Goal: Task Accomplishment & Management: Manage account settings

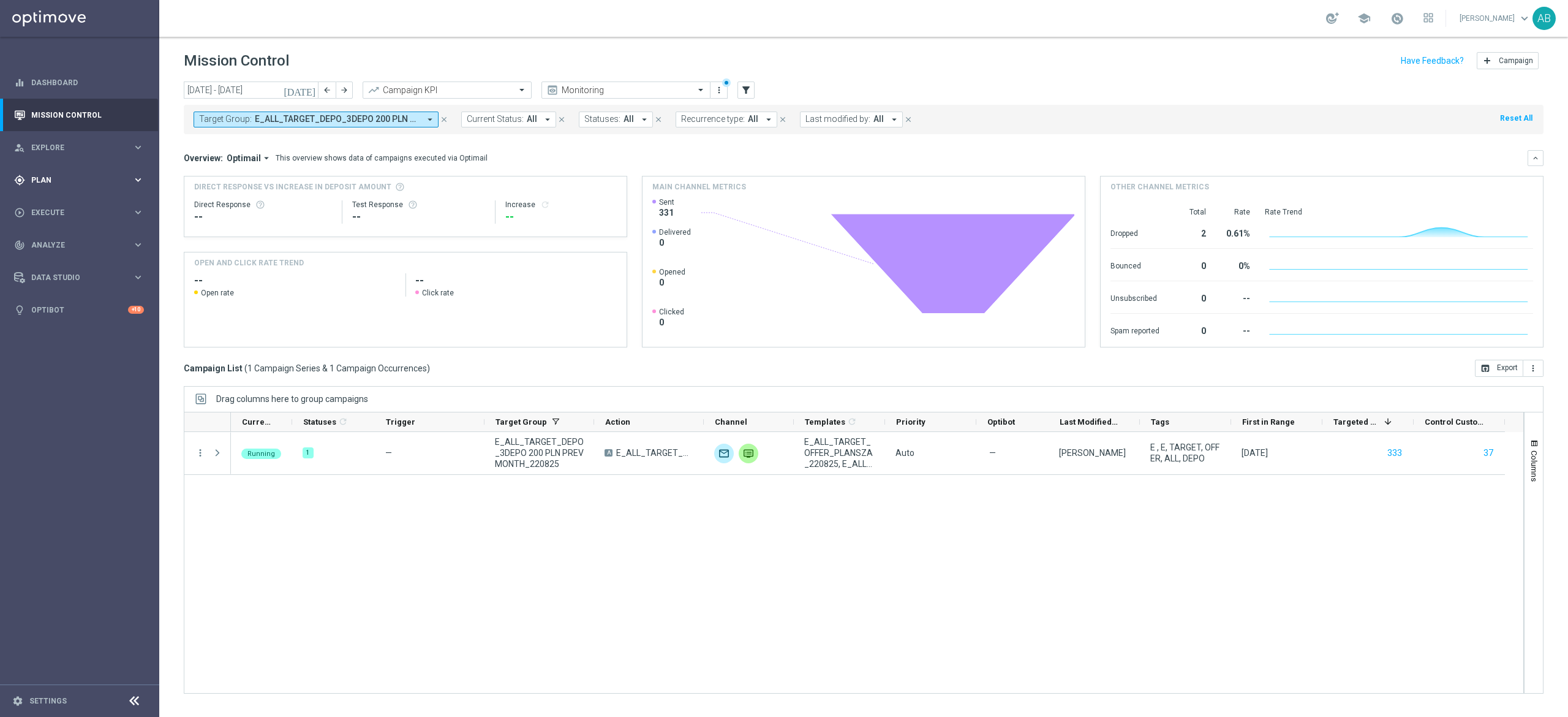
drag, startPoint x: 62, startPoint y: 179, endPoint x: 61, endPoint y: 185, distance: 6.1
click at [61, 179] on span "Plan" at bounding box center [81, 179] width 101 height 8
click at [70, 209] on link "Target Groups" at bounding box center [79, 205] width 95 height 10
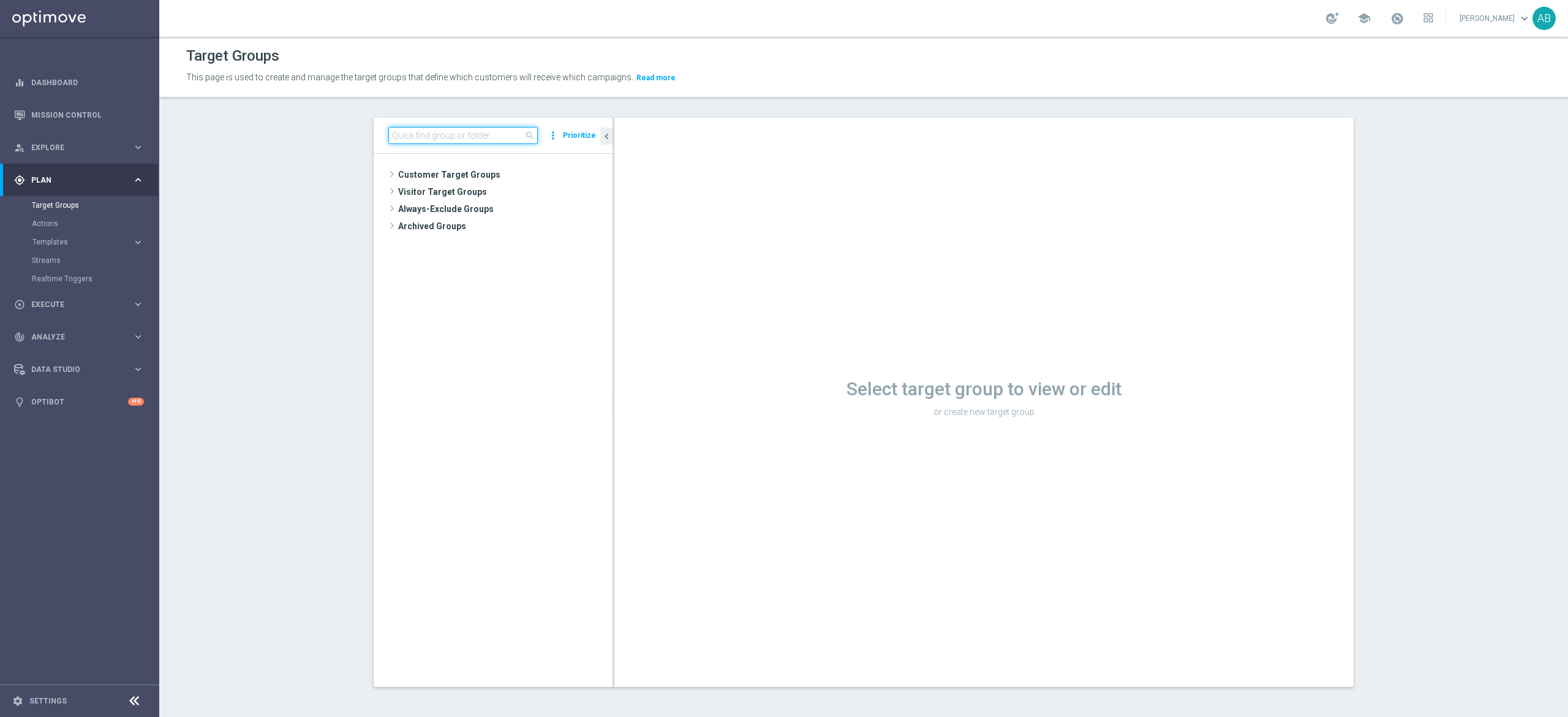
click at [427, 134] on input at bounding box center [462, 135] width 149 height 18
paste input "E_ALL_TARGET_BET_2DEPO 200 PLN PREV MONTH rem_210825"
type input "E_ALL_TARGET_BET_2DEPO 200 PLN PREV MONTH rem_210825"
click at [497, 213] on span "E_ALL_TARGET_BET_2DEPO 200 PLN PREV MONTH rem_210825" at bounding box center [510, 210] width 149 height 10
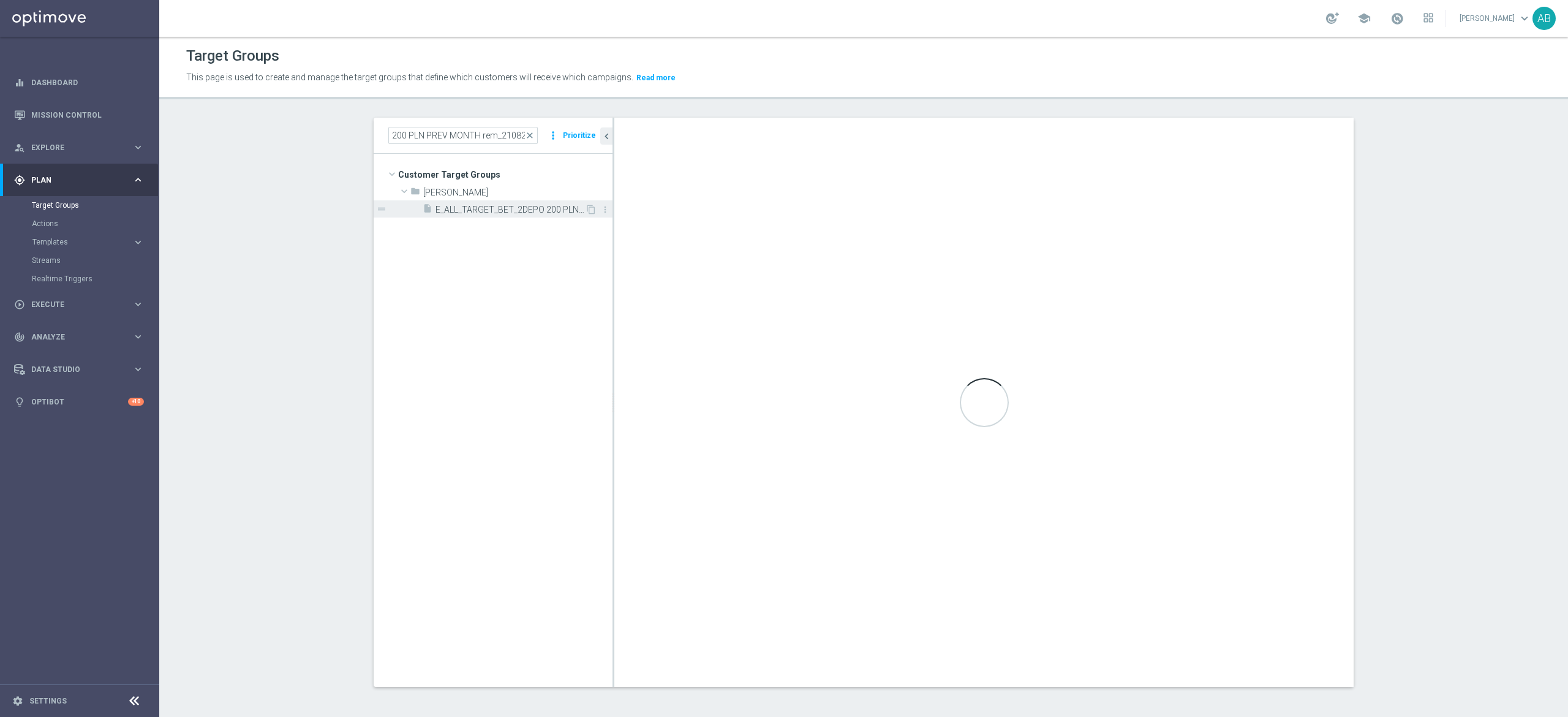
scroll to position [0, 0]
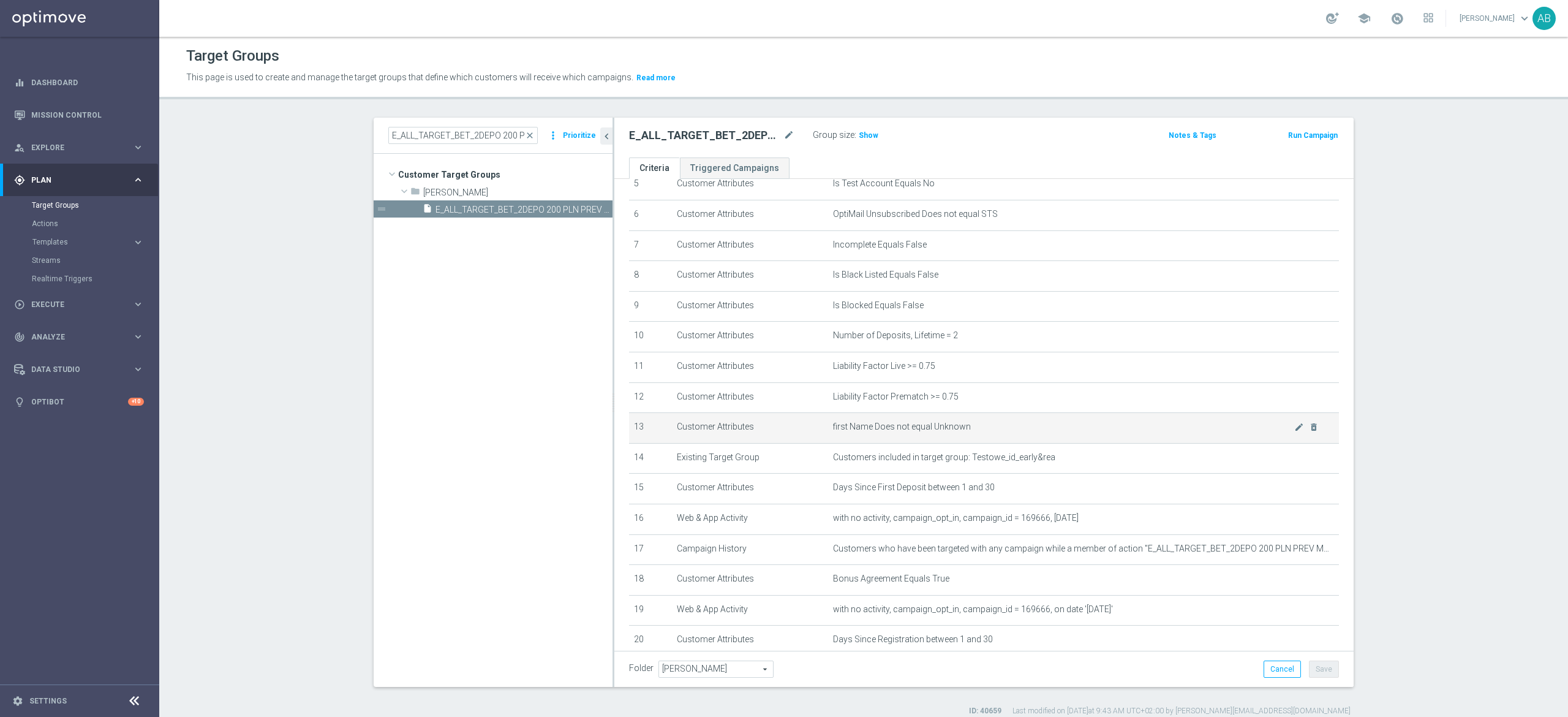
scroll to position [298, 0]
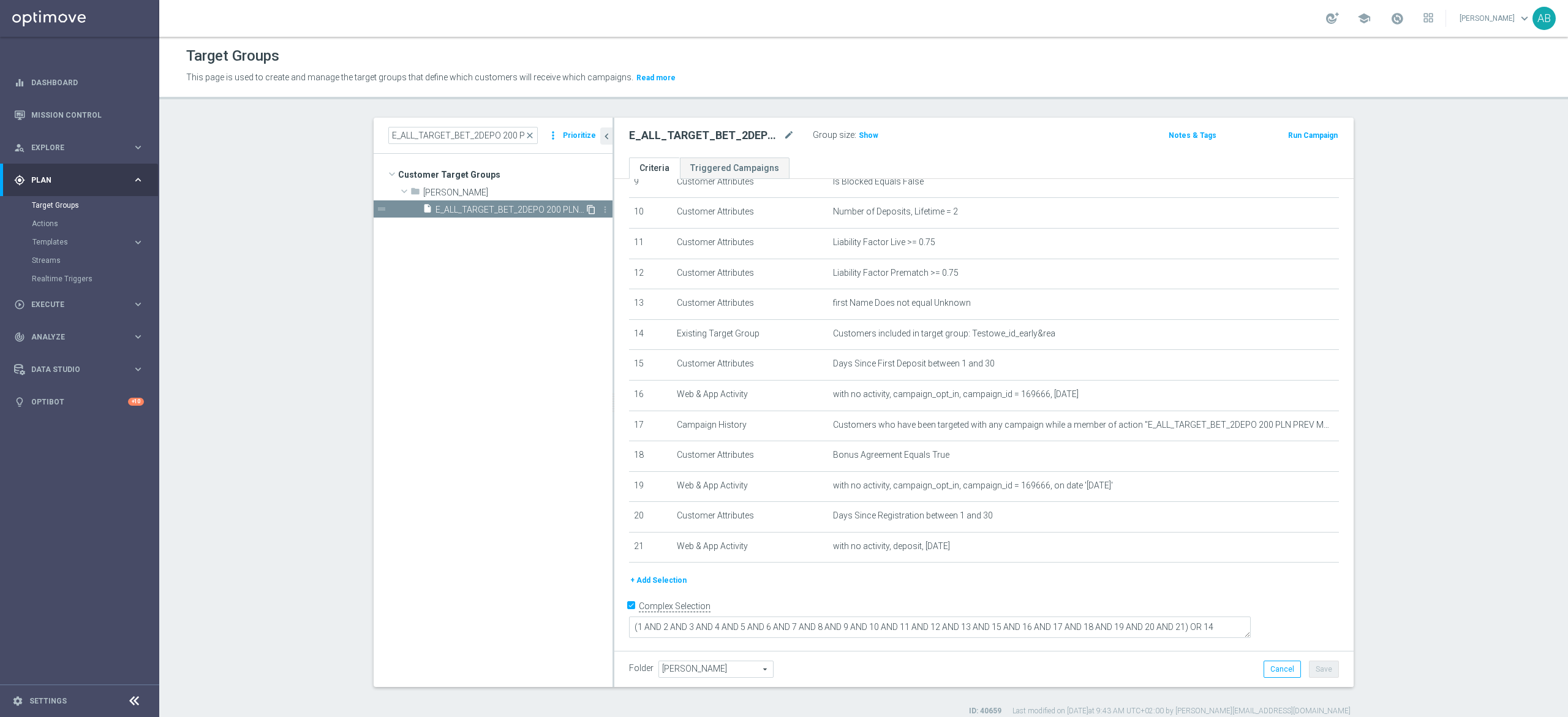
click at [586, 206] on icon "content_copy" at bounding box center [591, 210] width 10 height 10
click at [784, 133] on icon "mode_edit" at bounding box center [789, 135] width 11 height 15
click at [638, 136] on input "E_ALL_TARGET_ZBR_1DEPO 200 PLN PREV MONTH_220825" at bounding box center [712, 136] width 165 height 18
click at [668, 137] on input "E_ALL_TARGET_ZBR_1-2DEPO 200 PLN PREV MONTH_220825" at bounding box center [712, 136] width 165 height 18
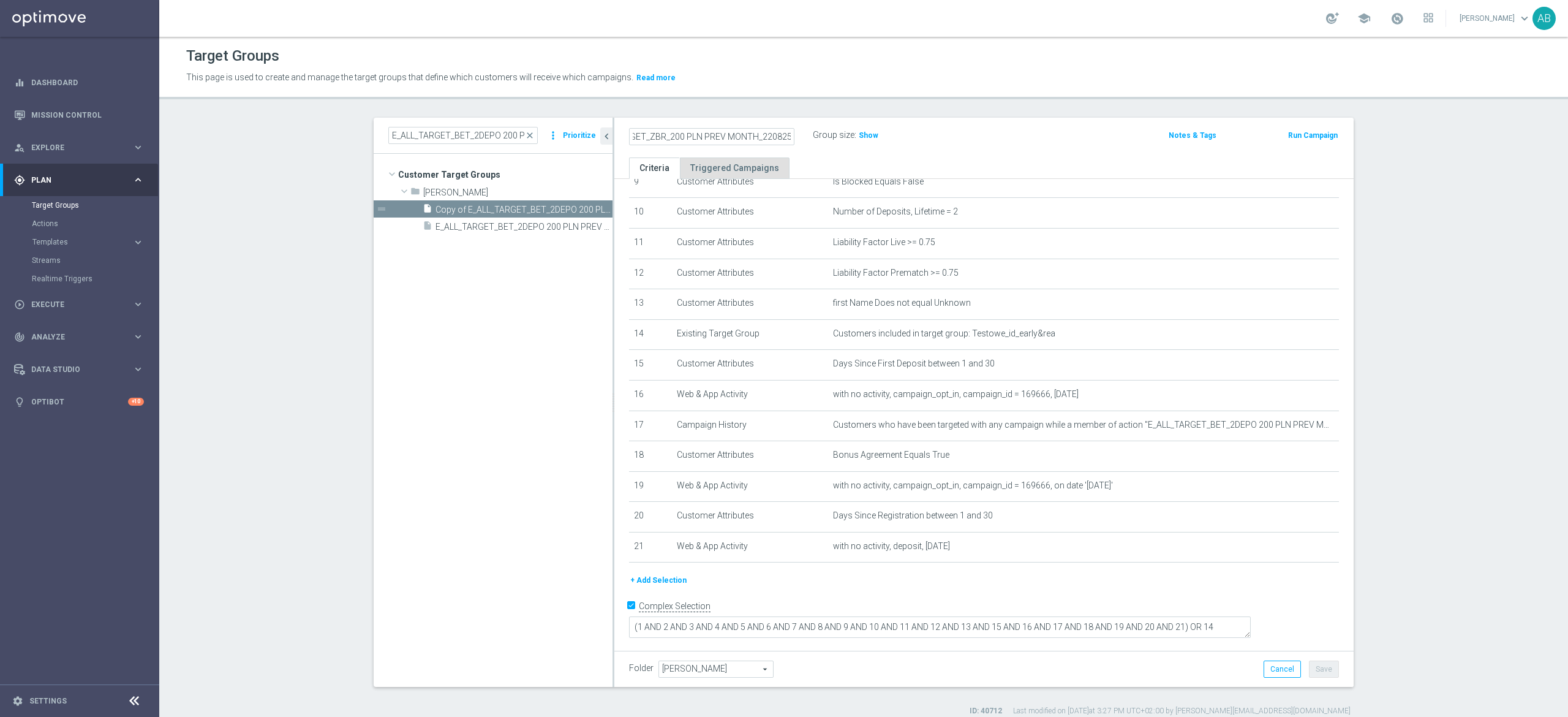
scroll to position [0, 44]
click at [747, 133] on input "E_ALL_TARGET_ZBR_200 PLN PREV MONTH_220825" at bounding box center [712, 136] width 165 height 18
type input "E_ALL_TARGET_ZBR_200 PLN PREV MONTH rem_240825"
click at [975, 134] on div "E_ALL_TARGET_ZBR_200 PLN PREV MONTH rem_240825 Group size : Show" at bounding box center [863, 136] width 486 height 18
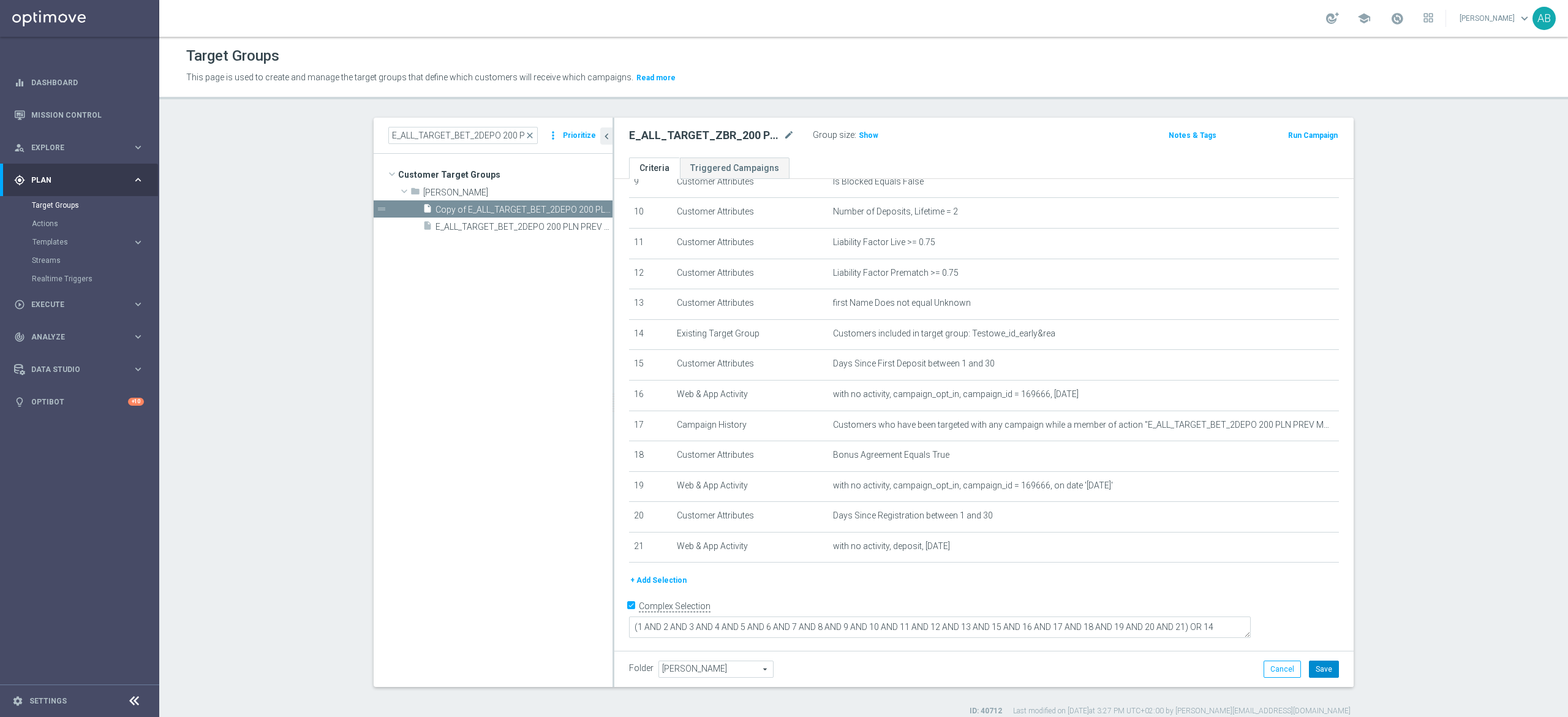
click at [1323, 671] on button "Save" at bounding box center [1323, 669] width 30 height 18
click at [697, 133] on h2 "E_ALL_TARGET_ZBR_200 PLN PREV MONTH rem_240825" at bounding box center [705, 135] width 152 height 15
copy div "E_ALL_TARGET_ZBR_200 PLN PREV MONTH rem_240825"
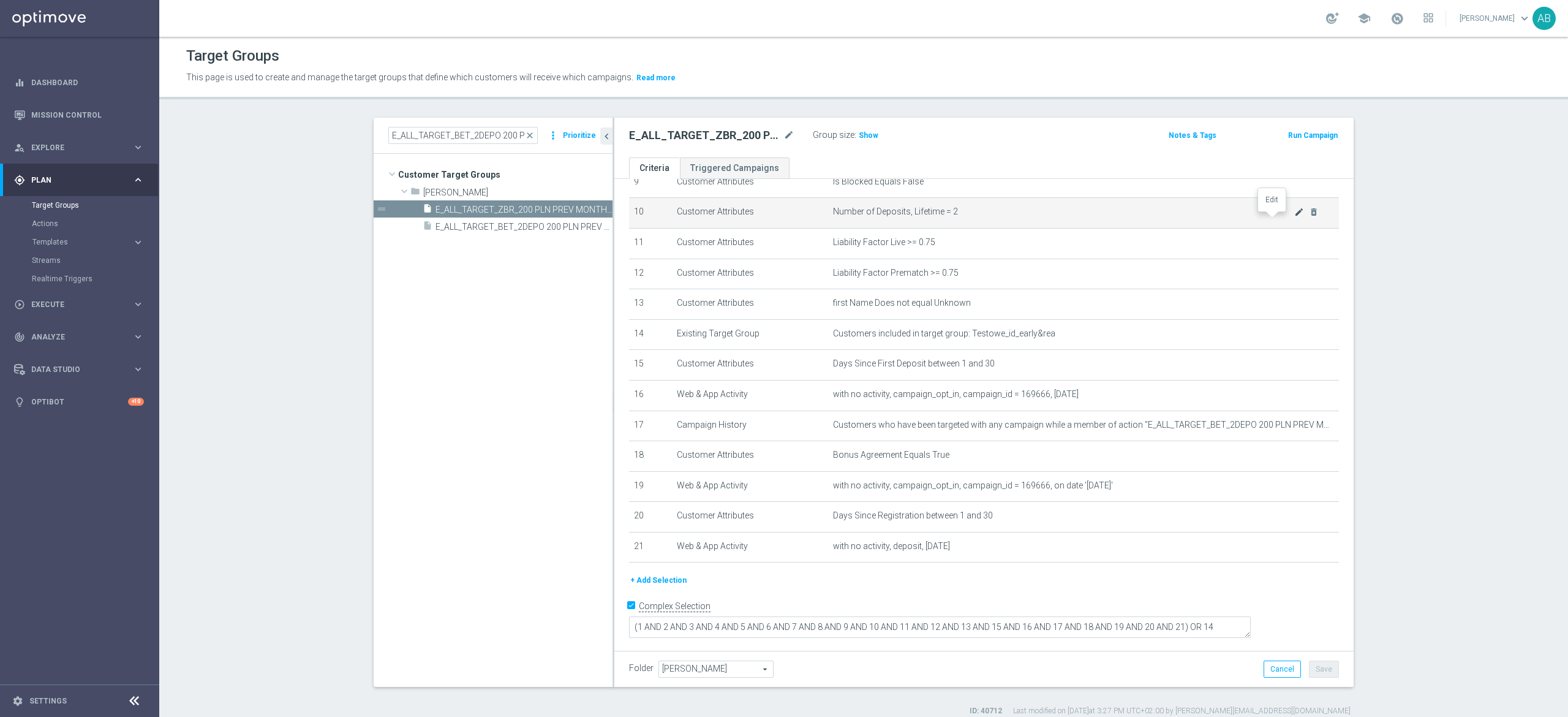
click at [1294, 217] on icon "mode_edit" at bounding box center [1299, 212] width 10 height 10
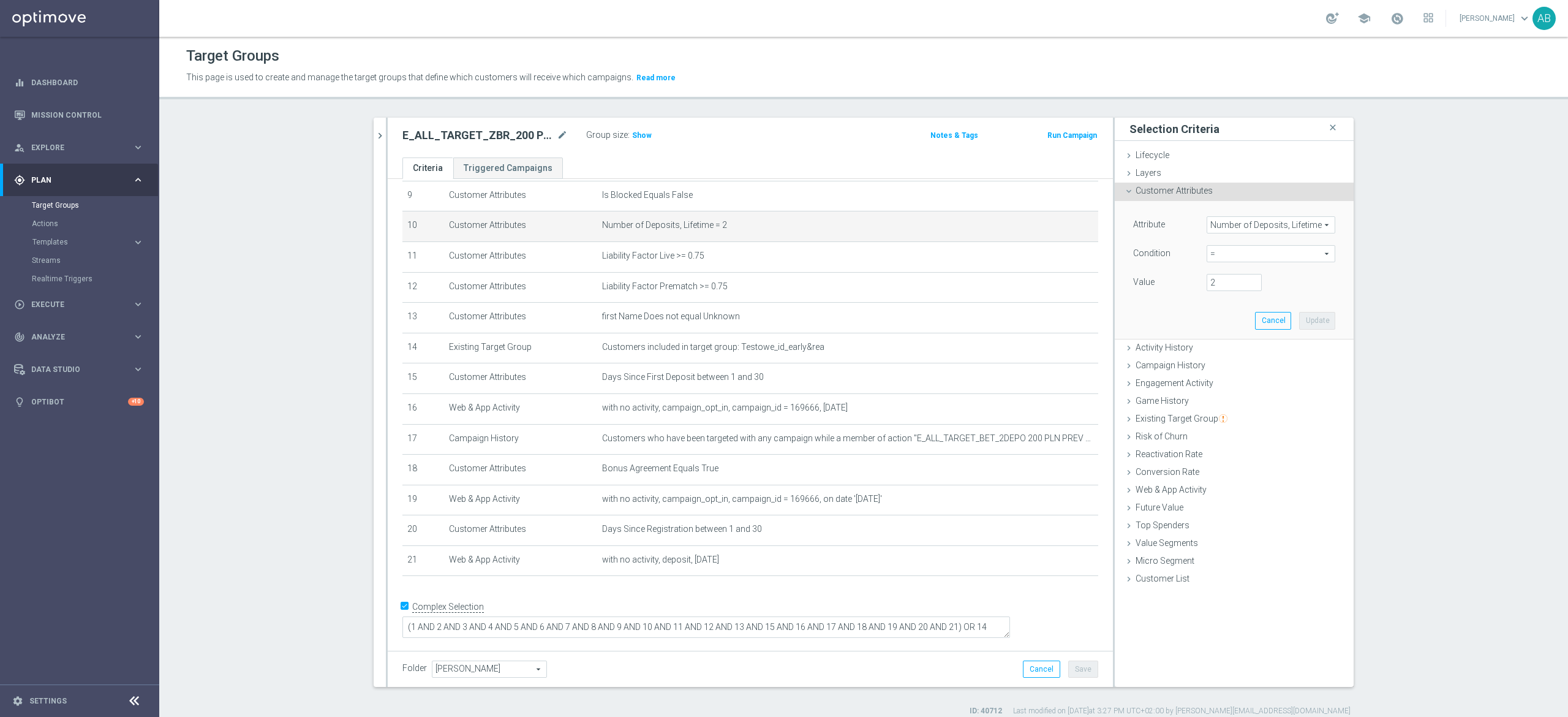
click at [1223, 261] on span "=" at bounding box center [1271, 253] width 128 height 16
click at [1218, 350] on span ">=" at bounding box center [1270, 351] width 116 height 10
type input ">="
click at [1222, 285] on input "number" at bounding box center [1234, 282] width 55 height 18
type input "3"
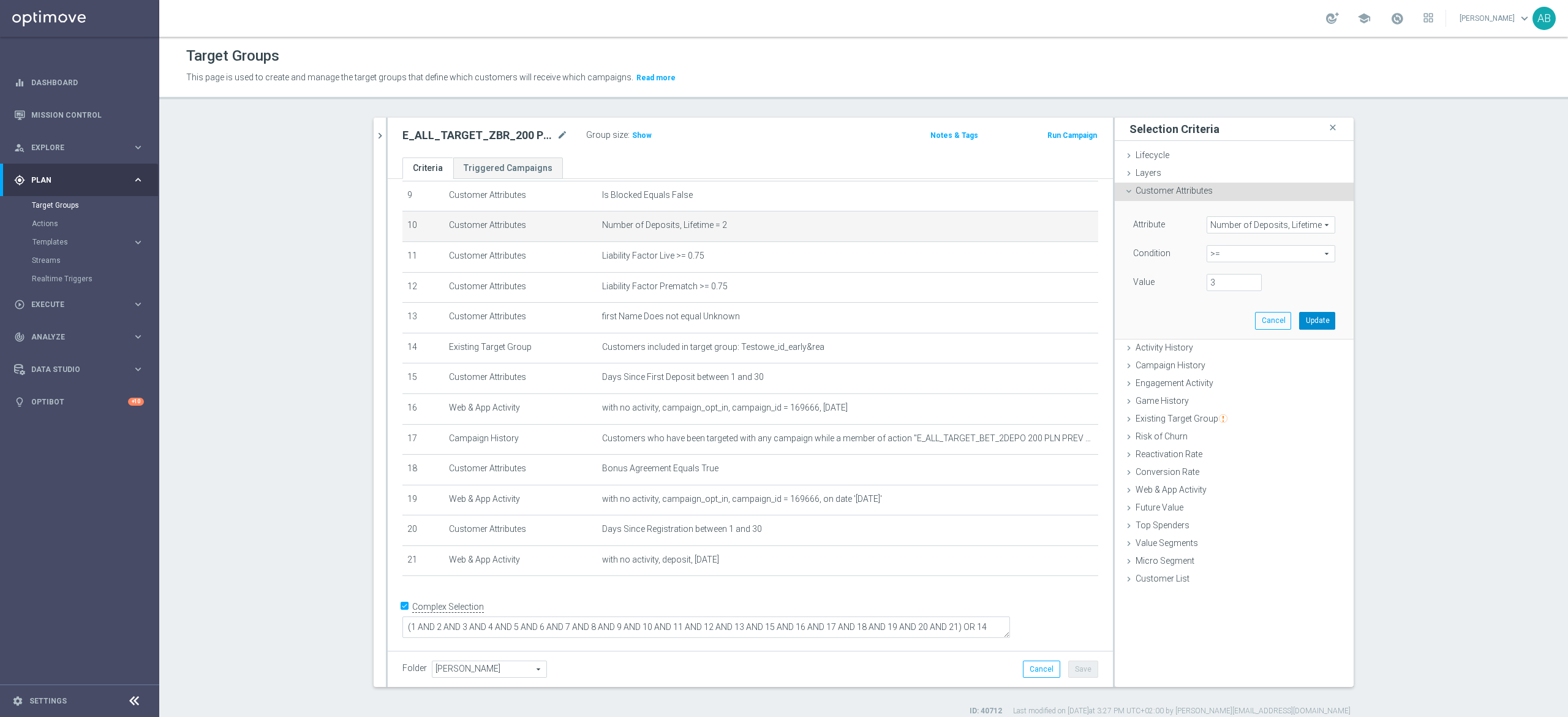
click at [1319, 322] on button "Update" at bounding box center [1317, 321] width 36 height 18
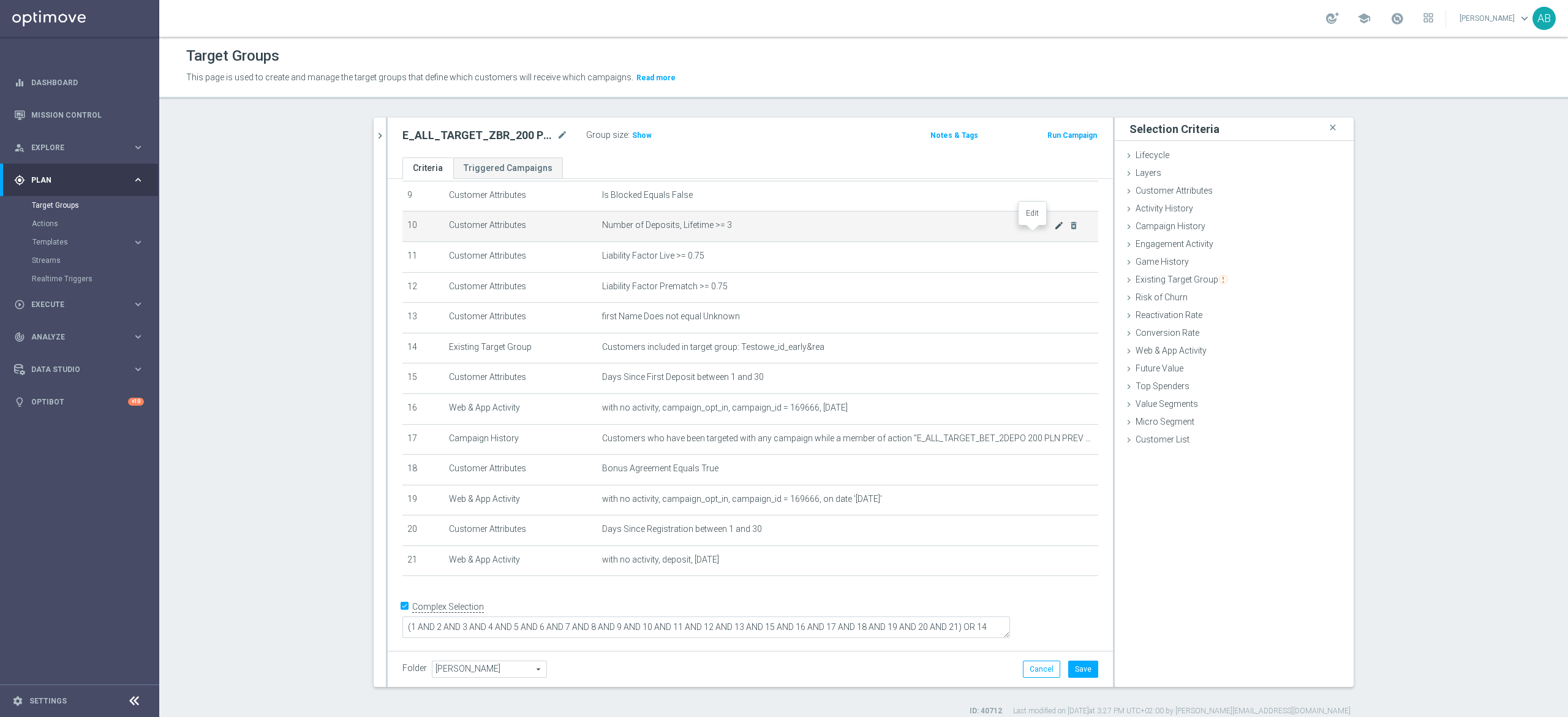
click at [1054, 230] on icon "mode_edit" at bounding box center [1059, 225] width 10 height 10
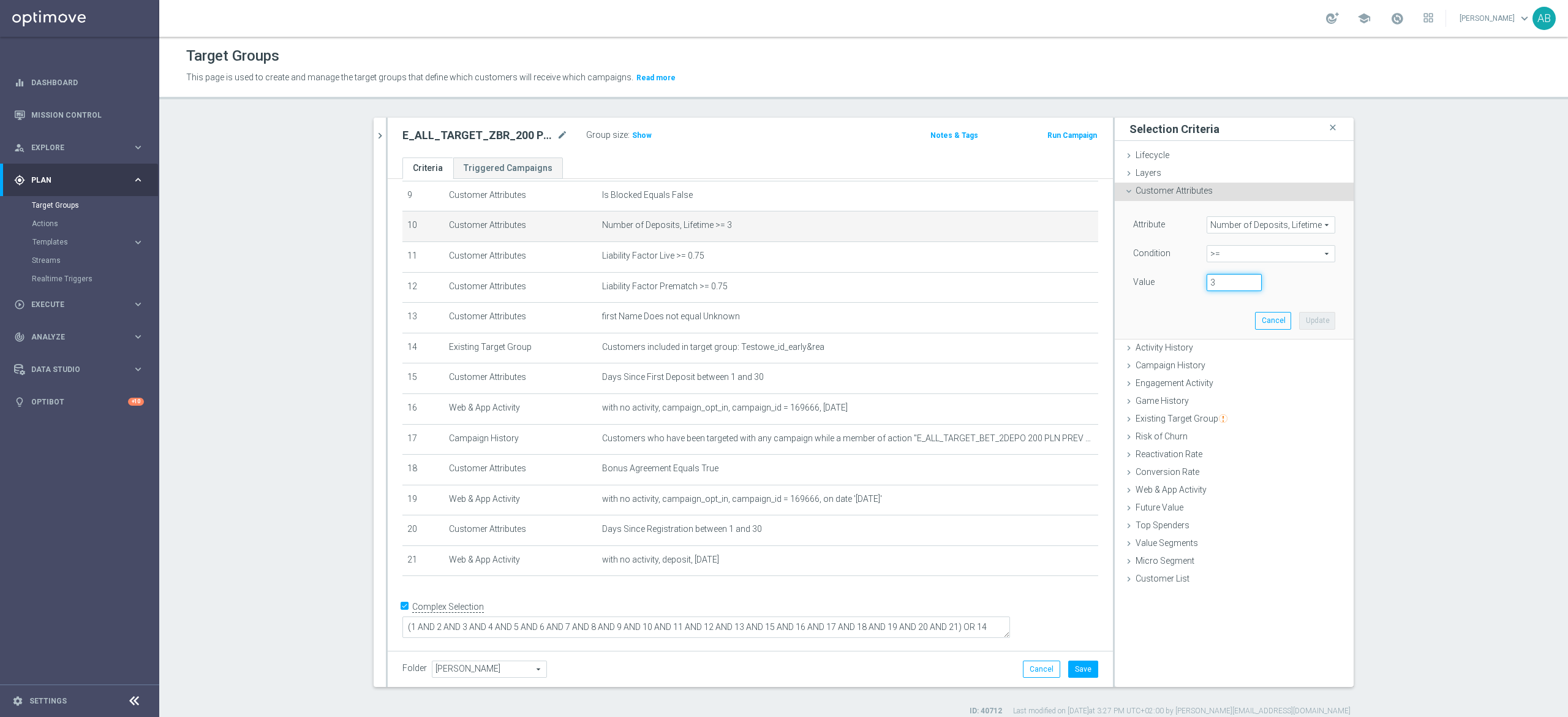
drag, startPoint x: 1228, startPoint y: 282, endPoint x: 1207, endPoint y: 290, distance: 22.5
click at [1207, 290] on input "3" at bounding box center [1234, 282] width 55 height 18
type input "3"
type input "1"
click at [1316, 324] on button "Update" at bounding box center [1317, 321] width 36 height 18
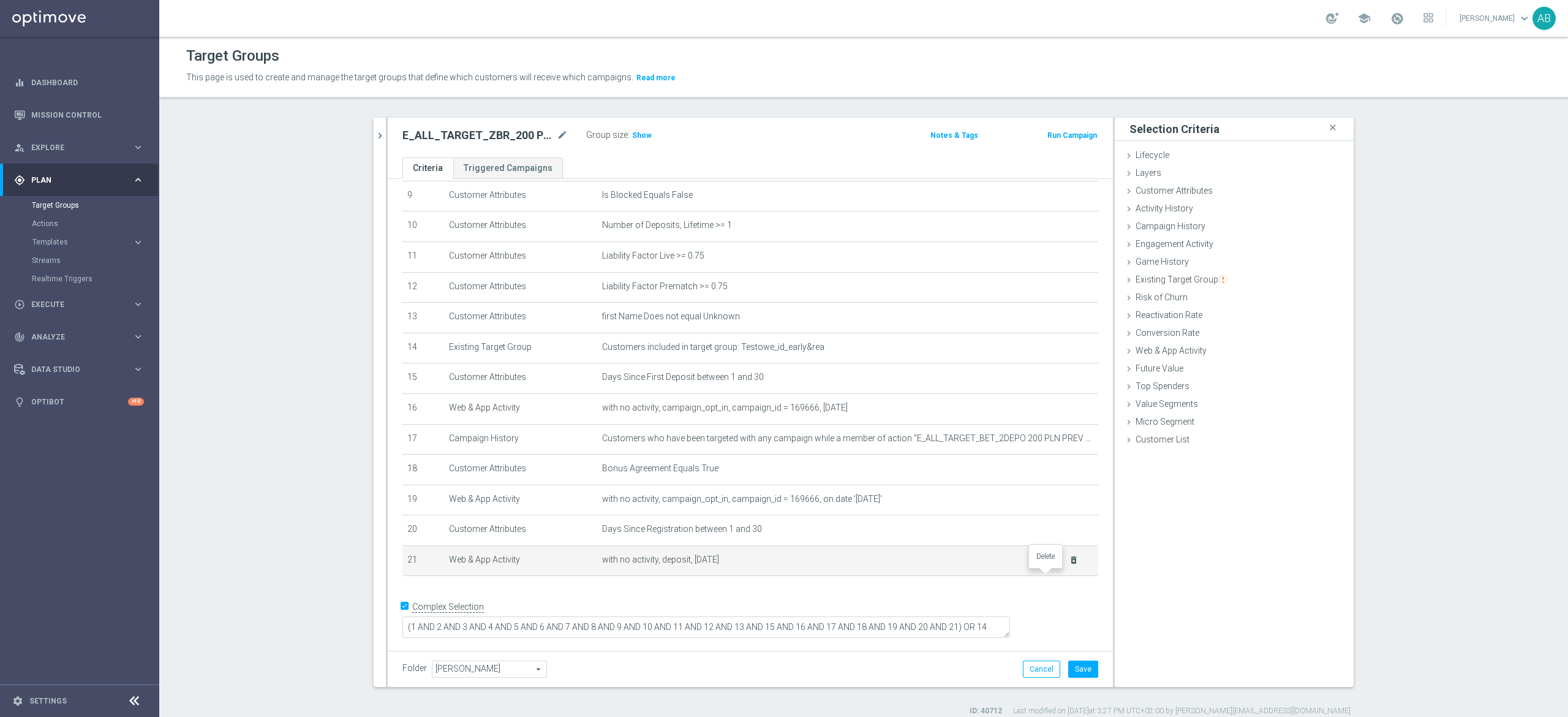
click at [1069, 565] on icon "delete_forever" at bounding box center [1074, 560] width 10 height 10
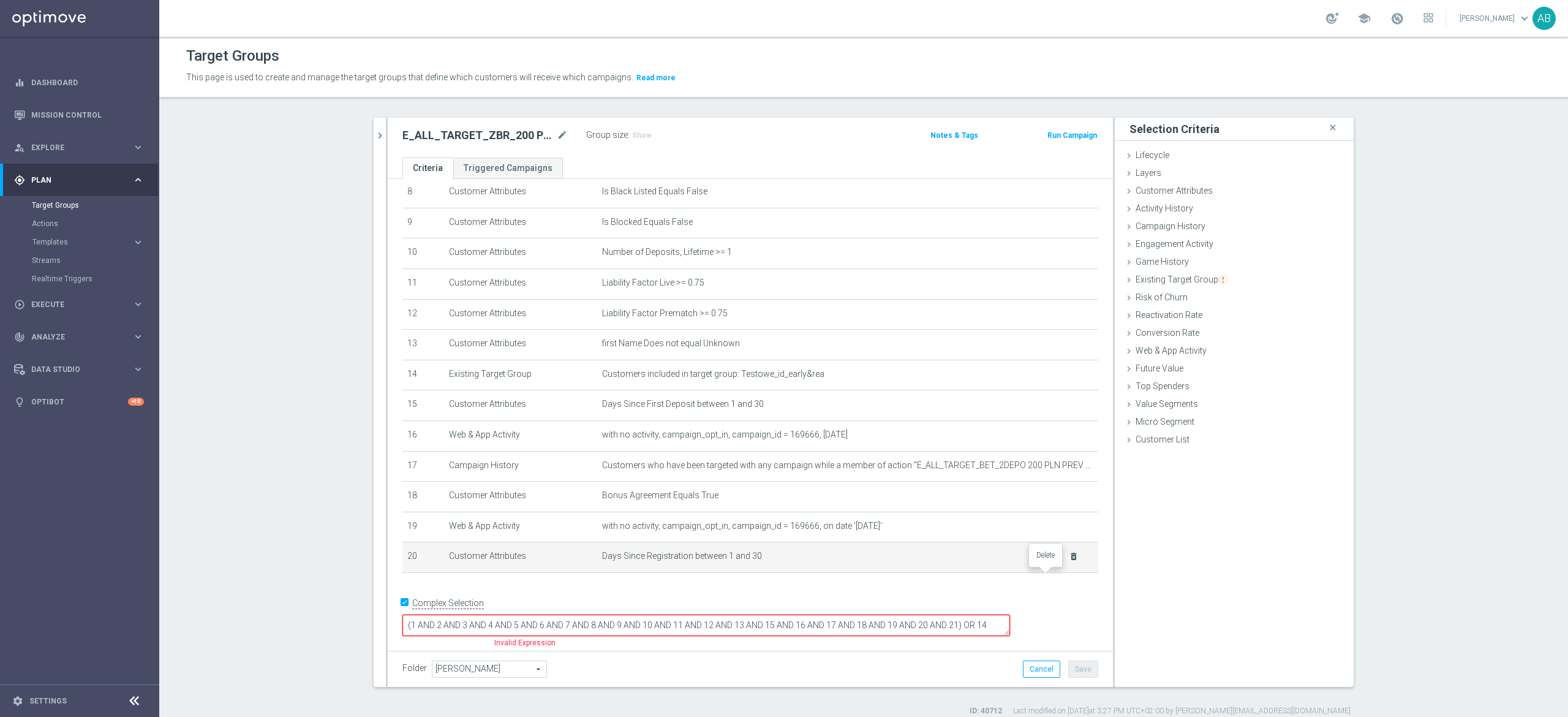
scroll to position [255, 0]
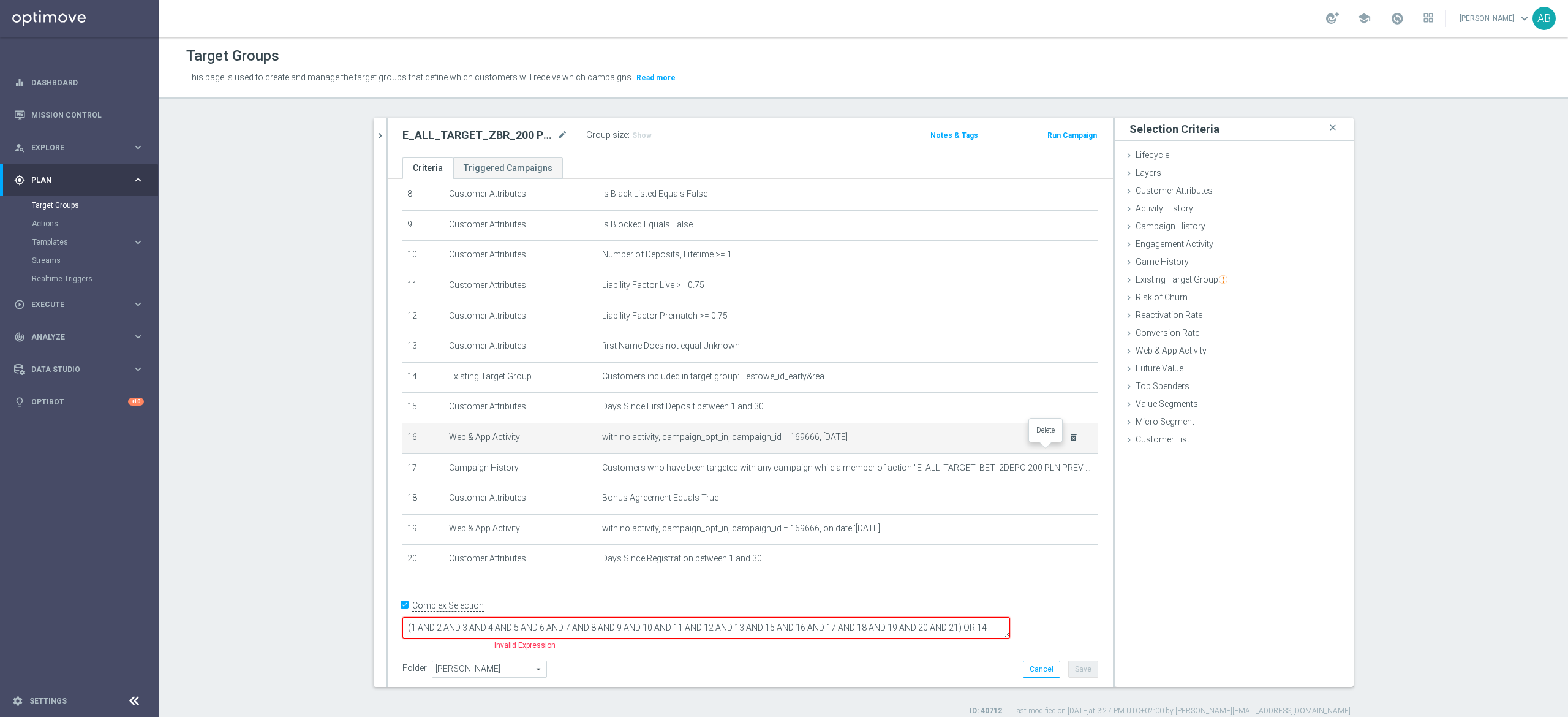
click at [1069, 442] on icon "delete_forever" at bounding box center [1074, 437] width 10 height 10
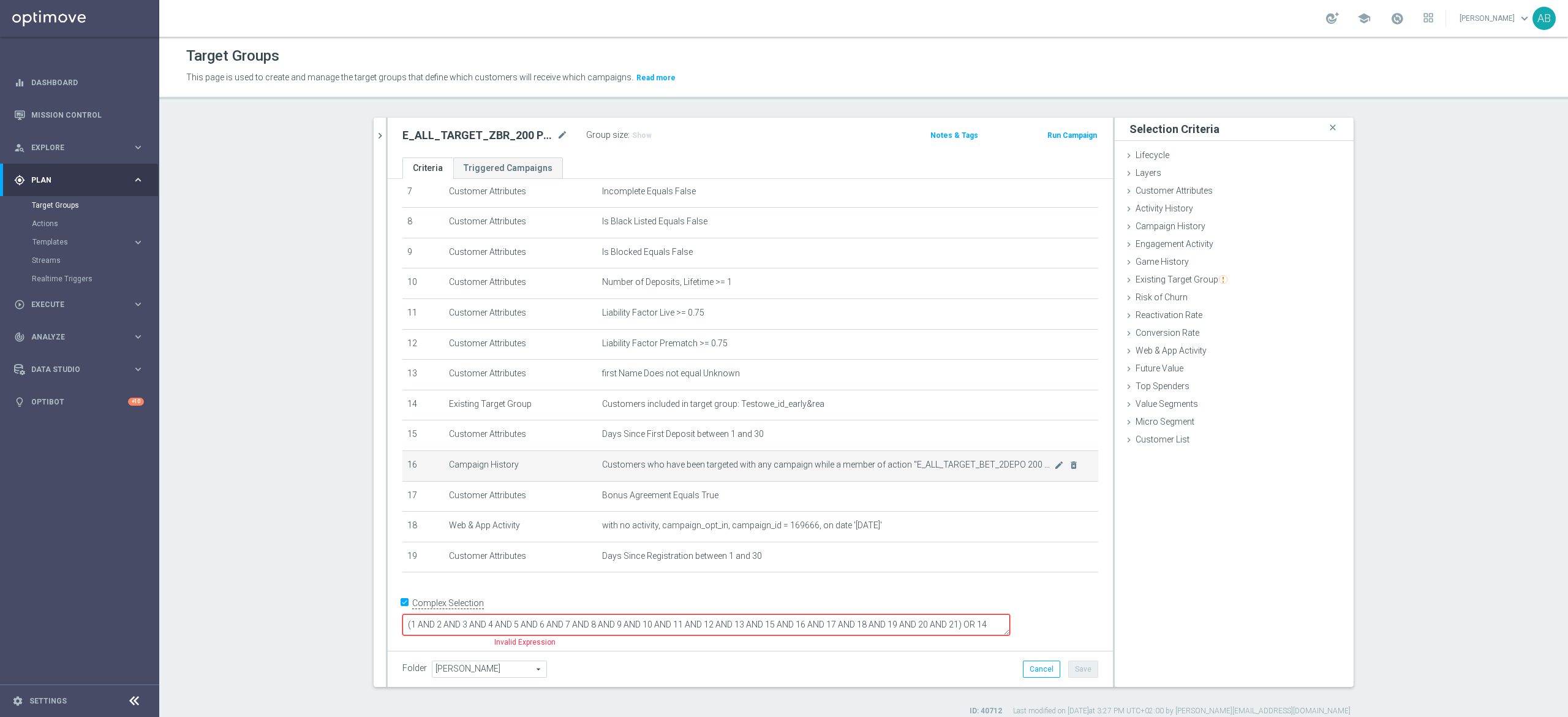
scroll to position [223, 0]
click at [1054, 474] on icon "mode_edit" at bounding box center [1059, 469] width 10 height 10
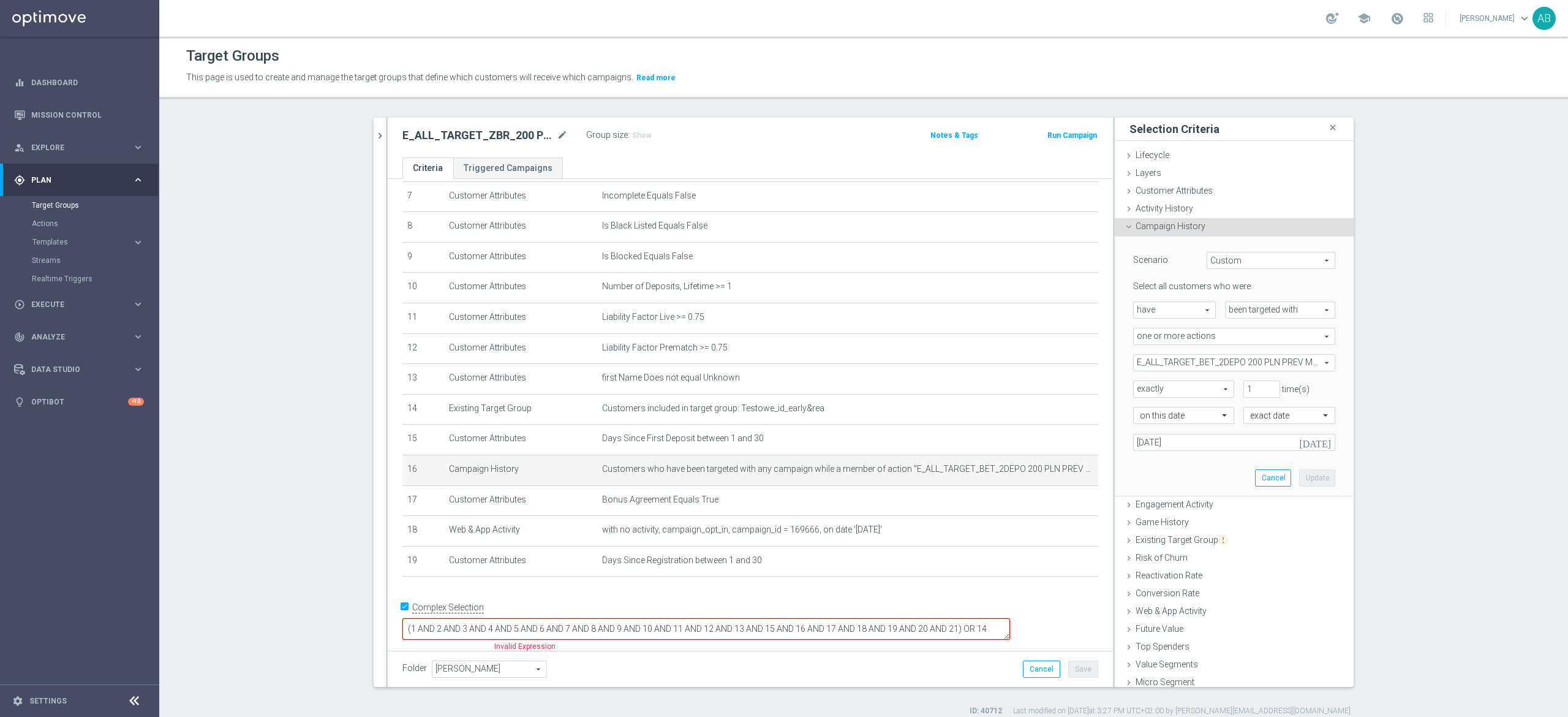
click at [1189, 365] on span "E_ALL_TARGET_BET_2DEPO 200 PLN PREV MONTH_200825" at bounding box center [1234, 362] width 201 height 16
click at [1138, 386] on input "Show Selected" at bounding box center [1142, 390] width 8 height 8
checkbox input "true"
click at [1142, 409] on input "(All)" at bounding box center [1147, 408] width 8 height 8
checkbox input "false"
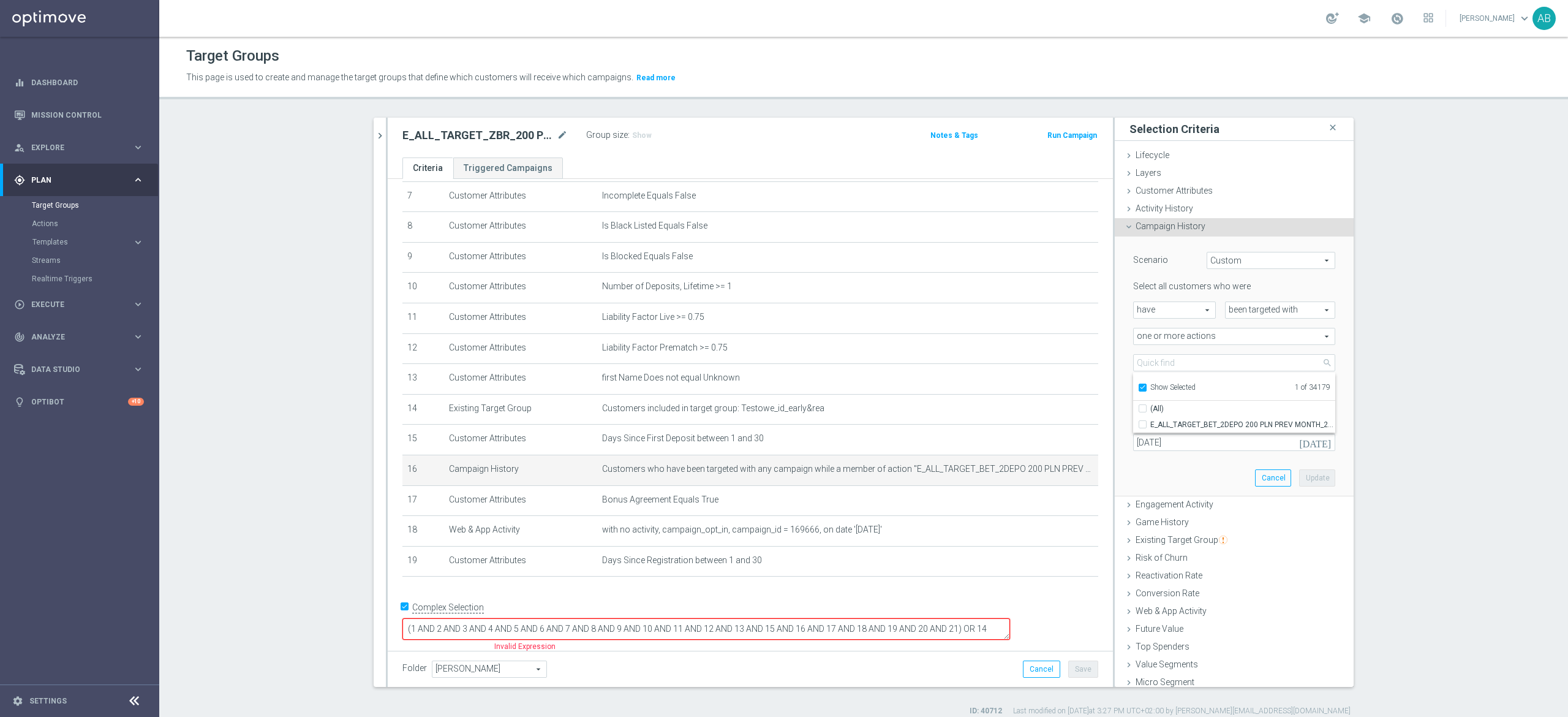
type input "Select Action"
checkbox input "false"
drag, startPoint x: 1135, startPoint y: 390, endPoint x: 1134, endPoint y: 412, distance: 22.0
click at [1138, 390] on input "Show Selected" at bounding box center [1142, 390] width 8 height 8
checkbox input "false"
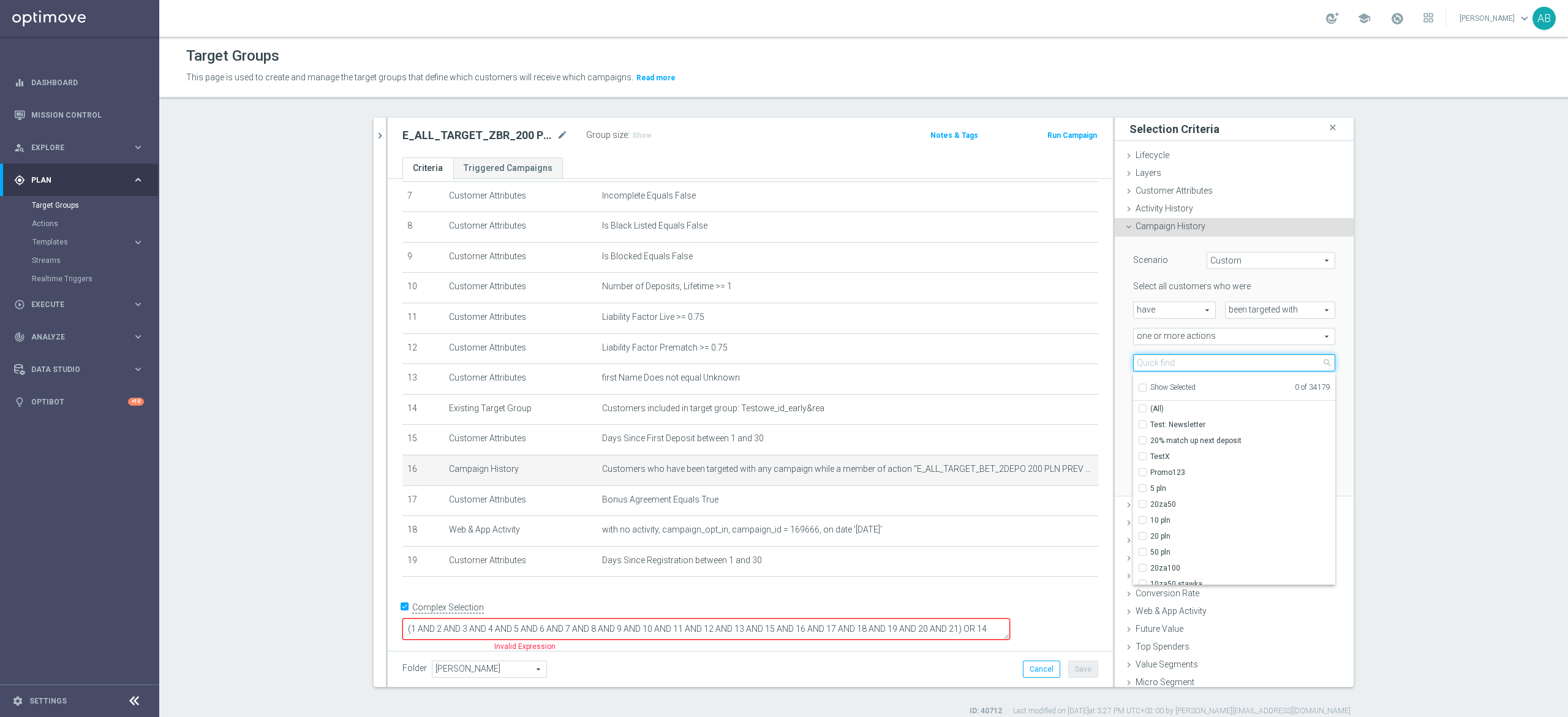
click at [1208, 363] on input "search" at bounding box center [1234, 362] width 202 height 18
type input "v"
paste input "E_ALL_TARGET_ZBR_200 PLN PREV MONTH rem_240825"
click at [1172, 358] on input "E_ALL_TARGET_ZBR_200 PLN PREV MONTH rem_240825" at bounding box center [1234, 362] width 202 height 18
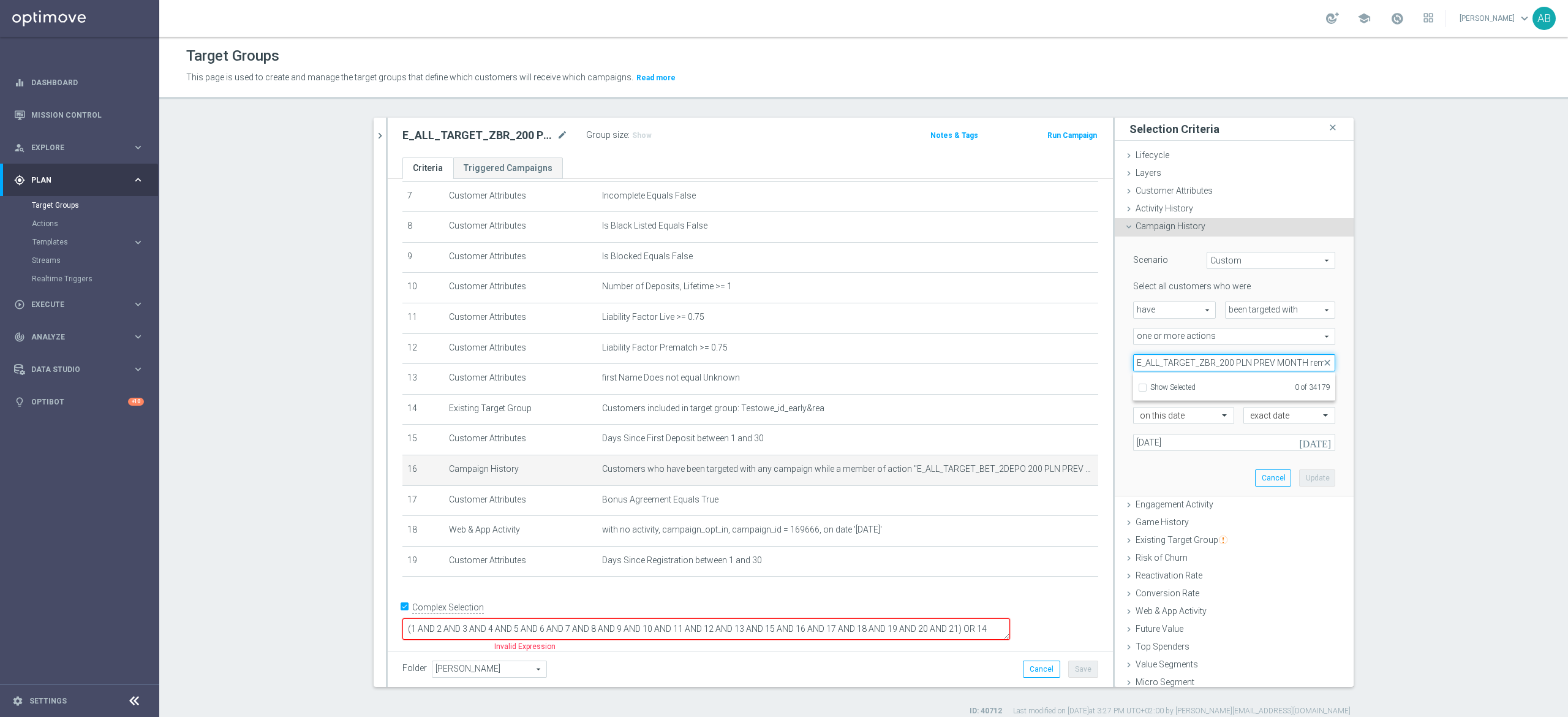
click at [1172, 358] on input "E_ALL_TARGET_ZBR_200 PLN PREV MONTH rem_240825" at bounding box center [1234, 362] width 202 height 18
paste input "1DEPO 200 PLN PREV MONTH_22"
type input "E_ALL_TARGET_ZBR_1DEPO 200 PLN PREV MONTH_220825"
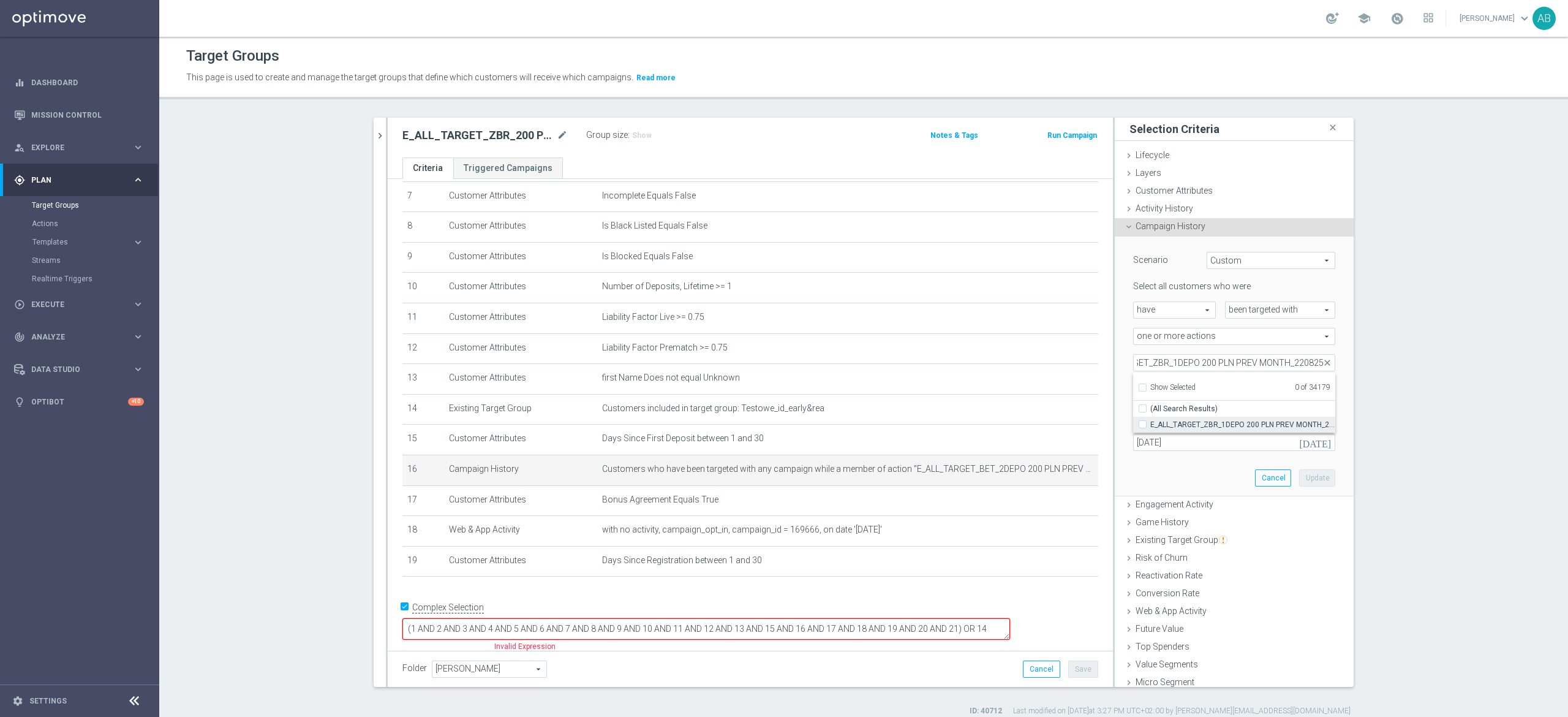
click at [1150, 427] on label "E_ALL_TARGET_ZBR_1DEPO 200 PLN PREV MONTH_220825" at bounding box center [1243, 424] width 185 height 16
click at [1142, 427] on input "E_ALL_TARGET_ZBR_1DEPO 200 PLN PREV MONTH_220825" at bounding box center [1147, 424] width 8 height 8
checkbox input "true"
type input "E_ALL_TARGET_ZBR_1DEPO 200 PLN PREV MONTH_220825"
checkbox input "true"
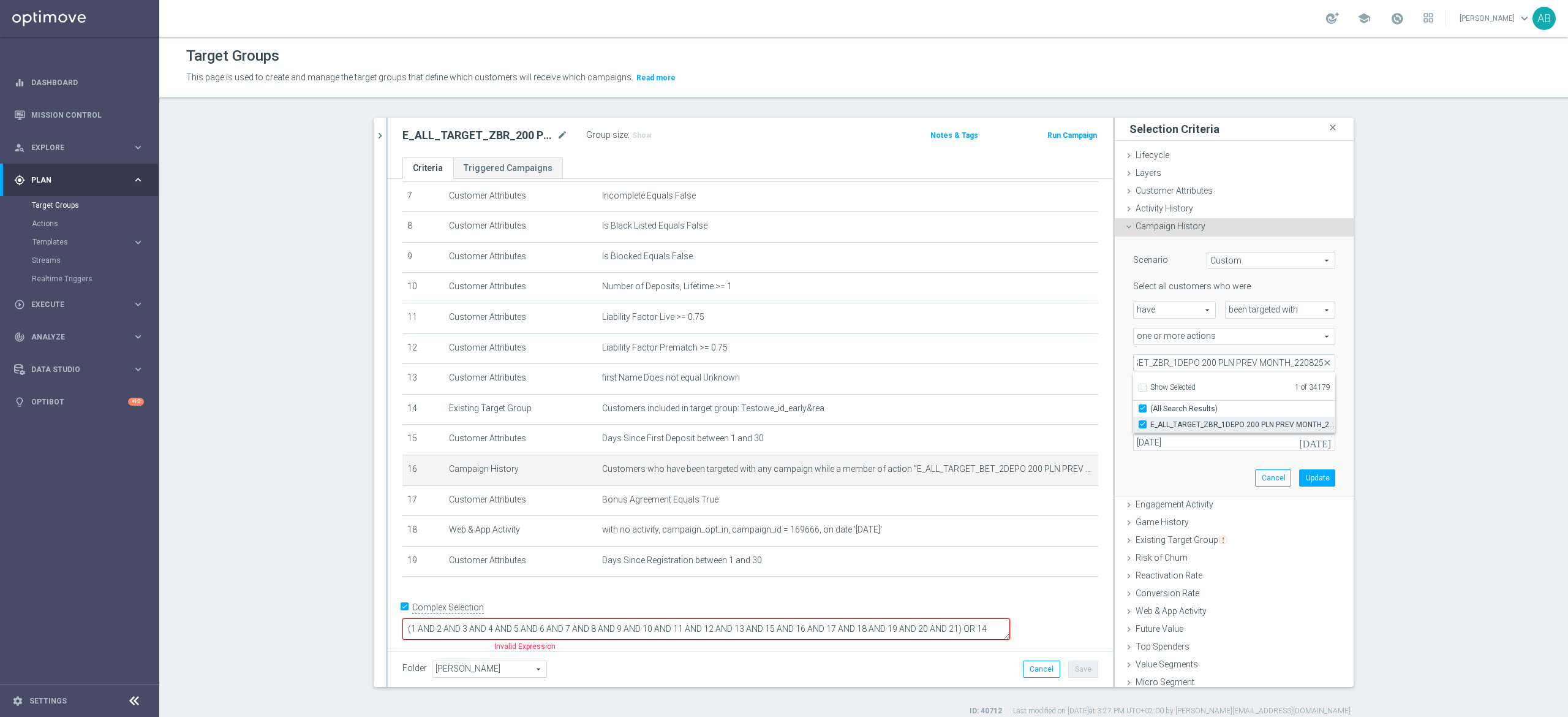
scroll to position [0, 0]
click at [1240, 365] on input "E_ALL_TARGET_ZBR_1DEPO 200 PLN PREV MONTH_220825" at bounding box center [1234, 362] width 202 height 18
paste input "2"
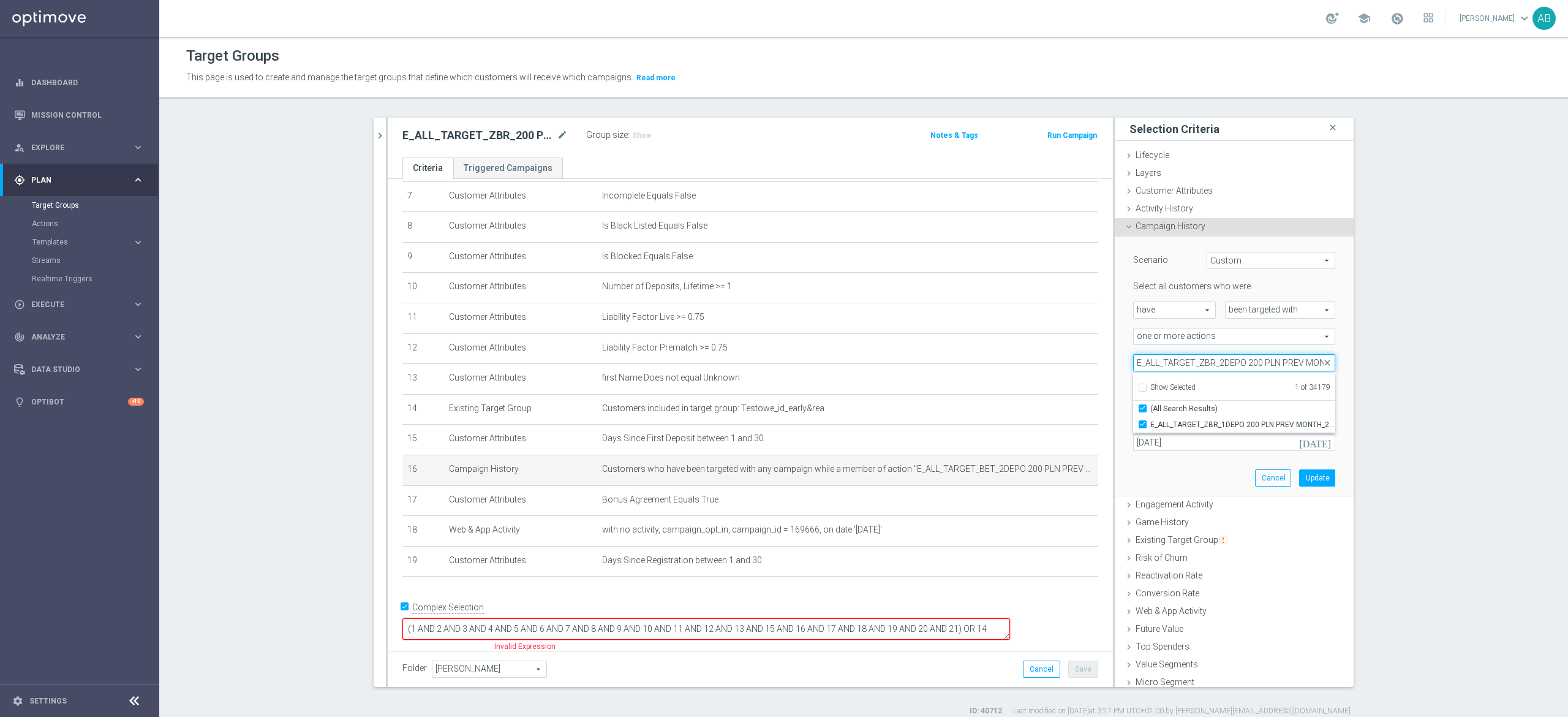
scroll to position [0, 62]
type input "E_ALL_TARGET_ZBR_2DEPO 200 PLN PREV MONTH_220825"
click at [1142, 425] on input "E_ALL_TARGET_ZBR_2DEPO 200 PLN PREV MONTH_220825" at bounding box center [1147, 424] width 8 height 8
checkbox input "true"
type input "Selected 2 of 34179"
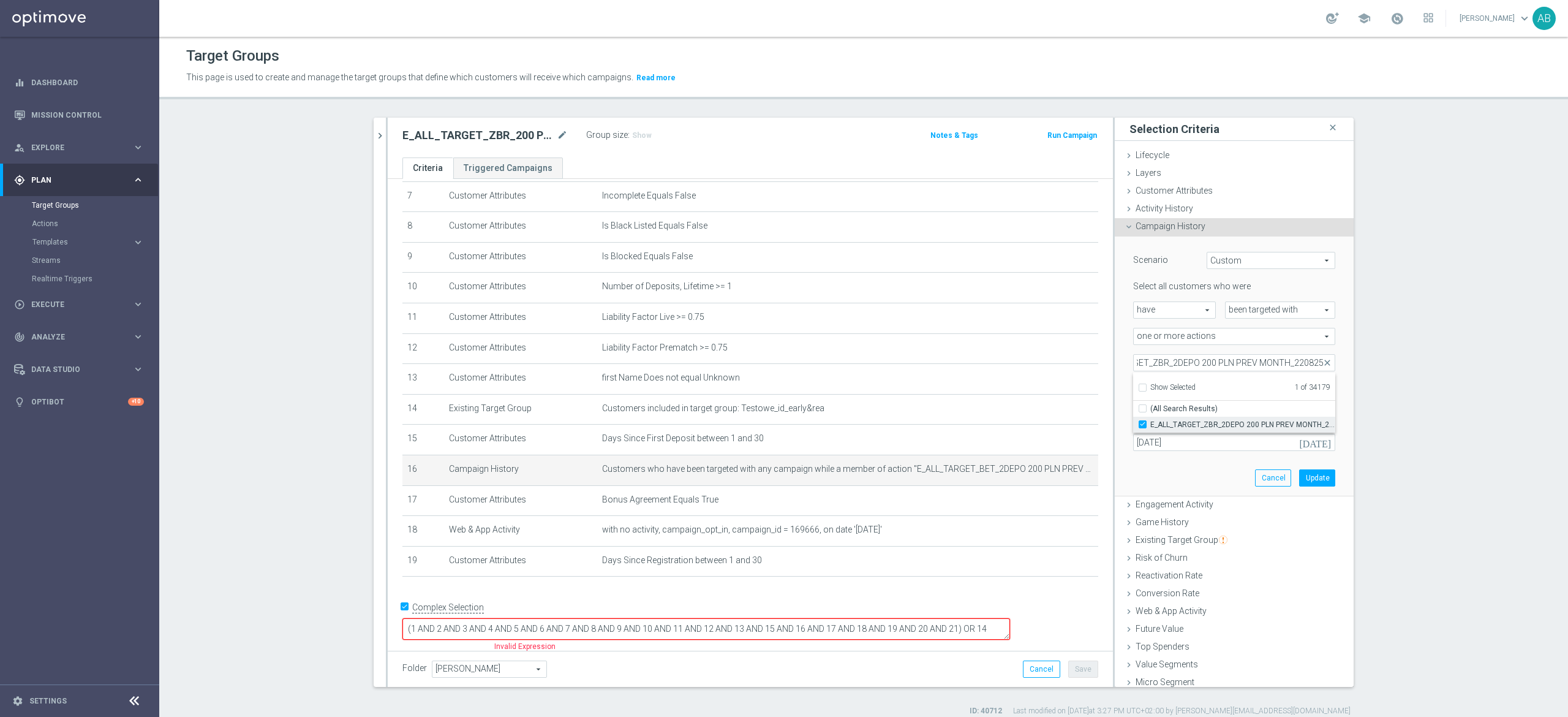
checkbox input "false"
click at [1138, 340] on span "one or more actions" at bounding box center [1234, 336] width 201 height 16
click at [1113, 326] on div at bounding box center [1114, 402] width 2 height 569
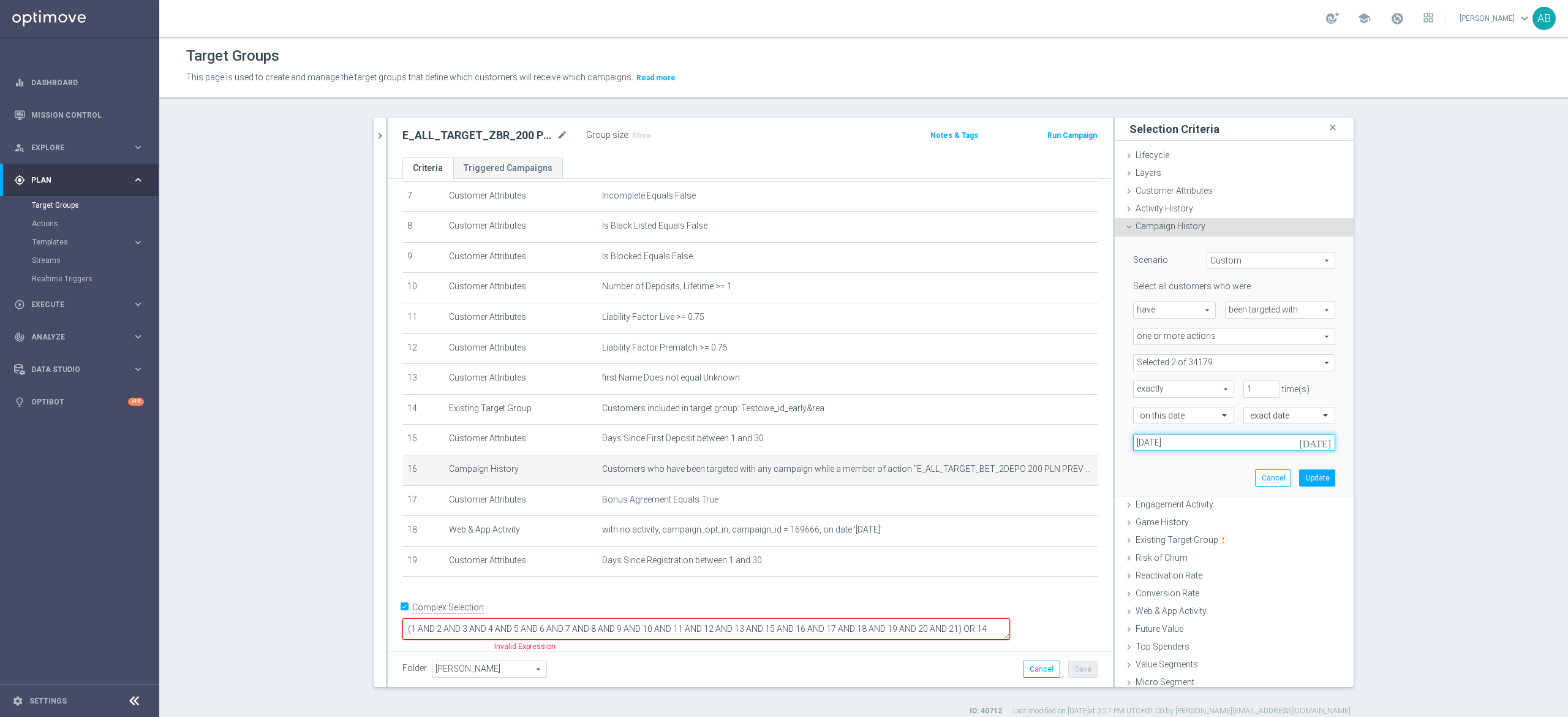
click at [1193, 442] on input "20 Aug 2025" at bounding box center [1234, 442] width 202 height 18
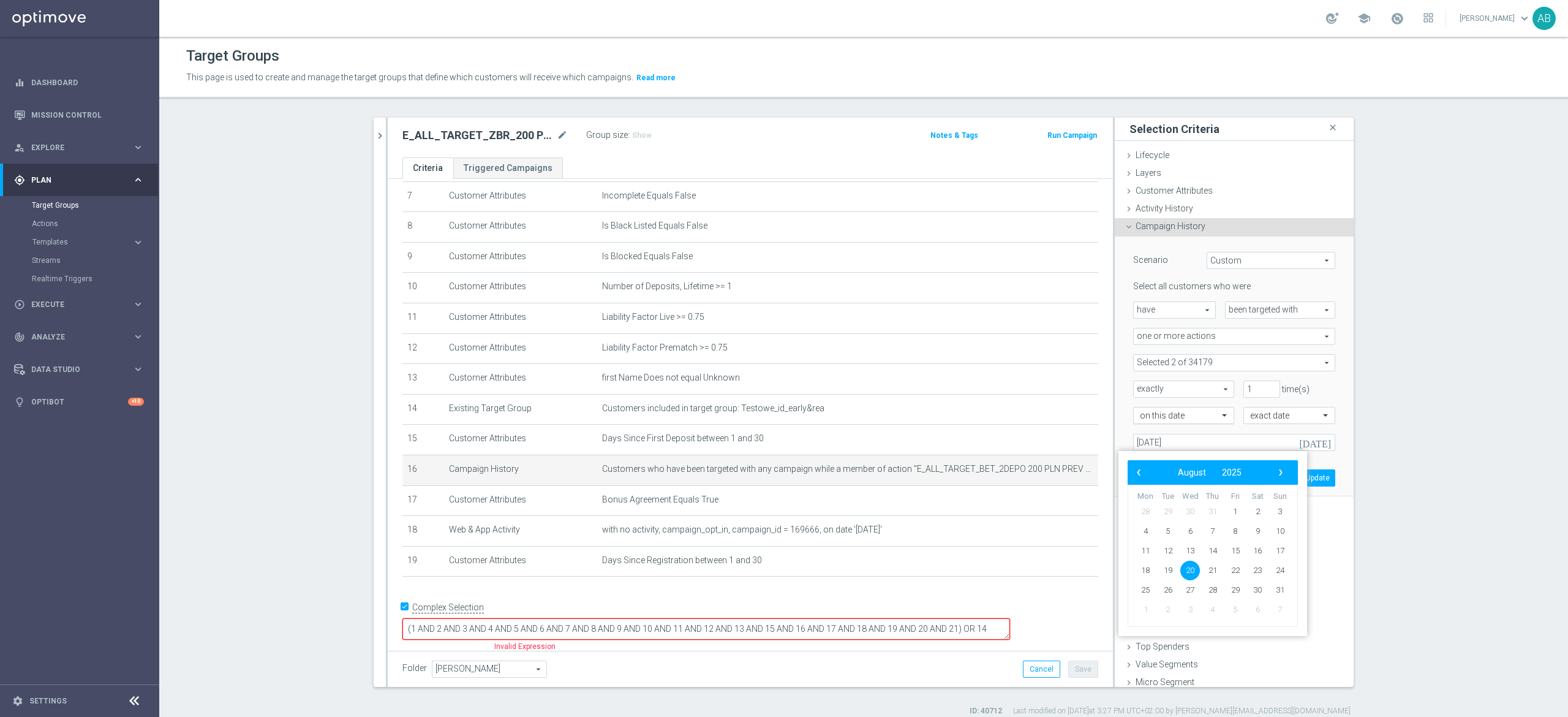
click at [1193, 416] on div at bounding box center [1184, 416] width 100 height 11
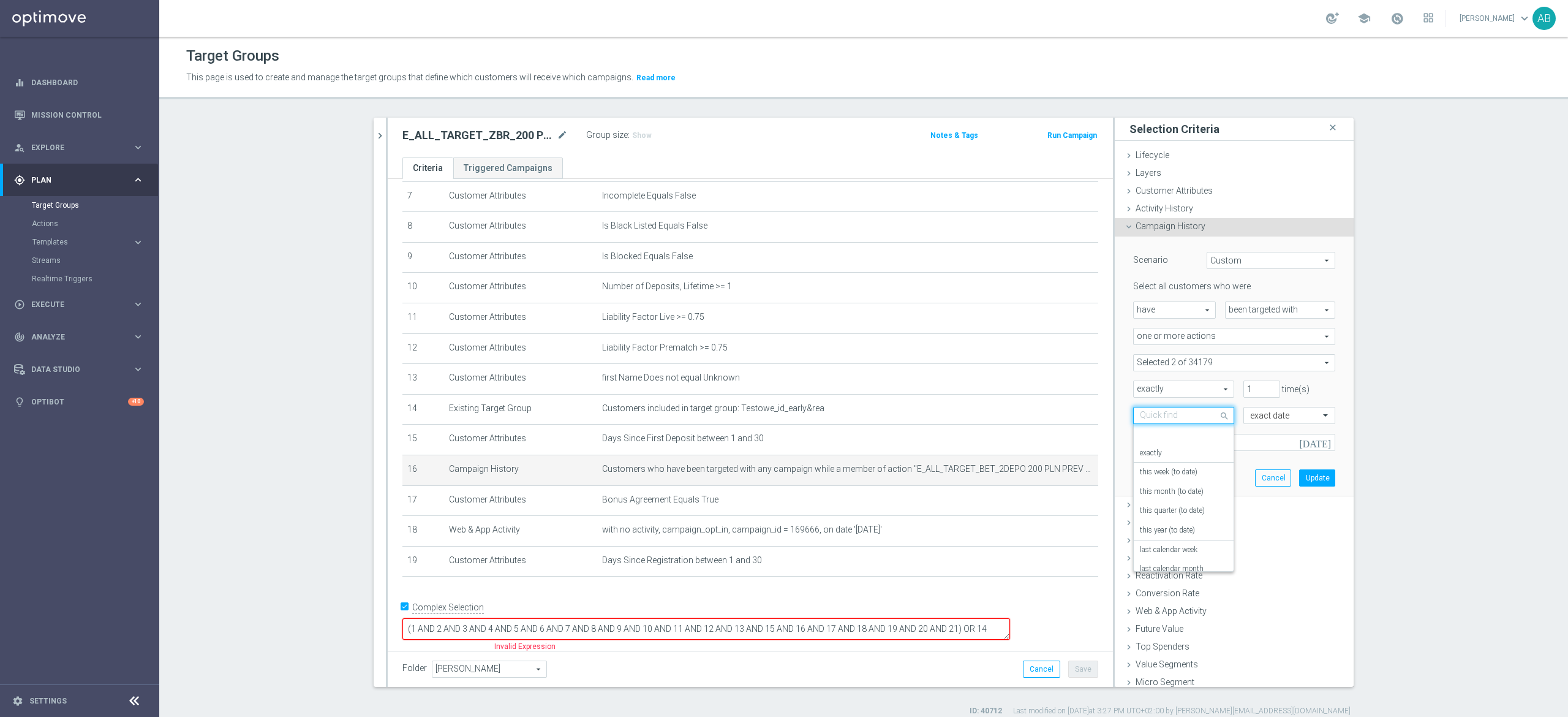
scroll to position [108, 0]
click at [1171, 538] on div "in this range" at bounding box center [1183, 538] width 88 height 19
click at [1197, 443] on input at bounding box center [1234, 442] width 202 height 18
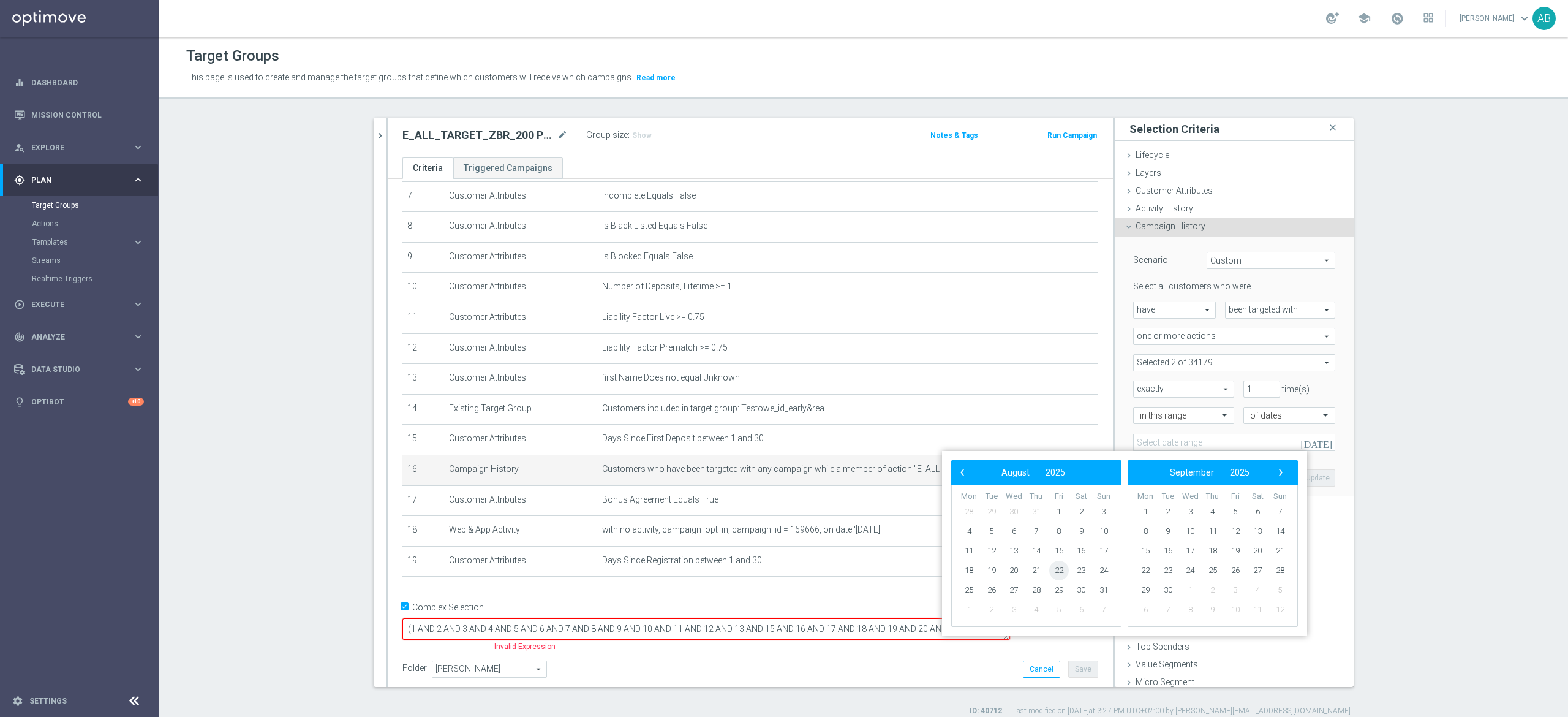
click at [1061, 568] on span "22" at bounding box center [1058, 570] width 19 height 19
click at [1108, 570] on span "24" at bounding box center [1103, 570] width 19 height 19
type input "22 Aug 2025 - 24 Aug 2025"
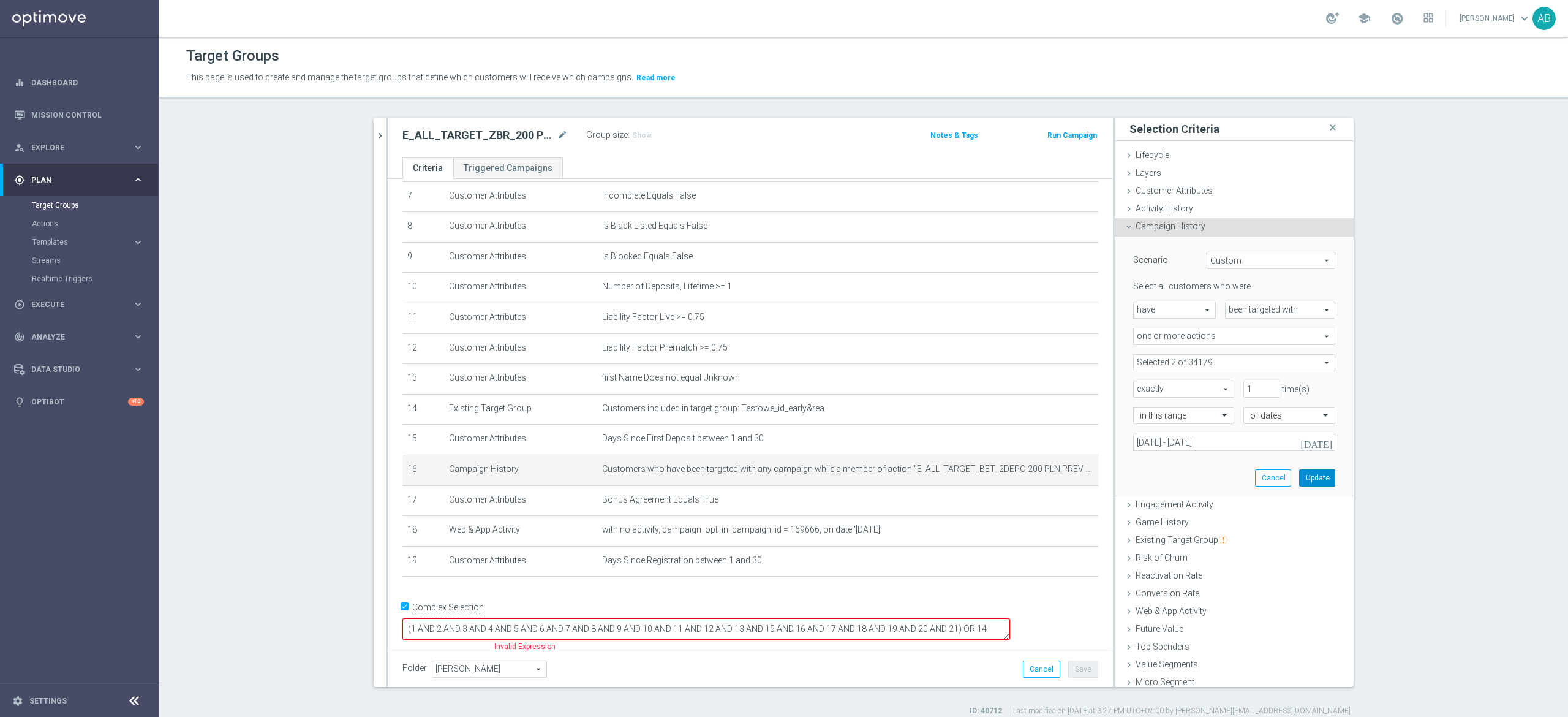
click at [1301, 482] on button "Update" at bounding box center [1317, 477] width 36 height 18
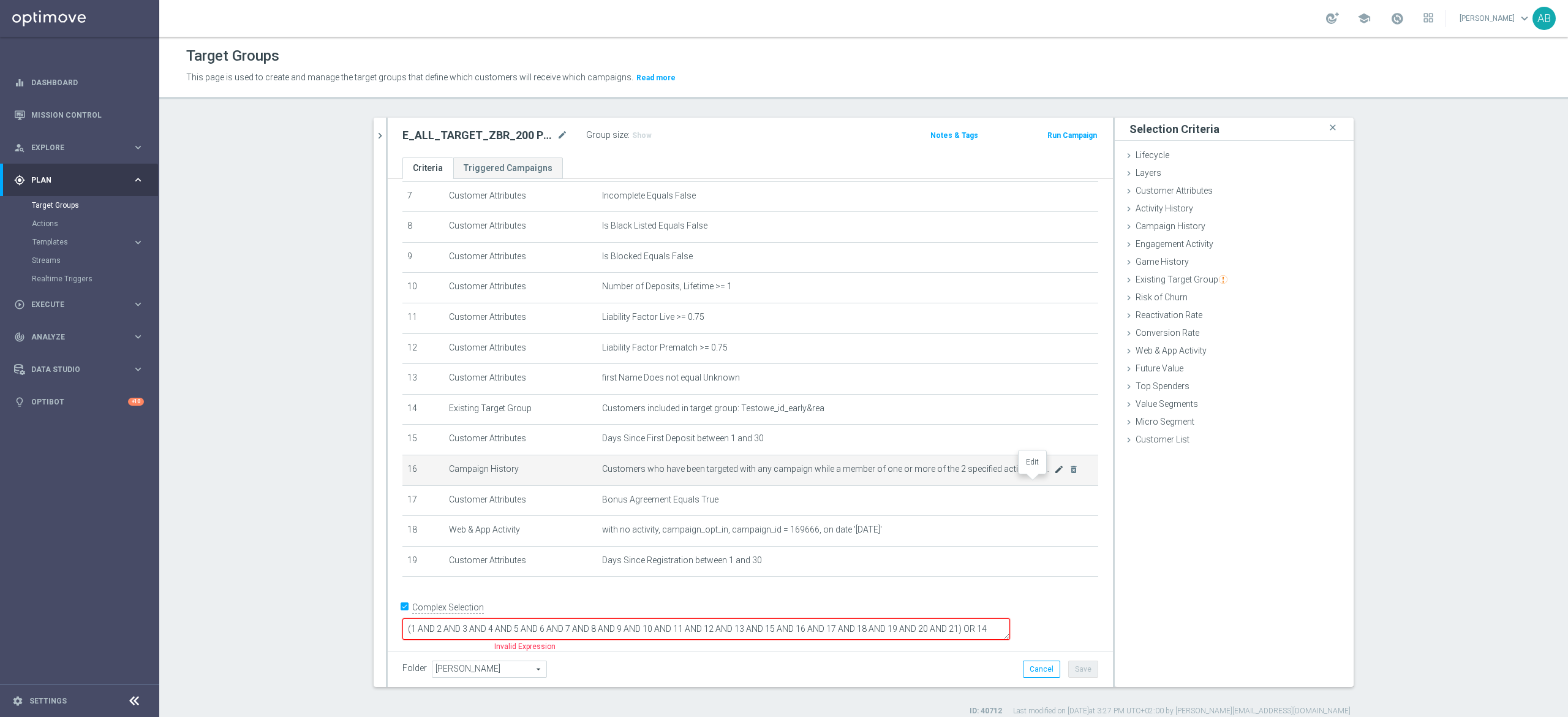
click at [1054, 474] on icon "mode_edit" at bounding box center [1059, 469] width 10 height 10
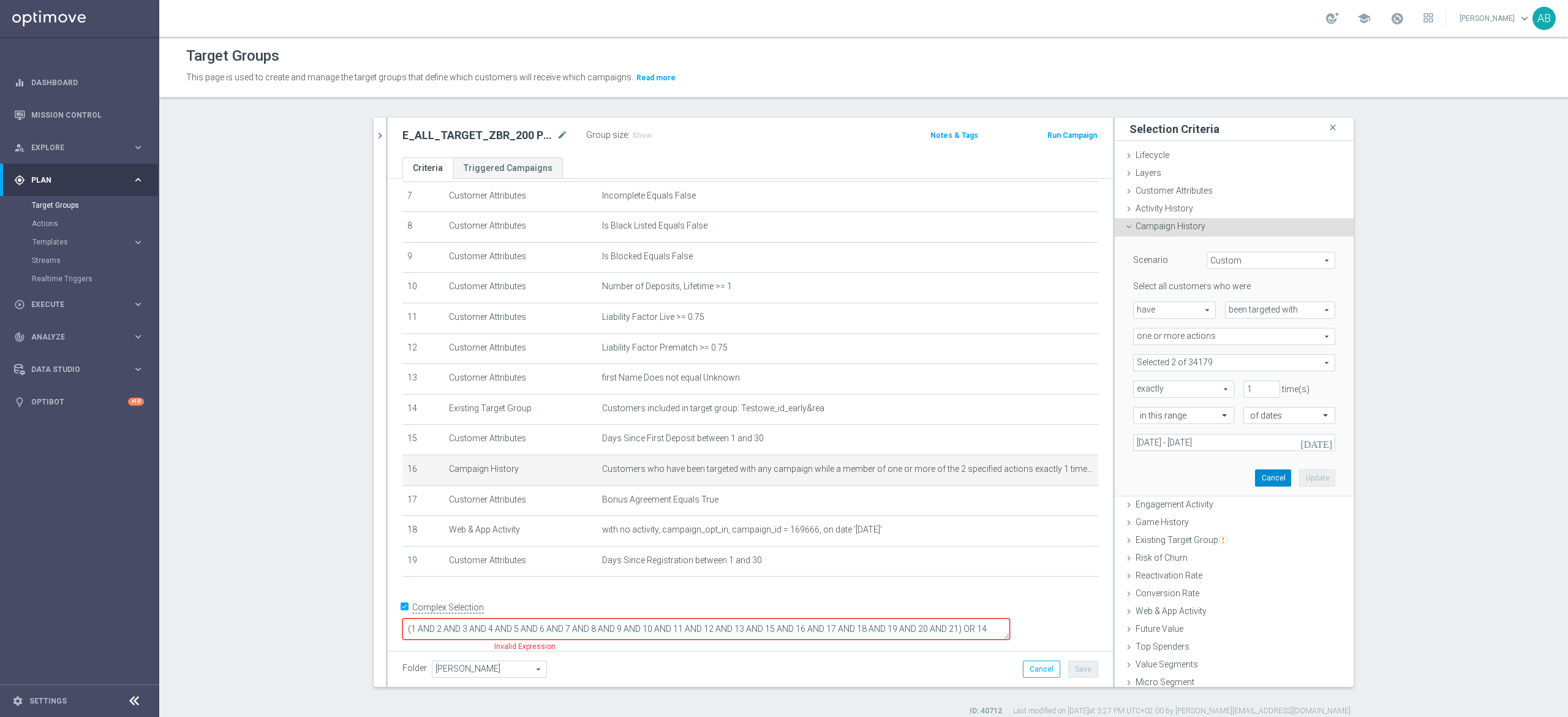
click at [1255, 474] on button "Cancel" at bounding box center [1273, 477] width 36 height 18
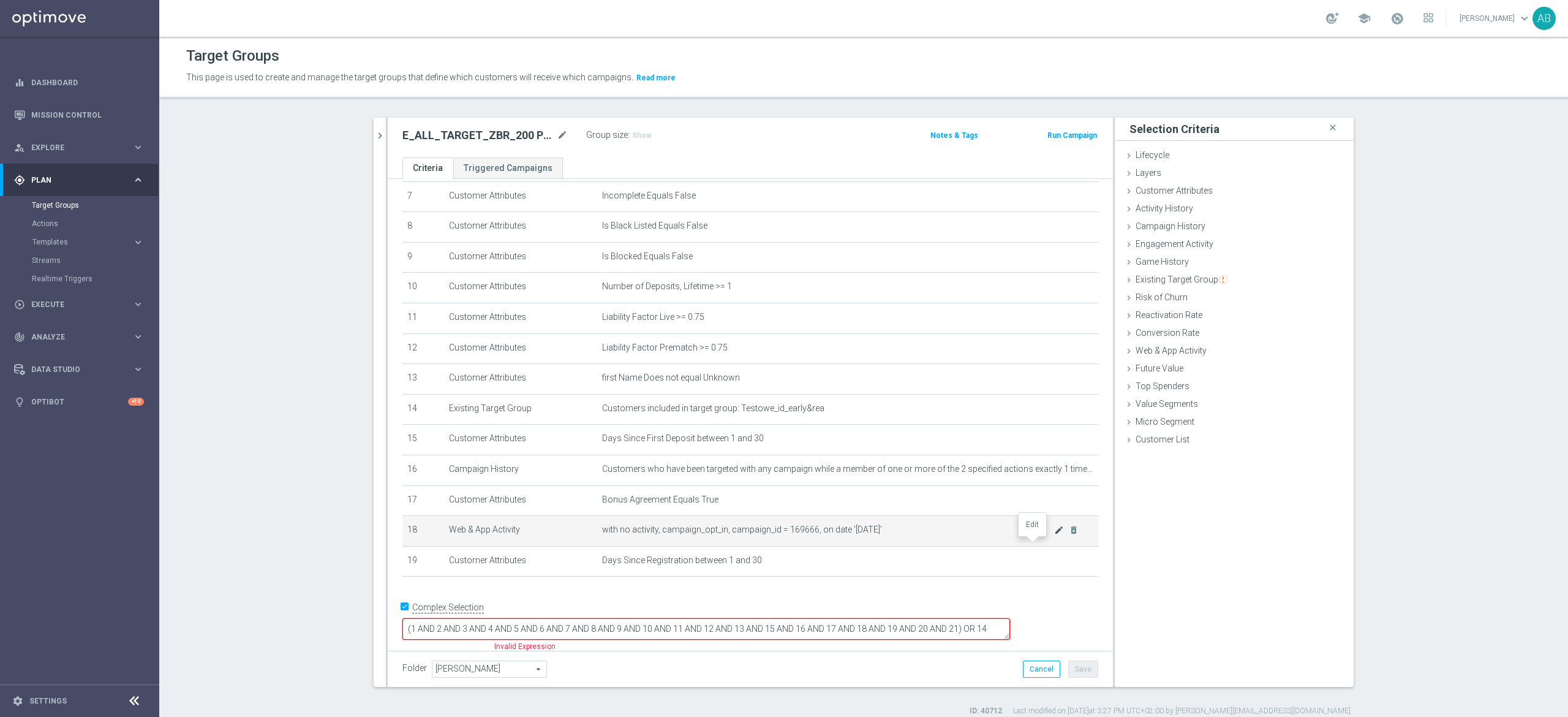
click at [1054, 535] on icon "mode_edit" at bounding box center [1059, 530] width 10 height 10
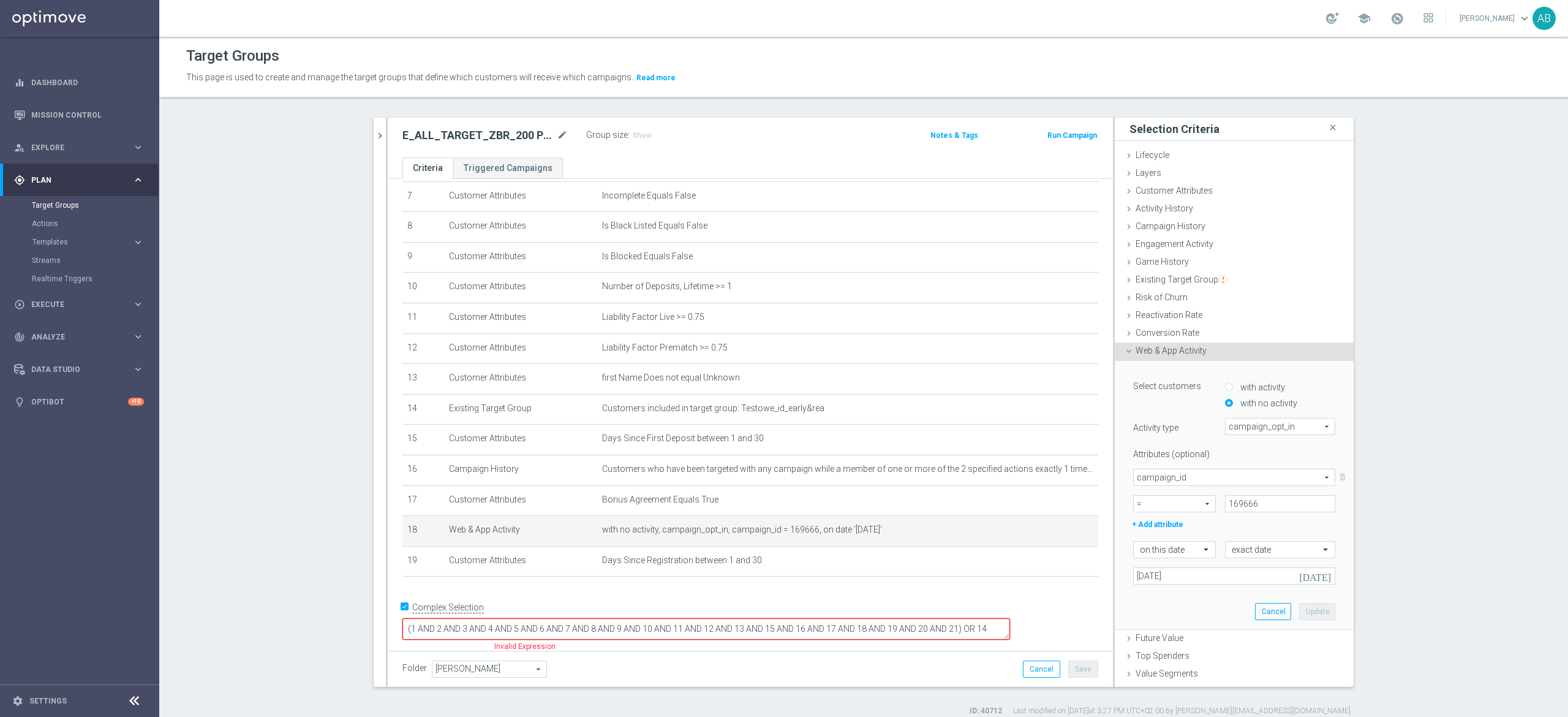
click at [1231, 513] on div "Attributes (optional) campaign_id campaign_id arrow_drop_down search delete_for…" at bounding box center [1234, 487] width 202 height 88
click at [1230, 508] on input "169666" at bounding box center [1280, 503] width 110 height 18
paste input "170445"
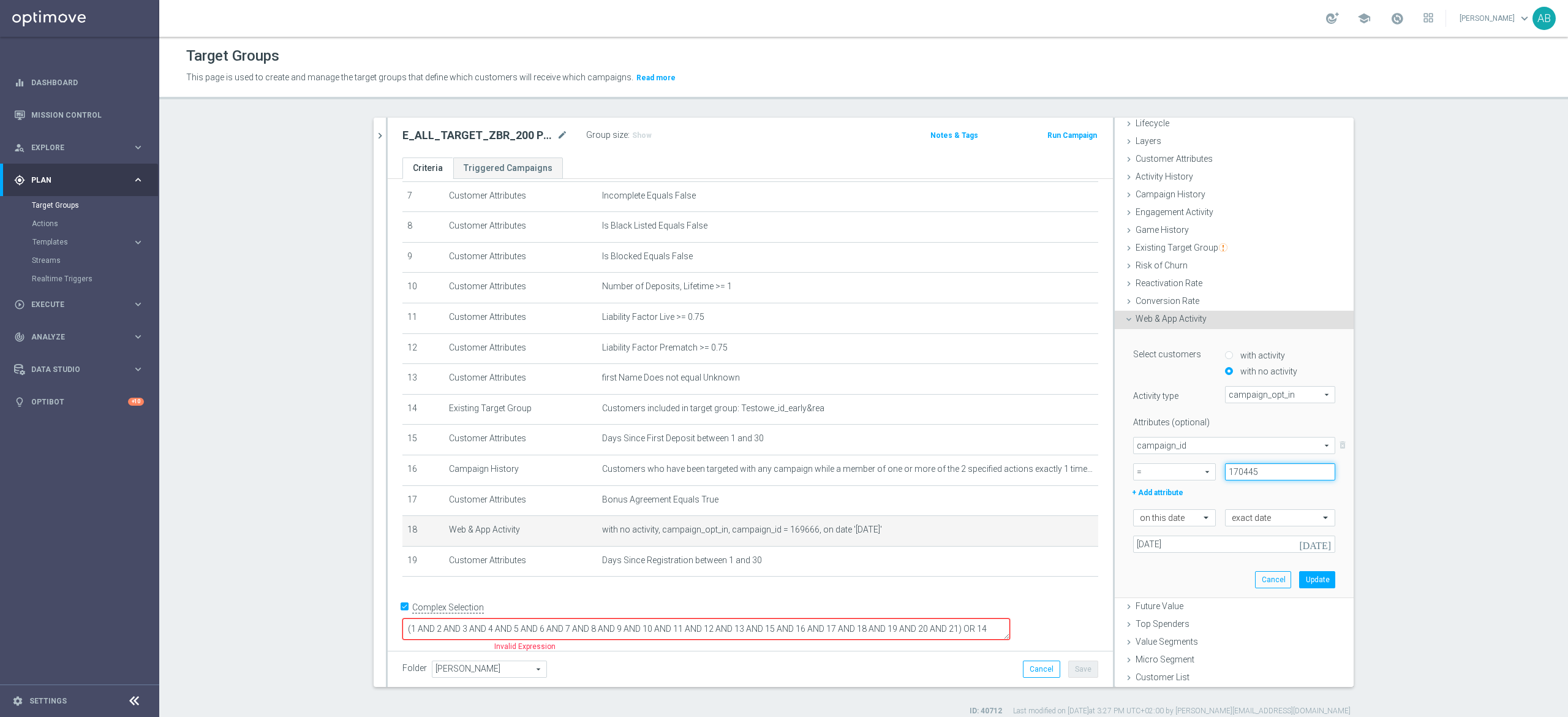
type input "170445"
click at [1159, 547] on input "20 Aug 2025" at bounding box center [1234, 543] width 202 height 18
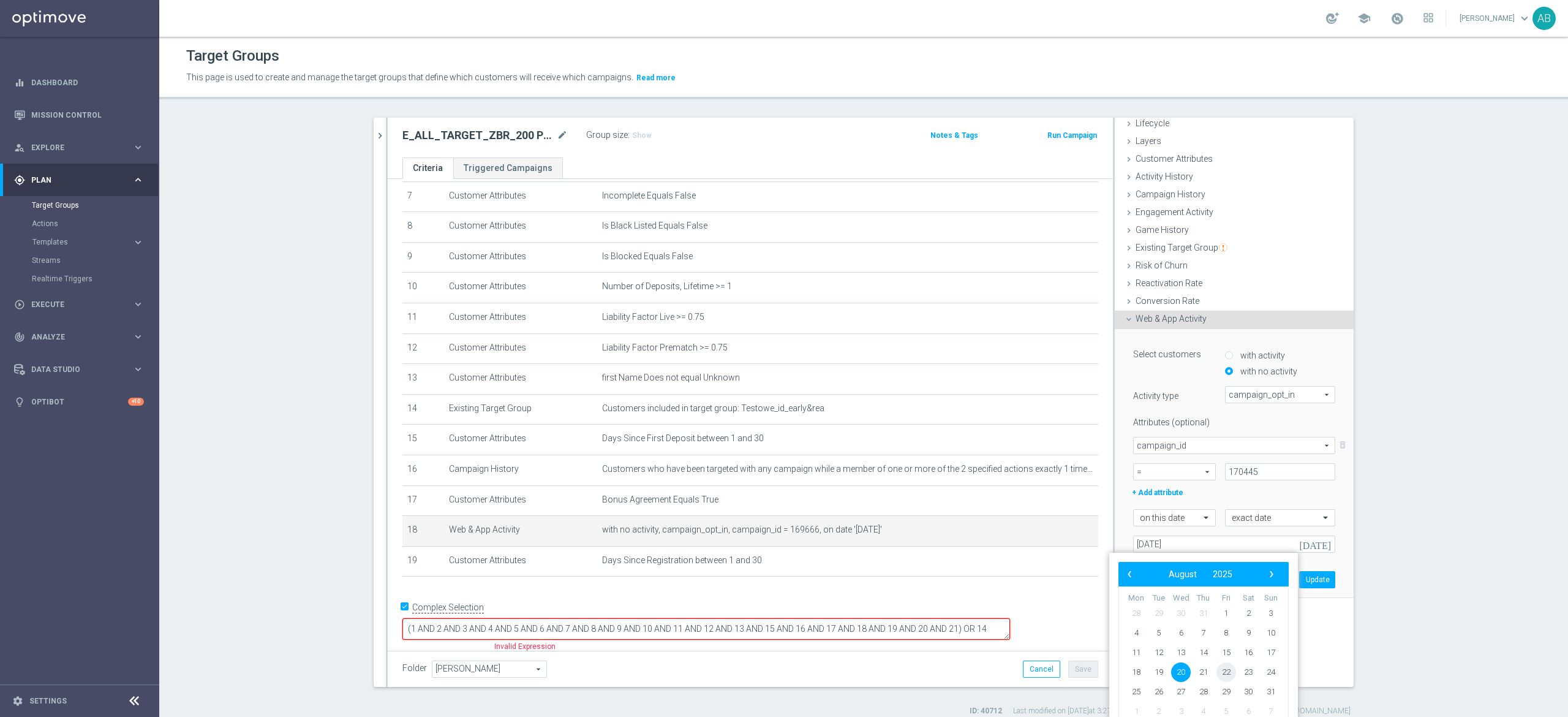
click at [1233, 676] on span "22" at bounding box center [1226, 671] width 19 height 19
type input "[DATE]"
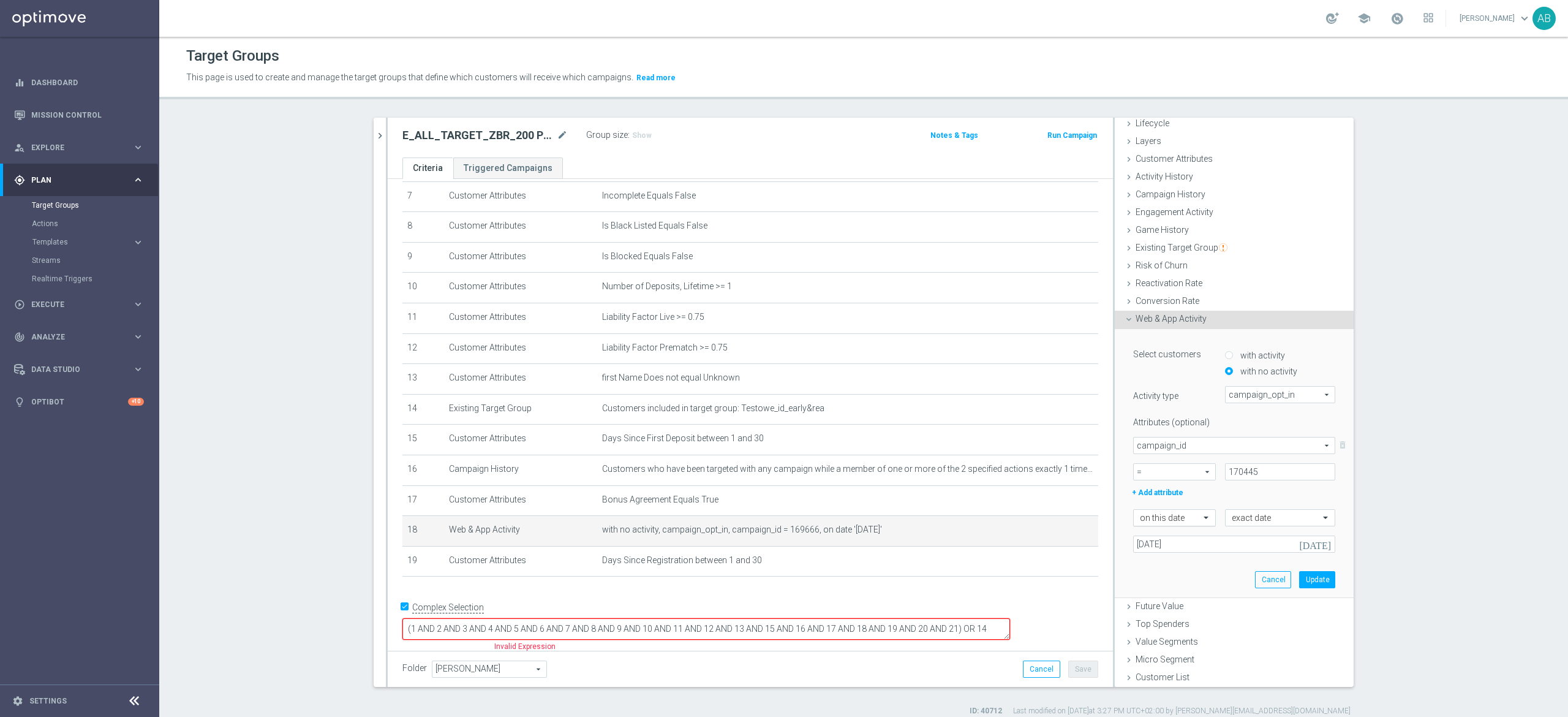
click at [1184, 523] on div "on this date" at bounding box center [1174, 518] width 83 height 18
click at [1157, 660] on label "in this range" at bounding box center [1160, 660] width 40 height 10
click at [1182, 544] on input at bounding box center [1234, 543] width 202 height 18
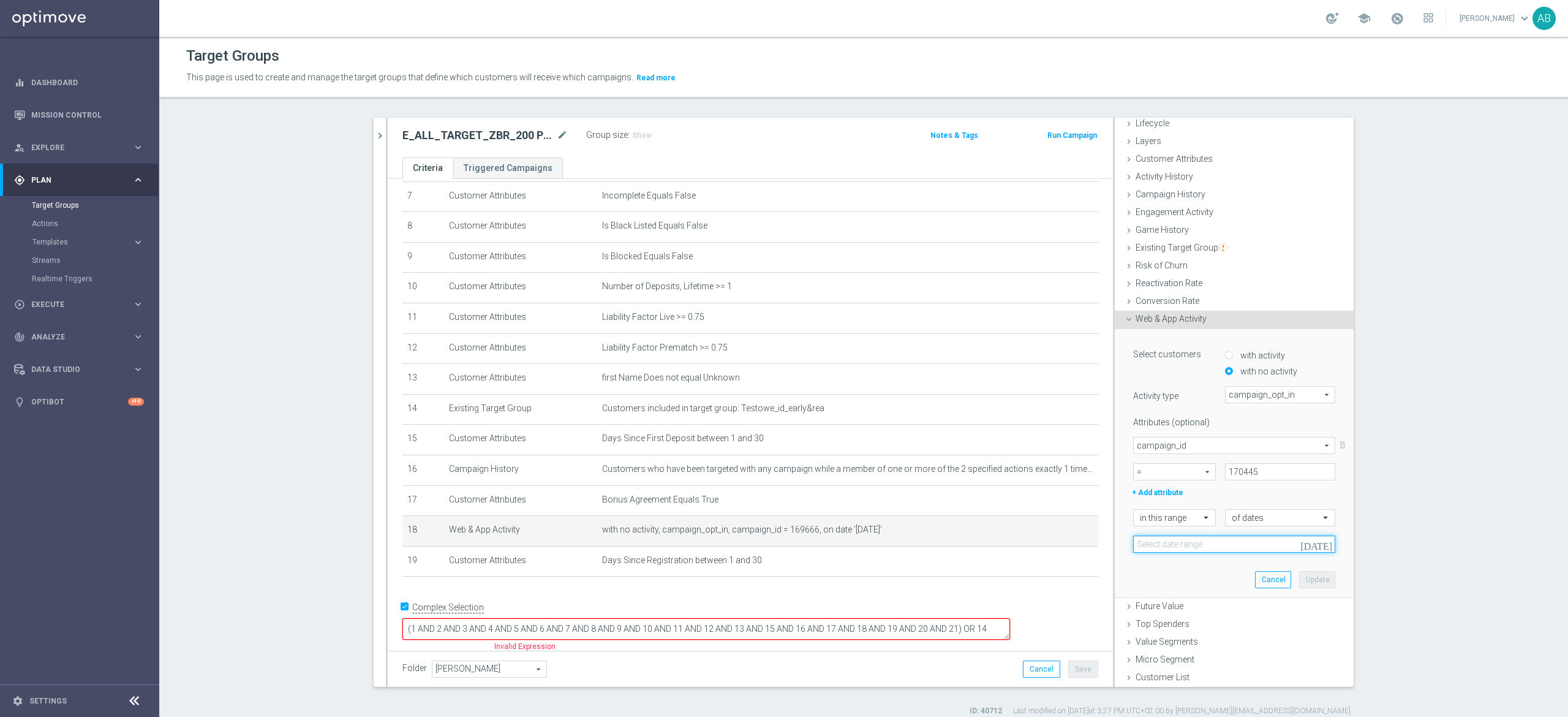
click at [1172, 550] on input at bounding box center [1234, 543] width 202 height 18
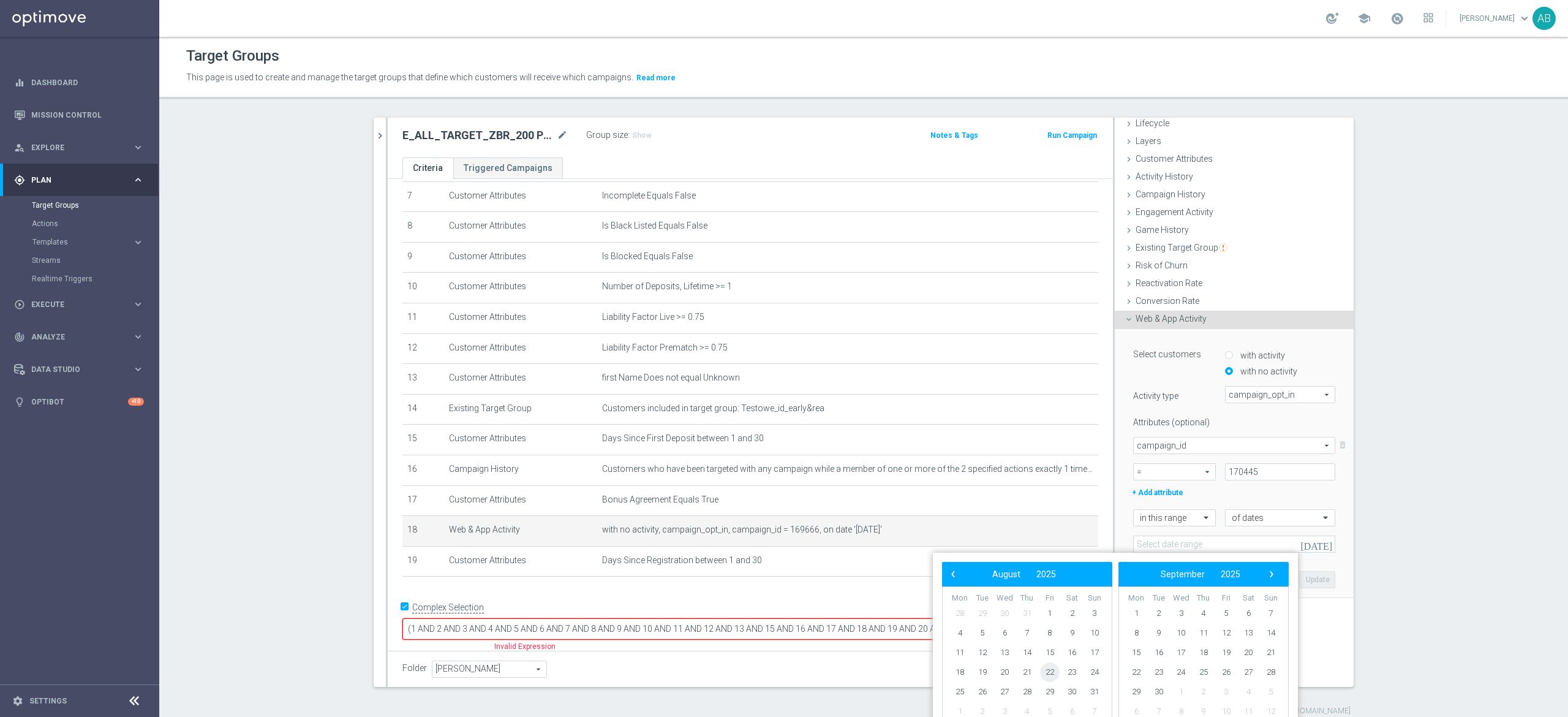
click at [1054, 674] on span "22" at bounding box center [1049, 671] width 19 height 19
click at [1097, 673] on span "24" at bounding box center [1094, 671] width 19 height 19
type input "22 Aug 2025 - 24 Aug 2025"
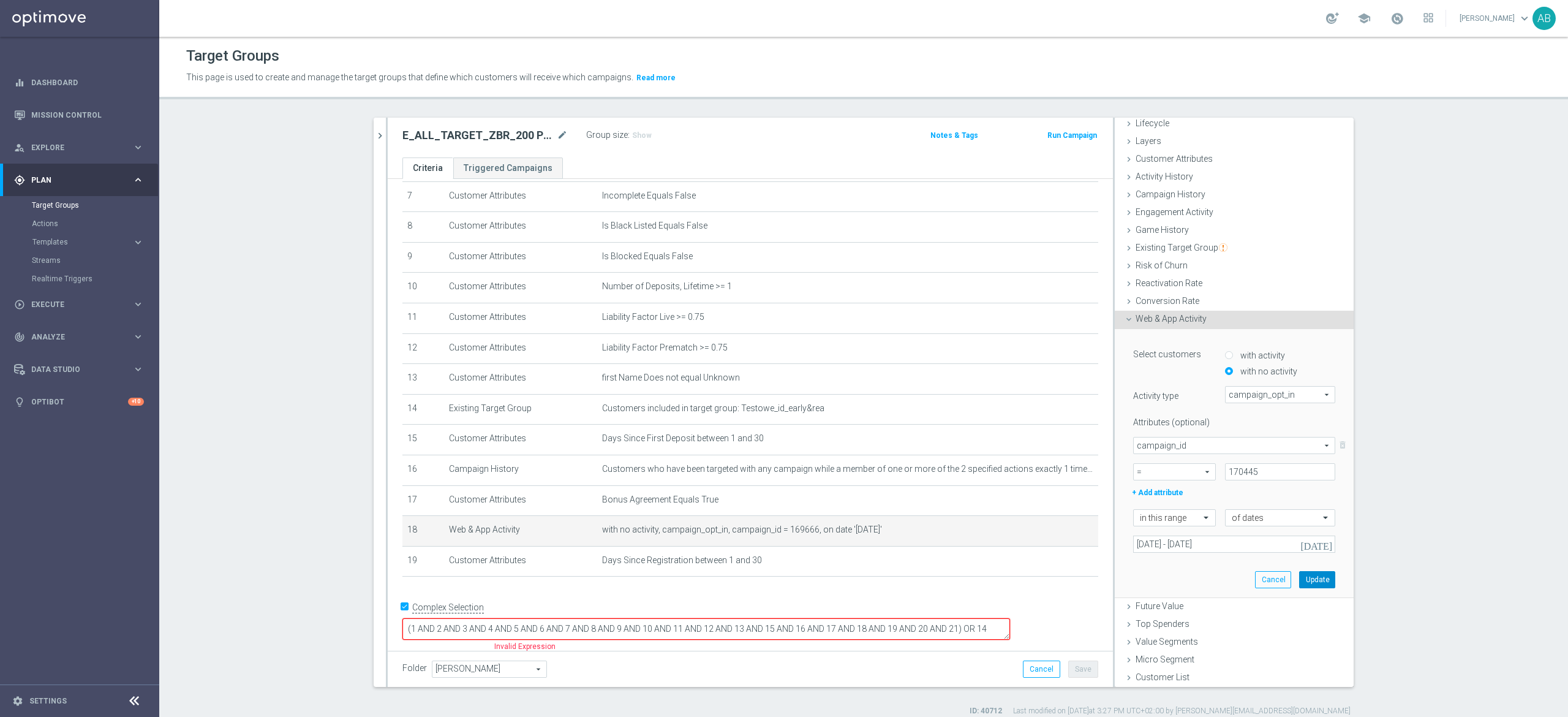
click at [1301, 578] on button "Update" at bounding box center [1317, 579] width 36 height 18
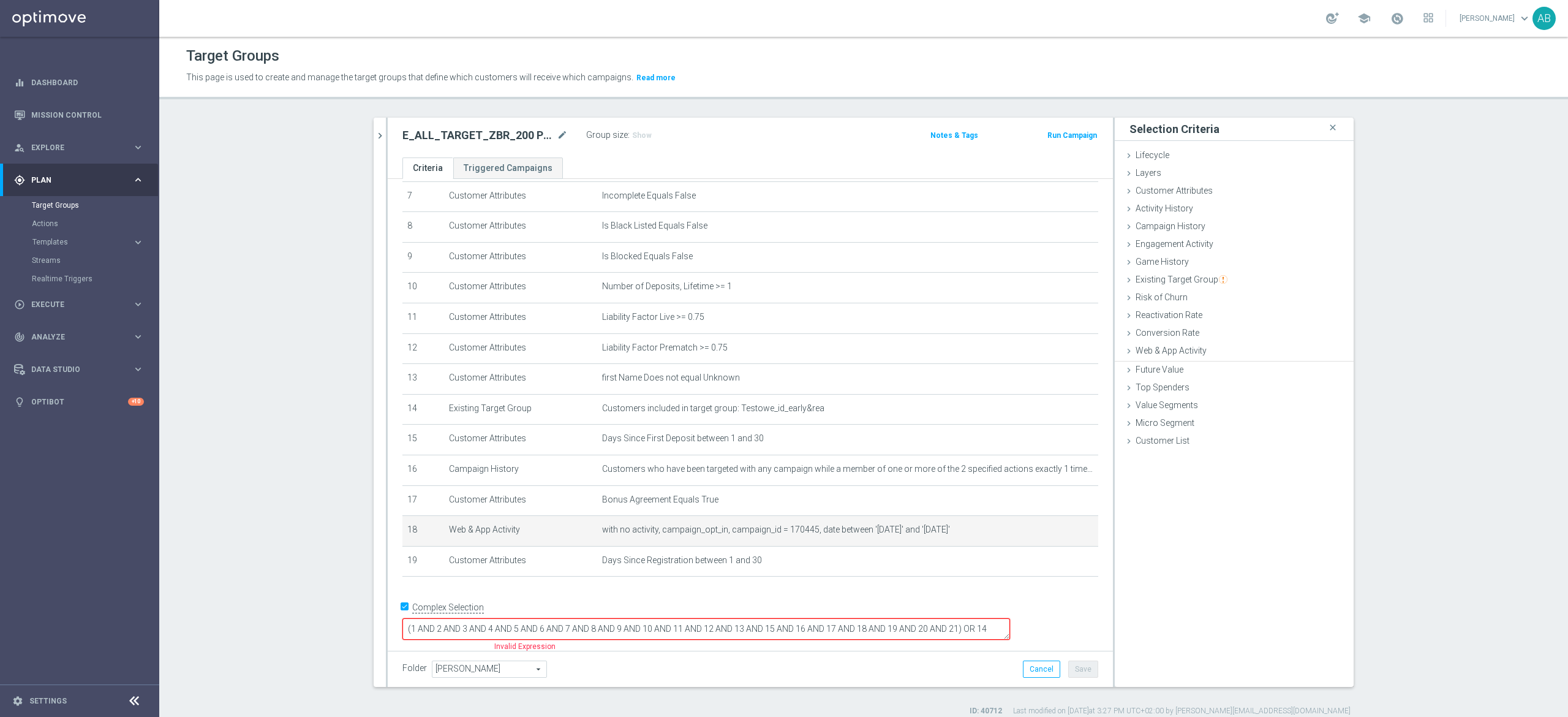
scroll to position [0, 0]
click at [1159, 350] on span "Web & App Activity" at bounding box center [1171, 351] width 71 height 10
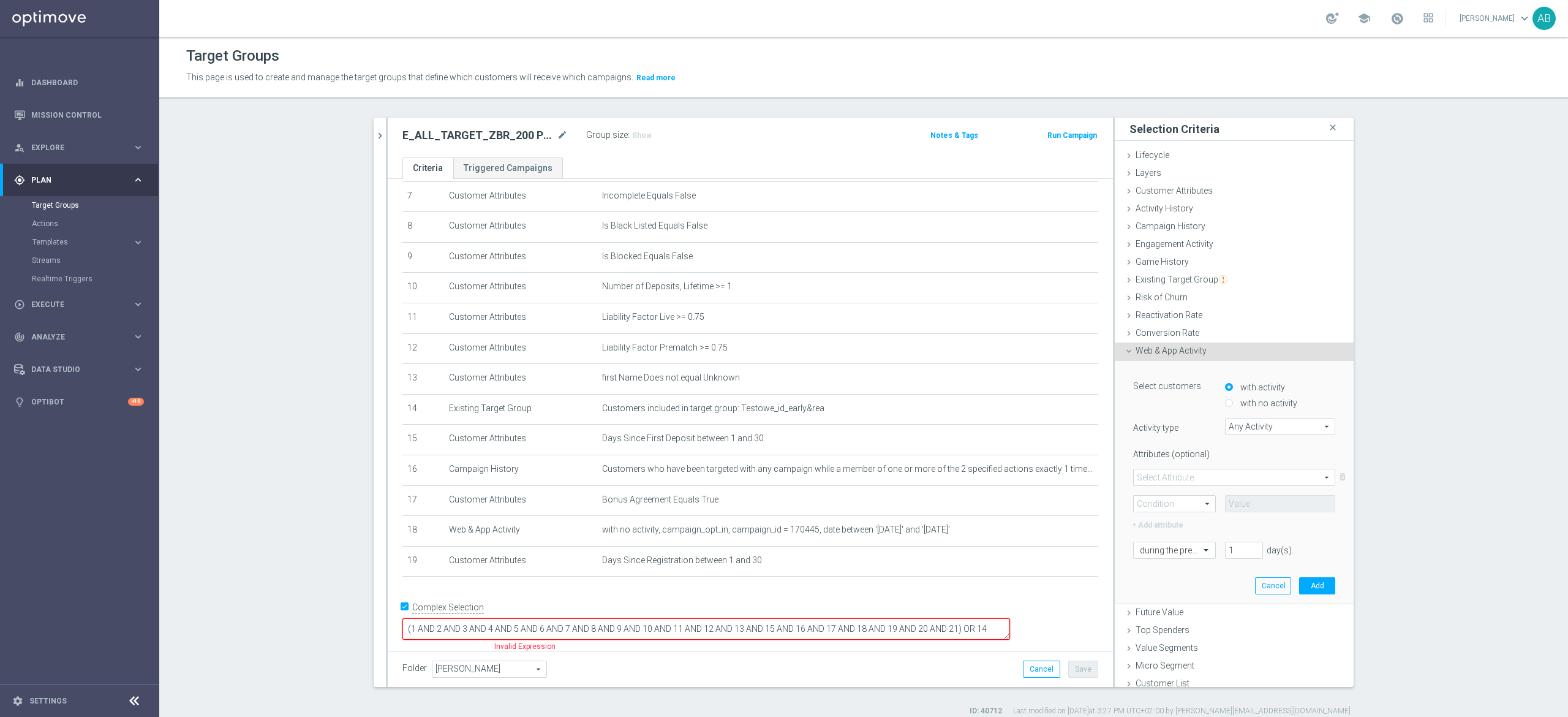
click at [1238, 397] on label "with no activity" at bounding box center [1268, 402] width 60 height 11
click at [1233, 400] on input "with no activity" at bounding box center [1229, 404] width 8 height 8
radio input "true"
click at [1233, 426] on span "Any Activity" at bounding box center [1280, 426] width 109 height 16
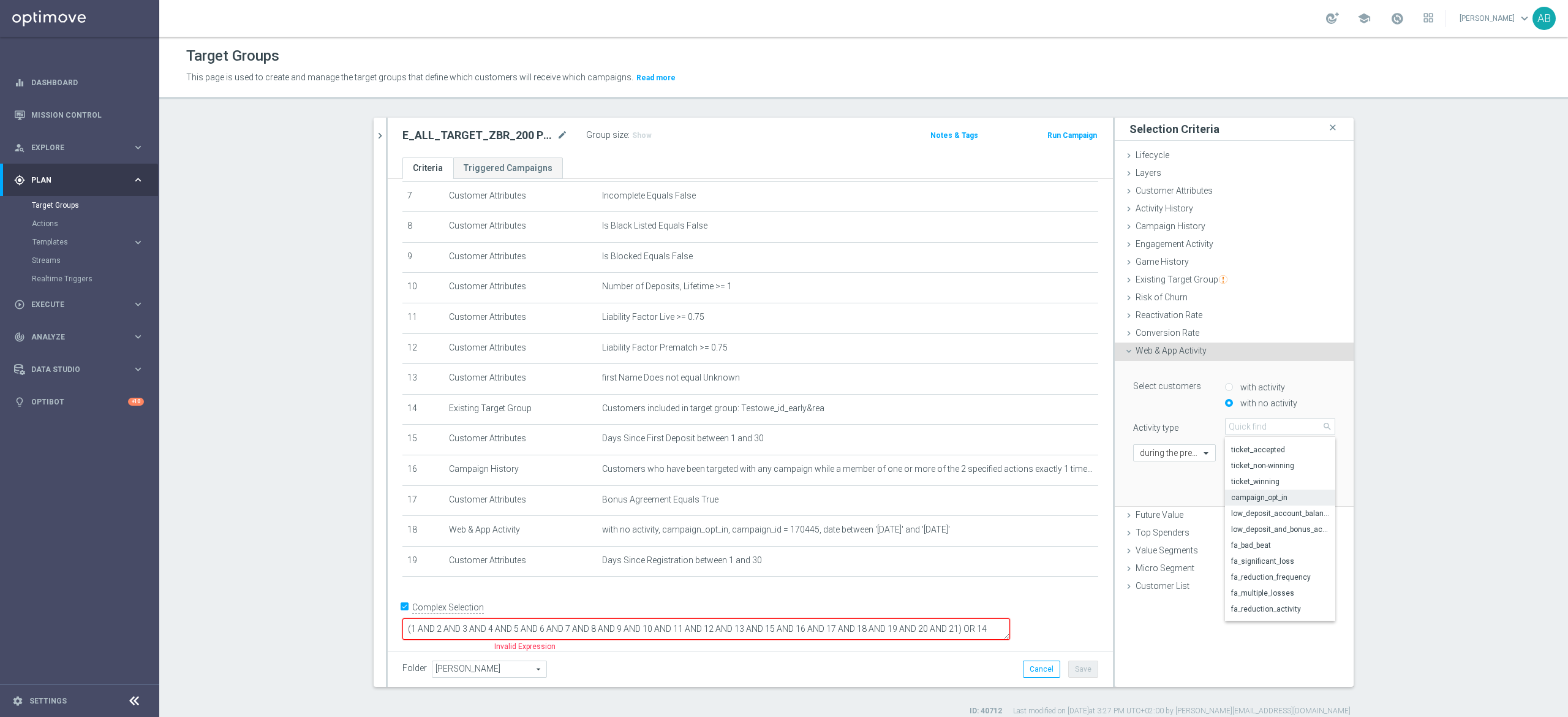
click at [1263, 498] on span "campaign_opt_in" at bounding box center [1279, 497] width 98 height 10
type input "campaign_opt_in"
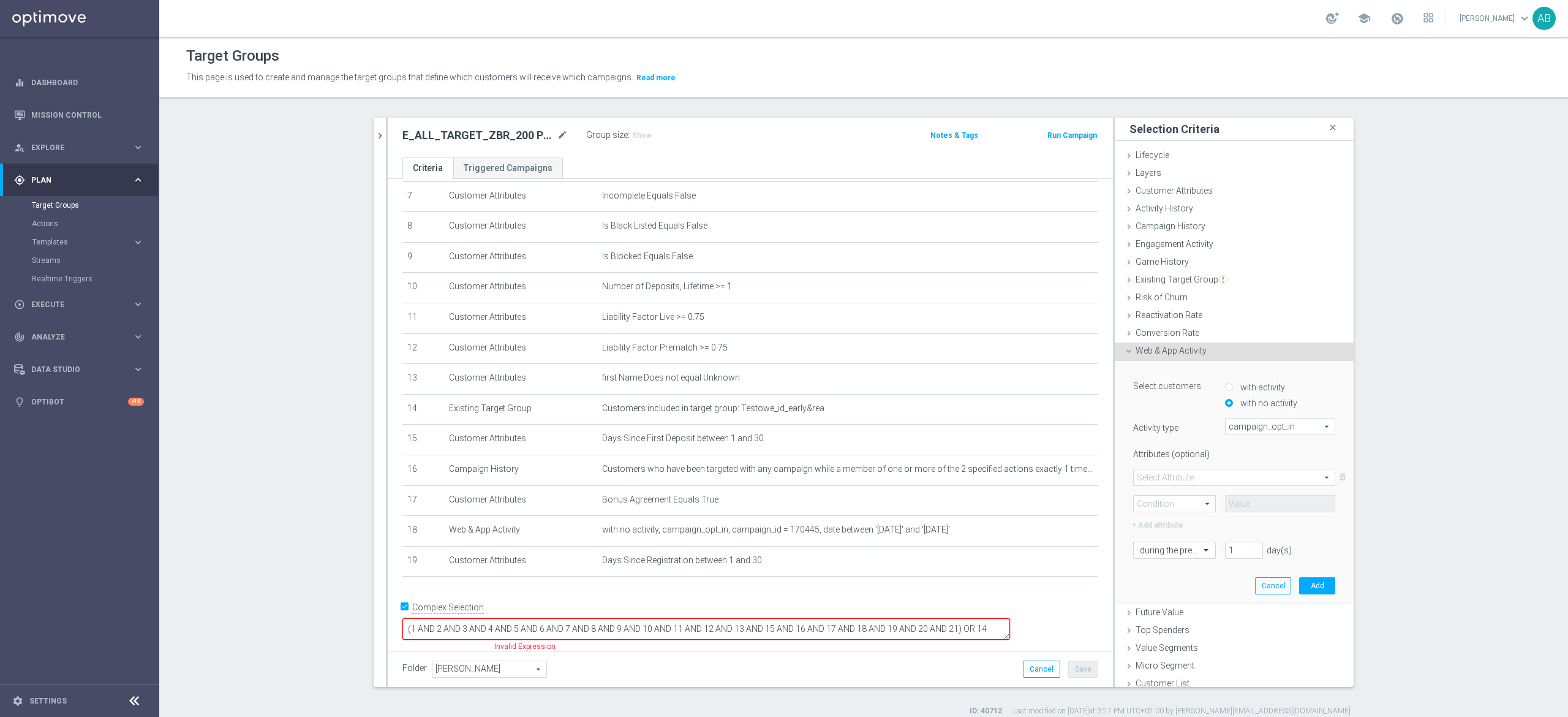
click at [1221, 474] on span at bounding box center [1234, 477] width 201 height 16
click at [1177, 492] on span "campaign_id" at bounding box center [1234, 495] width 189 height 10
type input "campaign_id"
click at [1162, 508] on span at bounding box center [1175, 503] width 82 height 16
click at [1157, 522] on span "=" at bounding box center [1174, 522] width 69 height 10
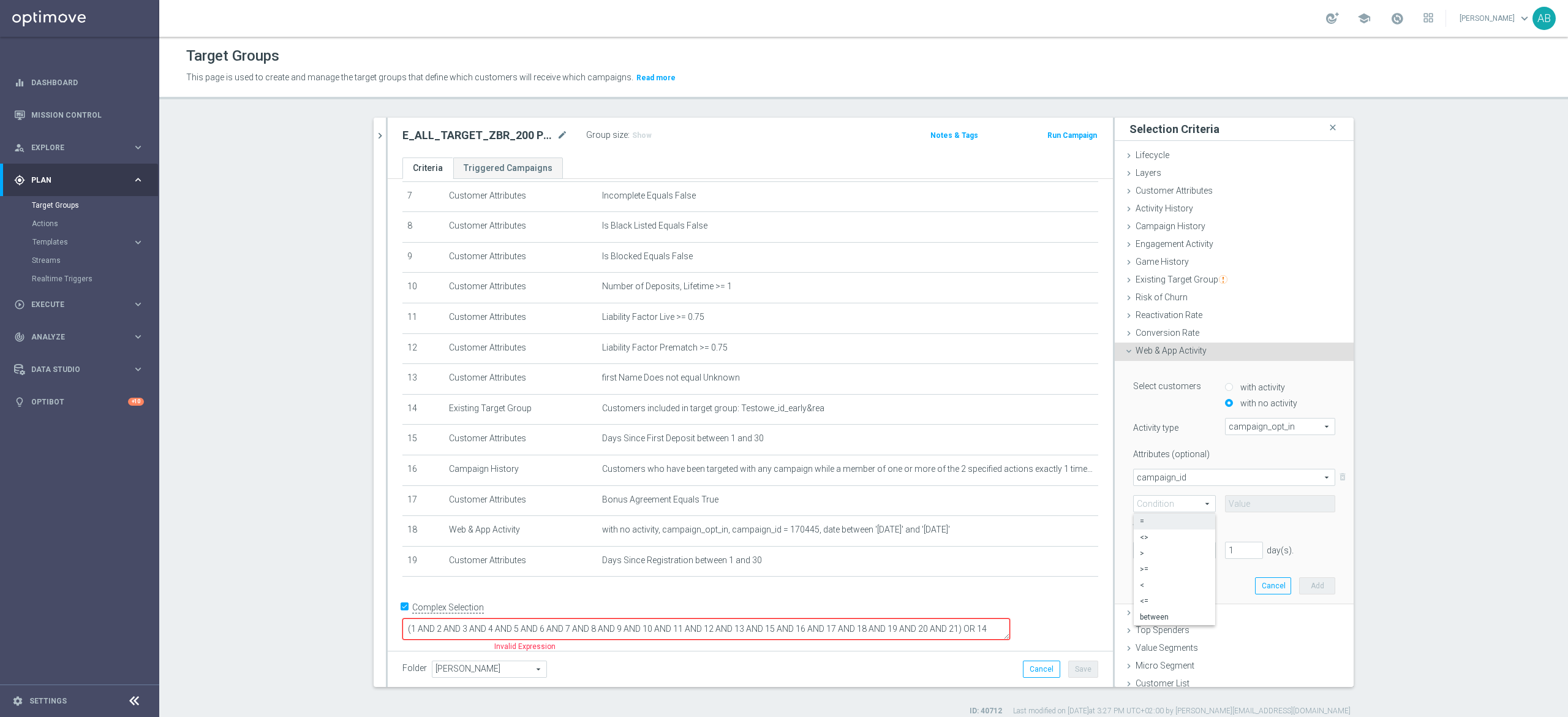
type input "="
click at [1225, 505] on input at bounding box center [1280, 503] width 110 height 18
paste input "170446"
type input "170446"
click at [1177, 554] on div at bounding box center [1175, 549] width 82 height 11
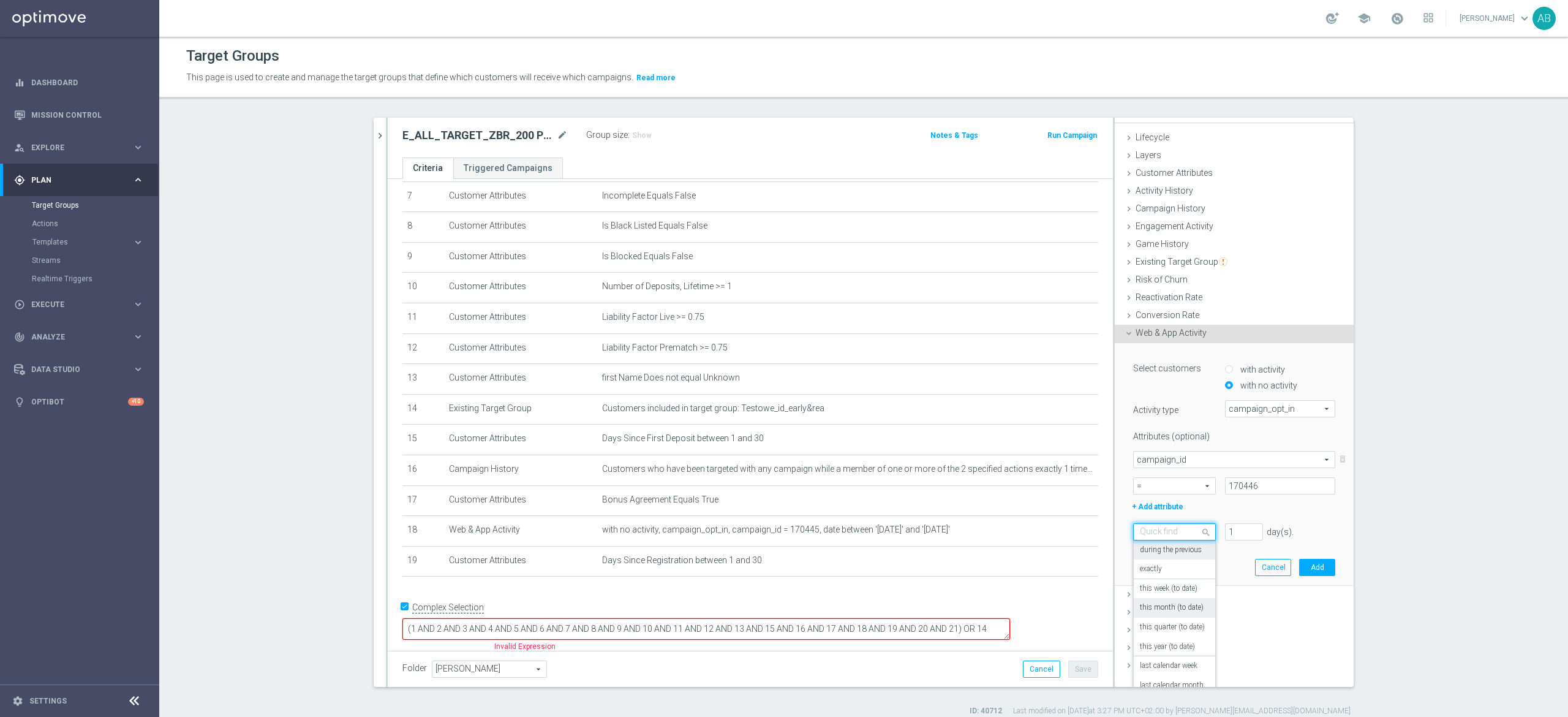
scroll to position [108, 0]
click at [1155, 676] on label "in this range" at bounding box center [1160, 674] width 40 height 10
click at [1208, 561] on input at bounding box center [1234, 558] width 202 height 18
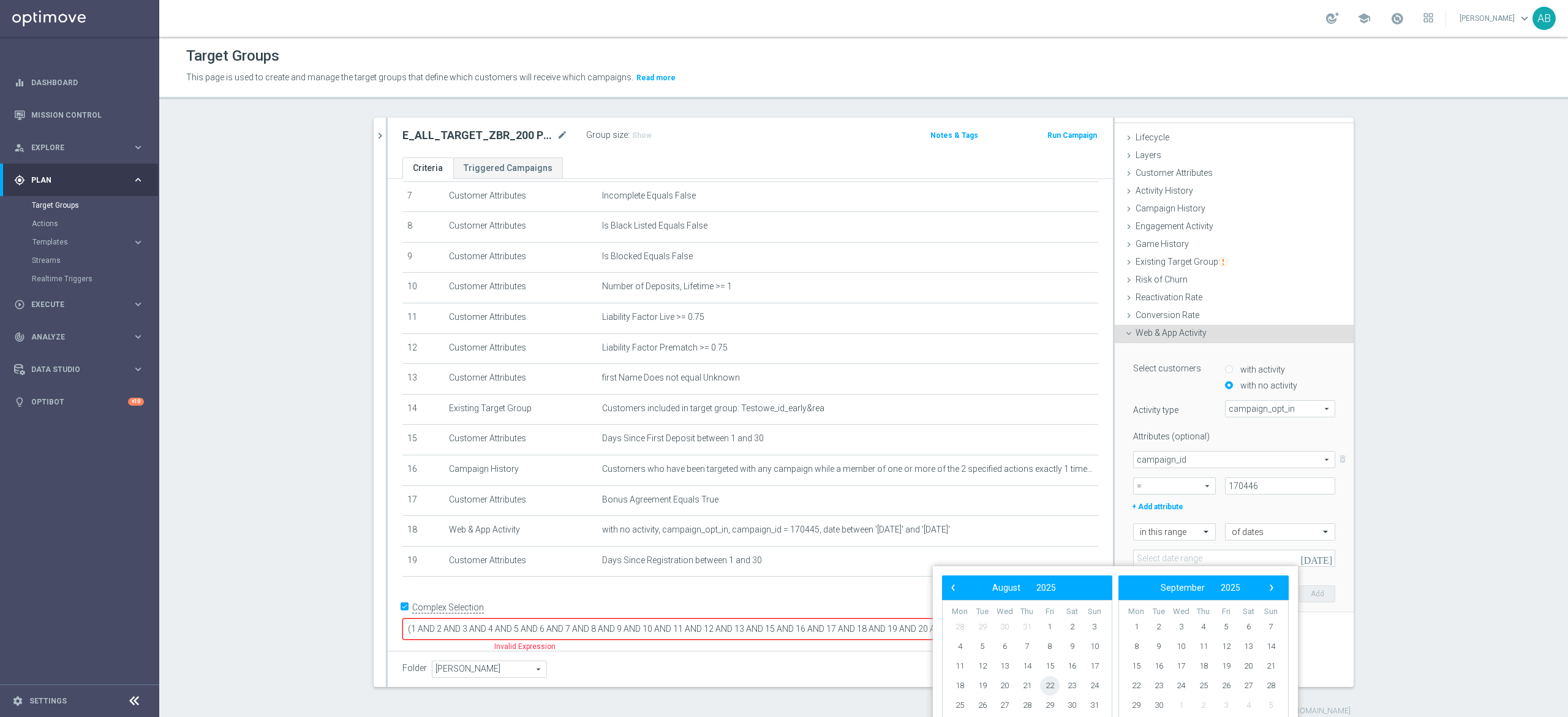
click at [1051, 683] on span "22" at bounding box center [1049, 685] width 19 height 19
click at [1097, 685] on span "24" at bounding box center [1094, 685] width 19 height 19
type input "22 Aug 2025 - 24 Aug 2025"
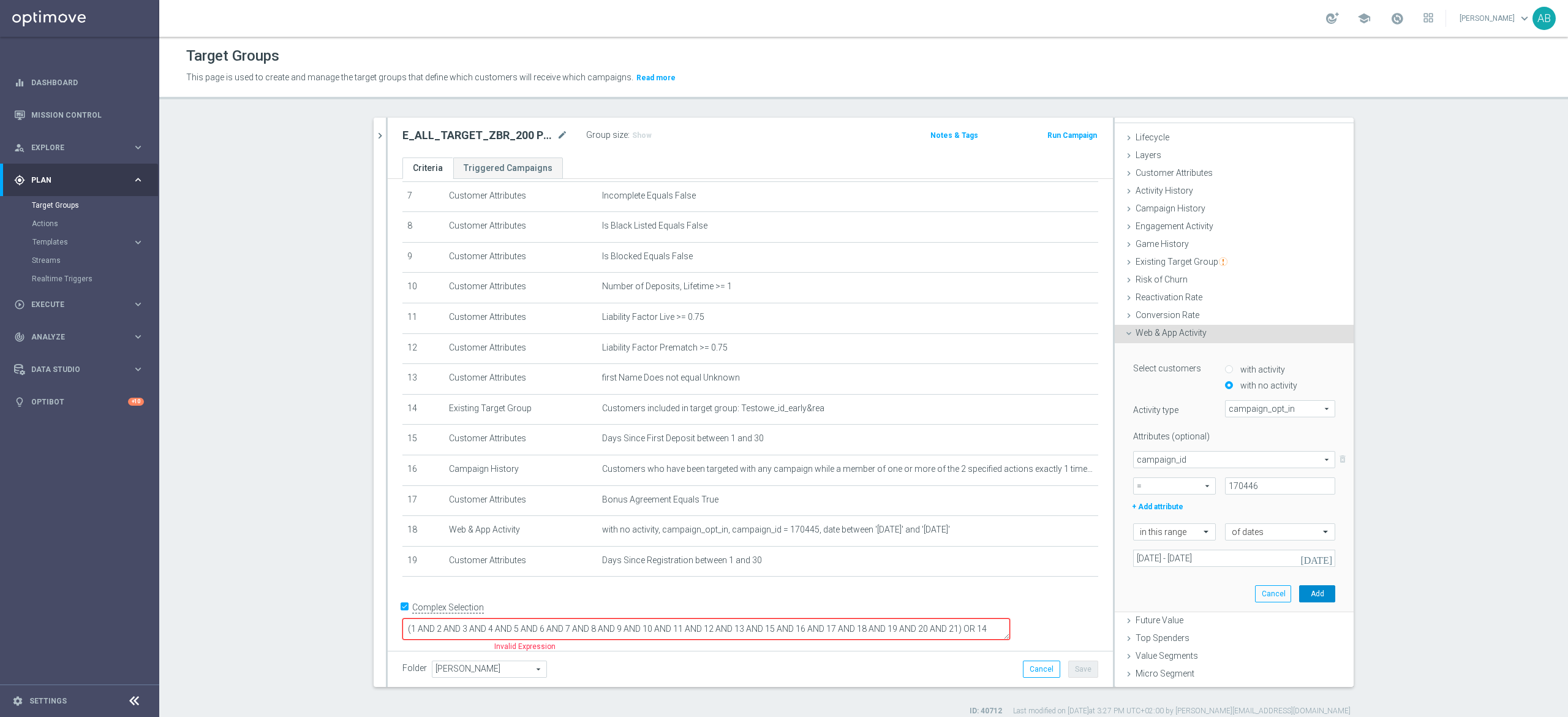
click at [1299, 588] on button "Add" at bounding box center [1317, 593] width 36 height 18
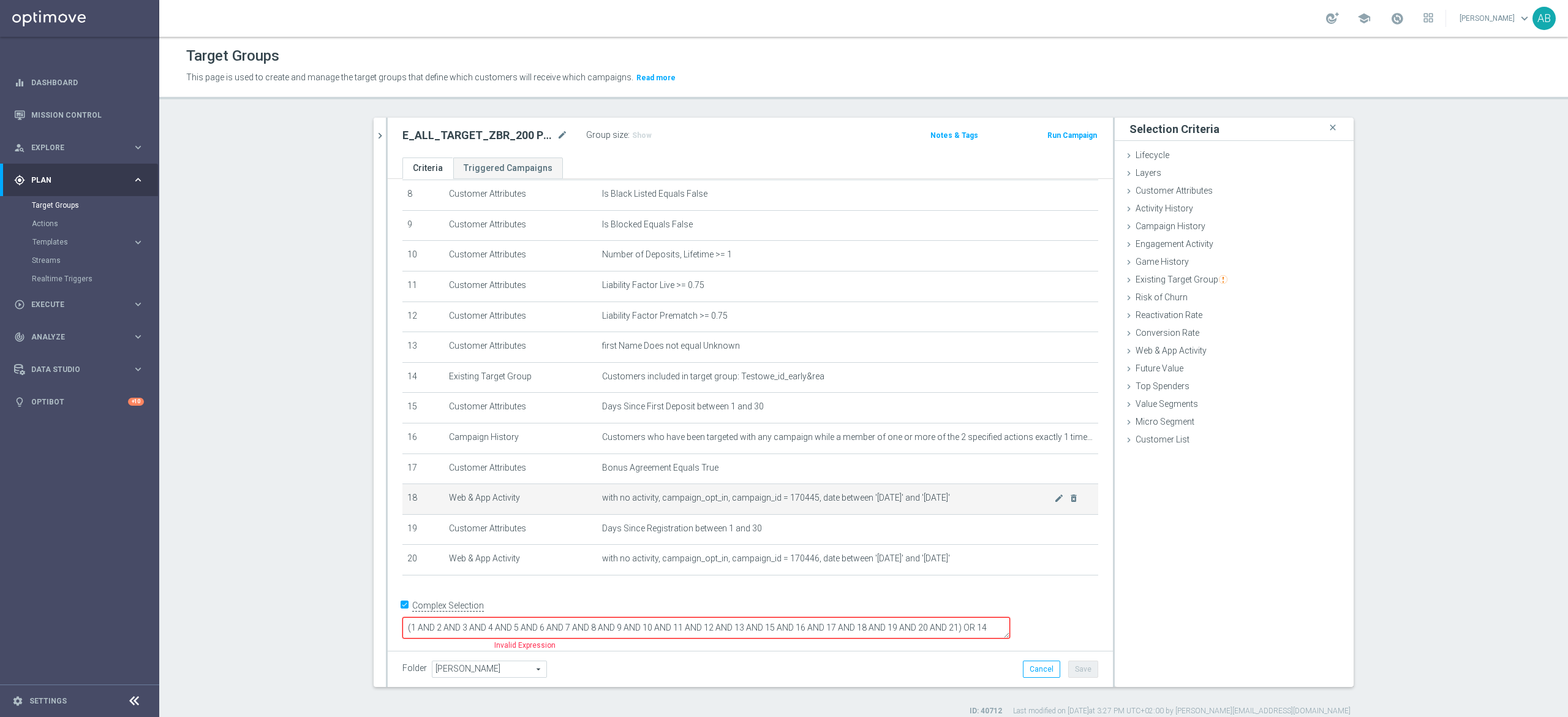
scroll to position [254, 0]
click at [1165, 349] on span "Web & App Activity" at bounding box center [1171, 351] width 71 height 10
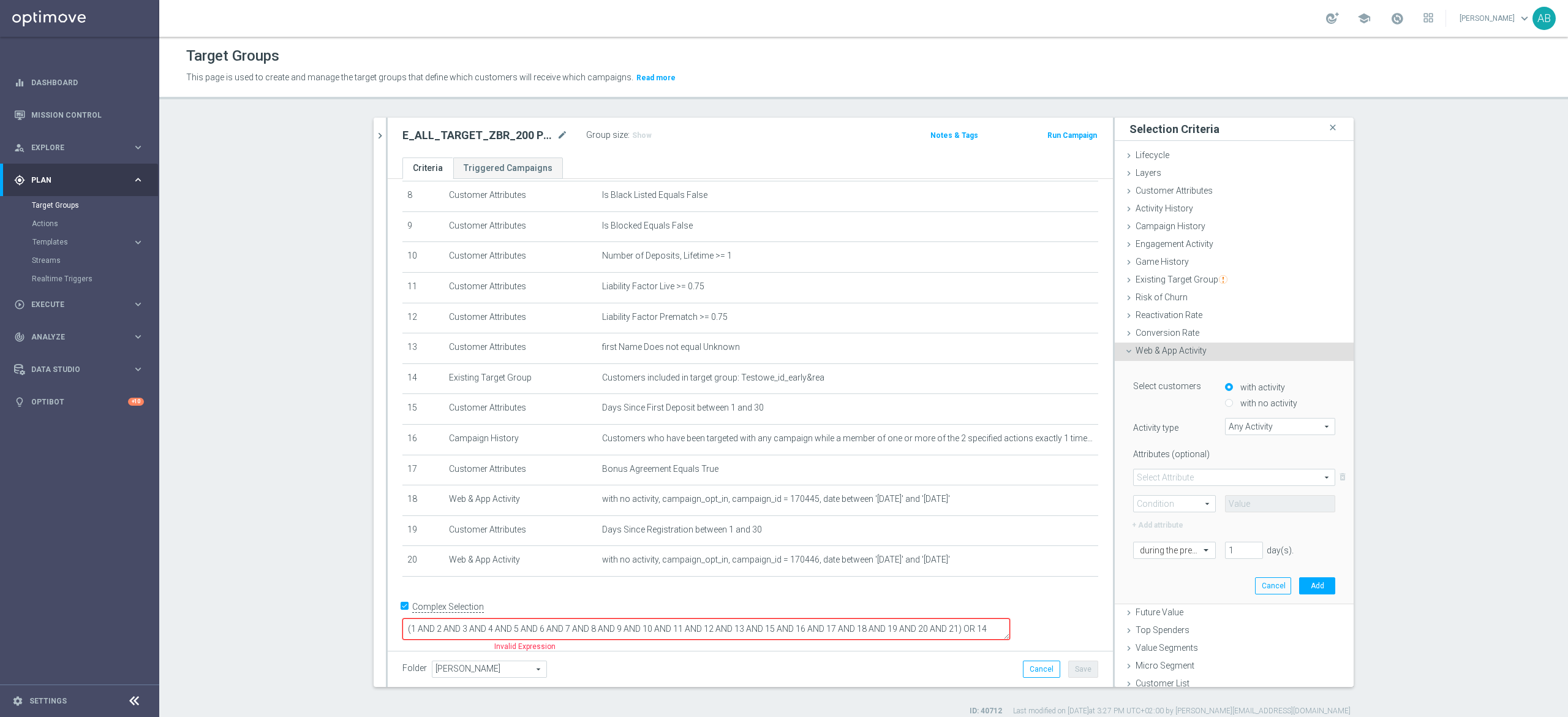
click at [1253, 399] on label "with no activity" at bounding box center [1268, 402] width 60 height 11
click at [1233, 400] on input "with no activity" at bounding box center [1229, 404] width 8 height 8
radio input "true"
click at [1233, 428] on span "Any Activity" at bounding box center [1280, 426] width 109 height 16
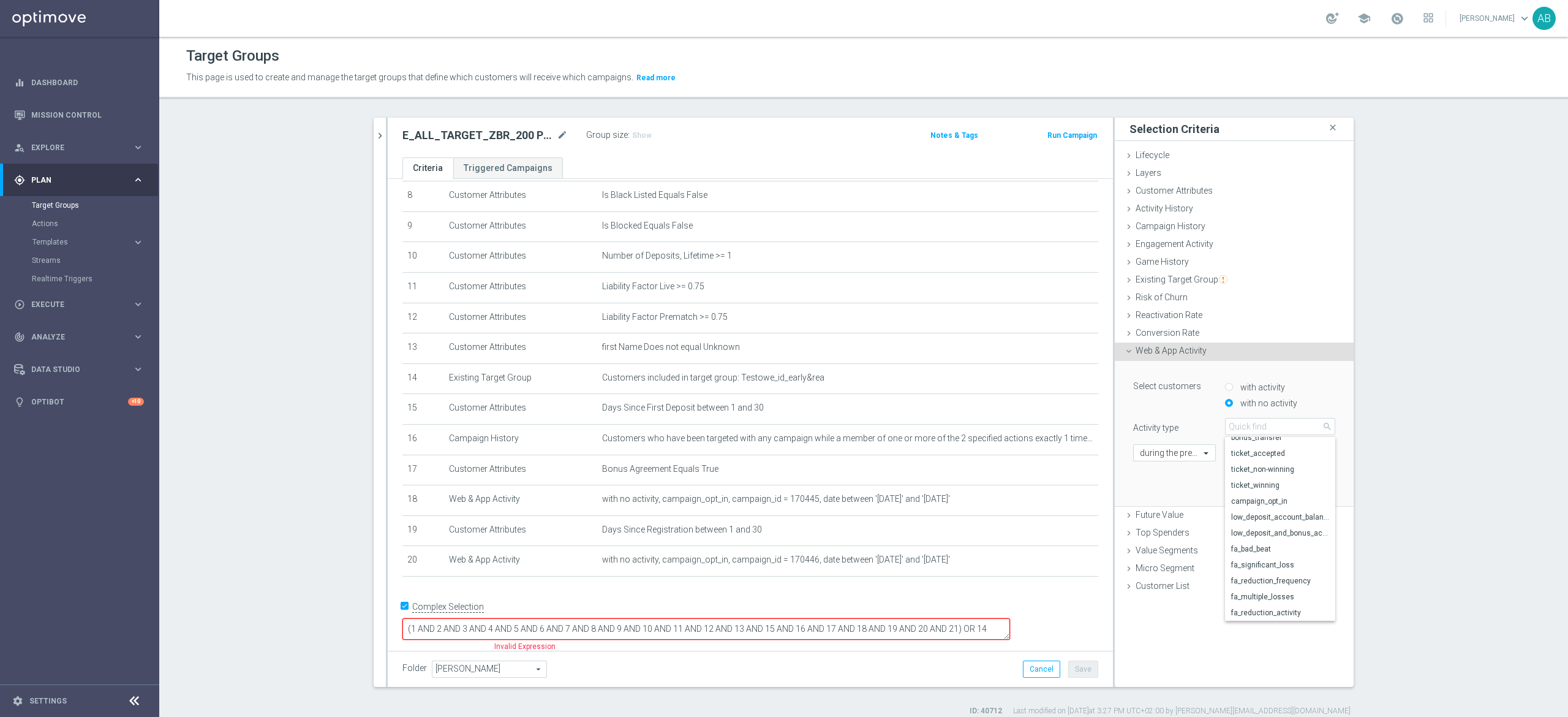
scroll to position [119, 0]
click at [1260, 502] on label "campaign_opt_in" at bounding box center [1280, 497] width 110 height 16
type input "campaign_opt_in"
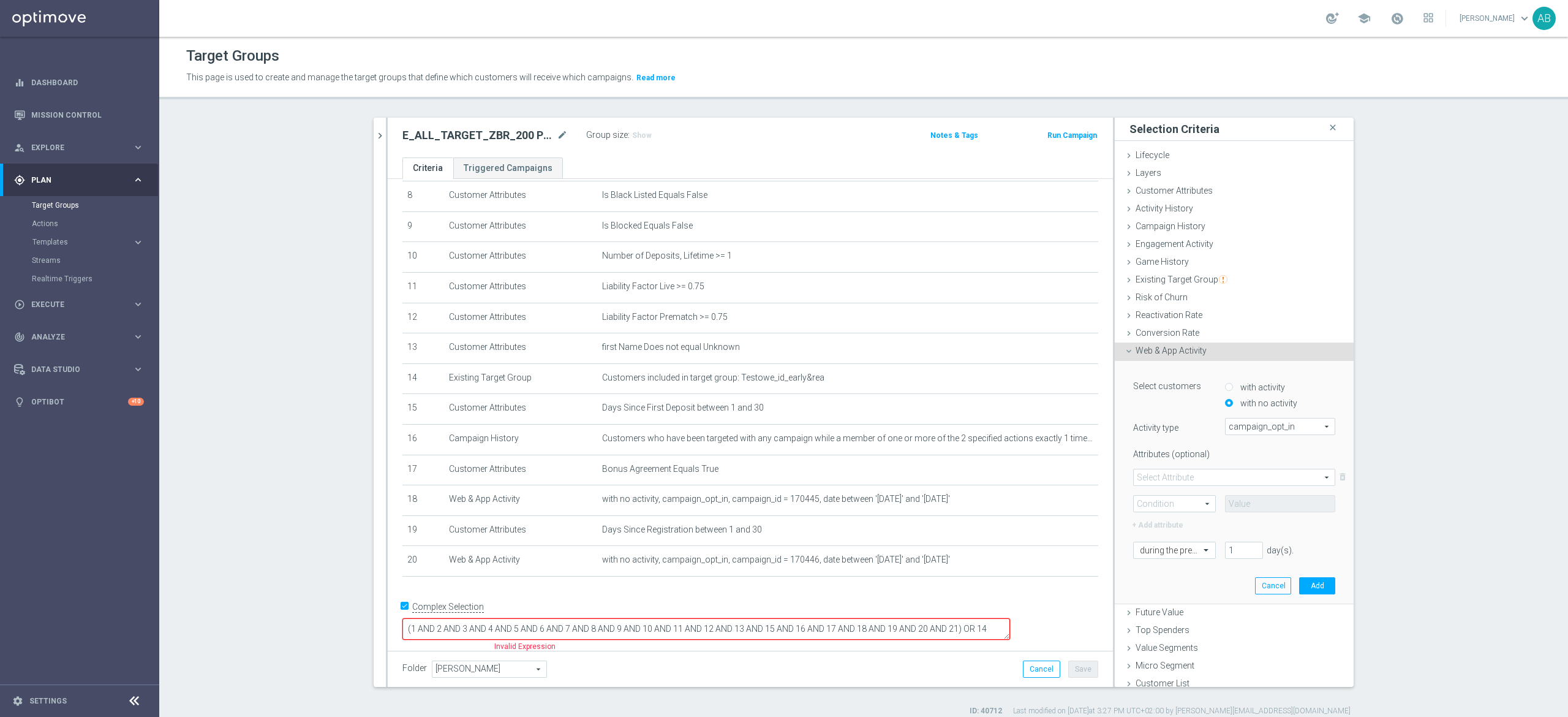
click at [1171, 506] on span at bounding box center [1175, 503] width 82 height 16
click at [1194, 477] on span at bounding box center [1234, 477] width 201 height 16
click at [1173, 492] on span "campaign_id" at bounding box center [1234, 495] width 189 height 10
type input "campaign_id"
click at [1170, 505] on span at bounding box center [1175, 503] width 82 height 16
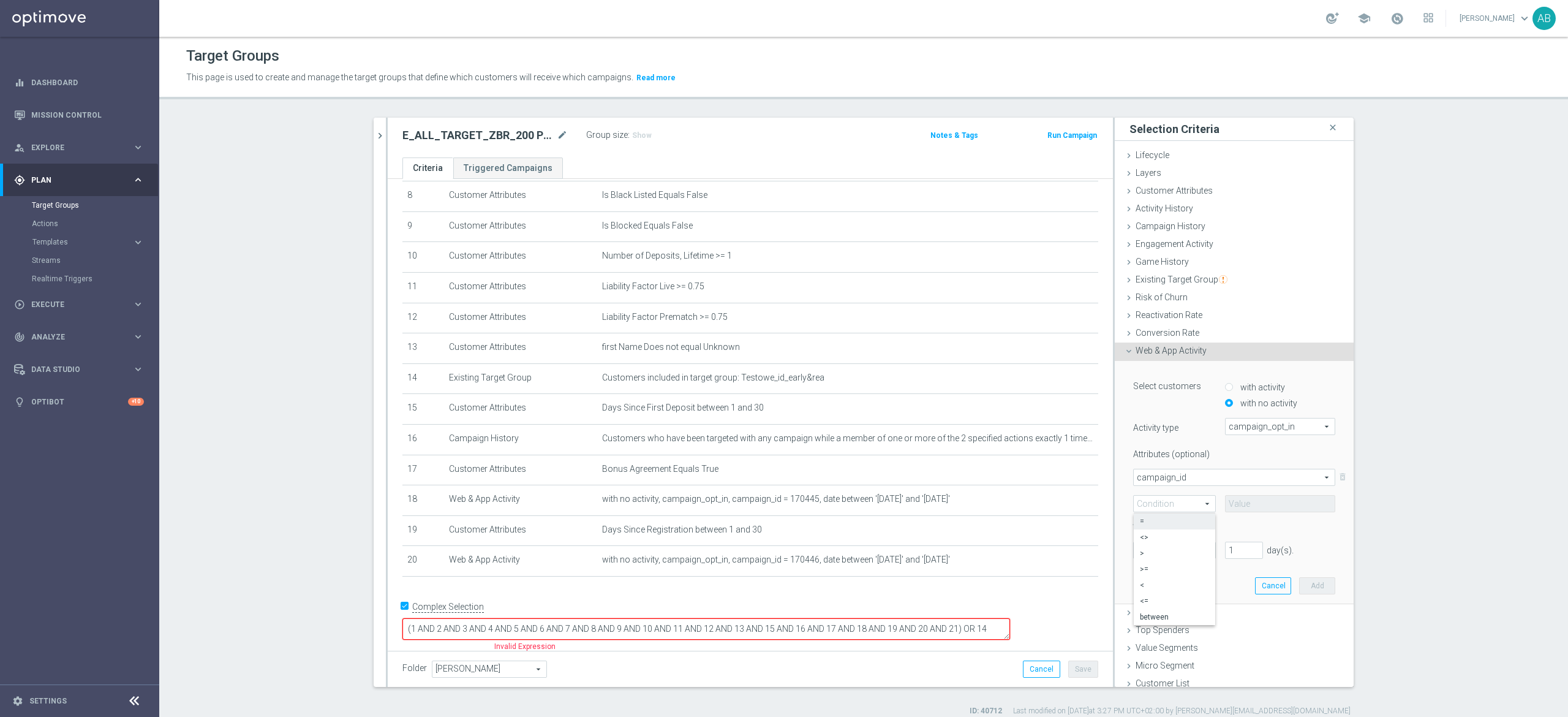
click at [1164, 527] on label "=" at bounding box center [1175, 521] width 82 height 16
type input "="
click at [1200, 546] on span at bounding box center [1208, 548] width 15 height 11
click at [1225, 510] on input at bounding box center [1280, 503] width 110 height 18
click at [788, 504] on span "with no activity, campaign_opt_in, campaign_id = 170445, date between '2025-08-…" at bounding box center [828, 499] width 452 height 10
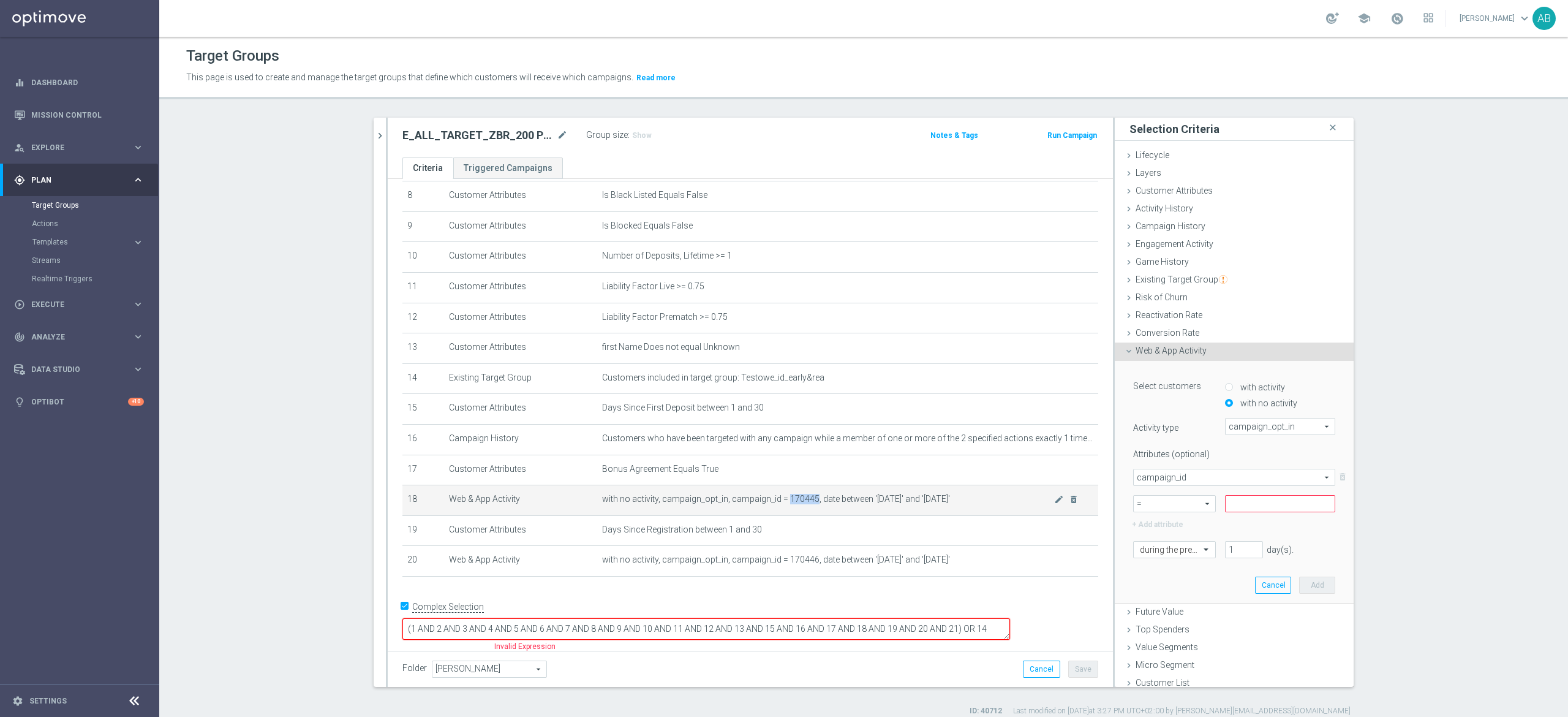
click at [788, 504] on span "with no activity, campaign_opt_in, campaign_id = 170445, date between '2025-08-…" at bounding box center [828, 499] width 452 height 10
copy span "170445"
click at [1279, 507] on input at bounding box center [1280, 503] width 110 height 18
paste input "170445"
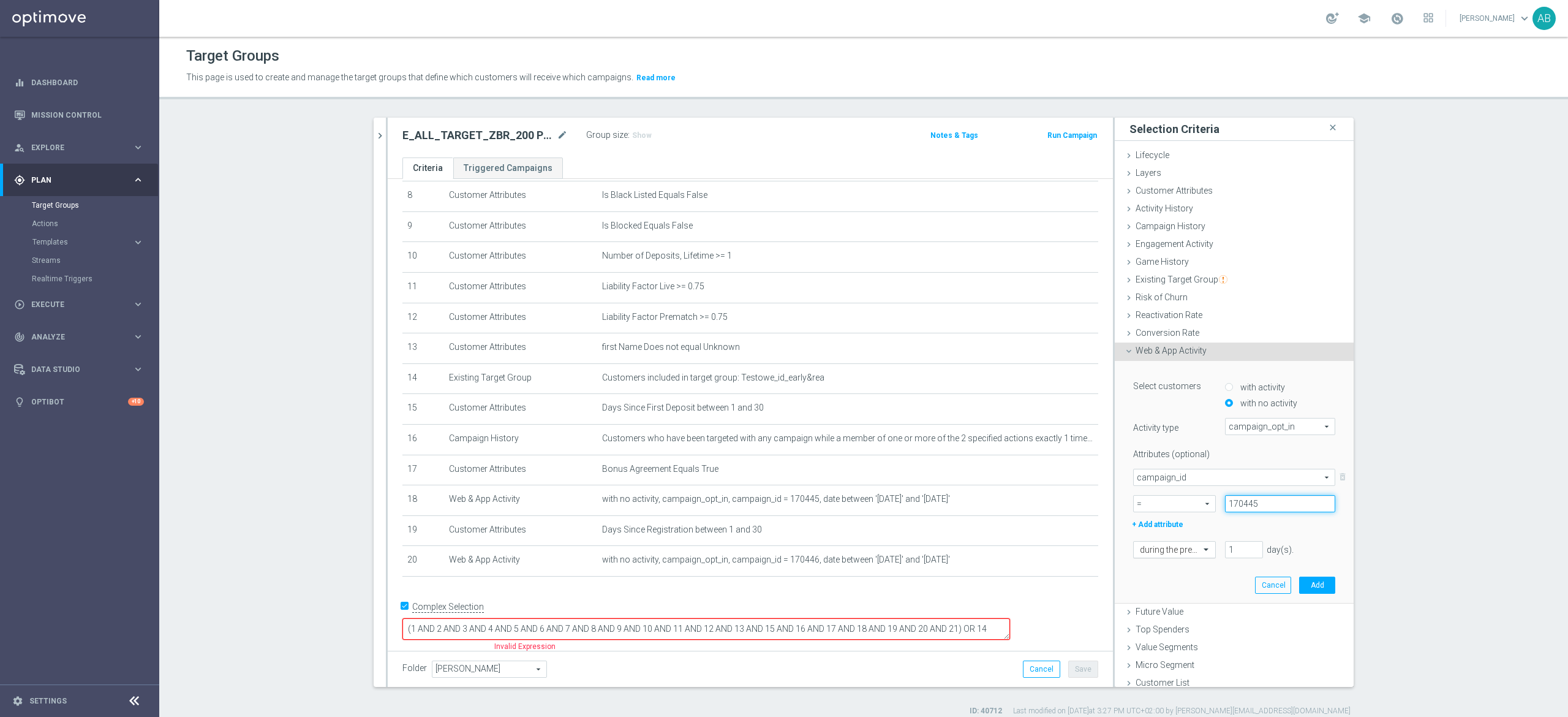
type input "170445"
click at [1200, 551] on span at bounding box center [1208, 548] width 15 height 11
click at [1167, 657] on div "[DATE]" at bounding box center [1174, 653] width 69 height 19
click at [1299, 583] on button "Add" at bounding box center [1317, 585] width 36 height 18
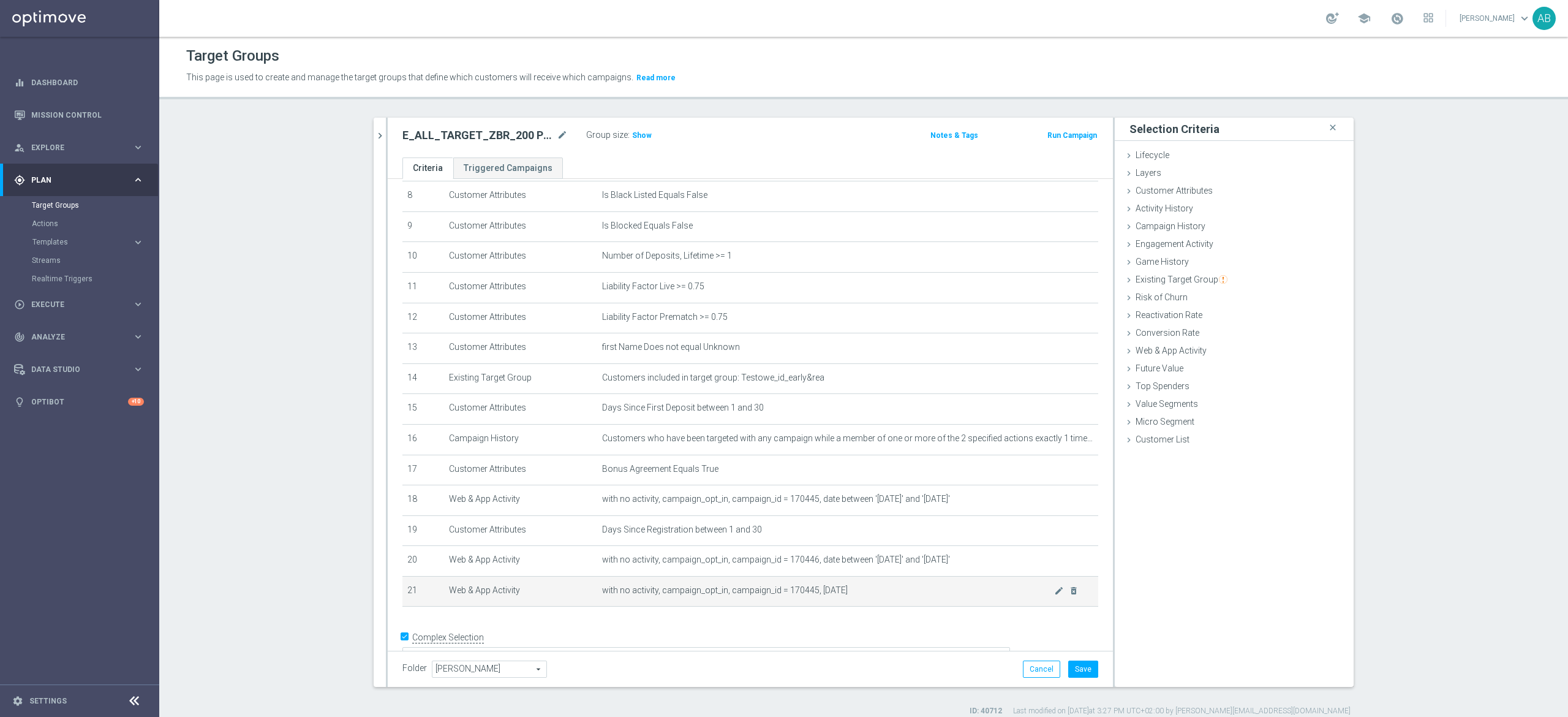
scroll to position [285, 0]
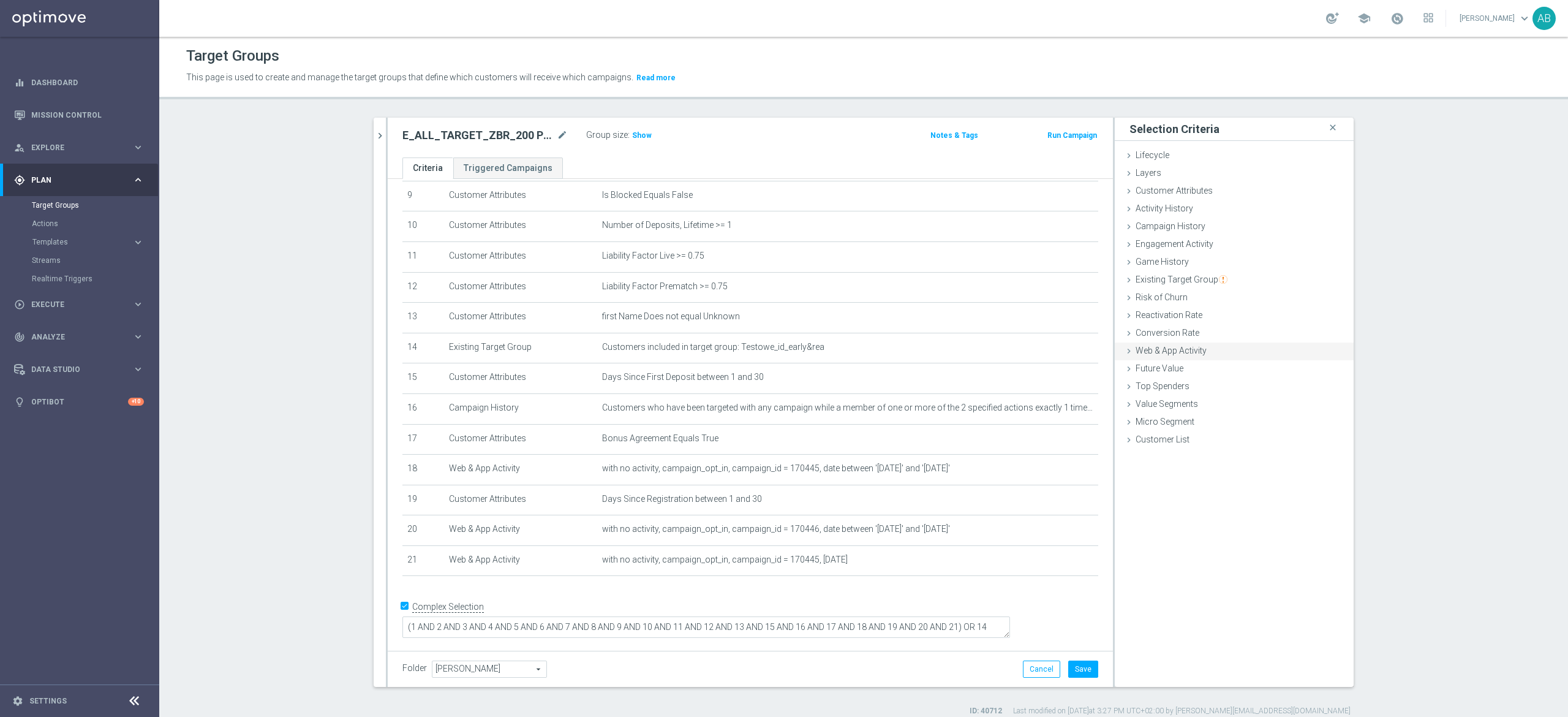
click at [1155, 355] on span "Web & App Activity" at bounding box center [1171, 351] width 71 height 10
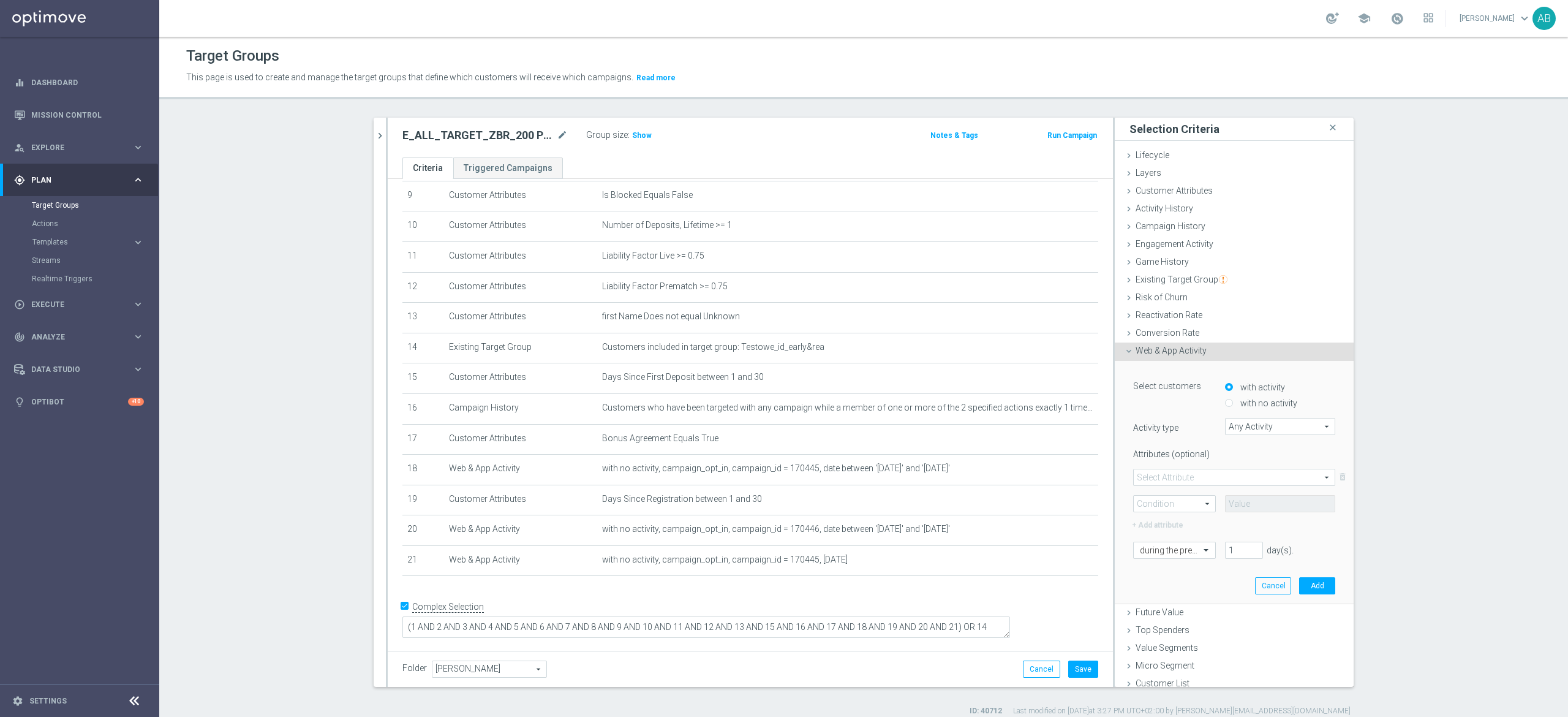
click at [1238, 401] on label "with no activity" at bounding box center [1268, 402] width 60 height 11
click at [1233, 401] on input "with no activity" at bounding box center [1229, 404] width 8 height 8
radio input "true"
click at [1238, 424] on span "Any Activity" at bounding box center [1280, 426] width 109 height 16
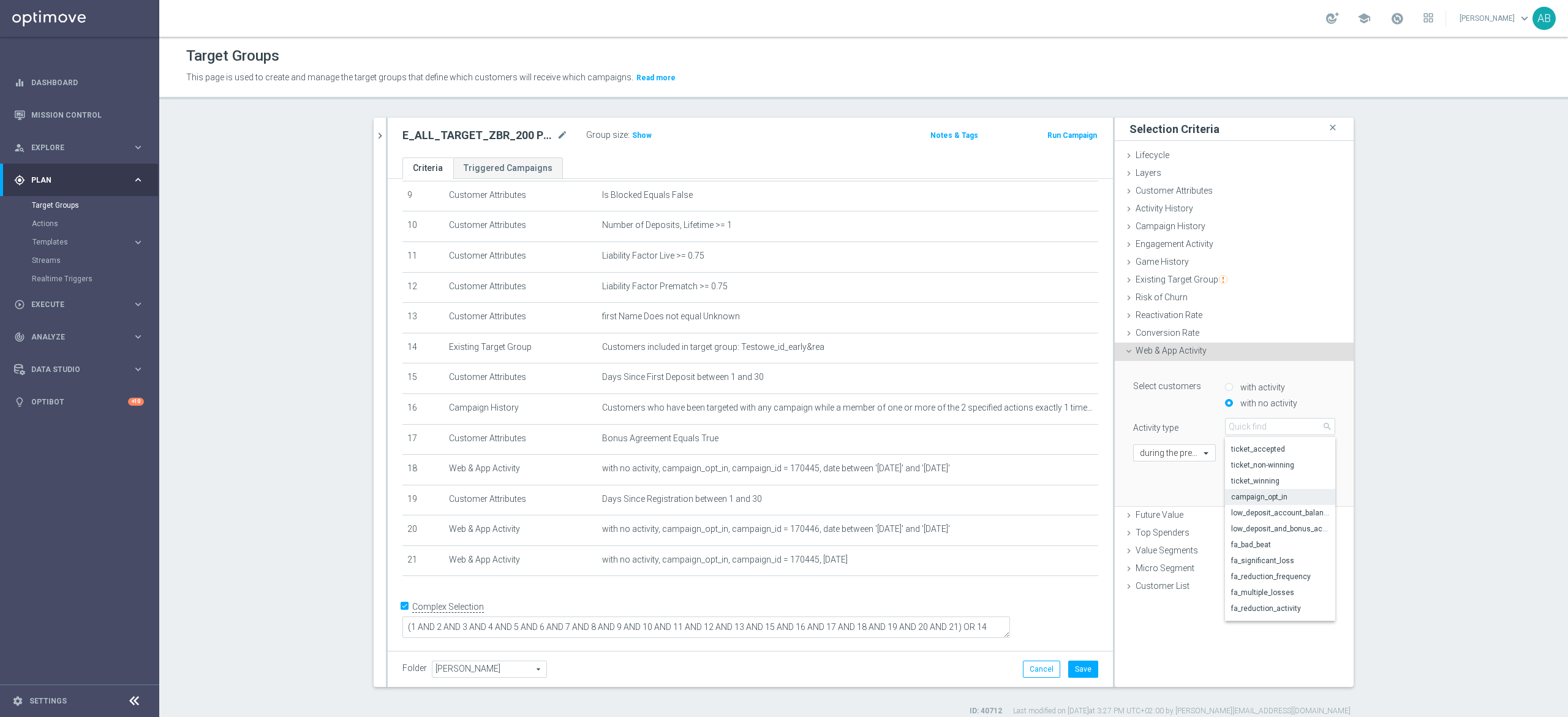
click at [1279, 500] on span "campaign_opt_in" at bounding box center [1279, 497] width 98 height 10
type input "campaign_opt_in"
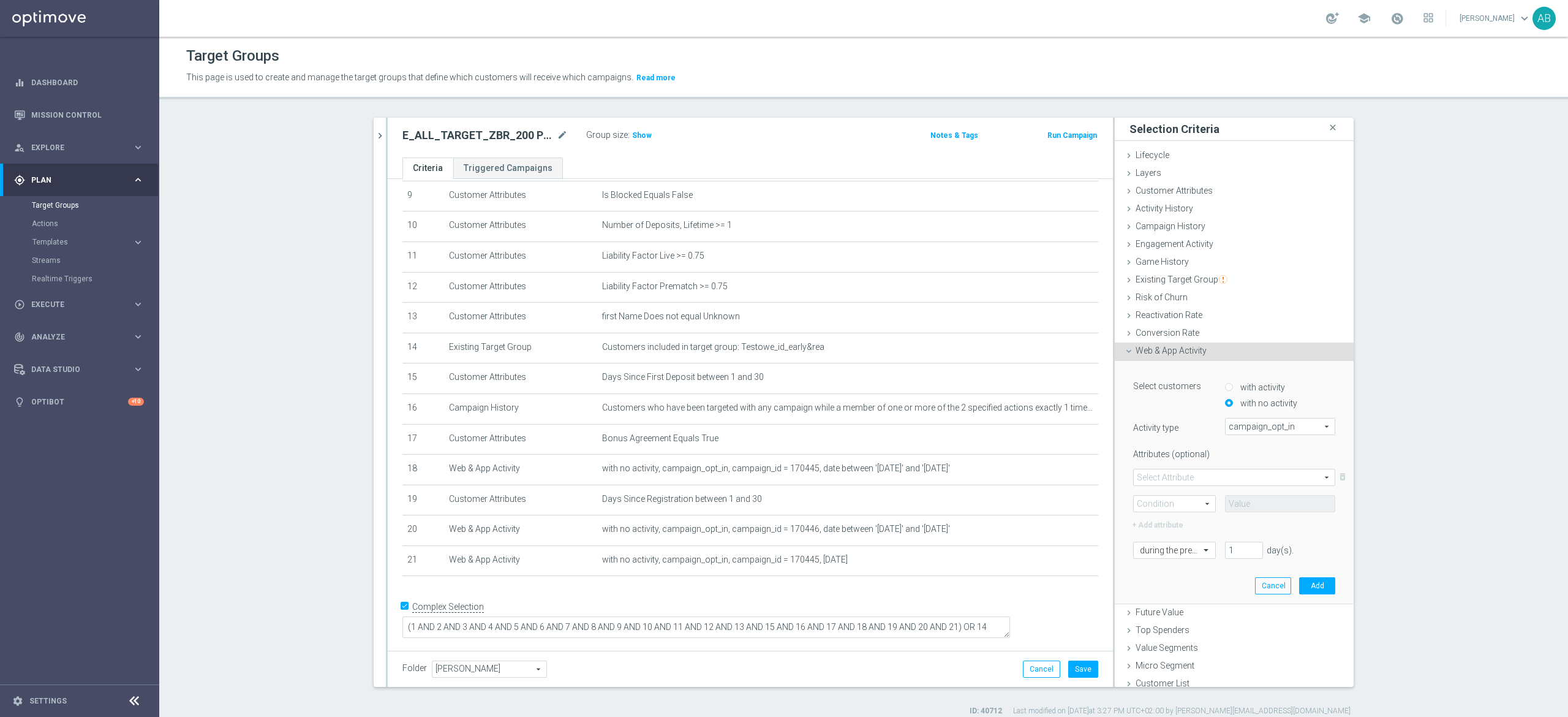
click at [1187, 480] on span at bounding box center [1234, 477] width 201 height 16
click at [1182, 492] on span "campaign_id" at bounding box center [1234, 495] width 189 height 10
type input "campaign_id"
click at [1172, 502] on span at bounding box center [1175, 503] width 82 height 16
click at [1162, 521] on span "=" at bounding box center [1174, 522] width 69 height 10
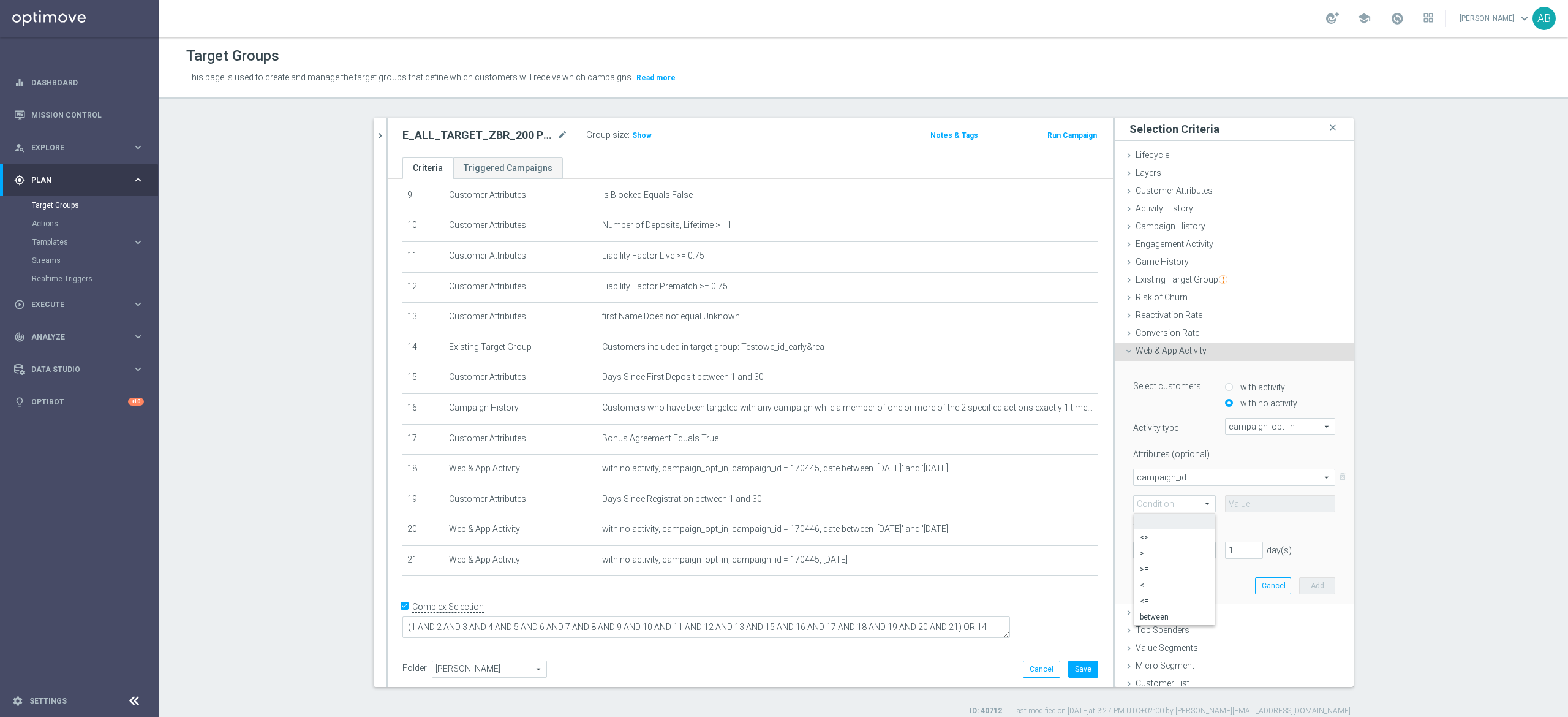
type input "="
click at [785, 546] on td "with no activity, campaign_opt_in, campaign_id = 170446, date between '2025-08-…" at bounding box center [848, 530] width 501 height 31
click at [785, 534] on span "with no activity, campaign_opt_in, campaign_id = 170446, date between '2025-08-…" at bounding box center [828, 529] width 452 height 10
copy span "170446"
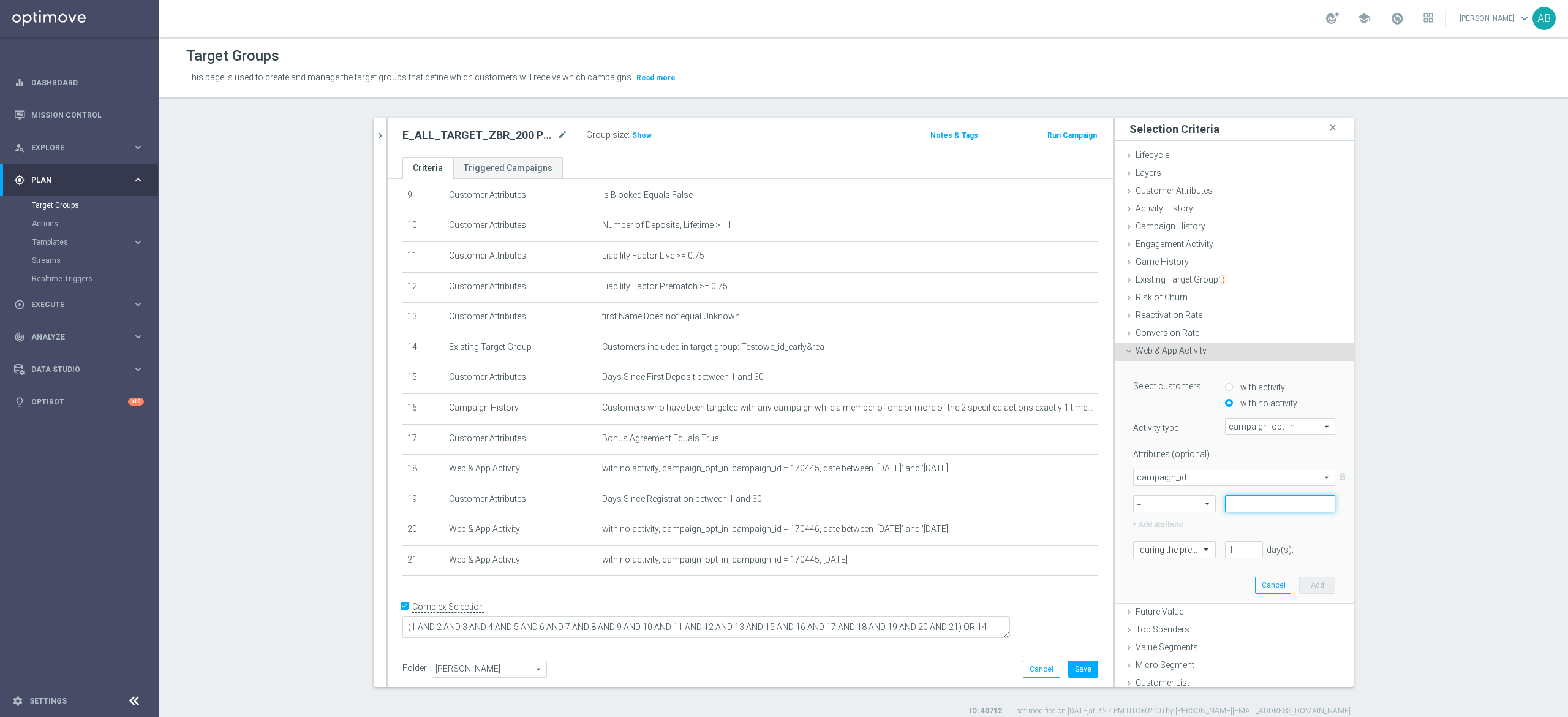
click at [1225, 503] on input at bounding box center [1280, 503] width 110 height 18
paste input "170446"
type input "170446"
click at [1200, 551] on span at bounding box center [1208, 549] width 15 height 17
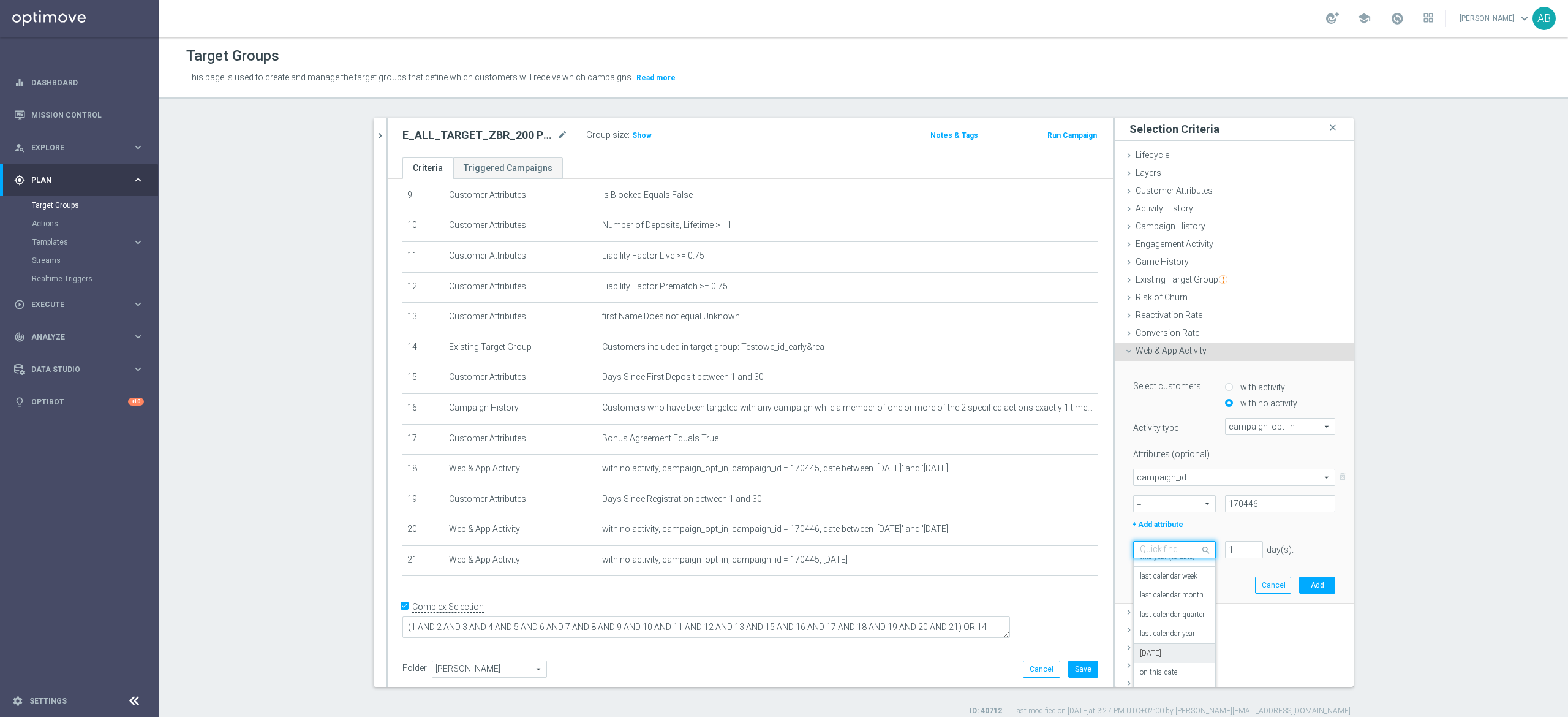
click at [1157, 654] on div "[DATE]" at bounding box center [1174, 653] width 69 height 19
click at [1299, 578] on button "Add" at bounding box center [1317, 585] width 36 height 18
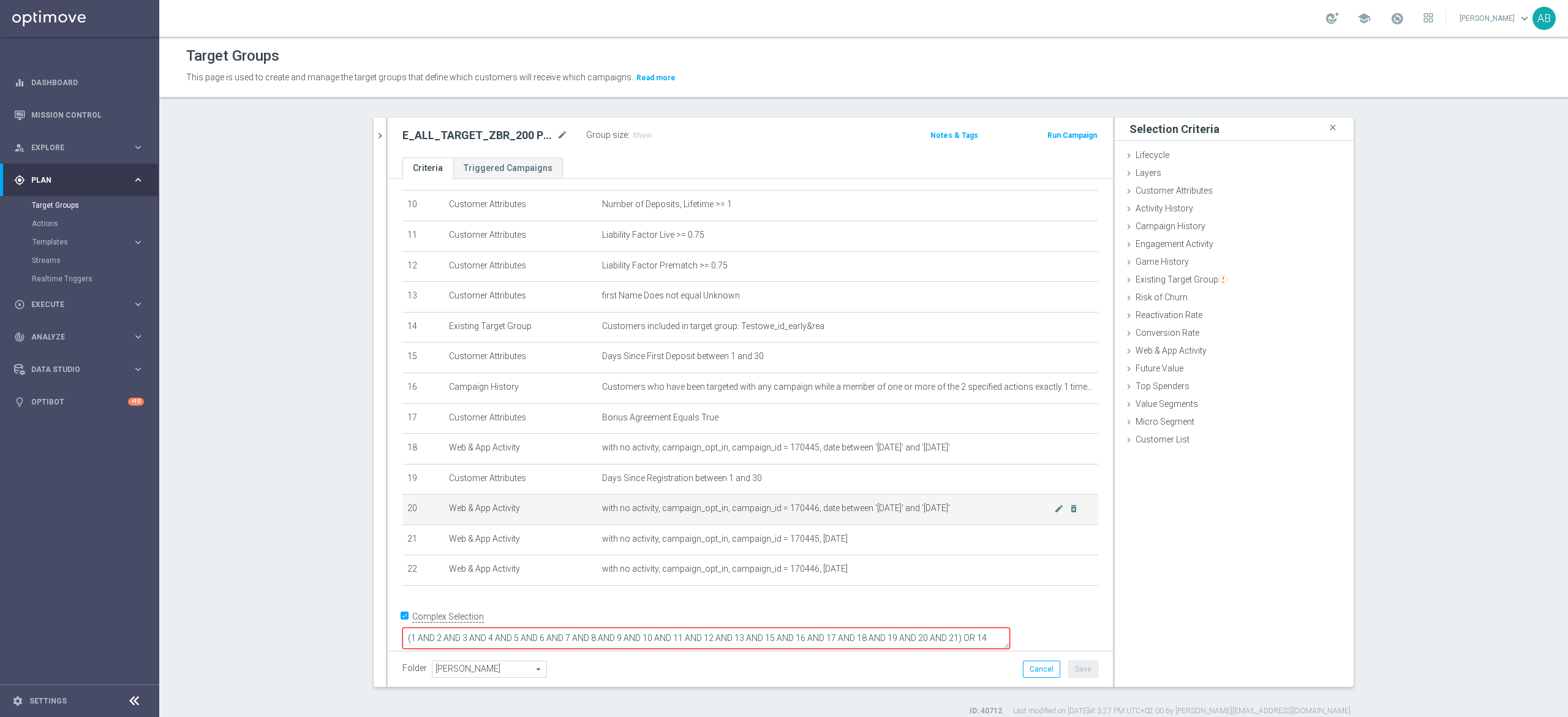
scroll to position [316, 0]
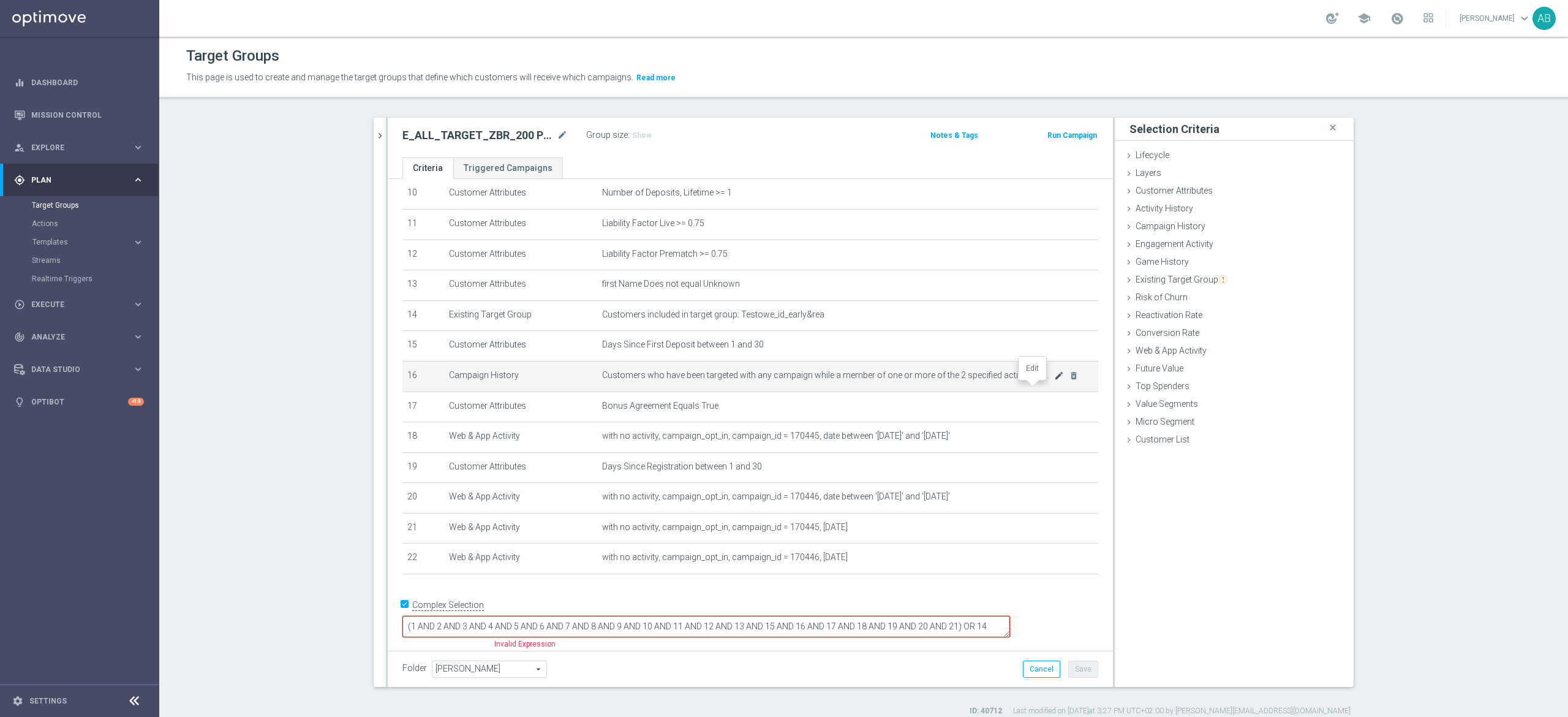
click at [1054, 381] on icon "mode_edit" at bounding box center [1059, 376] width 10 height 10
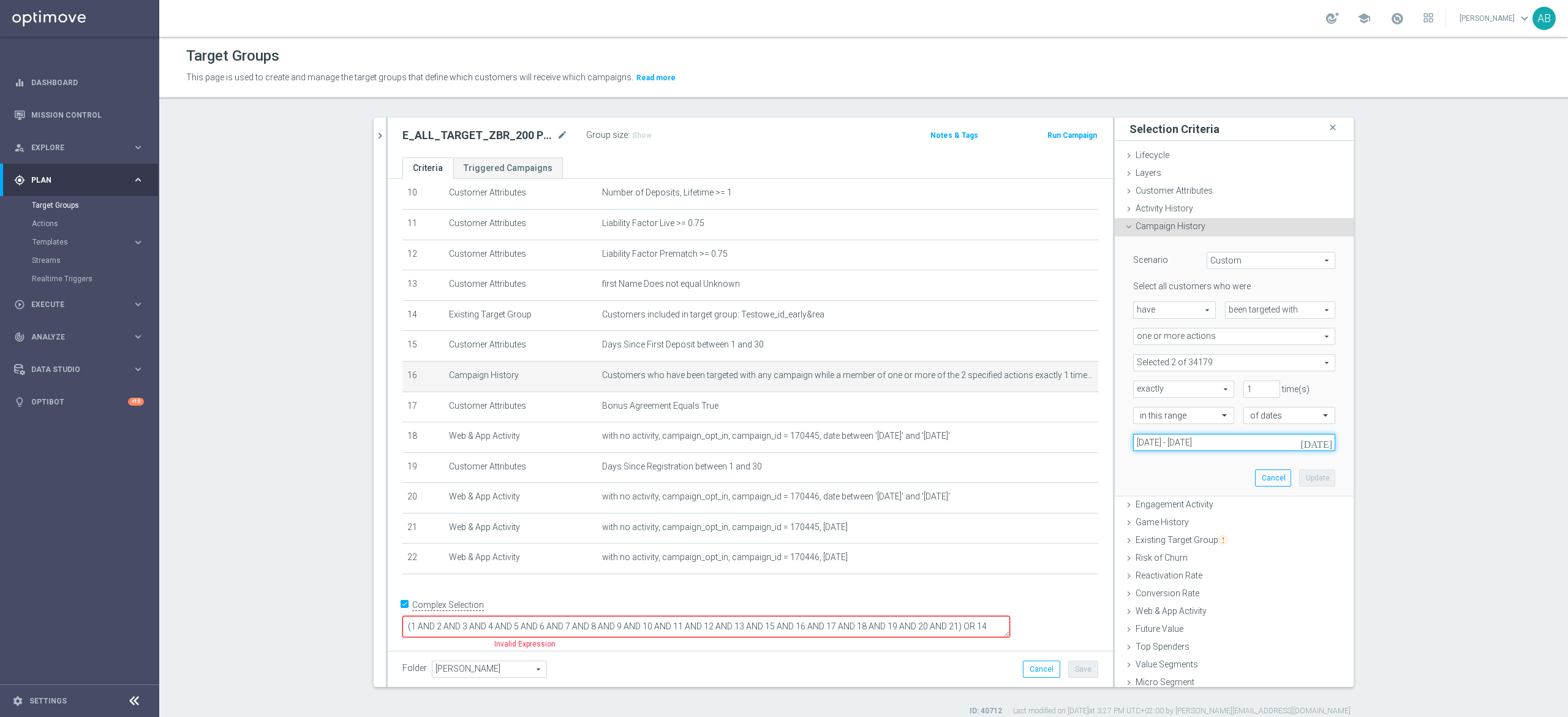
click at [1206, 439] on input "22 Aug 2025 - 24 Aug 2025" at bounding box center [1234, 442] width 202 height 18
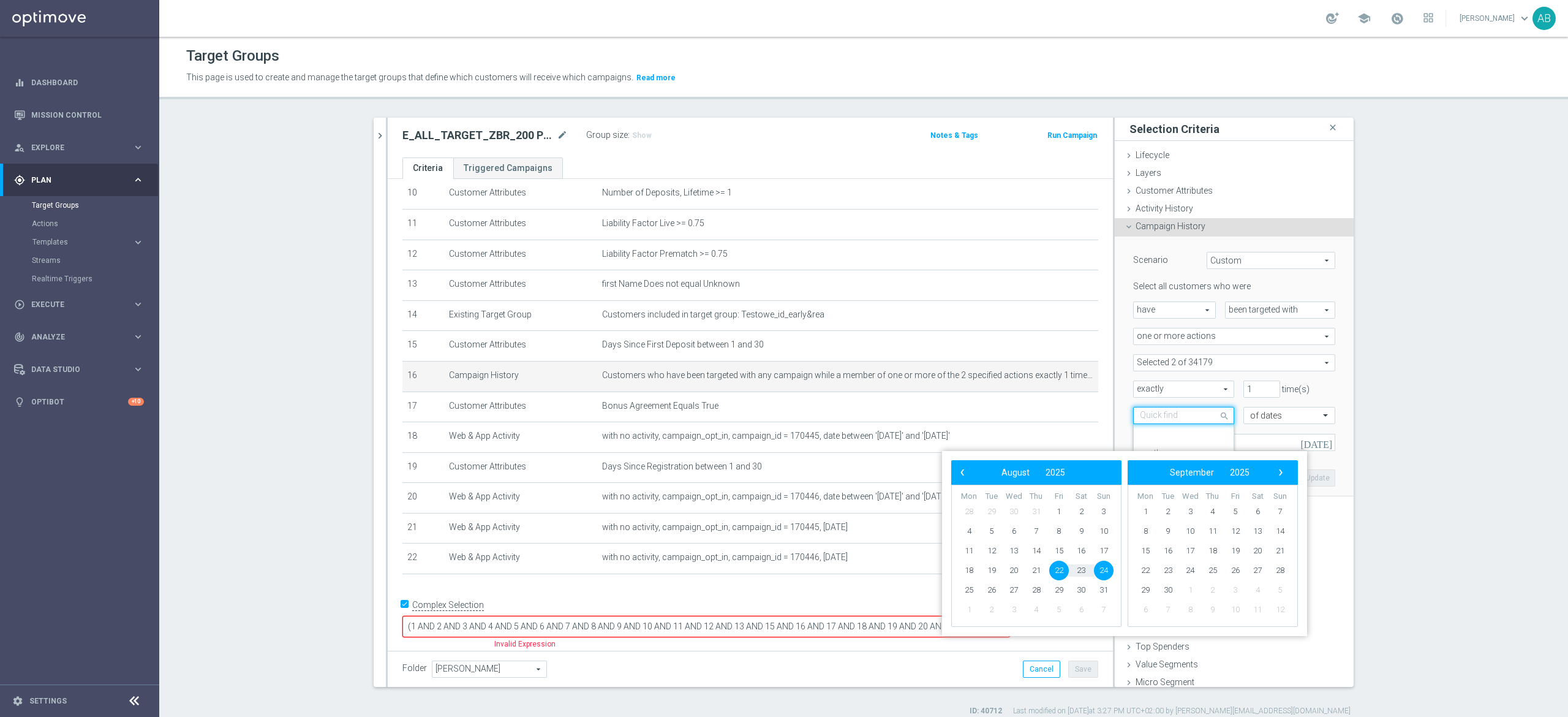
click at [1187, 419] on div at bounding box center [1184, 416] width 100 height 11
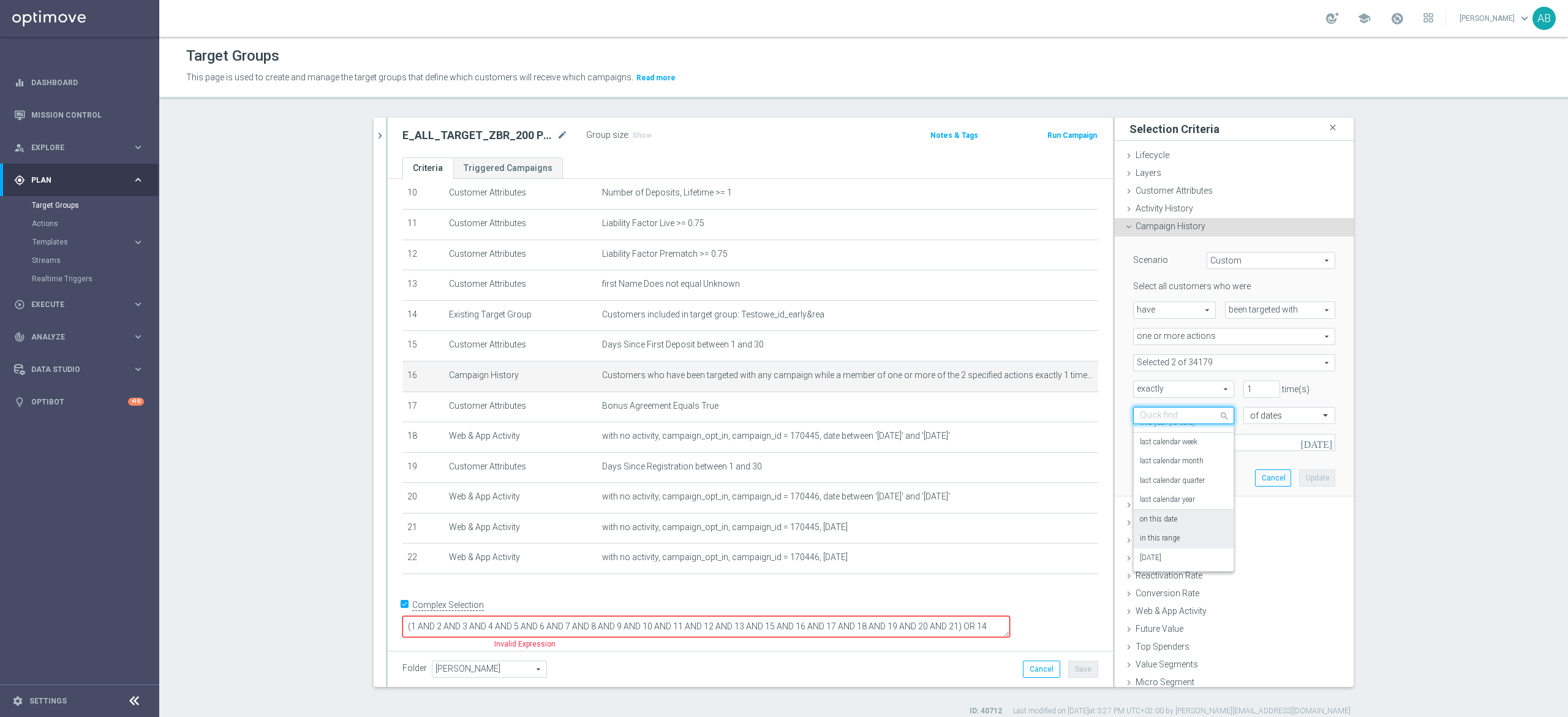
click at [1178, 526] on div "on this date" at bounding box center [1183, 519] width 88 height 19
click at [1167, 446] on input at bounding box center [1234, 442] width 202 height 18
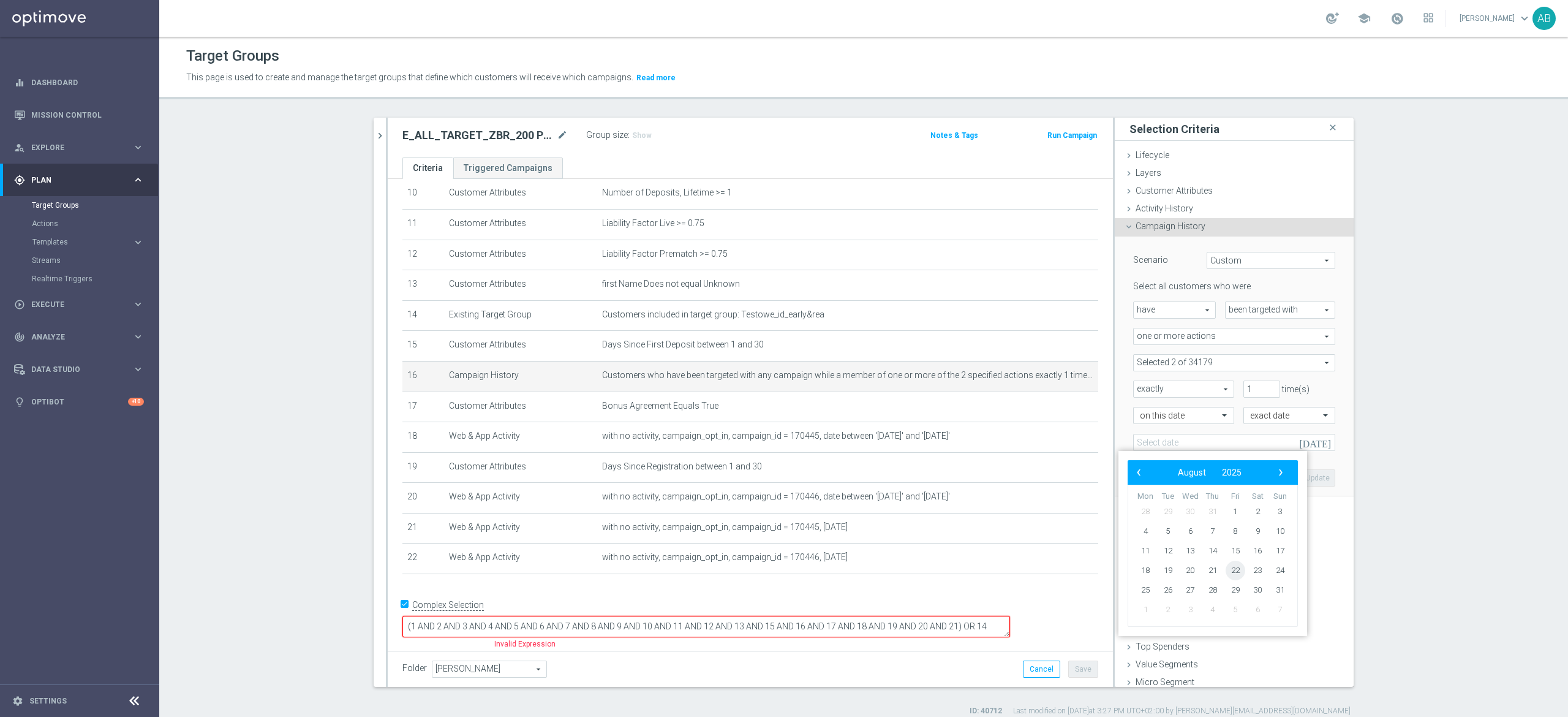
click at [1240, 573] on span "22" at bounding box center [1235, 570] width 19 height 19
type input "[DATE]"
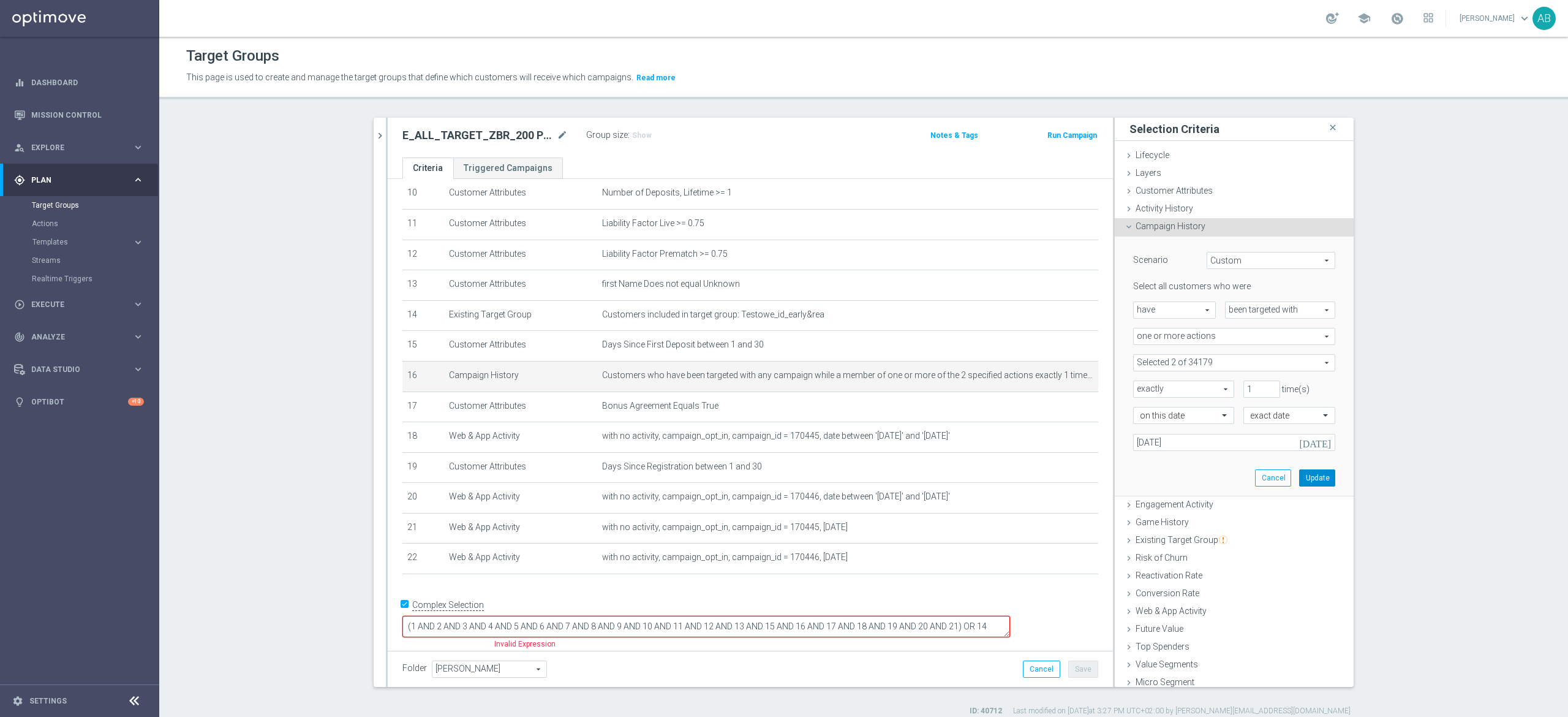
click at [1299, 473] on button "Update" at bounding box center [1317, 477] width 36 height 18
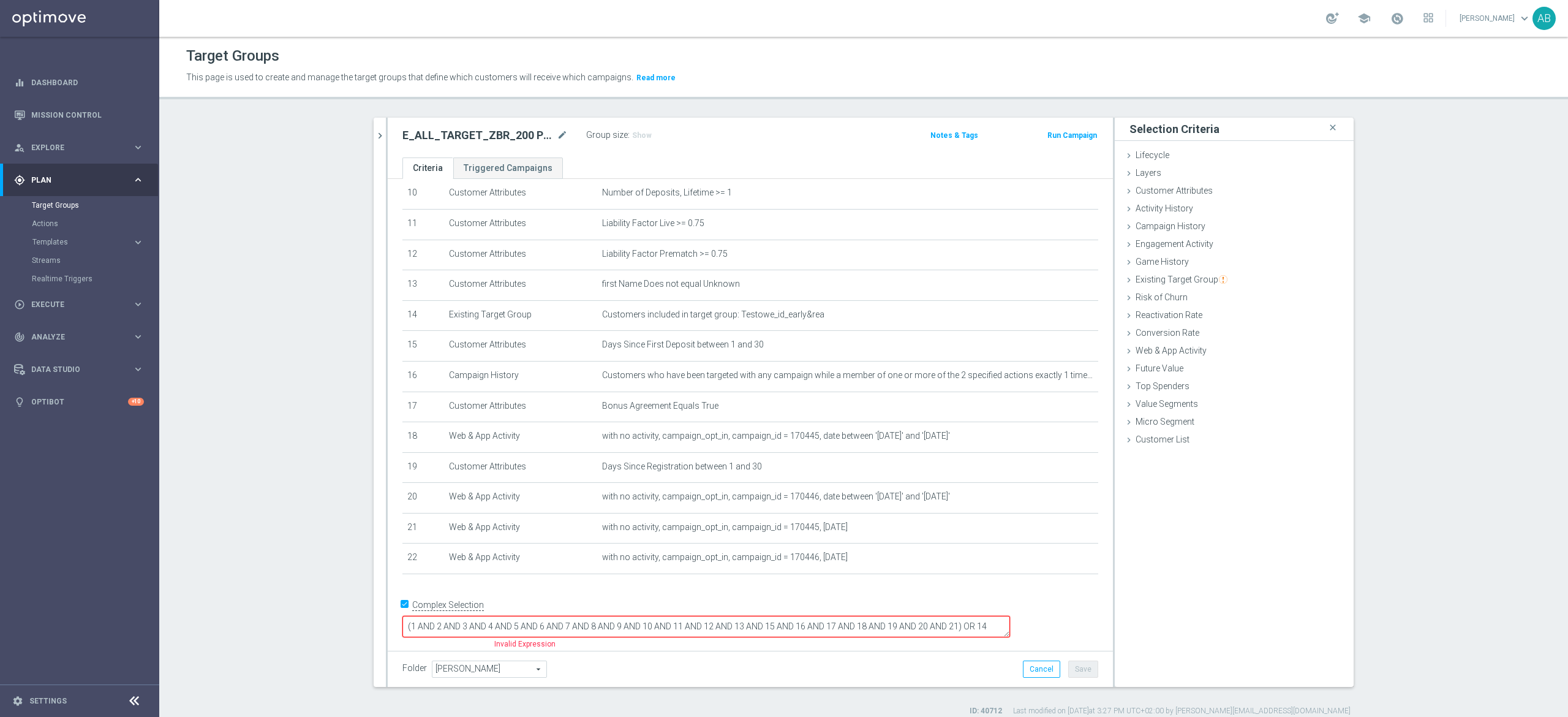
click at [964, 671] on div "Folder Andżelika B. Andżelika B. arrow_drop_down search Cancel Save Saving..." at bounding box center [750, 669] width 696 height 18
click at [1069, 471] on icon "delete_forever" at bounding box center [1074, 467] width 10 height 10
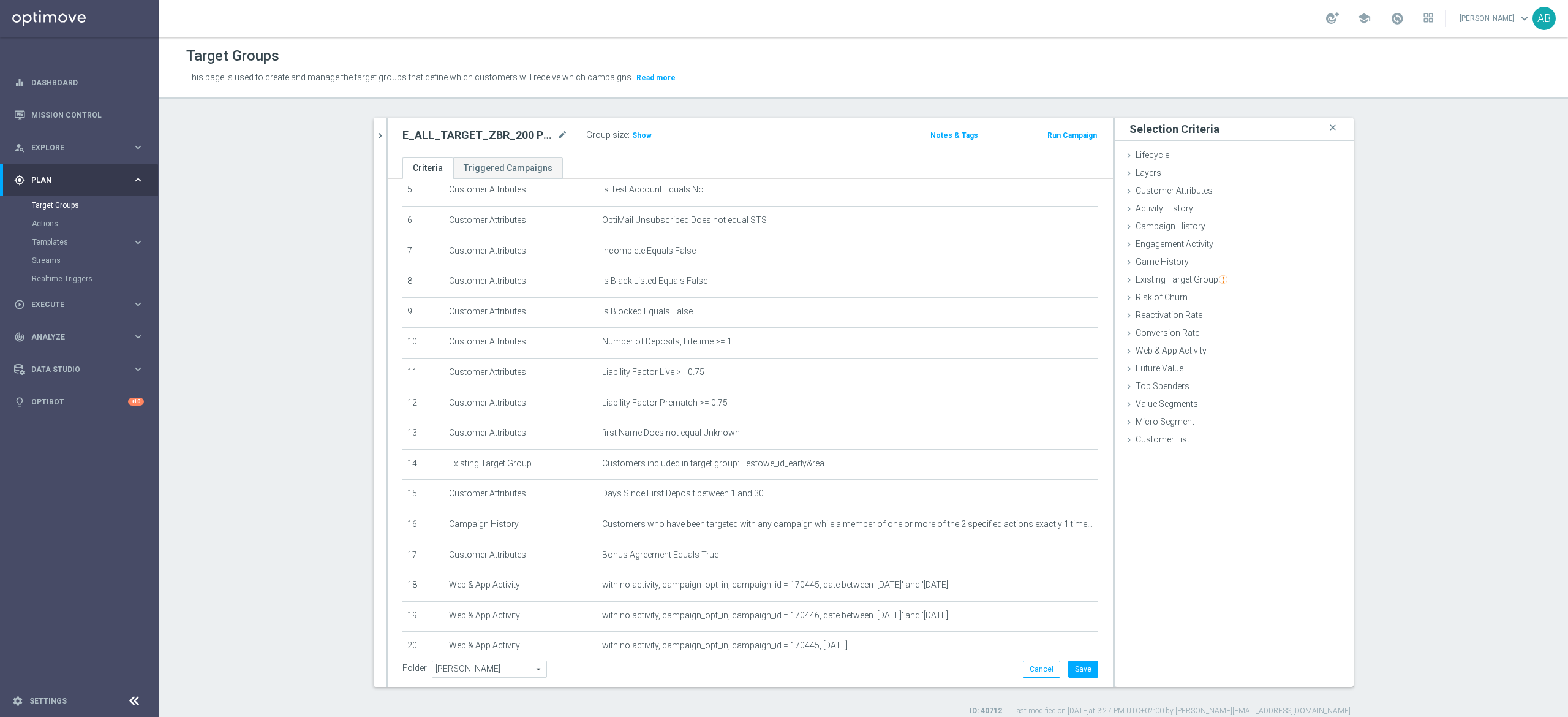
scroll to position [285, 0]
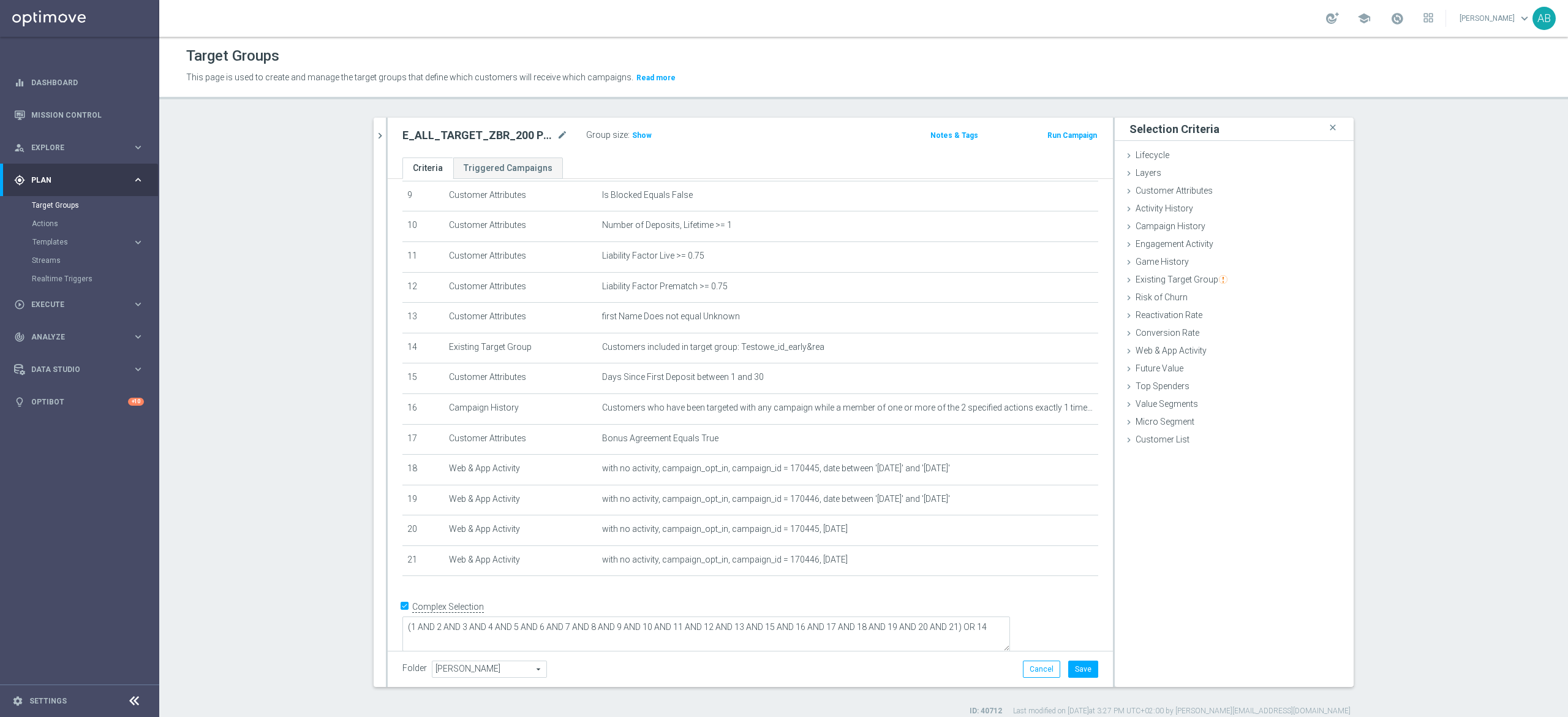
drag, startPoint x: 1061, startPoint y: 627, endPoint x: 1062, endPoint y: 639, distance: 12.0
click at [1010, 639] on textarea "(1 AND 2 AND 3 AND 4 AND 5 AND 6 AND 7 AND 8 AND 9 AND 10 AND 11 AND 12 AND 13 …" at bounding box center [706, 634] width 608 height 35
click at [1069, 443] on icon "delete_forever" at bounding box center [1074, 438] width 10 height 10
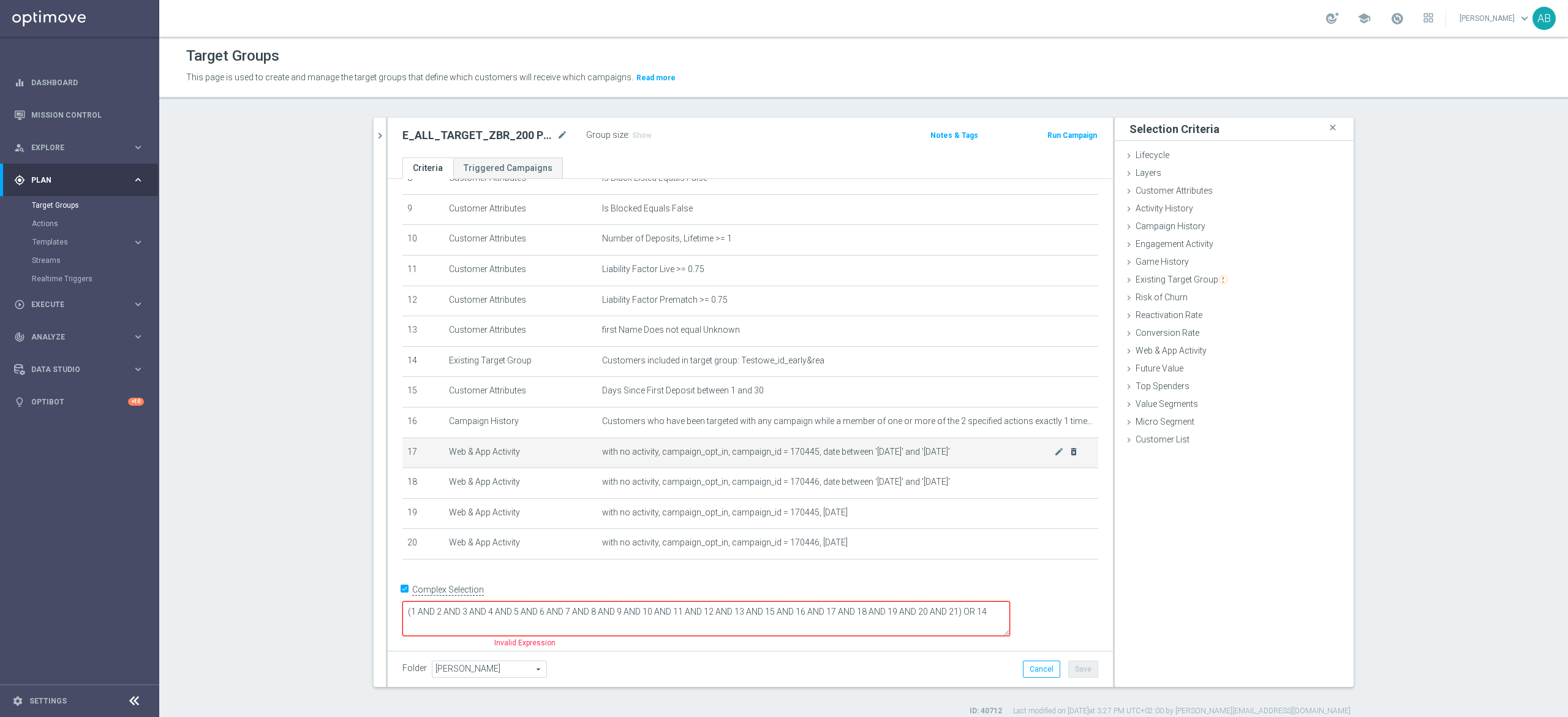
scroll to position [268, 0]
click at [1010, 608] on textarea "(1 AND 2 AND 3 AND 4 AND 5 AND 6 AND 7 AND 8 AND 9 AND 10 AND 11 AND 12 AND 13 …" at bounding box center [706, 622] width 608 height 35
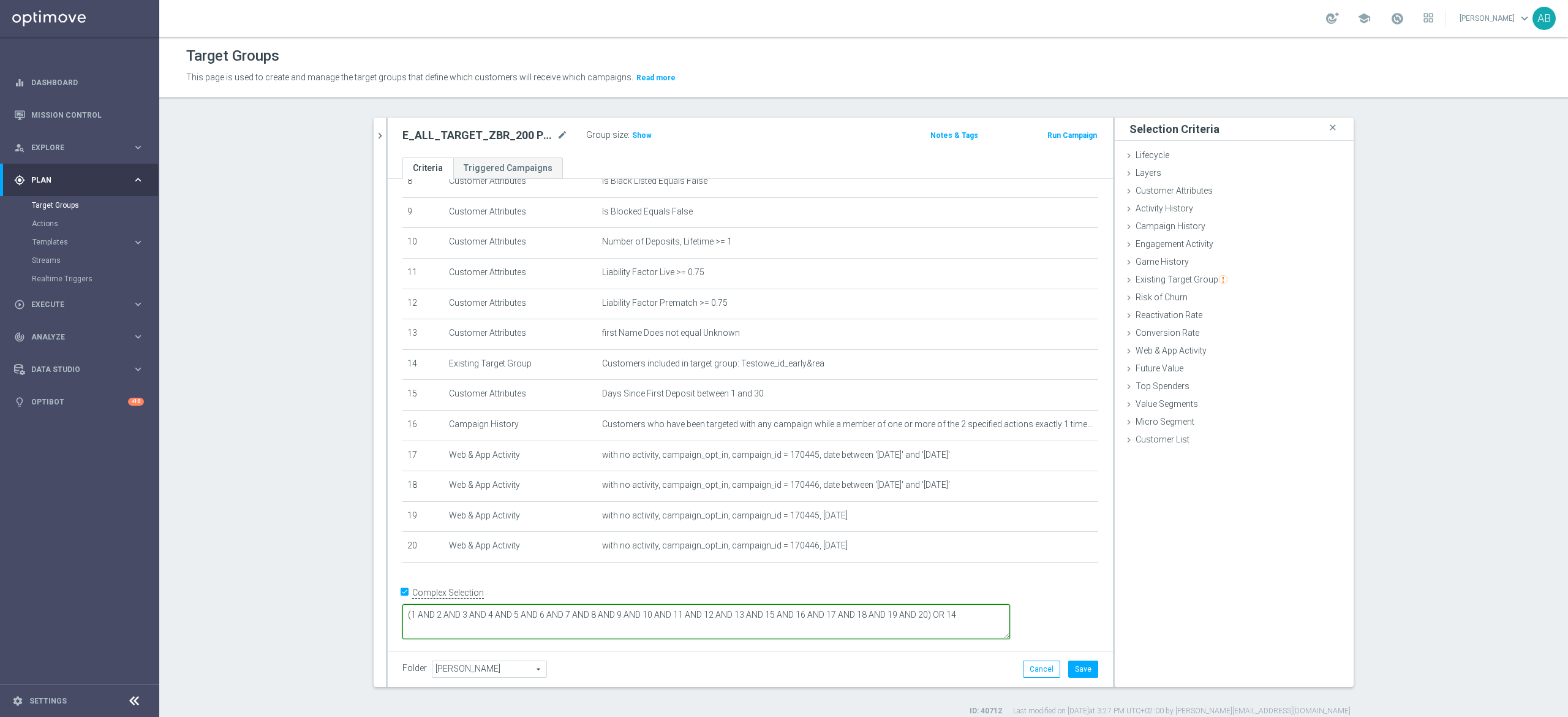
type textarea "(1 AND 2 AND 3 AND 4 AND 5 AND 6 AND 7 AND 8 AND 9 AND 10 AND 11 AND 12 AND 13 …"
drag, startPoint x: 812, startPoint y: 655, endPoint x: 1026, endPoint y: 676, distance: 215.0
click at [829, 655] on div "Folder Andżelika B. Andżelika B. arrow_drop_down search Cancel Save Saving..." at bounding box center [750, 668] width 725 height 36
click at [1068, 664] on button "Save" at bounding box center [1083, 669] width 30 height 18
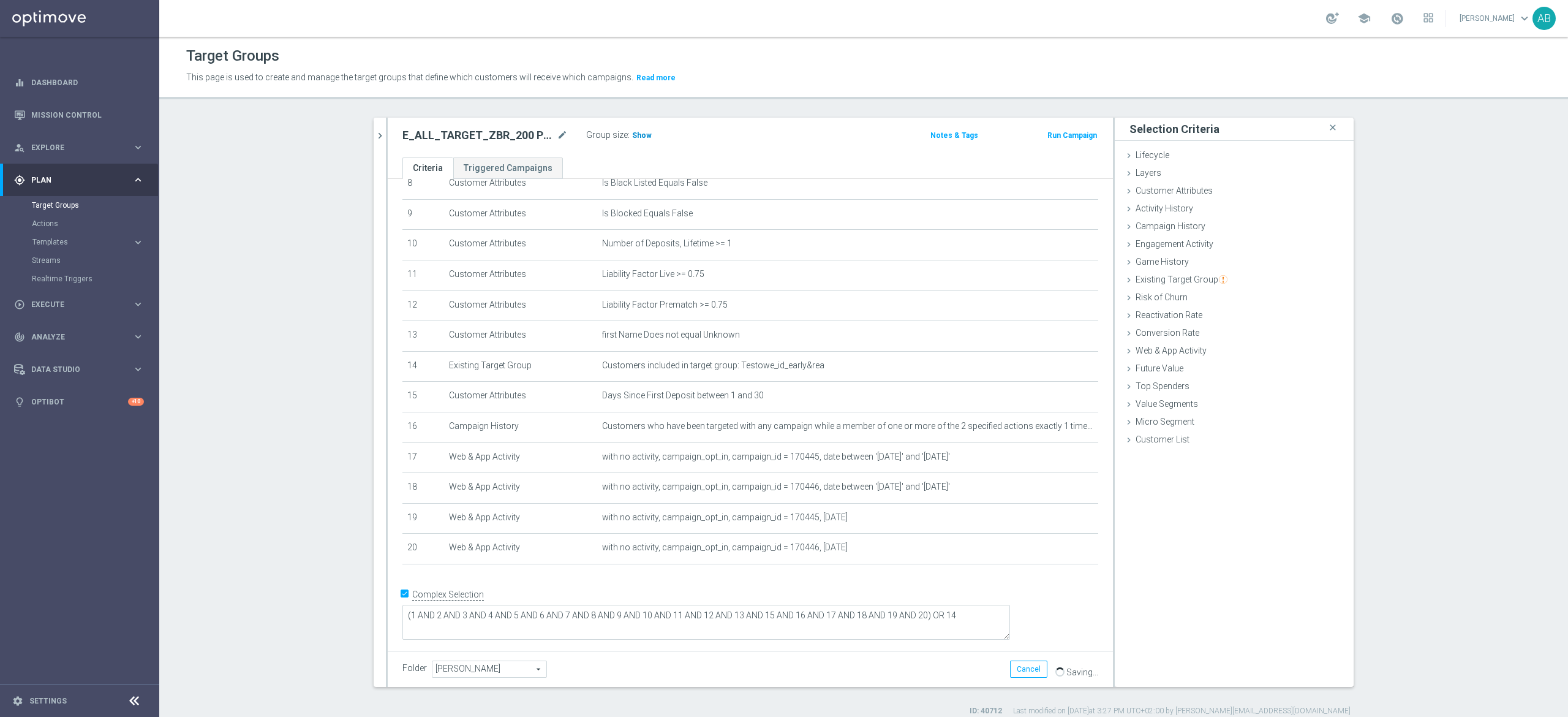
click at [632, 134] on span "Show" at bounding box center [641, 135] width 19 height 8
click at [1054, 432] on icon "mode_edit" at bounding box center [1059, 427] width 10 height 10
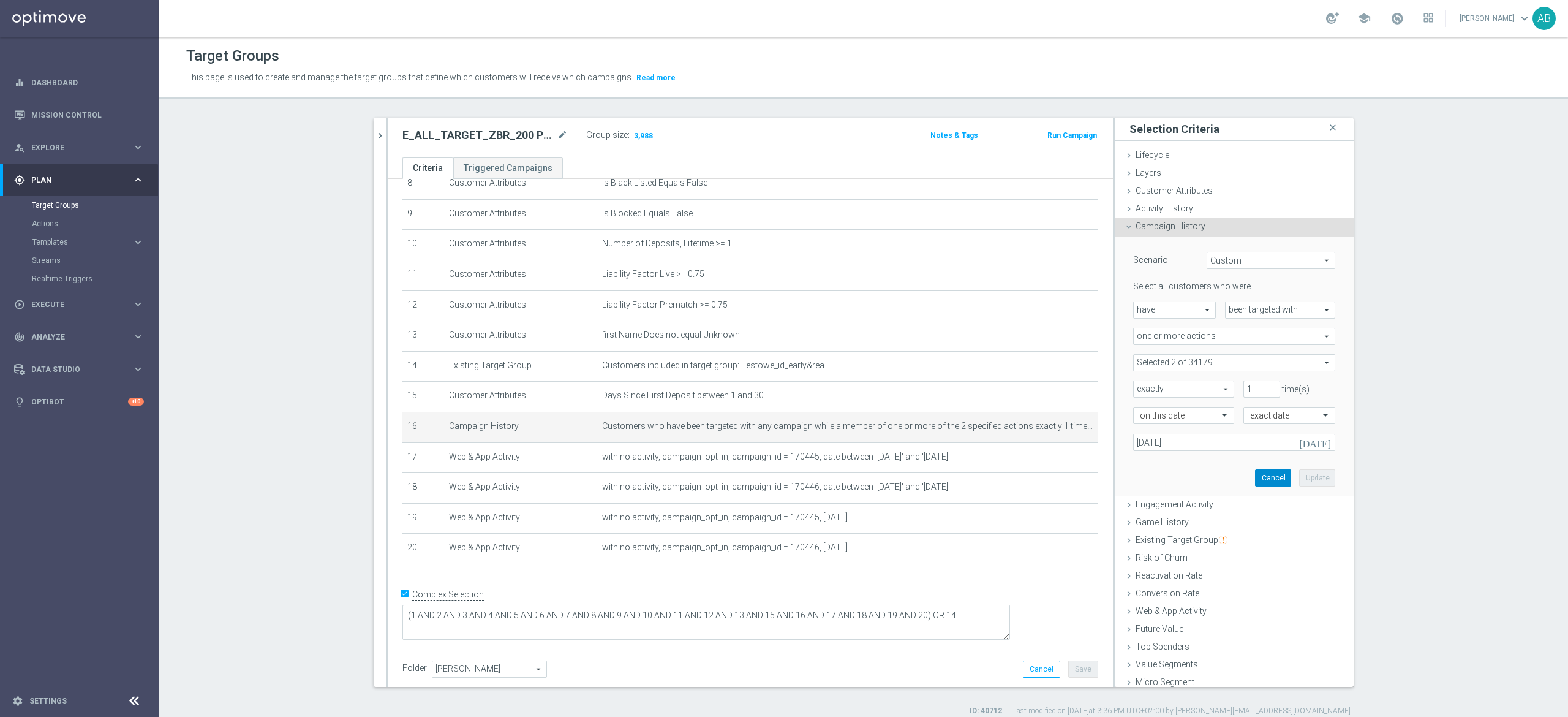
click at [1255, 477] on button "Cancel" at bounding box center [1273, 477] width 36 height 18
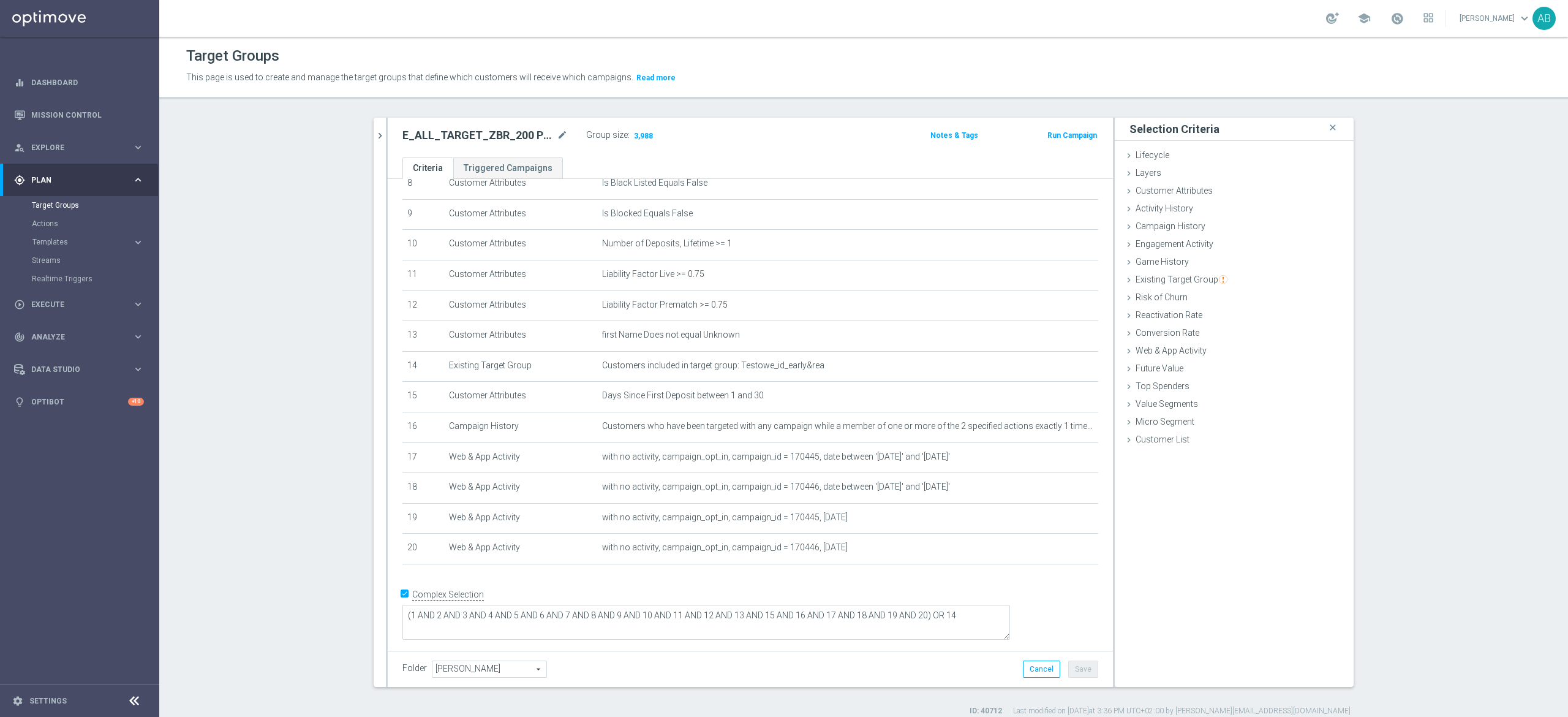
click at [450, 133] on h2 "E_ALL_TARGET_ZBR_200 PLN PREV MONTH rem_240825" at bounding box center [478, 135] width 152 height 15
copy div "E_ALL_TARGET_ZBR_200 PLN PREV MONTH rem_240825"
click at [1054, 249] on icon "mode_edit" at bounding box center [1059, 244] width 10 height 10
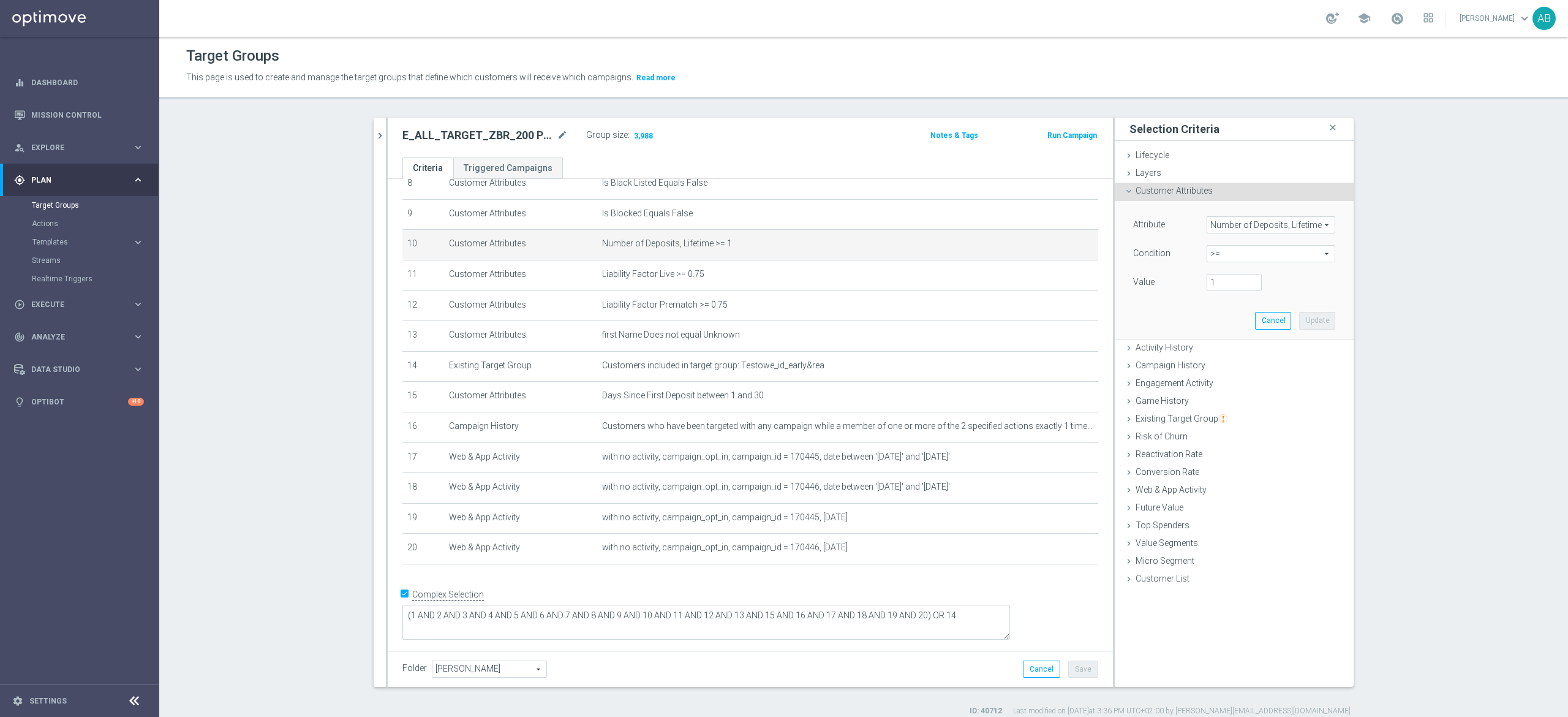
click at [1220, 259] on span ">=" at bounding box center [1271, 253] width 128 height 16
click at [1223, 367] on span "between" at bounding box center [1270, 368] width 116 height 10
type input "between"
click at [1214, 282] on input "number" at bounding box center [1234, 282] width 55 height 18
type input "1"
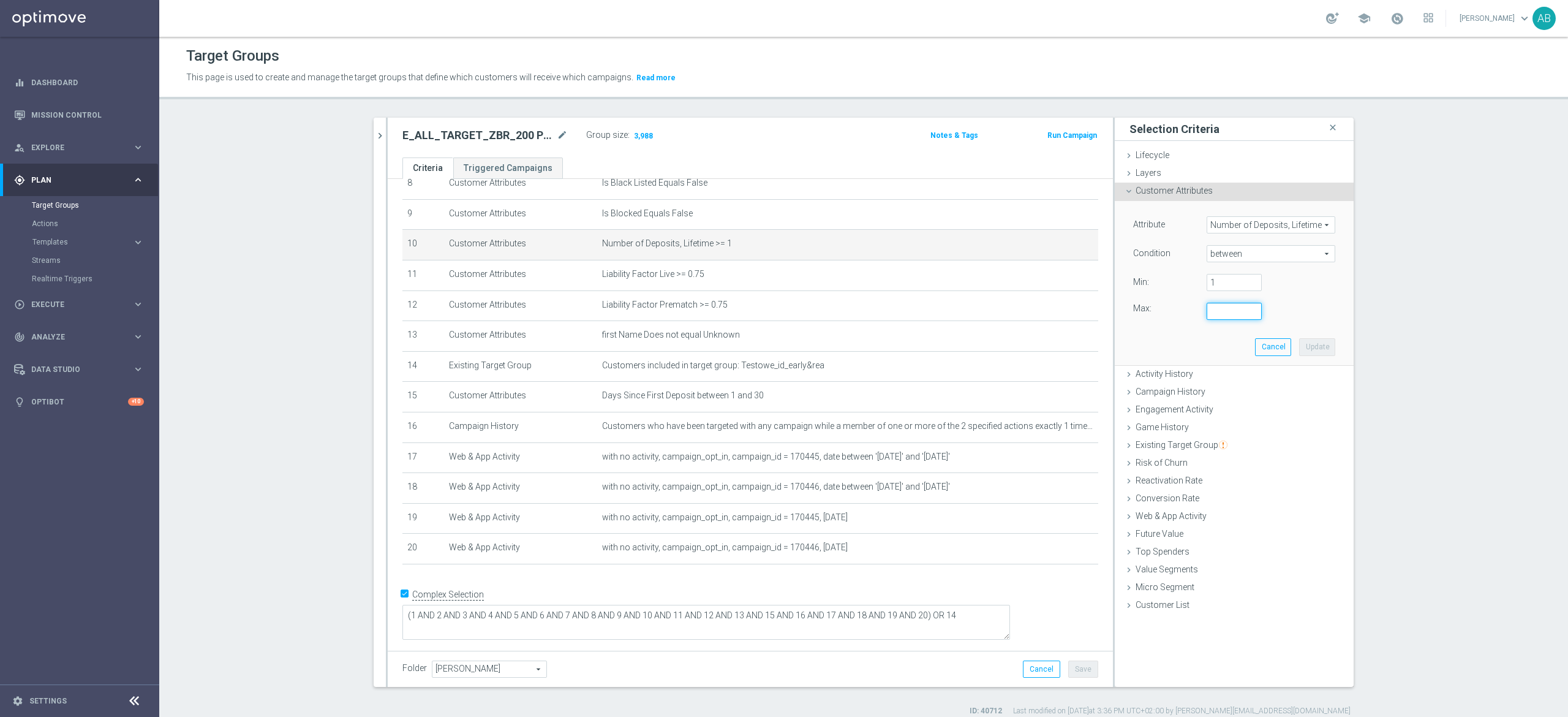
click at [1209, 315] on input "number" at bounding box center [1234, 311] width 55 height 18
type input "2"
drag, startPoint x: 1306, startPoint y: 348, endPoint x: 1263, endPoint y: 345, distance: 43.1
click at [1306, 347] on button "Update" at bounding box center [1317, 346] width 36 height 18
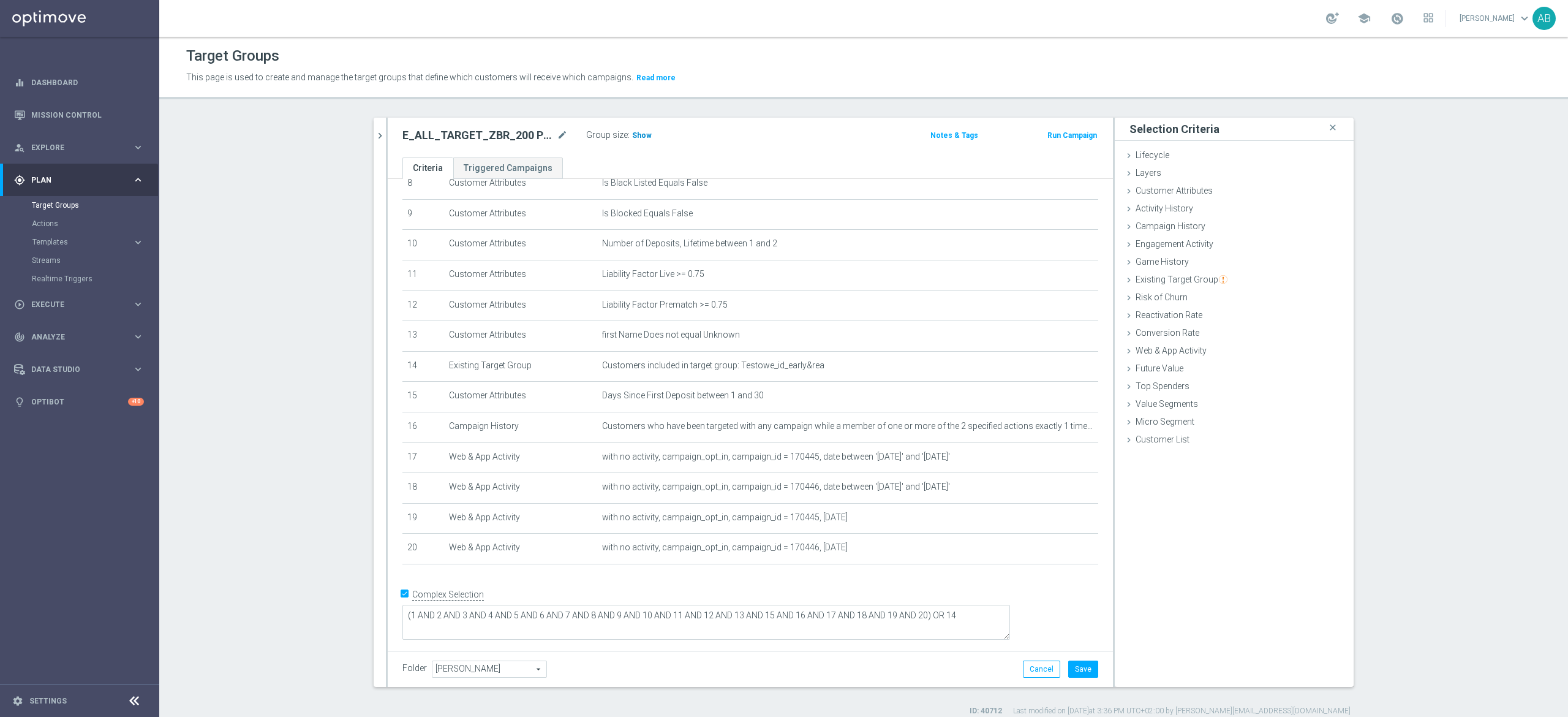
click at [632, 141] on h3 "Show" at bounding box center [642, 135] width 22 height 13
drag, startPoint x: 632, startPoint y: 142, endPoint x: 968, endPoint y: 588, distance: 558.4
click at [640, 151] on div "E_ALL_TARGET_ZBR_200 PLN PREV MONTH rem_240825 mode_edit Group size : Show Calc…" at bounding box center [750, 138] width 725 height 40
click at [754, 139] on div "E_ALL_TARGET_ZBR_200 PLN PREV MONTH rem_240825 mode_edit Group size : Show Calc…" at bounding box center [631, 135] width 476 height 18
click at [1071, 664] on button "Save" at bounding box center [1083, 669] width 30 height 18
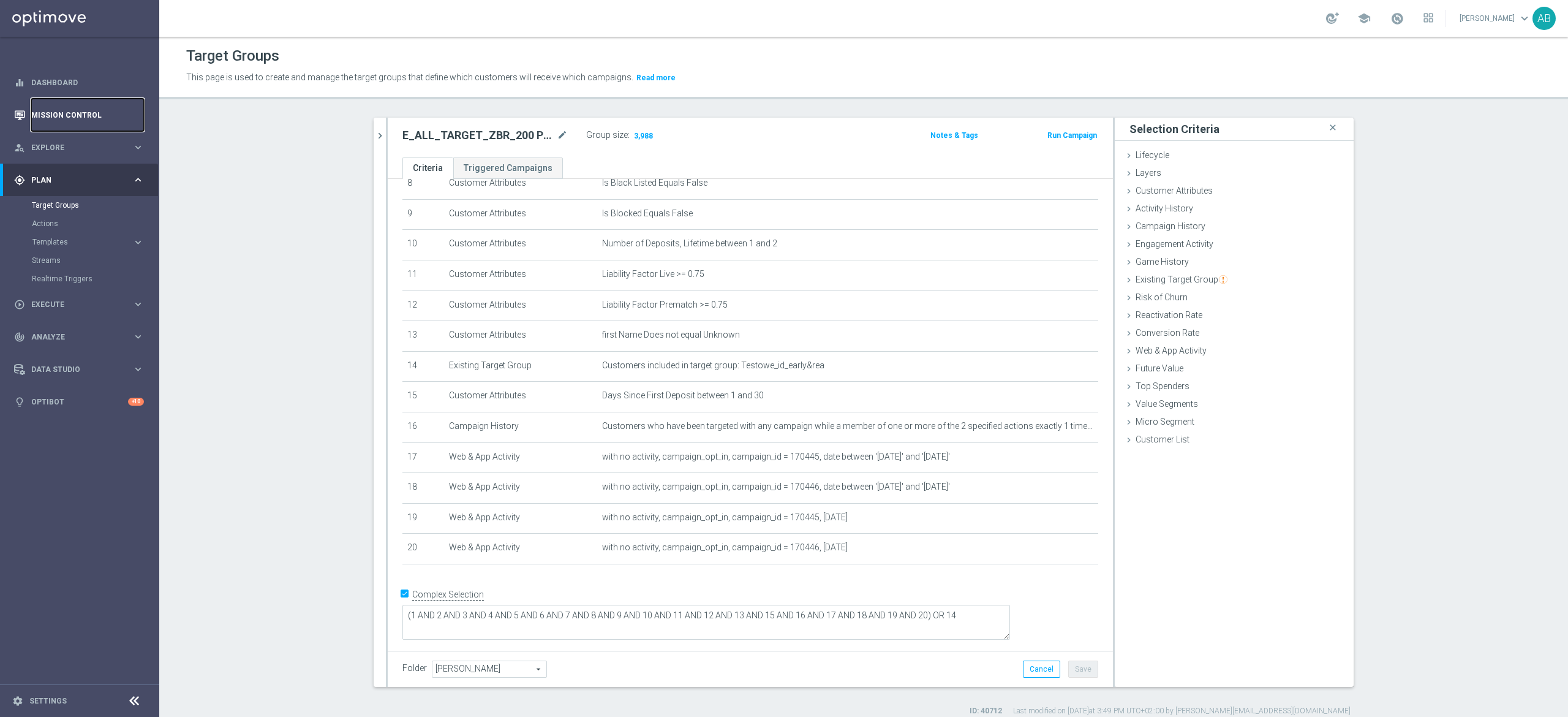
click at [95, 108] on link "Mission Control" at bounding box center [87, 114] width 113 height 33
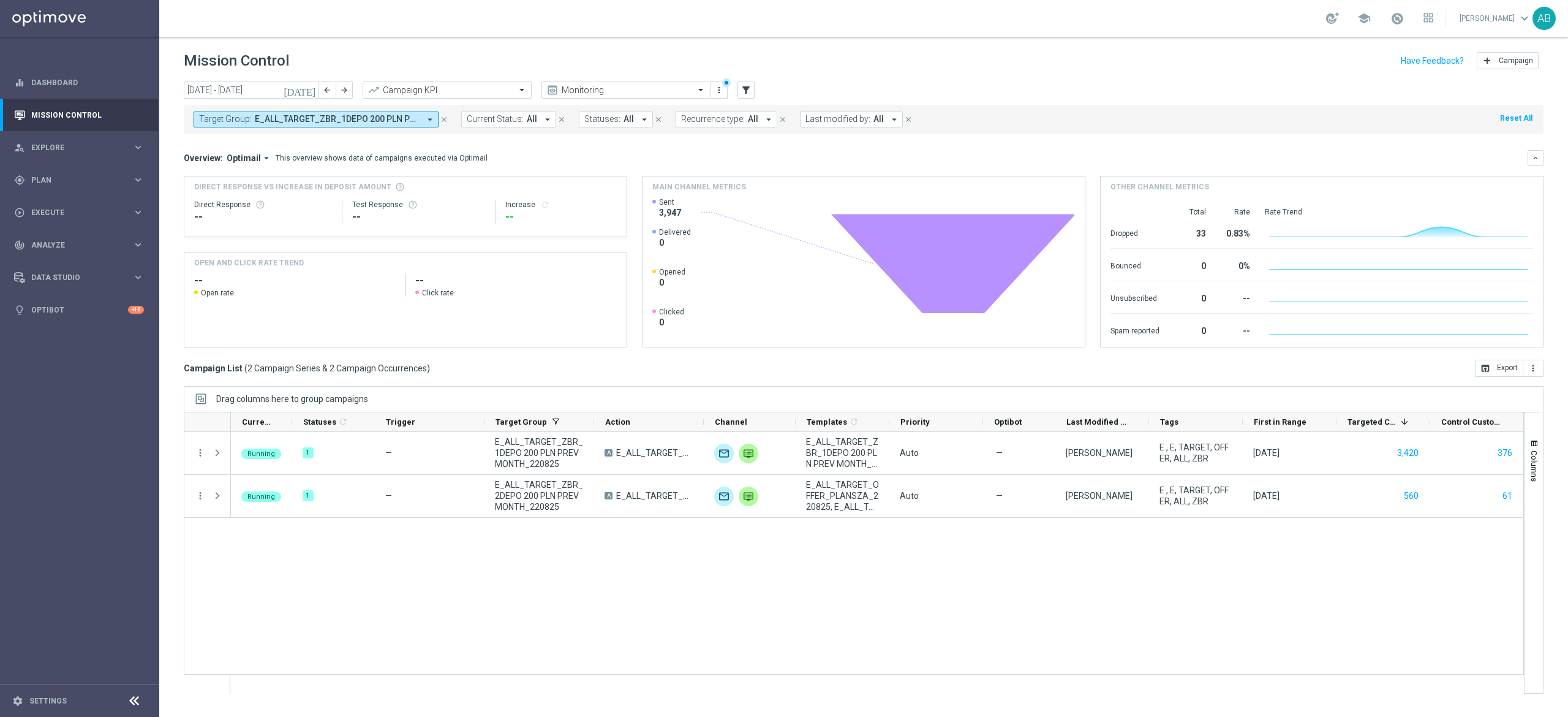
click at [401, 129] on div "Target Group: E_ALL_TARGET_ZBR_1DEPO 200 PLN PREV MONTH_220825, E_ALL_TARGET_ZB…" at bounding box center [863, 119] width 1359 height 29
drag, startPoint x: 404, startPoint y: 118, endPoint x: 410, endPoint y: 163, distance: 45.4
click at [405, 118] on span "E_ALL_TARGET_ZBR_1DEPO 200 PLN PREV MONTH_220825, E_ALL_TARGET_ZBR_2DEPO 200 PL…" at bounding box center [336, 119] width 164 height 10
click at [0, 0] on div "Clear" at bounding box center [0, 0] width 0 height 0
click at [378, 139] on input "text" at bounding box center [295, 142] width 179 height 10
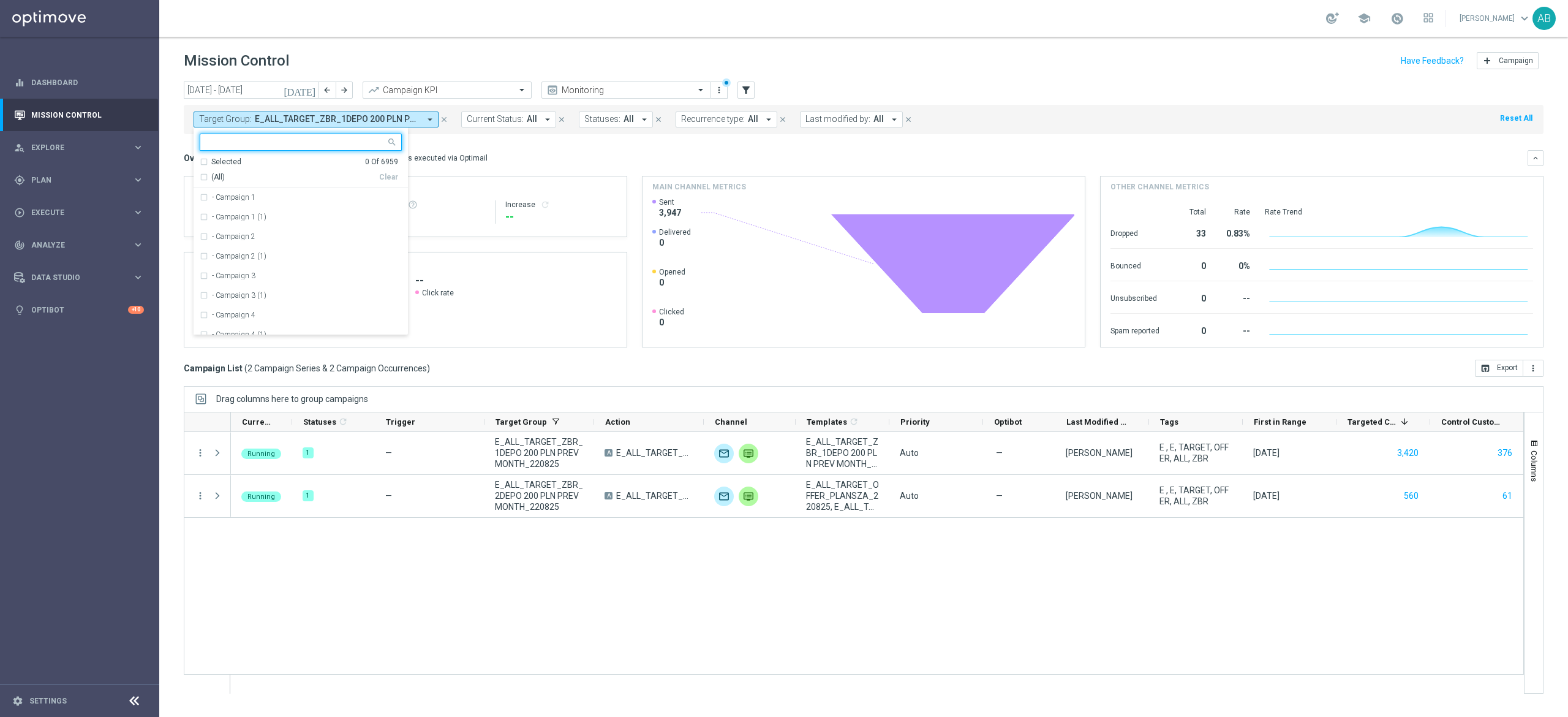
paste input "E_ALL_TARGET_DEPO_3DEPO 200 PLN PREV MONTH_220825"
click at [375, 200] on label "E_ALL_TARGET_DEPO_3DEPO 200 PLN PREV MONTH_220825" at bounding box center [307, 197] width 190 height 8
type input "E_ALL_TARGET_DEPO_3DEPO 200 PLN PREV MONTH_220825"
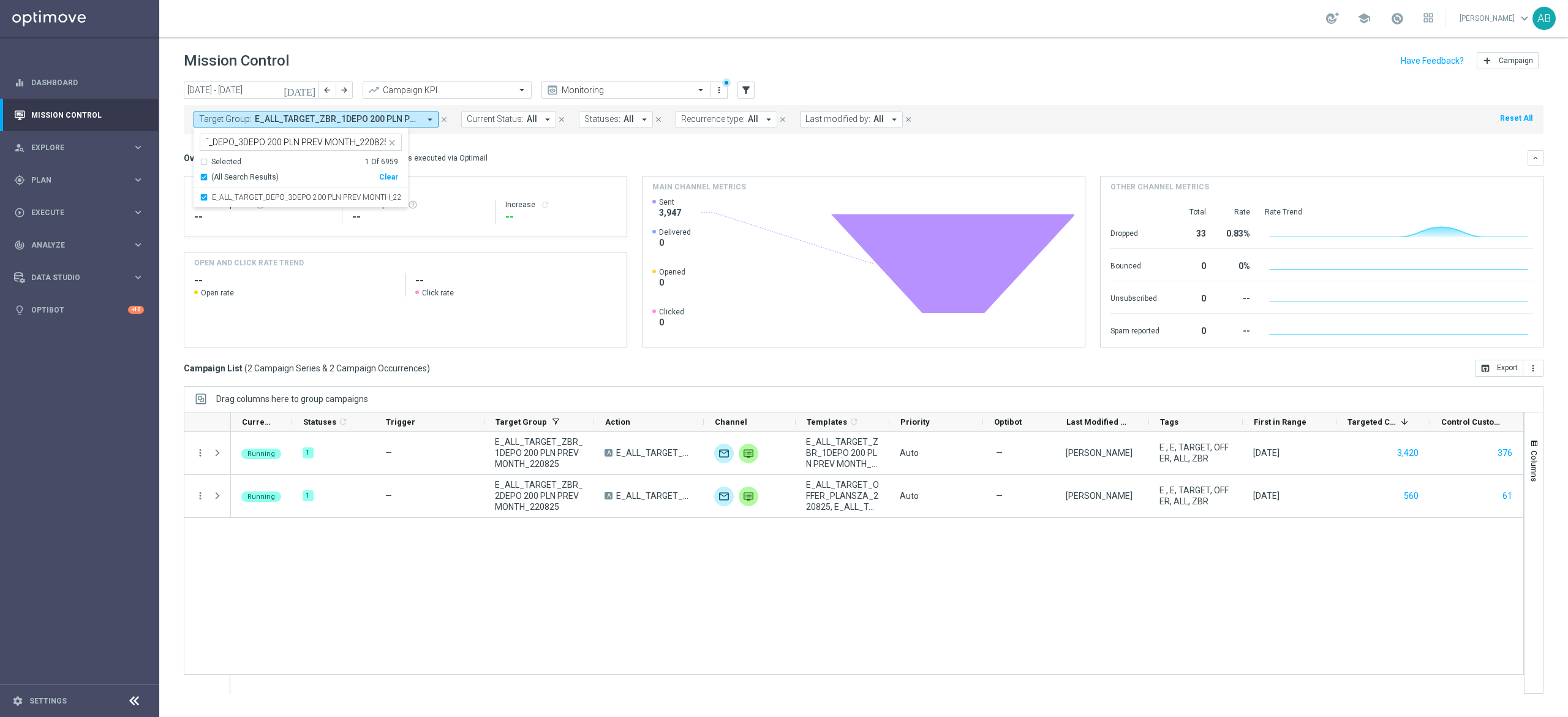
scroll to position [0, 0]
click at [527, 163] on div "Overview: Optimail arrow_drop_down This overview shows data of campaigns execut…" at bounding box center [855, 158] width 1344 height 11
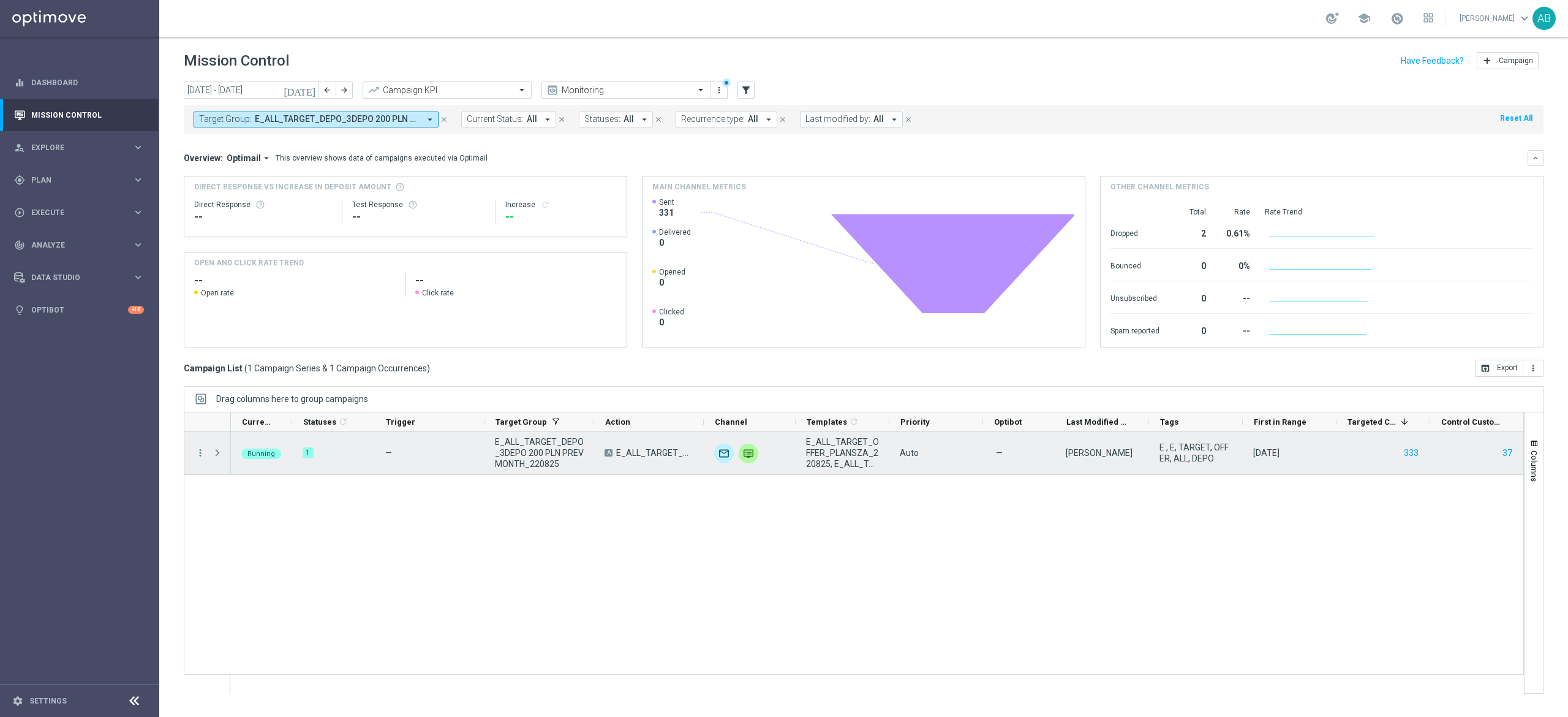
click at [220, 456] on span at bounding box center [217, 453] width 11 height 10
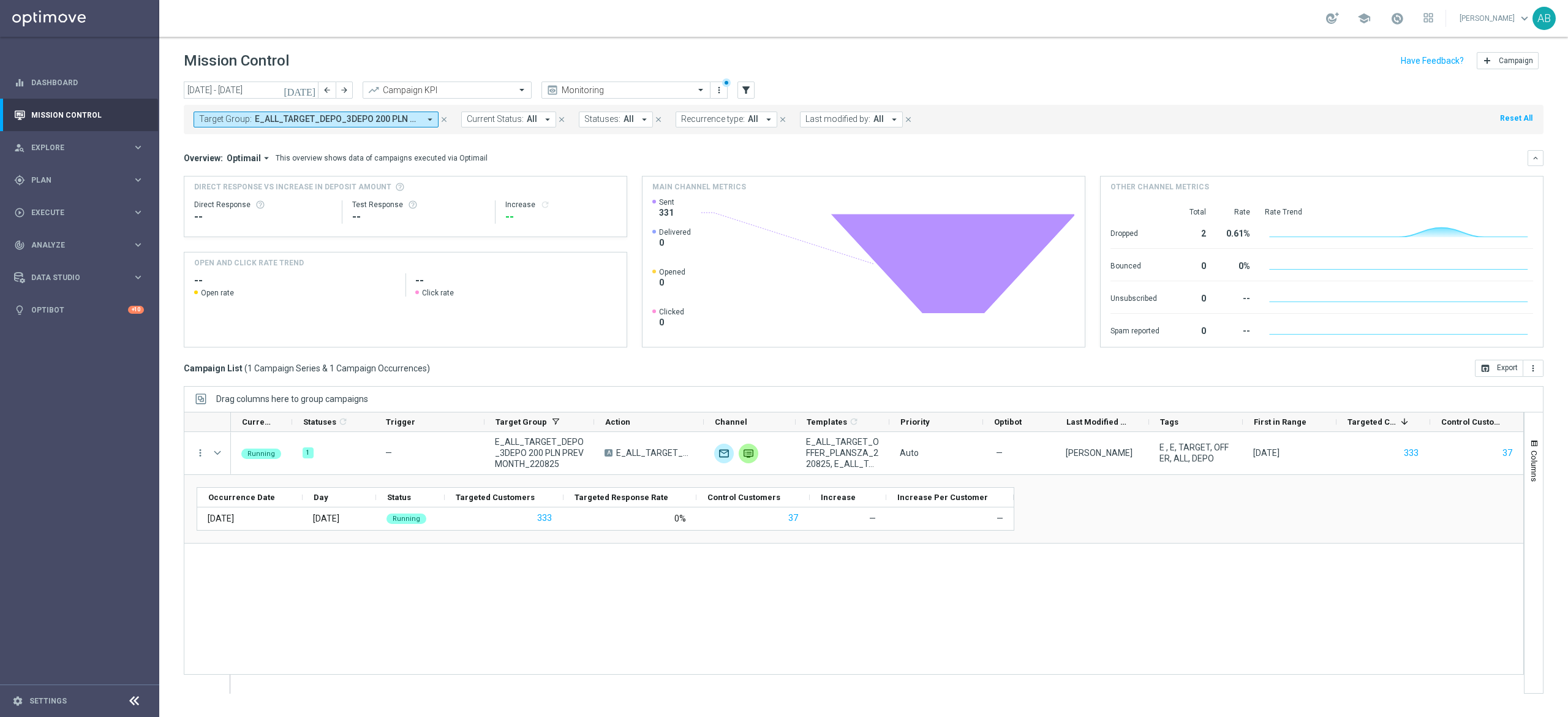
click at [408, 122] on span "E_ALL_TARGET_DEPO_3DEPO 200 PLN PREV MONTH_220825" at bounding box center [336, 119] width 164 height 10
click at [392, 171] on div "(All) Clear" at bounding box center [299, 174] width 199 height 15
click at [369, 134] on div "E_ALL_TARGET_DEPO_3DEPO 200 PLN PREV MONTH_220825" at bounding box center [293, 142] width 185 height 15
click at [391, 183] on div "Selected 1 Of 6959 (All) Clear" at bounding box center [300, 172] width 214 height 31
click at [0, 0] on div "Clear" at bounding box center [0, 0] width 0 height 0
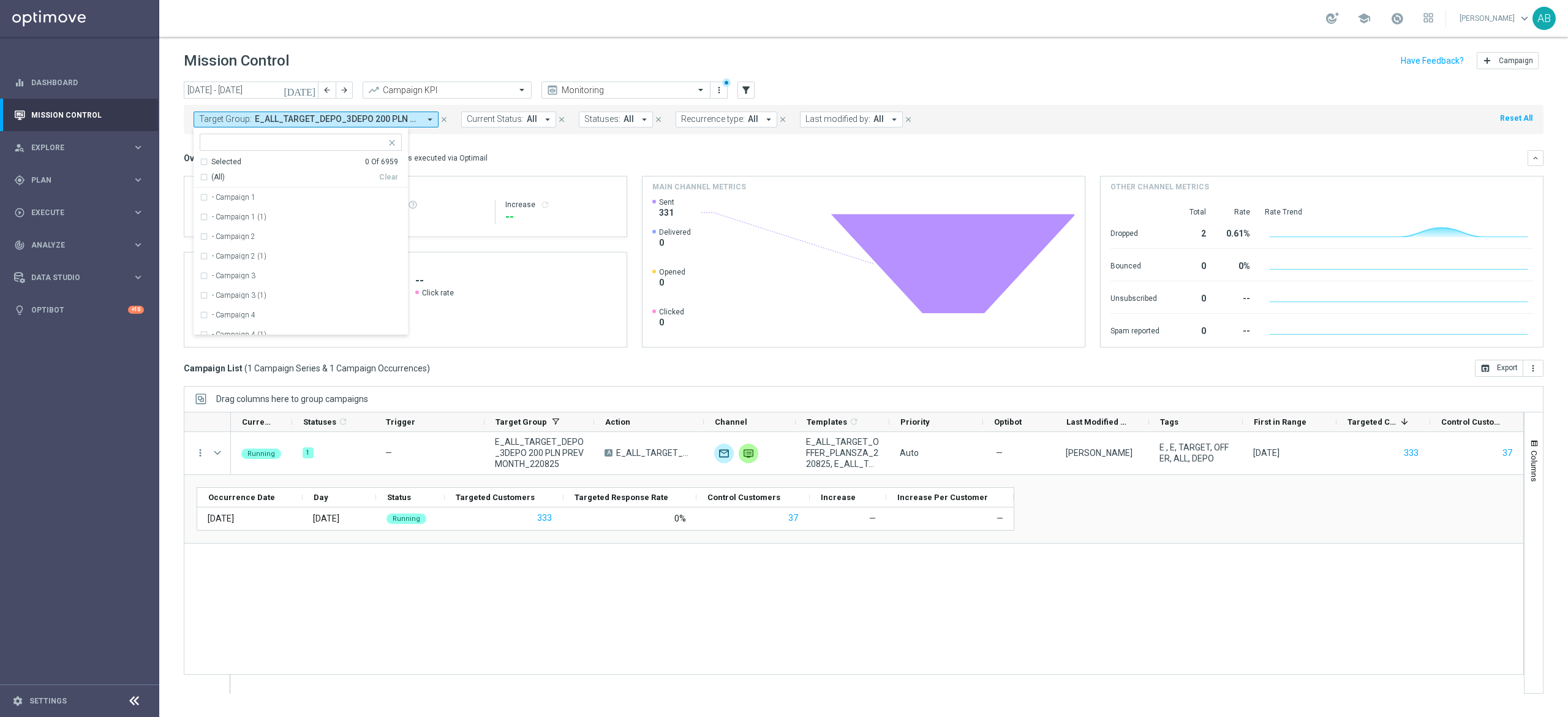
click at [360, 146] on input "text" at bounding box center [295, 142] width 179 height 10
paste input "E_ALL_TARGET_ZBR_1DEPO 200 PLN PREV MONTH_220825"
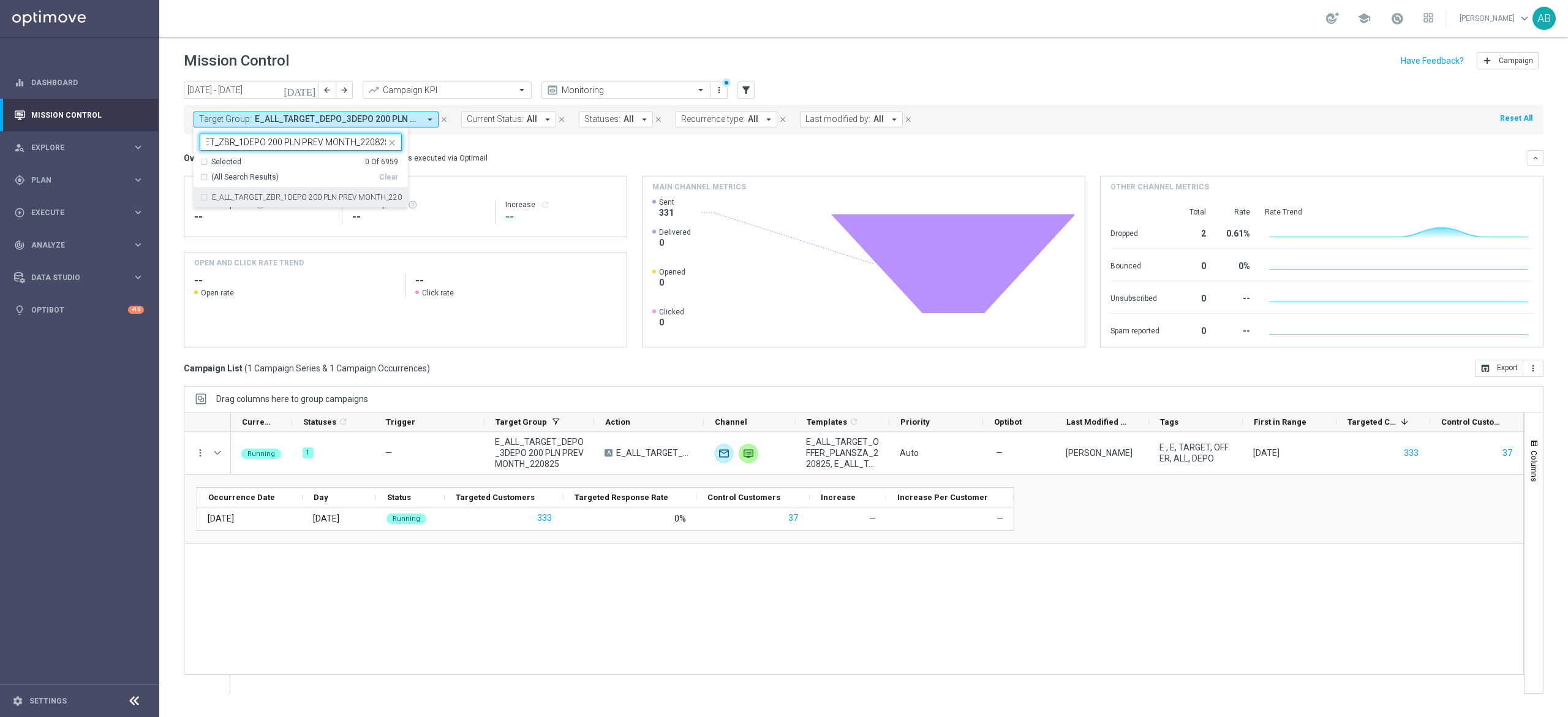
click at [355, 192] on div "E_ALL_TARGET_ZBR_1DEPO 200 PLN PREV MONTH_220825" at bounding box center [300, 197] width 202 height 19
type input "E_ALL_TARGET_ZBR_1DEPO 200 PLN PREV MONTH_220825"
click at [492, 144] on mini-dashboard "Overview: Optimail arrow_drop_down This overview shows data of campaigns execut…" at bounding box center [863, 247] width 1359 height 225
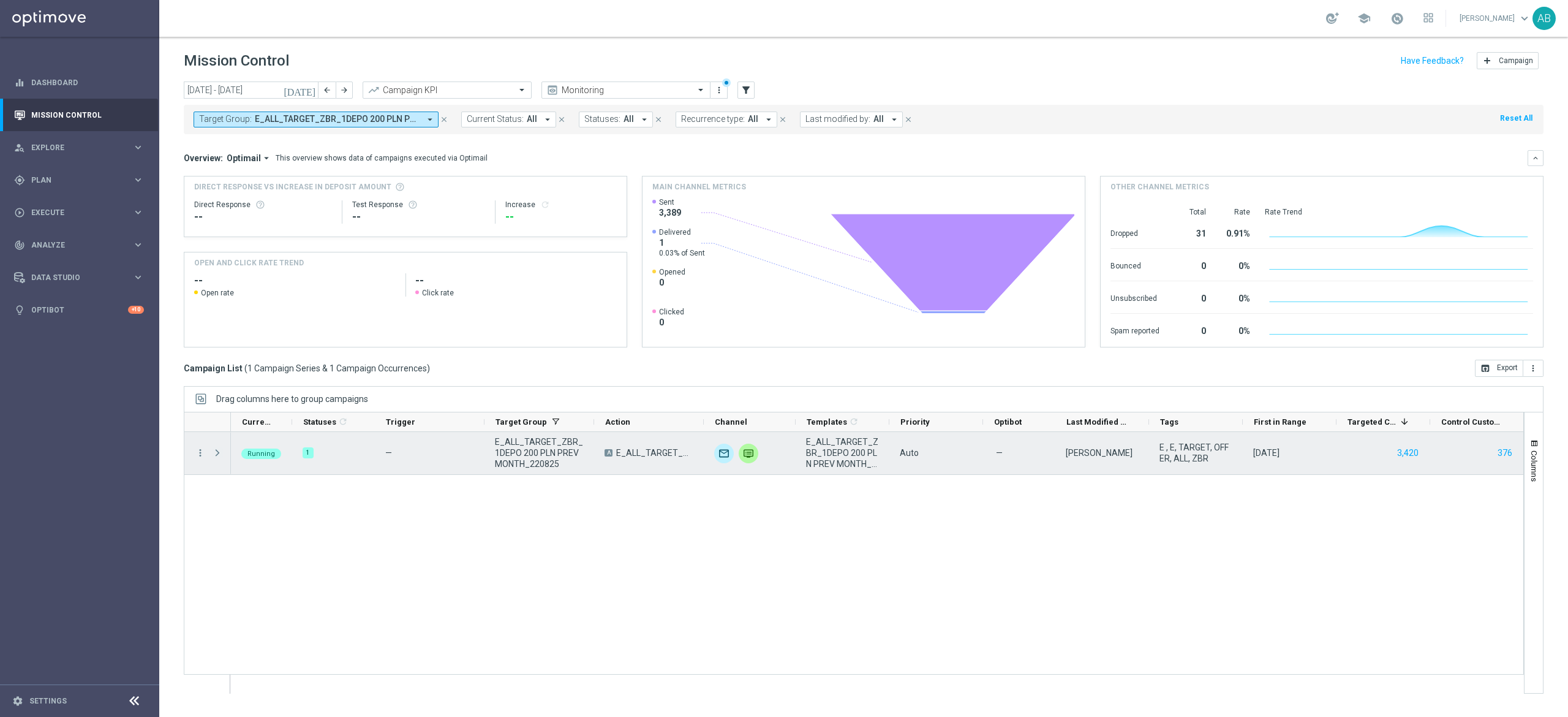
click at [223, 450] on span at bounding box center [219, 452] width 13 height 24
click at [220, 453] on span at bounding box center [217, 453] width 11 height 10
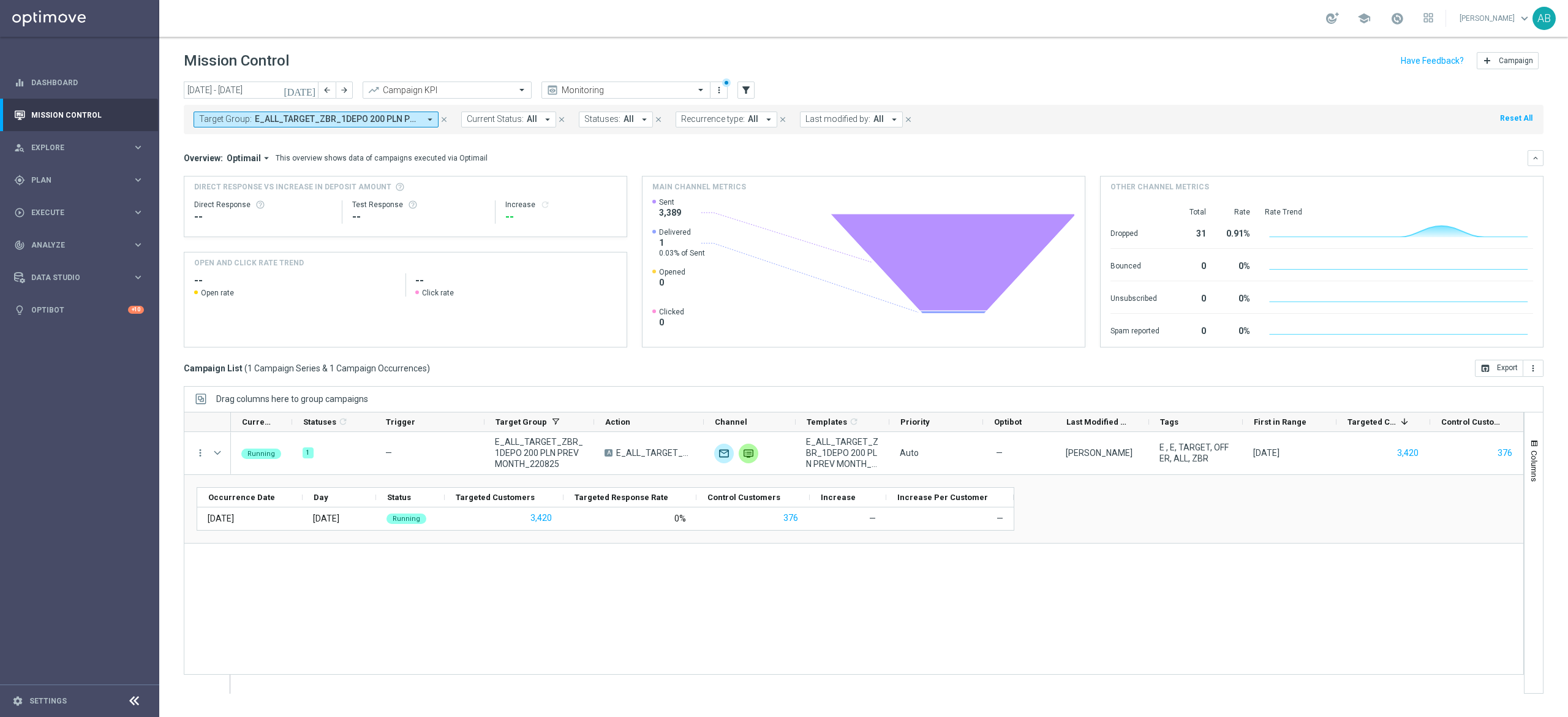
click at [371, 118] on span "E_ALL_TARGET_ZBR_1DEPO 200 PLN PREV MONTH_220825" at bounding box center [336, 119] width 164 height 10
click at [0, 0] on div "Clear" at bounding box center [0, 0] width 0 height 0
click at [381, 144] on input "text" at bounding box center [295, 142] width 179 height 10
paste input ""1DEPO Lipiec '25 Zakład bez ryzyka 200 zł (obrót x1, wygrane / przegrane)""
type input ""1DEPO Lipiec '25 Zakład bez ryzyka 200 zł (obrót x1, wygrane / przegrane)""
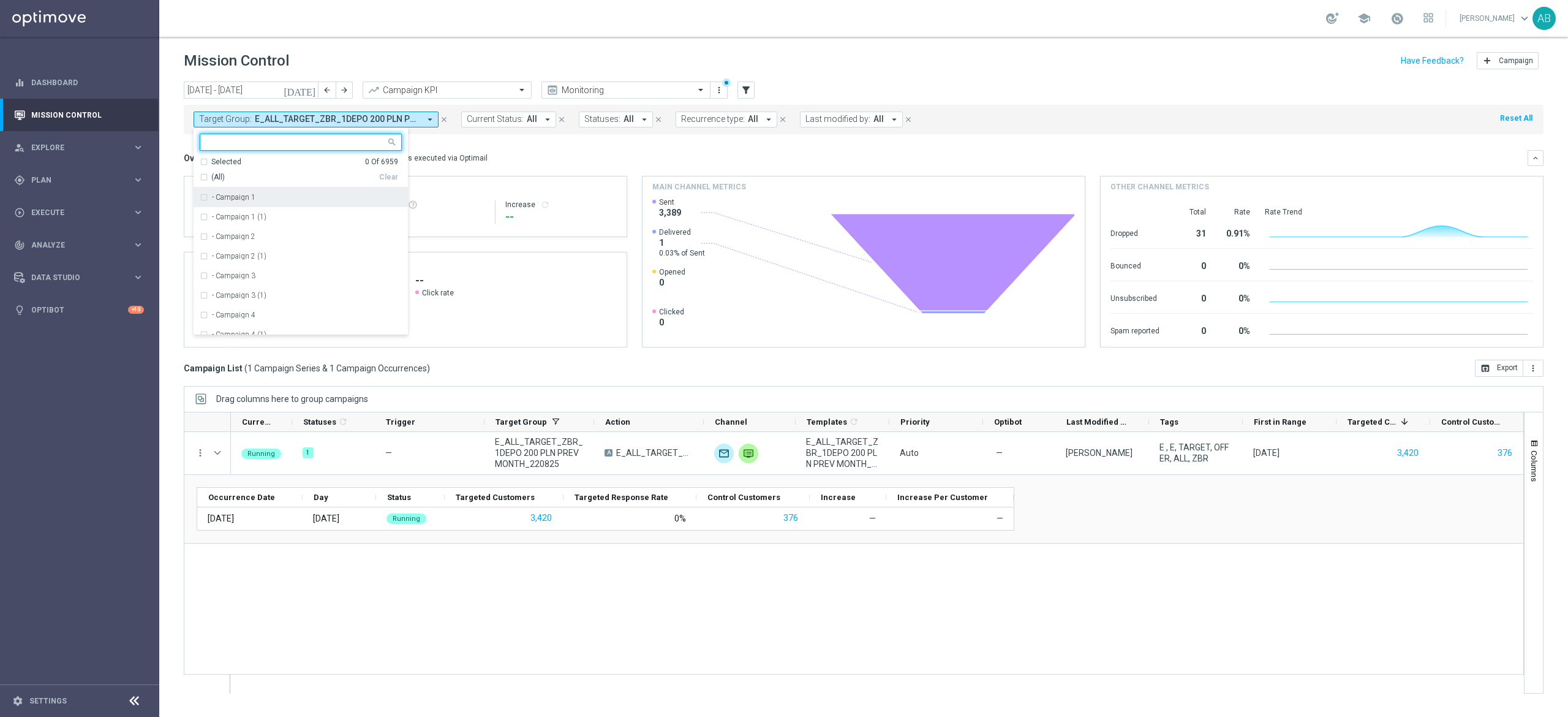
click at [375, 144] on input "text" at bounding box center [295, 142] width 179 height 10
paste input "E_ALL_TARGET_ZBR_2DEPO 200 PLN PREV MONTH_220825"
type input "E_ALL_TARGET_ZBR_2DEPO 200 PLN PREV MONTH_220825"
click at [531, 151] on div "Overview: Optimail arrow_drop_down This overview shows data of campaigns execut…" at bounding box center [863, 158] width 1359 height 16
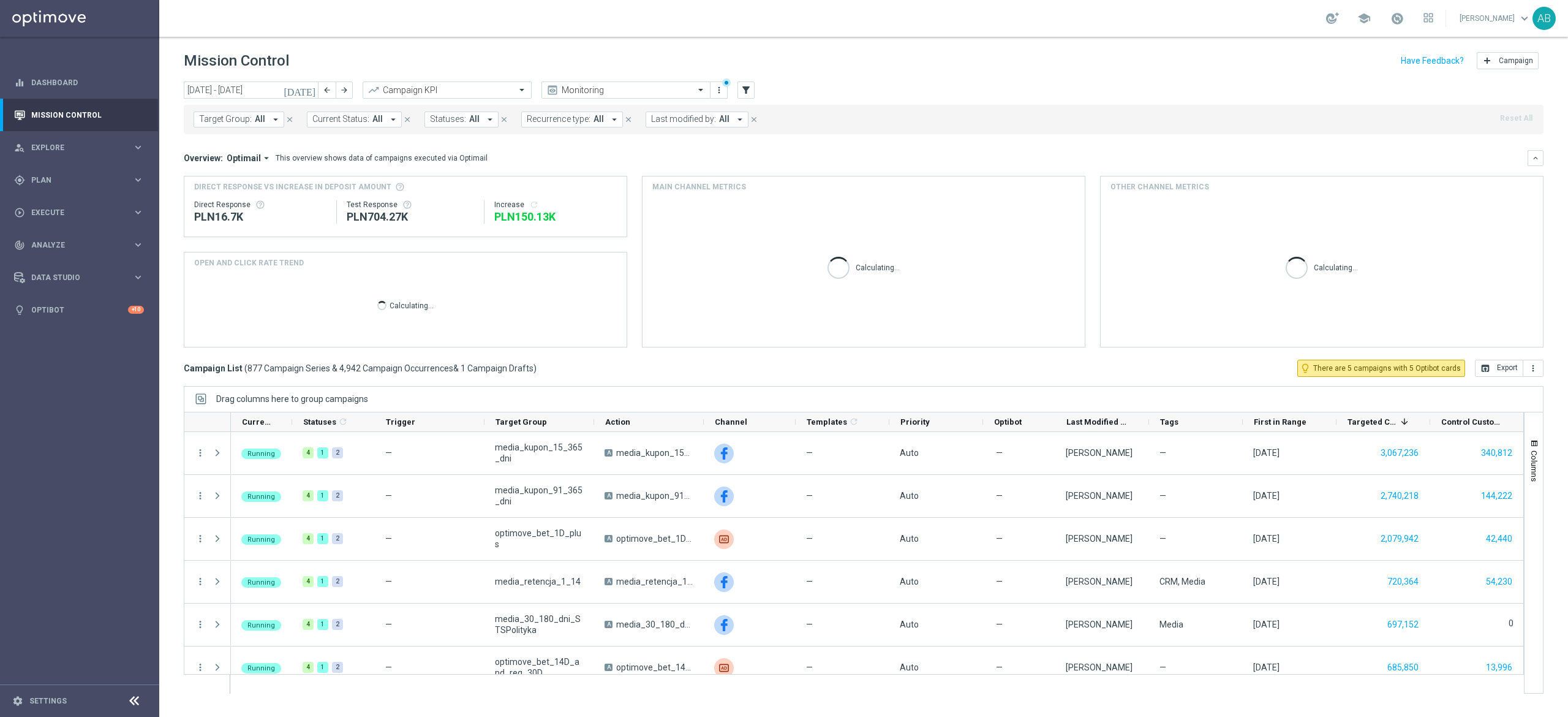
click at [255, 116] on span "All" at bounding box center [260, 119] width 10 height 10
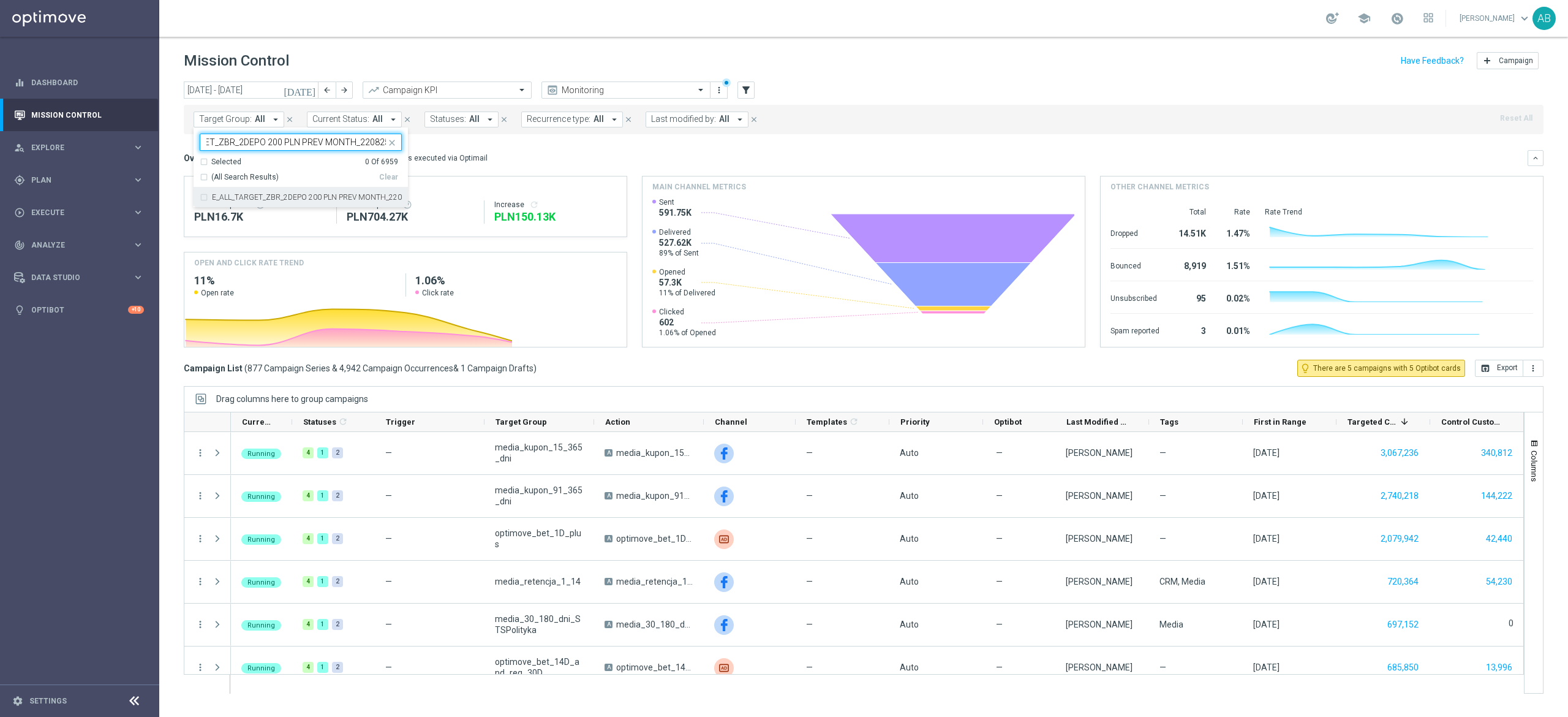
click at [291, 196] on label "E_ALL_TARGET_ZBR_2DEPO 200 PLN PREV MONTH_220825" at bounding box center [307, 197] width 190 height 8
type input "E_ALL_TARGET_ZBR_2DEPO 200 PLN PREV MONTH_220825"
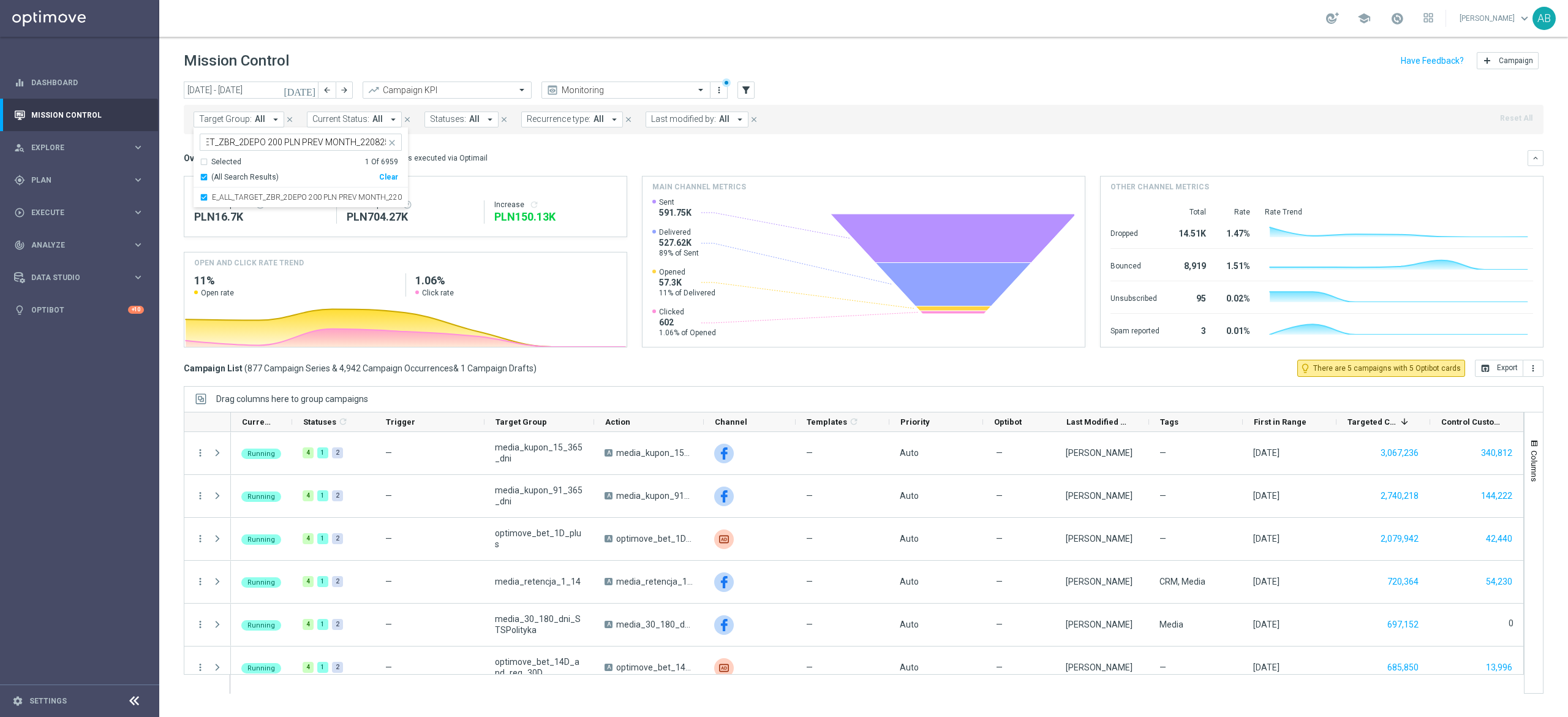
scroll to position [0, 0]
drag, startPoint x: 594, startPoint y: 167, endPoint x: 510, endPoint y: 194, distance: 88.2
click at [593, 167] on div "Overview: Optimail arrow_drop_down This overview shows data of campaigns execut…" at bounding box center [863, 249] width 1359 height 197
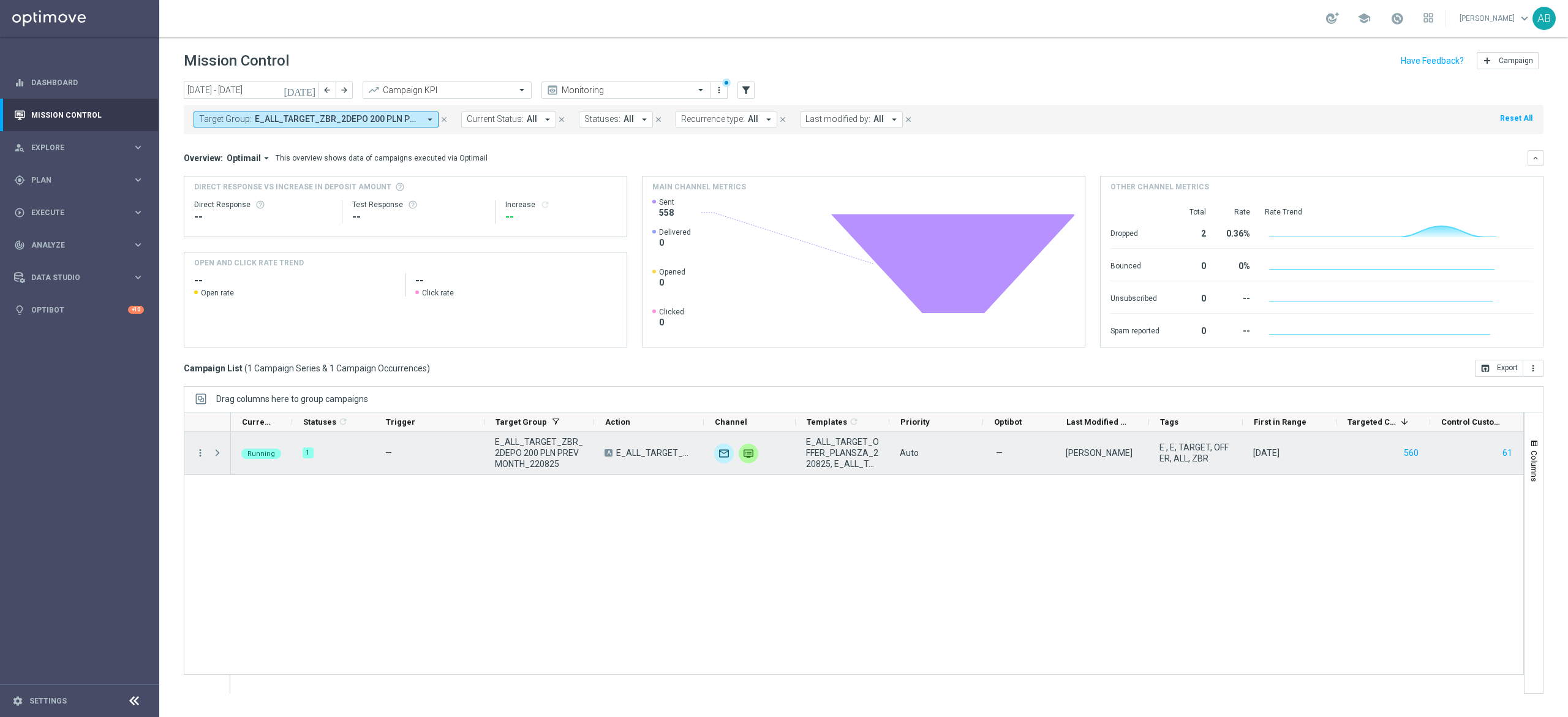
click at [218, 456] on span at bounding box center [217, 453] width 11 height 10
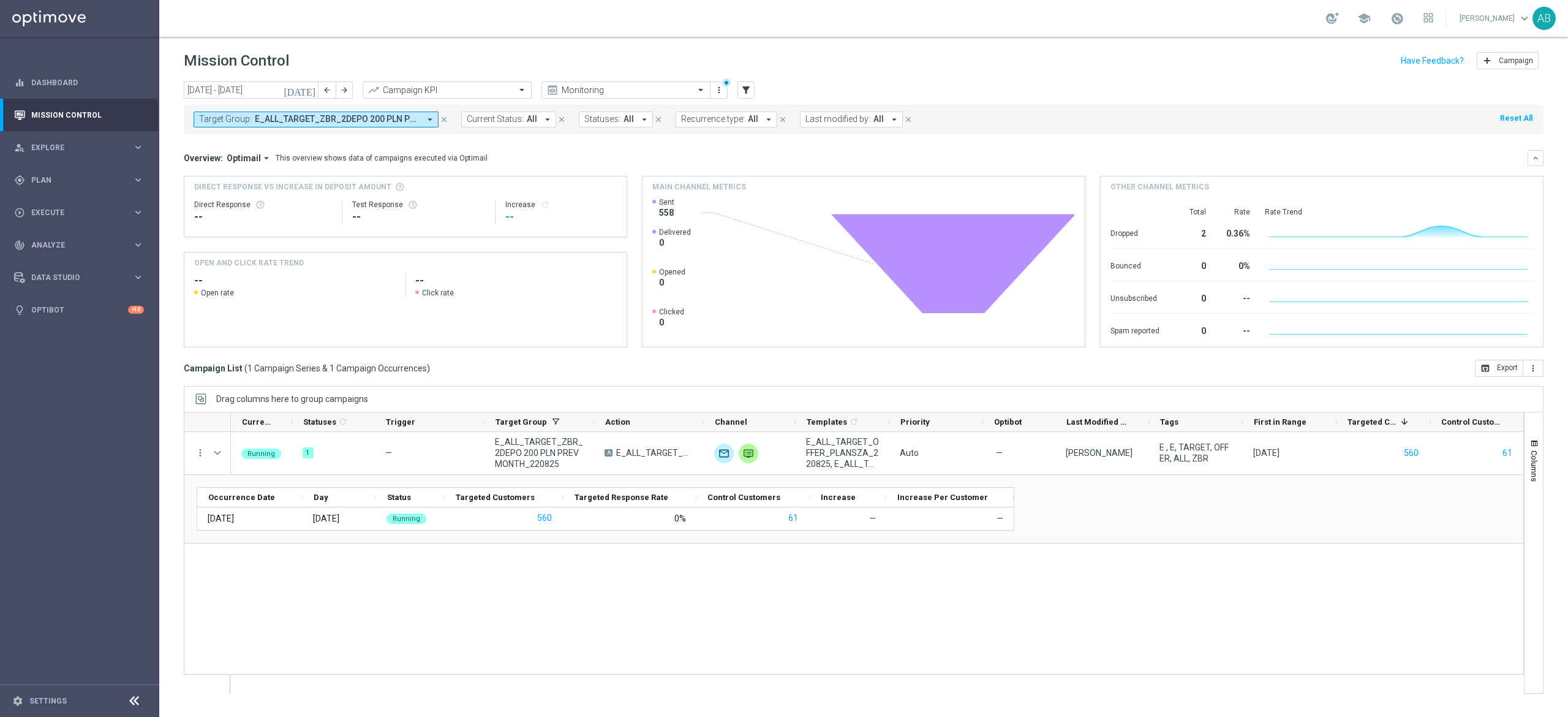
click at [731, 598] on div "Running 1 — E_ALL_TARGET_ZBR_2DEPO 200 PLN PREV MONTH_220825 A E_ALL_TARGET_ZBR…" at bounding box center [877, 562] width 1293 height 261
click at [388, 108] on div "Target Group: E_ALL_TARGET_ZBR_2DEPO 200 PLN PREV MONTH_220825 arrow_drop_down …" at bounding box center [863, 119] width 1359 height 29
click at [416, 120] on span "E_ALL_TARGET_ZBR_2DEPO 200 PLN PREV MONTH_220825" at bounding box center [336, 119] width 164 height 10
click at [398, 179] on div "Selected 1 Of 6959 (All) Clear" at bounding box center [300, 172] width 214 height 31
click at [0, 0] on div "Clear" at bounding box center [0, 0] width 0 height 0
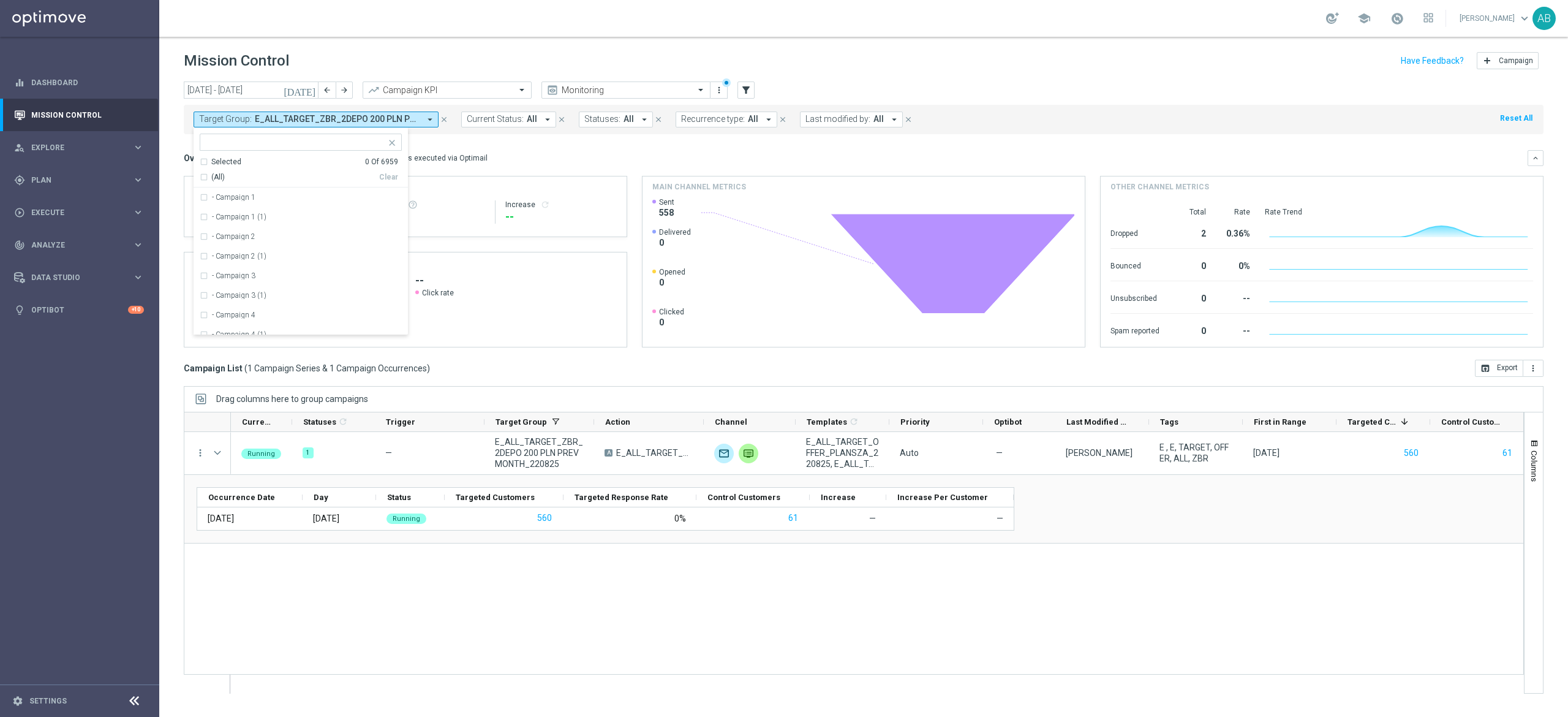
click at [373, 144] on input "text" at bounding box center [295, 142] width 179 height 10
paste input "E_ALL_TARGET_ZBR_2DEPO 200 PLN PREV MONTH_220825"
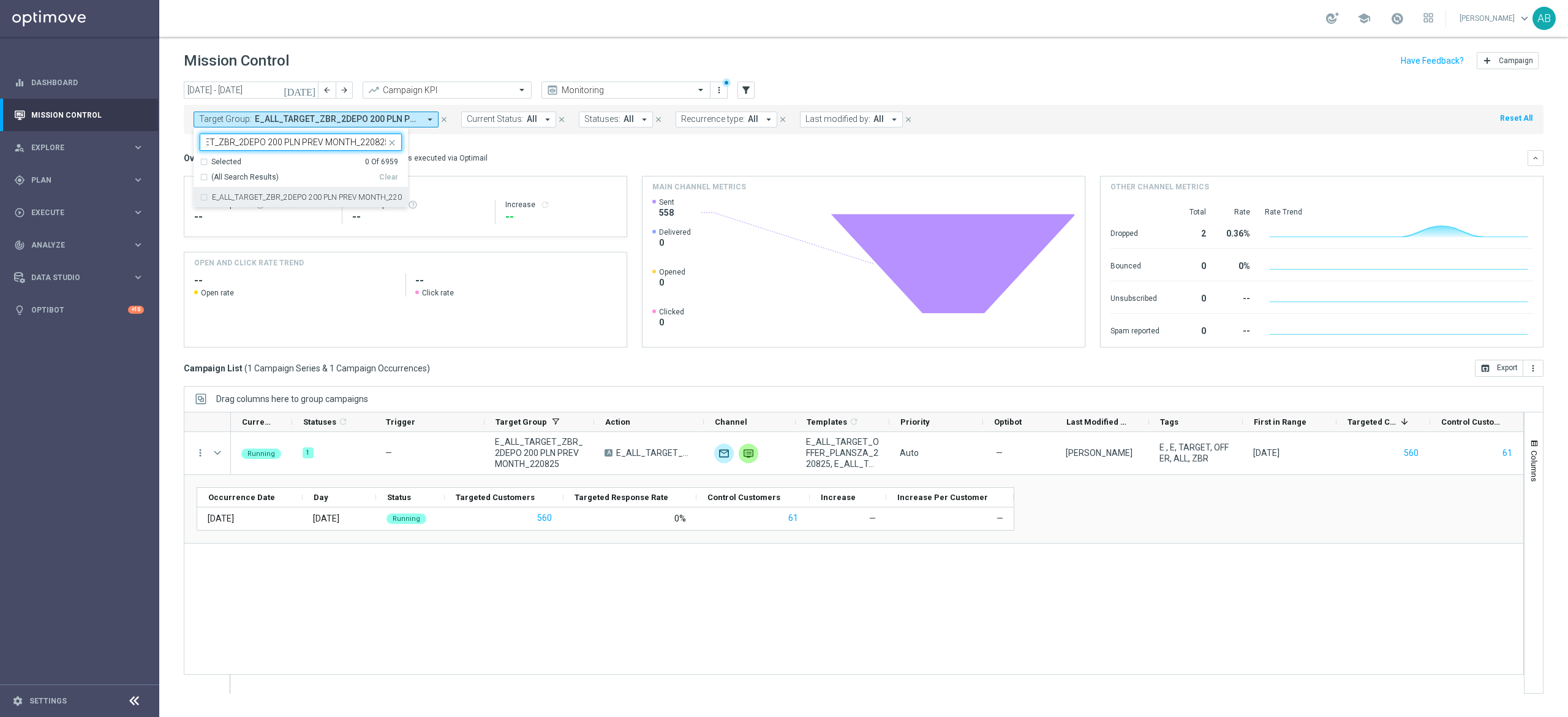
click at [366, 193] on div "E_ALL_TARGET_ZBR_2DEPO 200 PLN PREV MONTH_220825" at bounding box center [300, 197] width 202 height 19
type input "E_ALL_TARGET_ZBR_2DEPO 200 PLN PREV MONTH_220825"
click at [516, 165] on div "Overview: Optimail arrow_drop_down This overview shows data of campaigns execut…" at bounding box center [863, 158] width 1359 height 16
click at [359, 126] on button "Target Group: E_ALL_TARGET_ZBR_2DEPO 200 PLN PREV MONTH_220825 arrow_drop_down" at bounding box center [316, 119] width 245 height 16
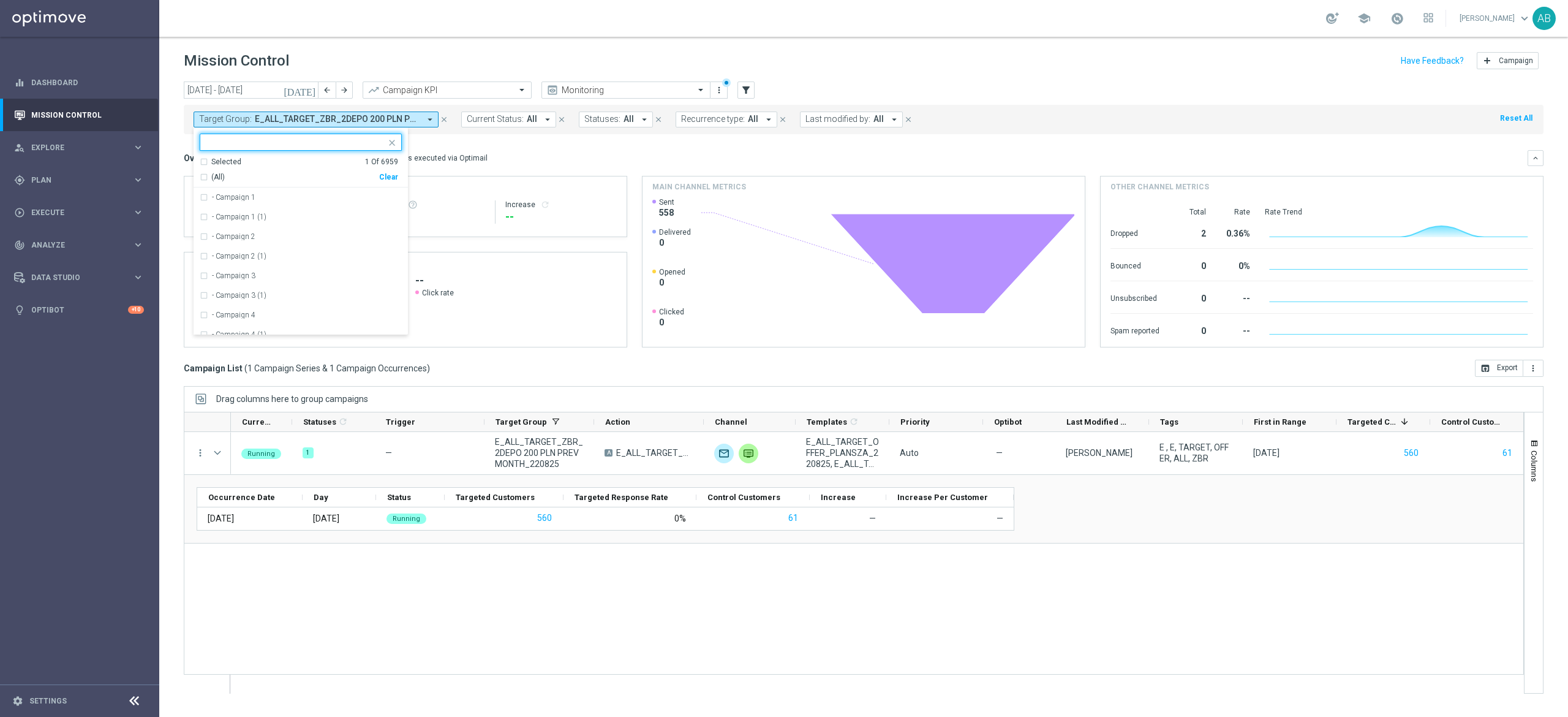
click at [0, 0] on div "Clear" at bounding box center [0, 0] width 0 height 0
click at [376, 144] on input "text" at bounding box center [295, 142] width 179 height 10
paste input "E_ALL_TARGET_BET_100 PLN ACTIVE BOOST_220825"
click at [344, 197] on label "E_ALL_TARGET_BET_100 PLN ACTIVE BOOST_220825" at bounding box center [302, 197] width 180 height 8
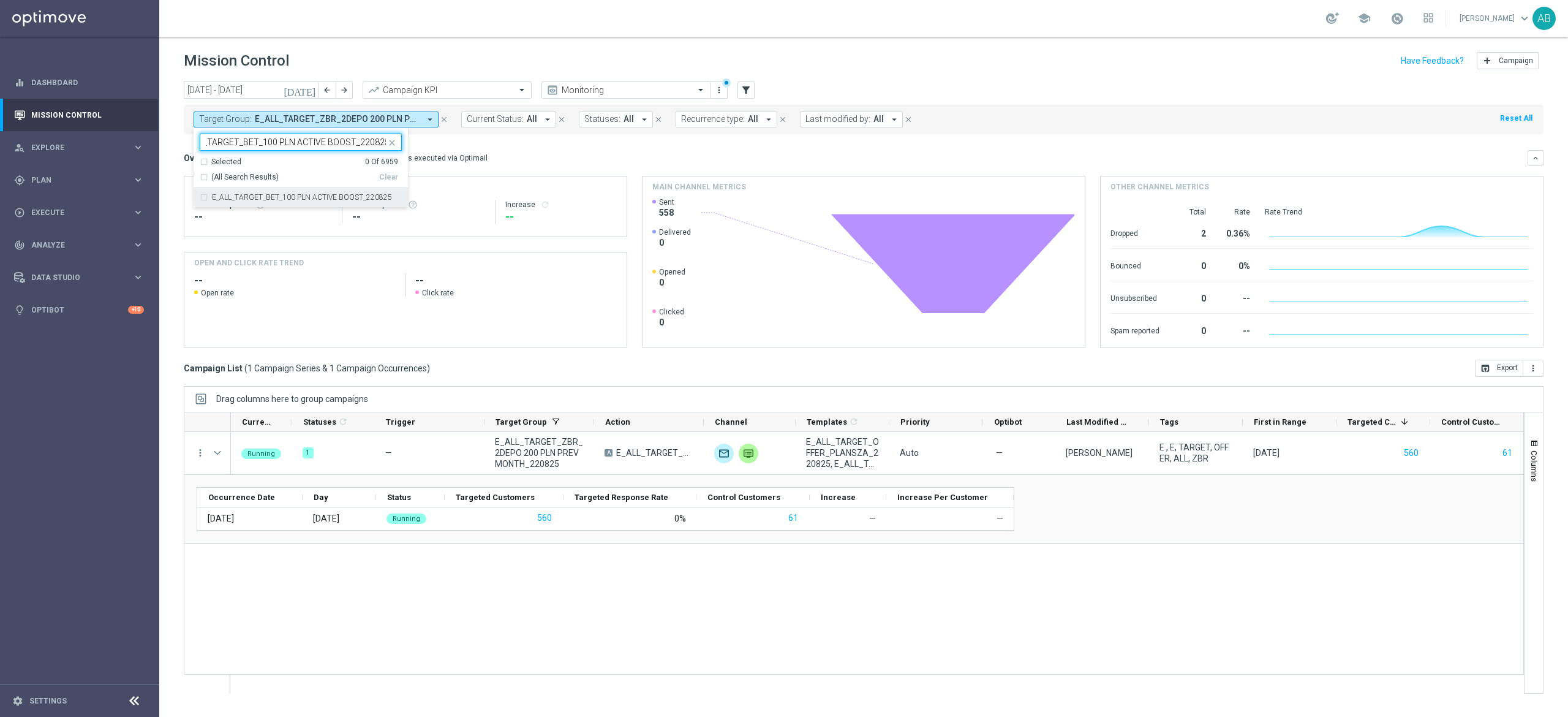
type input "E_ALL_TARGET_BET_100 PLN ACTIVE BOOST_220825"
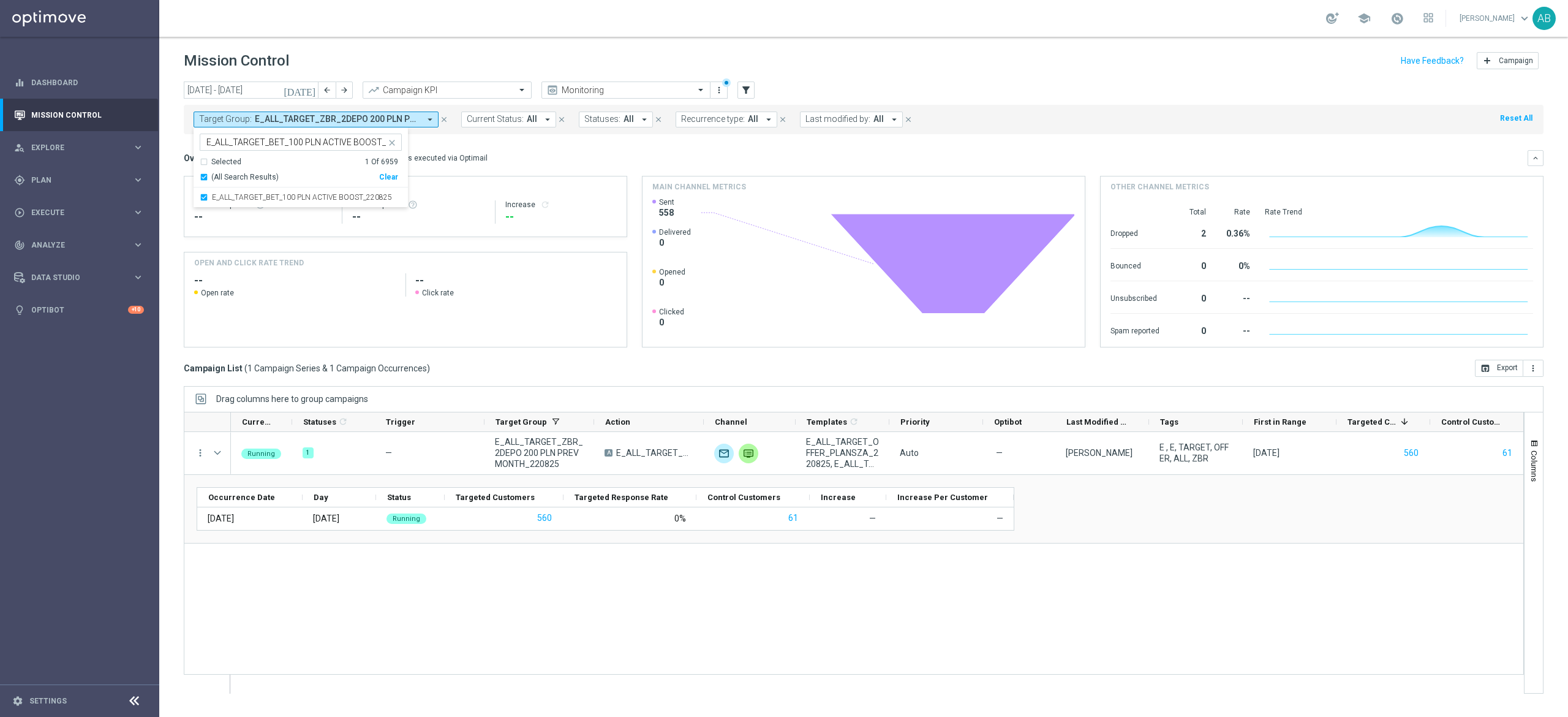
click at [556, 146] on mini-dashboard "Overview: Optimail arrow_drop_down This overview shows data of campaigns execut…" at bounding box center [863, 247] width 1359 height 225
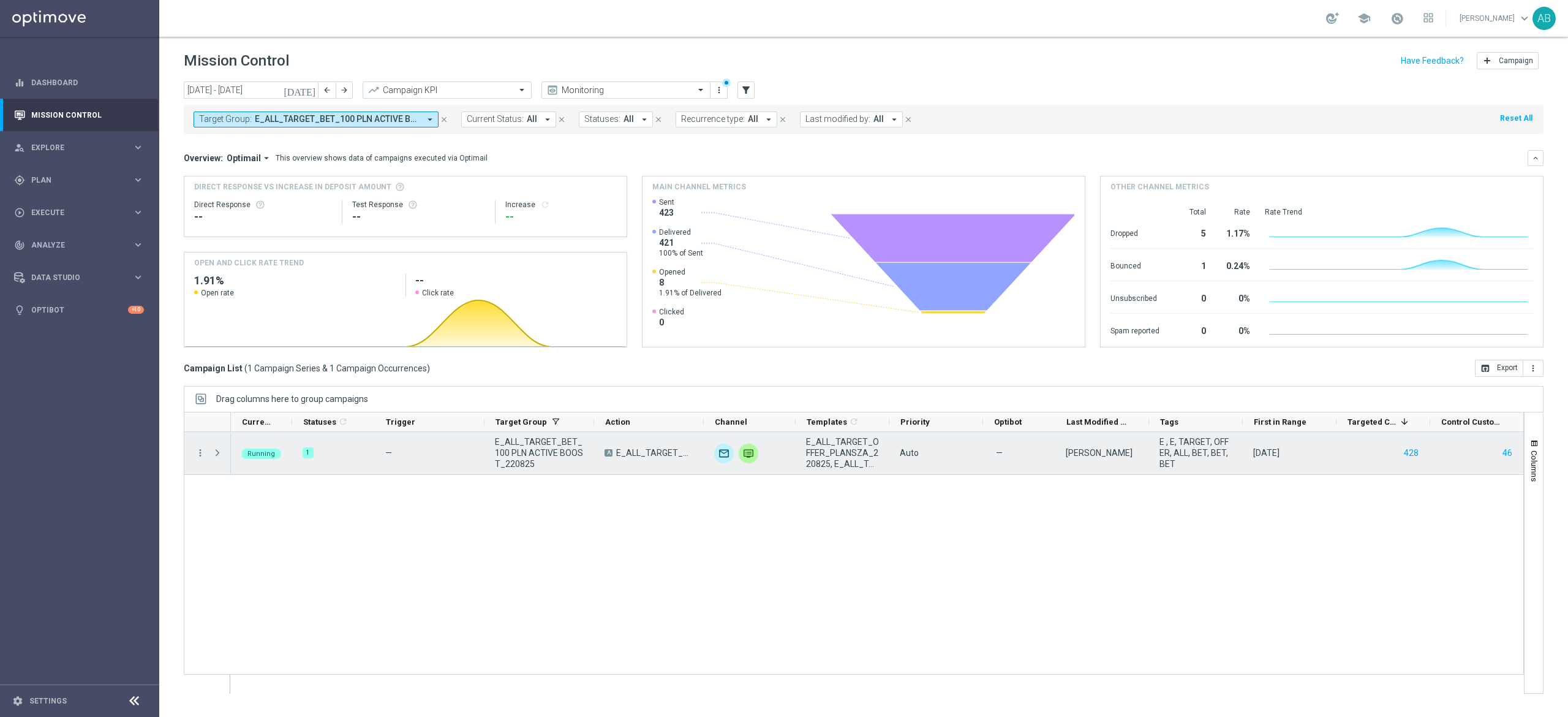
click at [219, 452] on span at bounding box center [217, 453] width 11 height 10
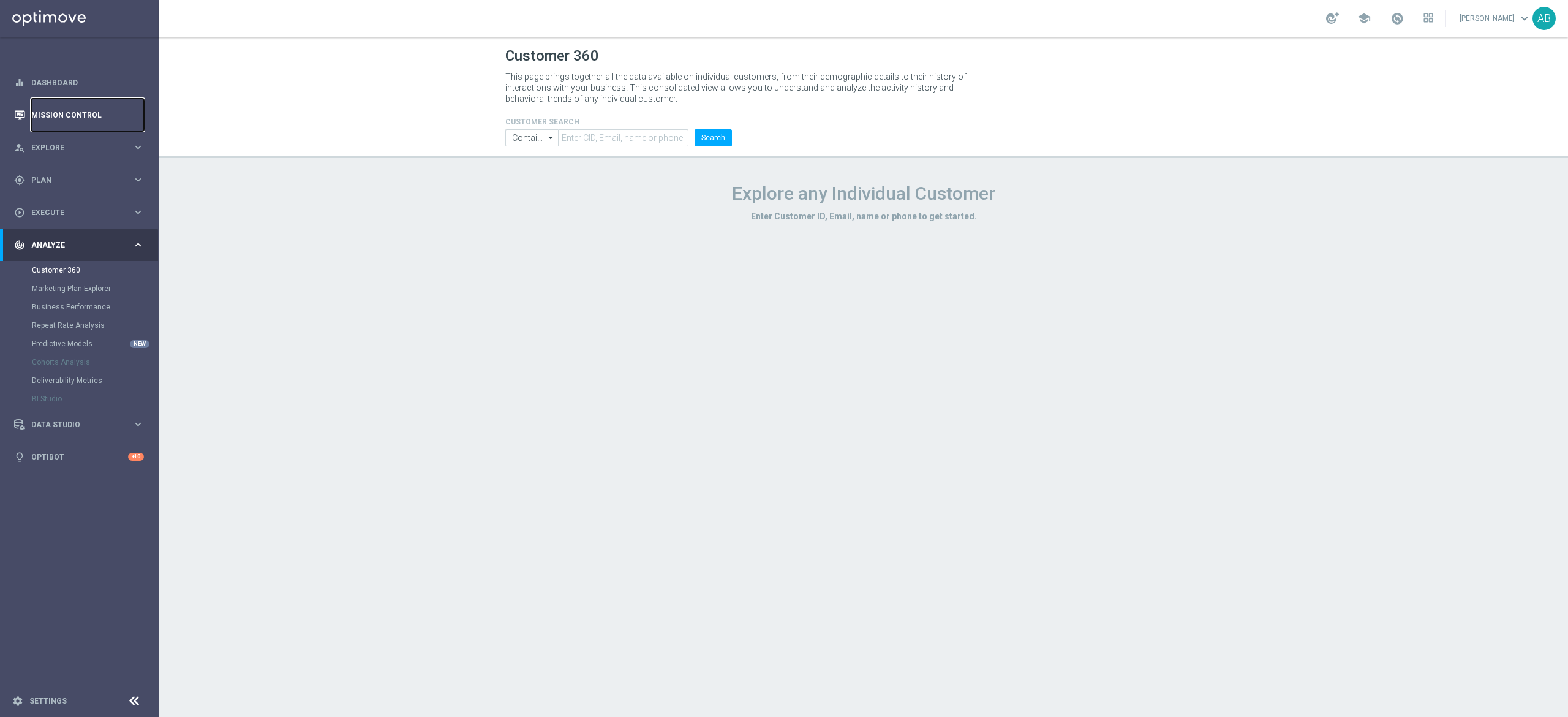
click at [76, 112] on link "Mission Control" at bounding box center [87, 114] width 113 height 33
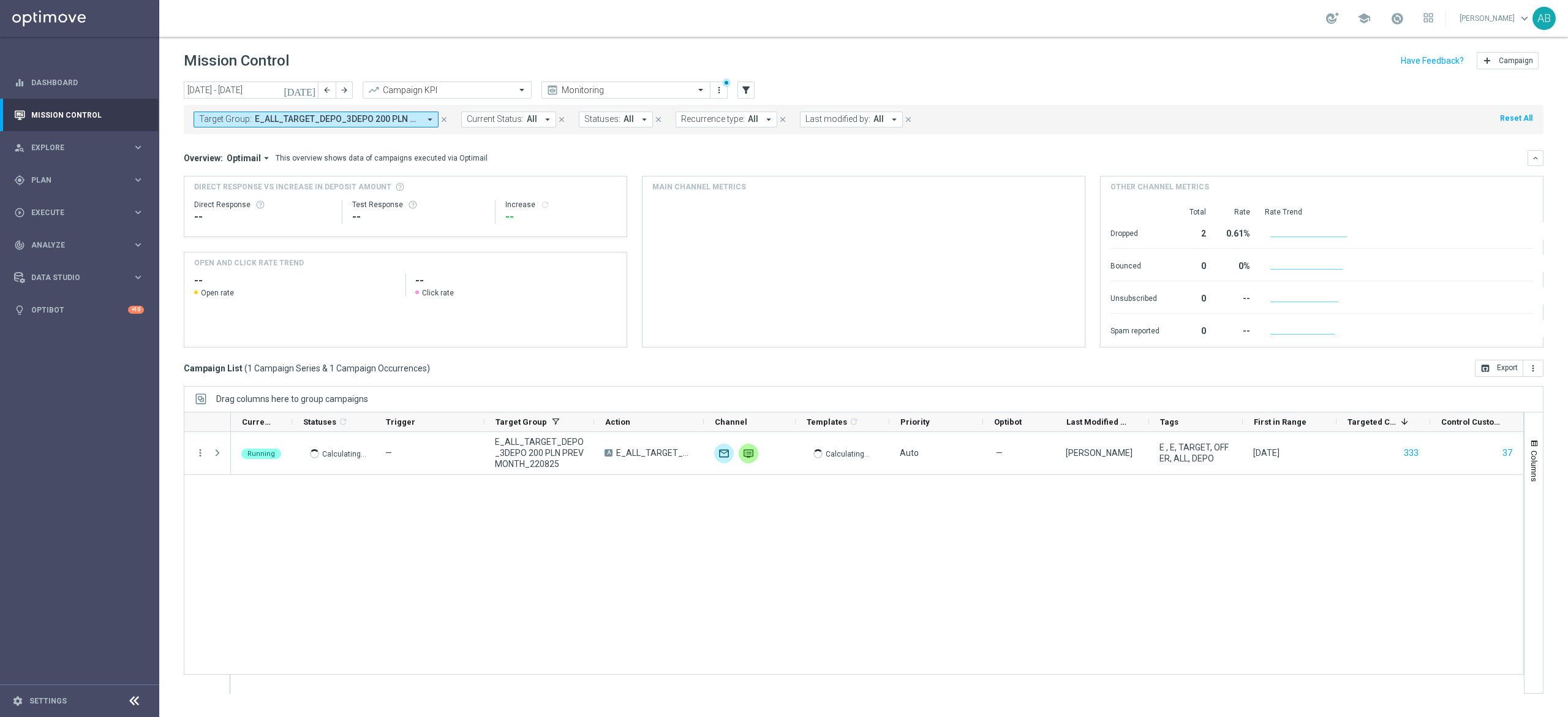
click at [327, 124] on span "E_ALL_TARGET_DEPO_3DEPO 200 PLN PREV MONTH_220825" at bounding box center [336, 119] width 164 height 10
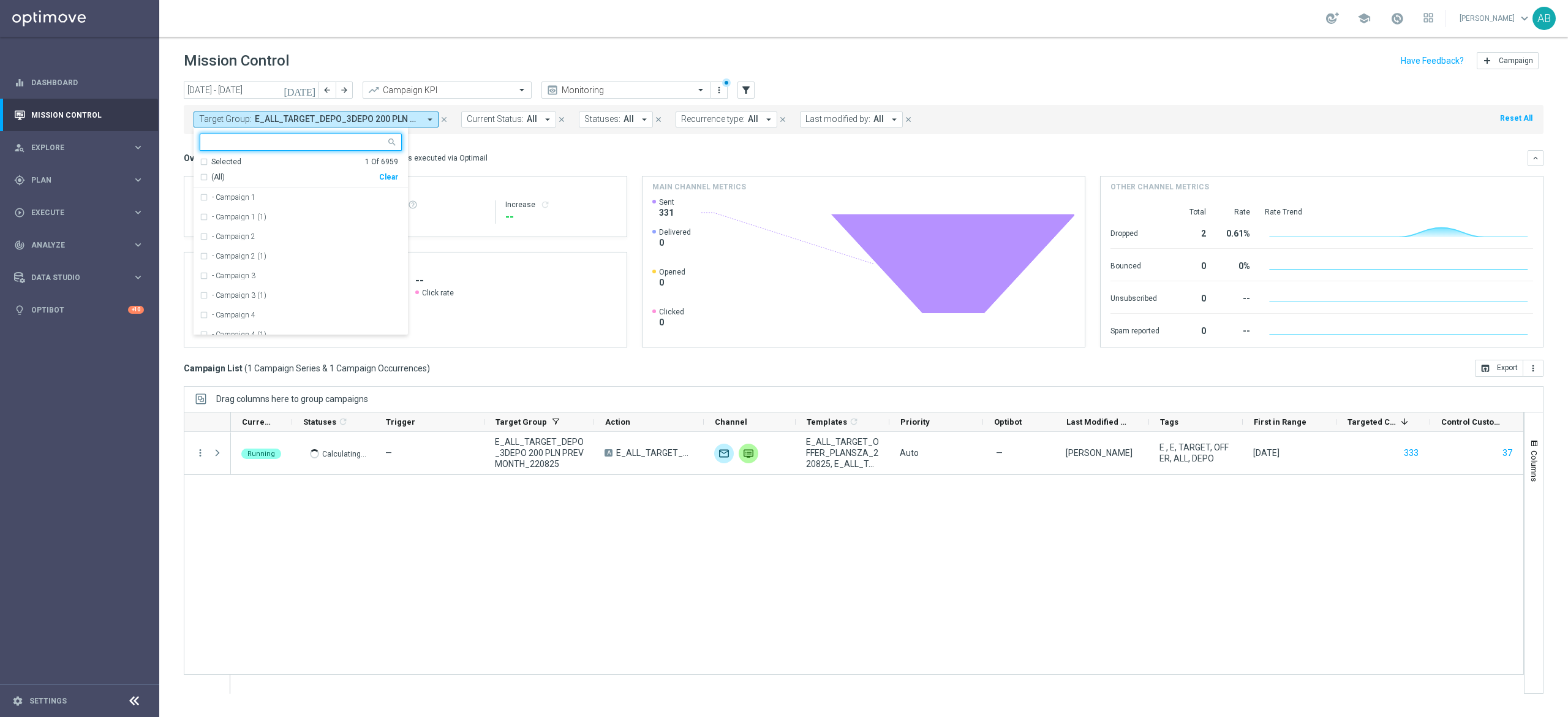
click at [0, 0] on div "Clear" at bounding box center [0, 0] width 0 height 0
click at [370, 134] on div at bounding box center [293, 142] width 185 height 15
paste input "E_ALL_TARGET_ZBR_1DEPO 200 PLN PREV MONTH_220825"
click at [336, 200] on label "E_ALL_TARGET_ZBR_1DEPO 200 PLN PREV MONTH_220825" at bounding box center [307, 197] width 190 height 8
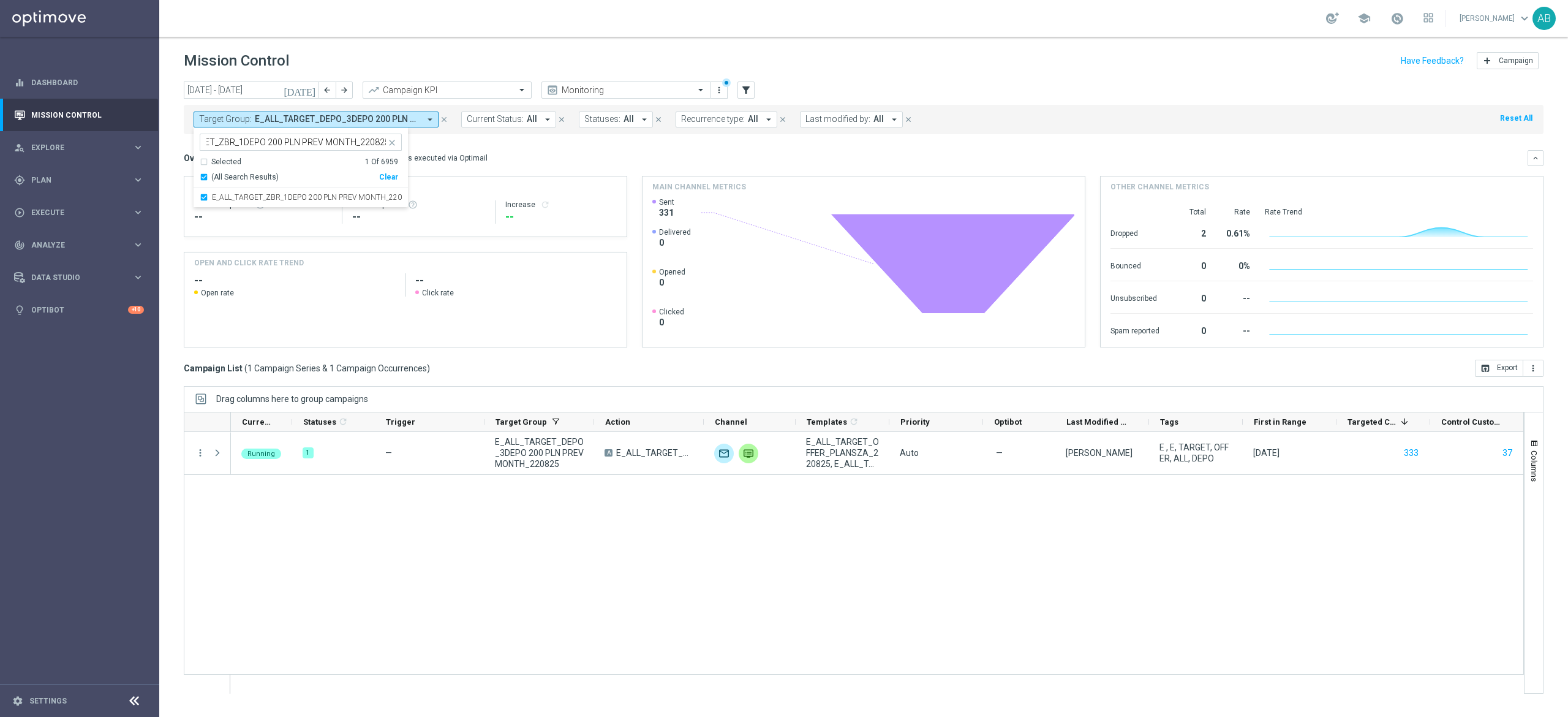
scroll to position [0, 0]
click at [367, 144] on input "E_ALL_TARGET_ZBR_1DEPO 200 PLN PREV MONTH_220825" at bounding box center [295, 142] width 179 height 10
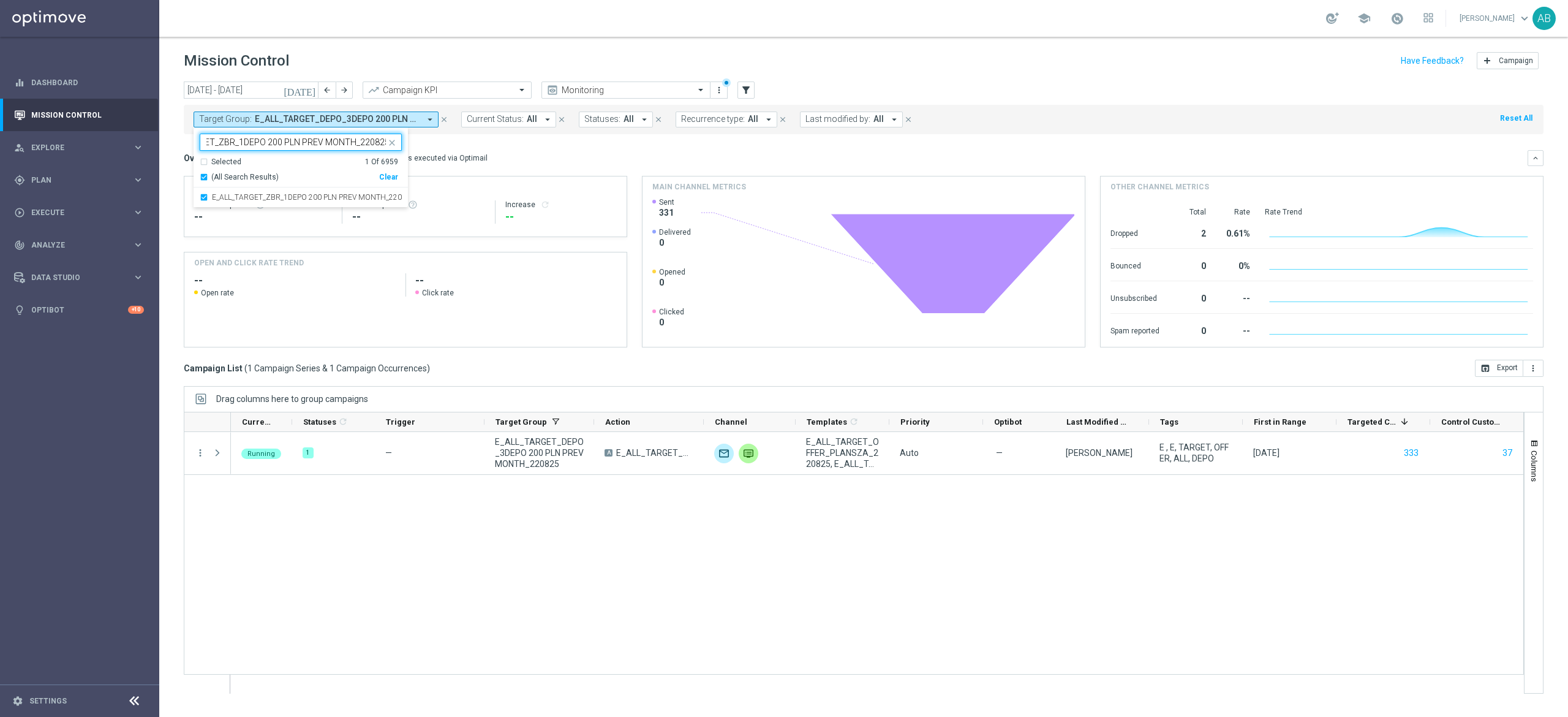
paste input "2"
click at [325, 194] on label "E_ALL_TARGET_ZBR_2DEPO 200 PLN PREV MONTH_220825" at bounding box center [307, 197] width 190 height 8
type input "E_ALL_TARGET_ZBR_2DEPO 200 PLN PREV MONTH_220825"
click at [592, 158] on div "Overview: Optimail arrow_drop_down This overview shows data of campaigns execut…" at bounding box center [855, 158] width 1344 height 11
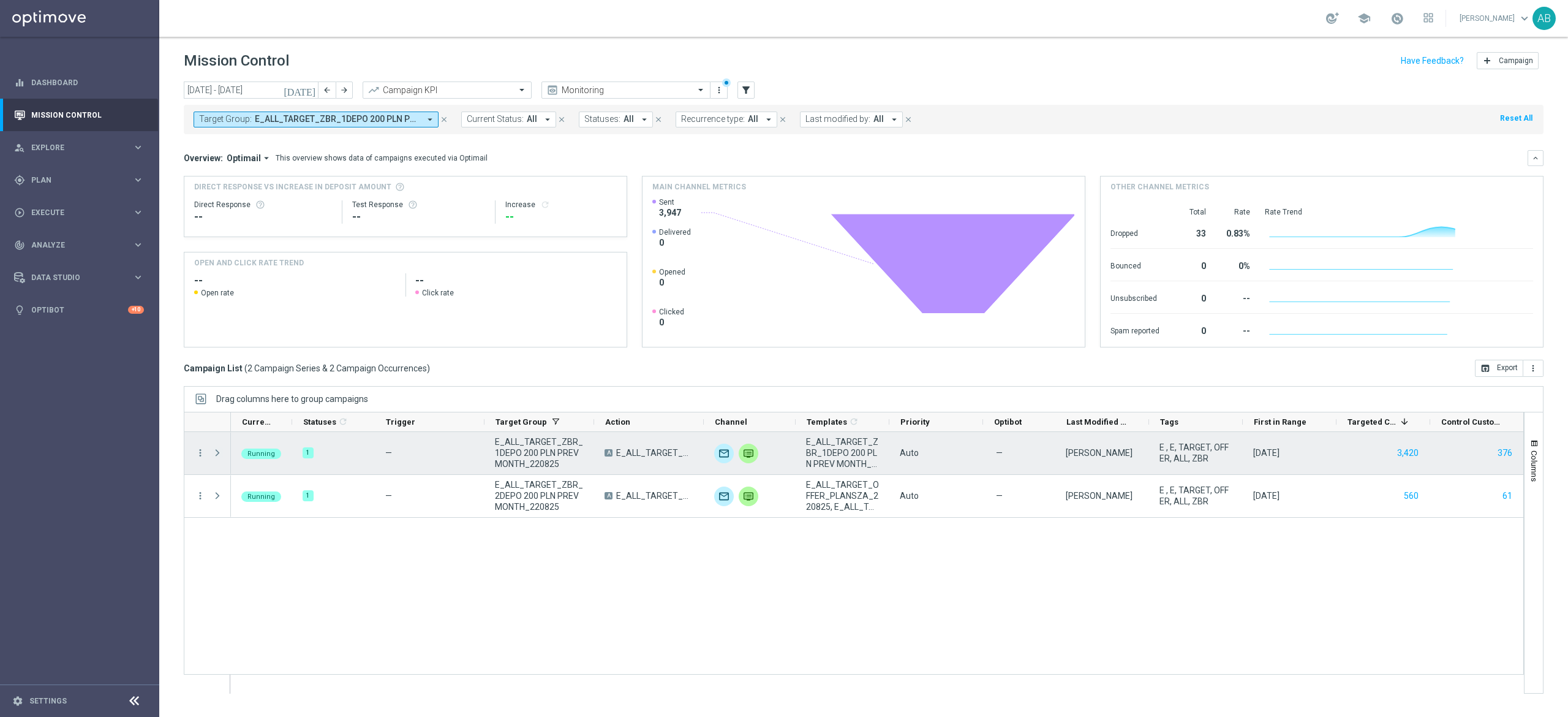
click at [214, 455] on span at bounding box center [217, 453] width 11 height 10
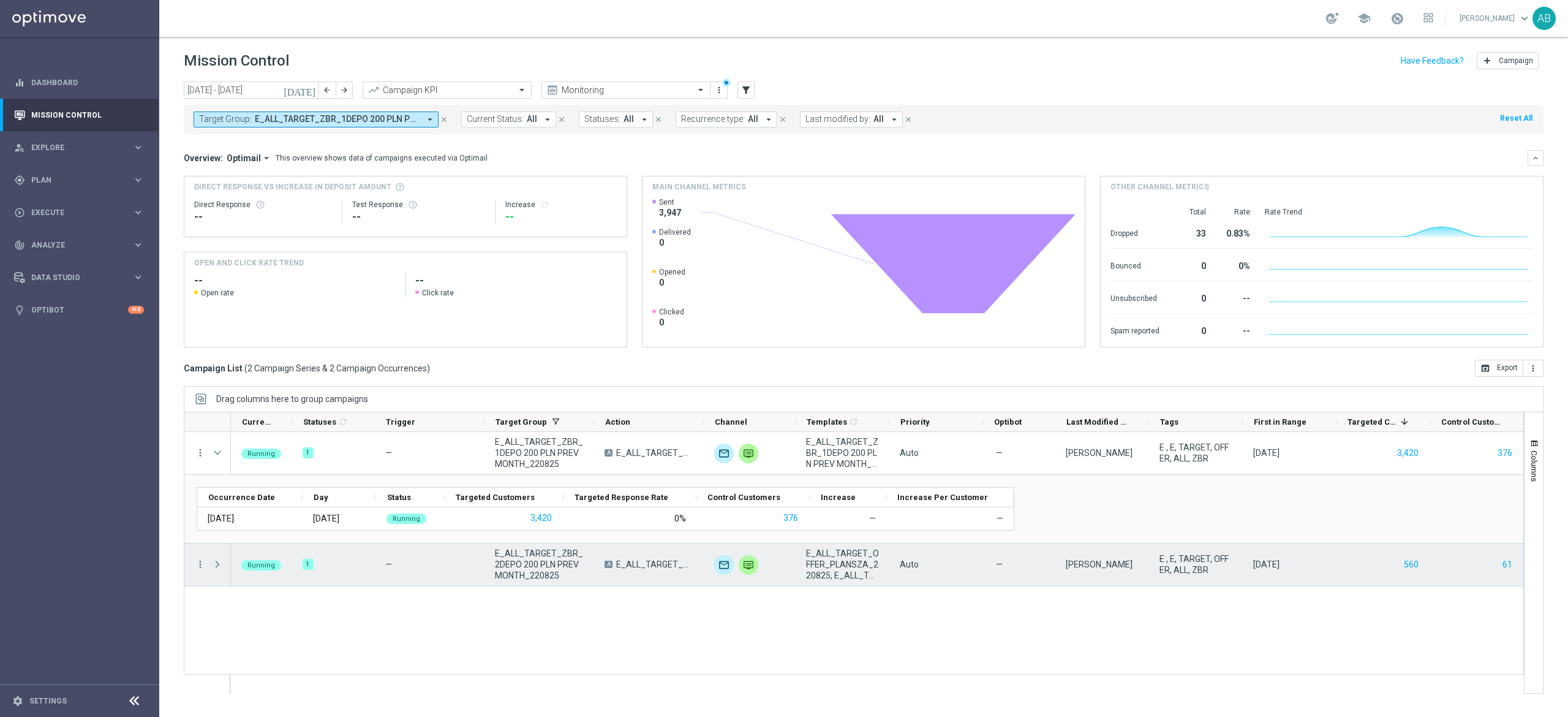
click at [219, 568] on span at bounding box center [217, 564] width 11 height 10
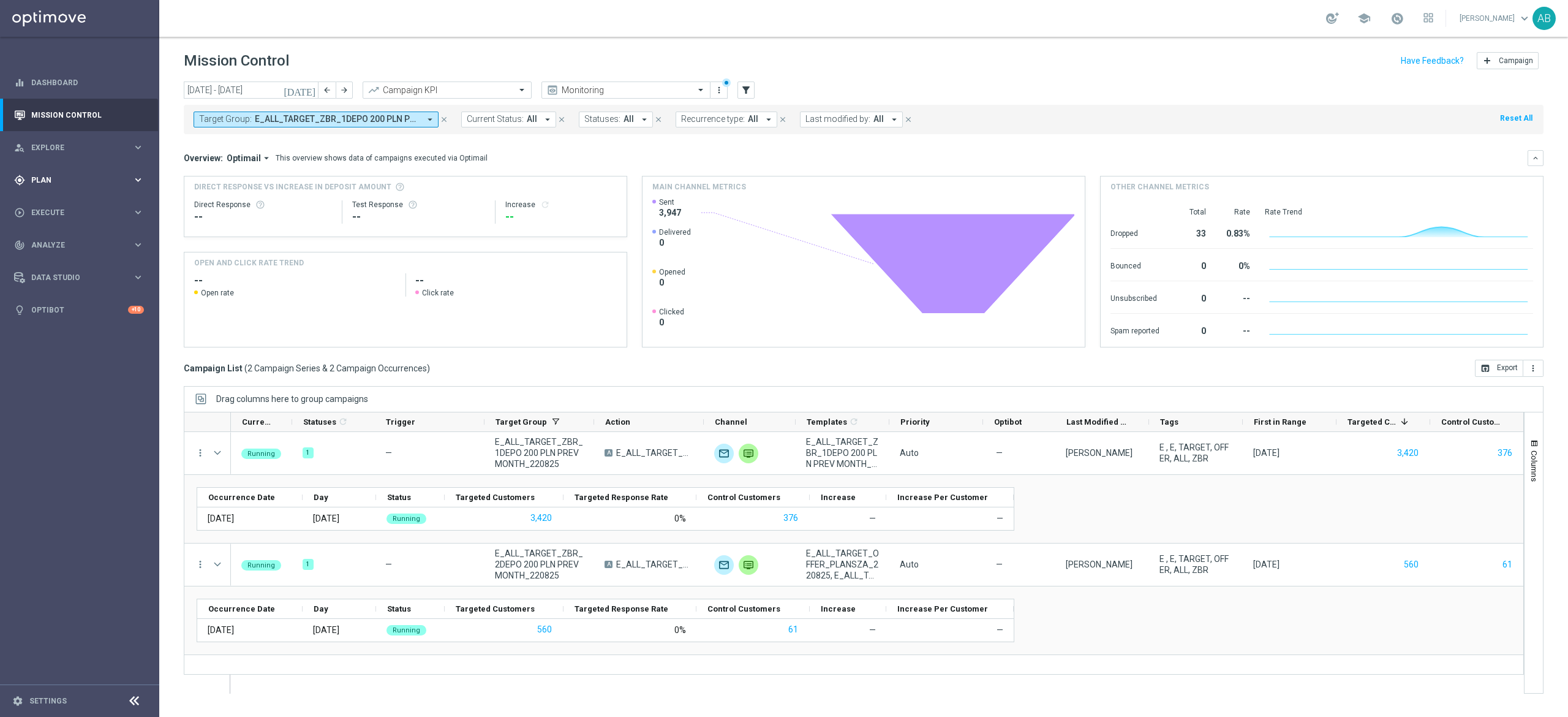
click at [68, 184] on div "gps_fixed Plan" at bounding box center [73, 179] width 118 height 11
click at [58, 230] on div "Actions" at bounding box center [94, 224] width 126 height 18
click at [61, 222] on link "Actions" at bounding box center [79, 224] width 95 height 10
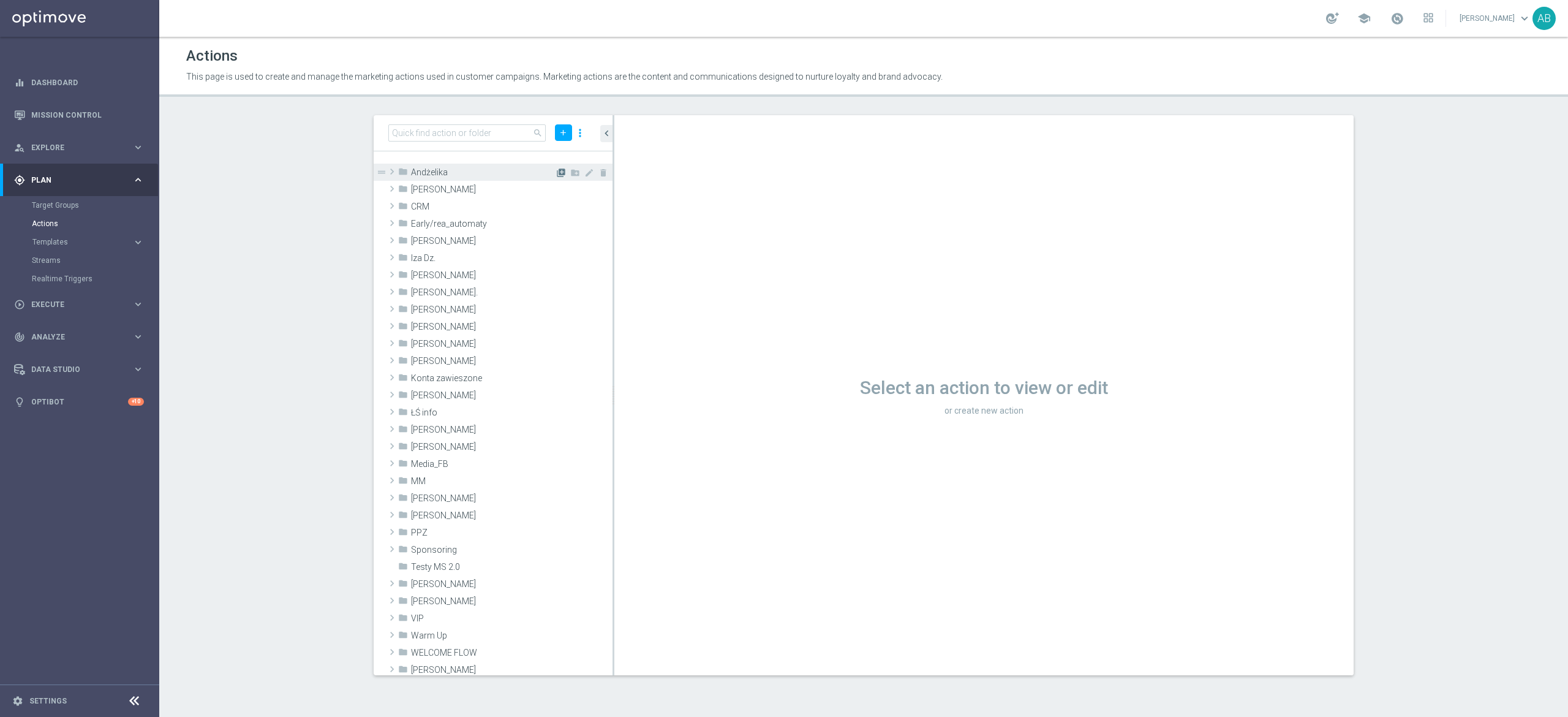
click at [556, 170] on icon "library_add" at bounding box center [561, 173] width 10 height 10
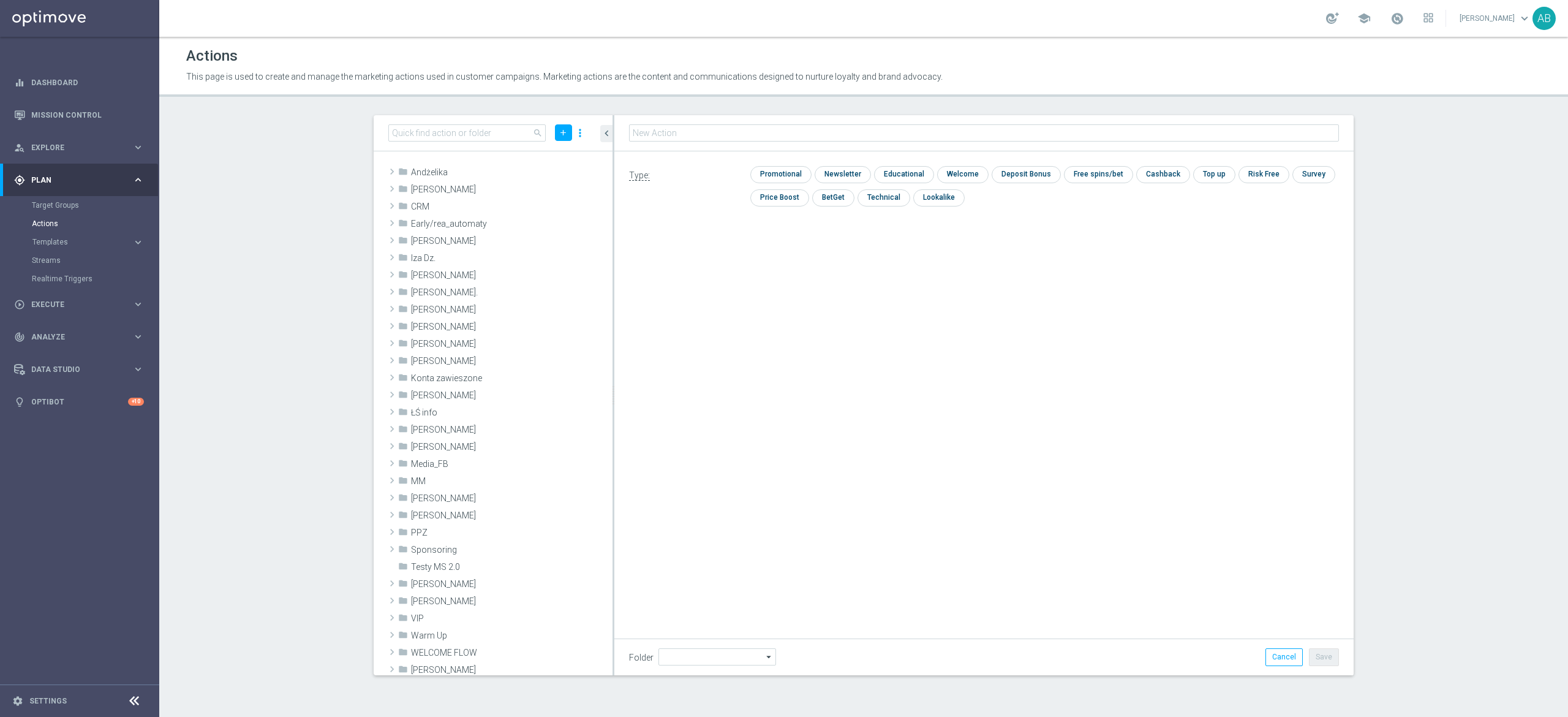
type input "Andżelika"
click at [701, 125] on input "text" at bounding box center [984, 133] width 710 height 18
type input "E_ALL_TARGET_ZBR_200 PLN PREV MONTH rem_240825"
click at [1003, 114] on div "Actions This page is used to create and manage the marketing actions used in cu…" at bounding box center [864, 376] width 1409 height 680
click at [794, 174] on input "checkbox" at bounding box center [779, 175] width 58 height 17
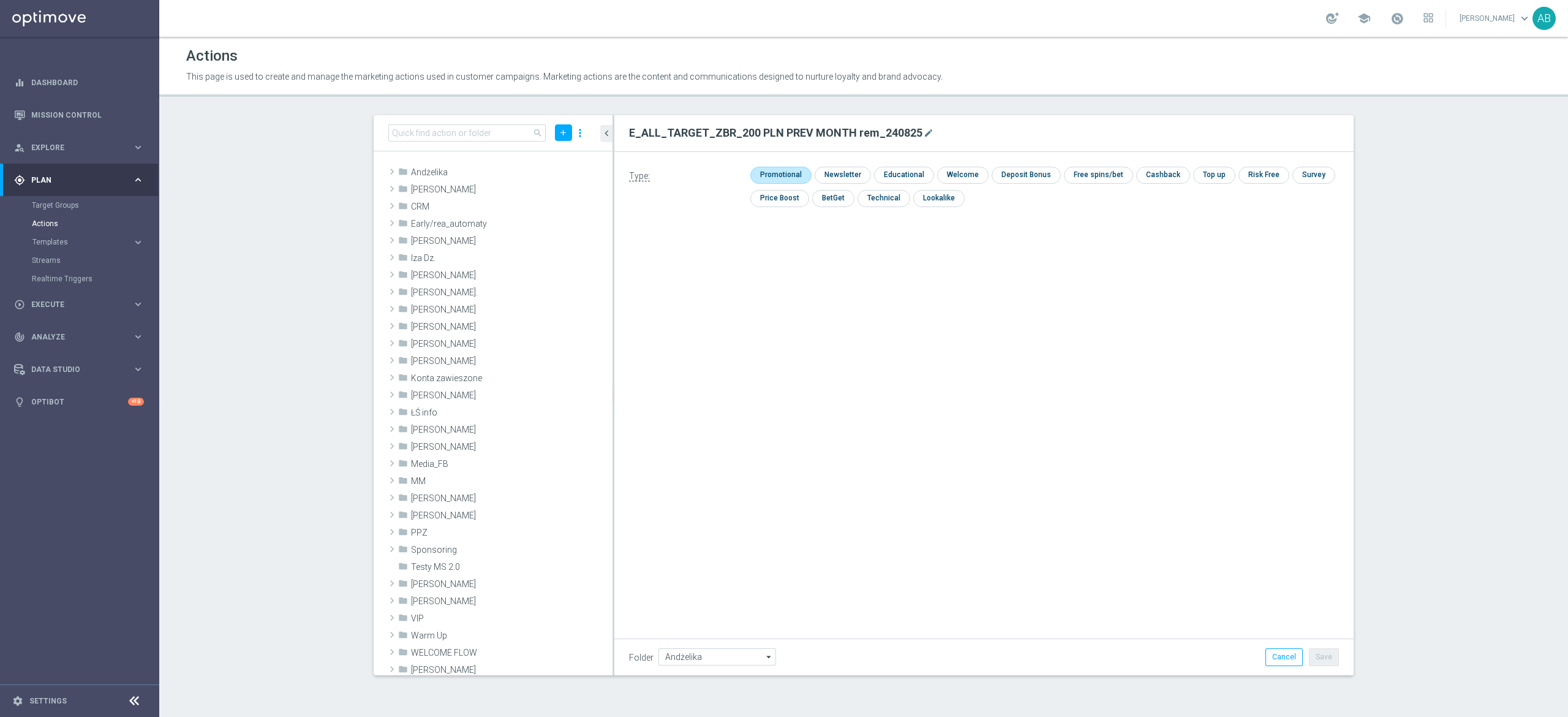
checkbox input "true"
click at [1330, 659] on button "Save" at bounding box center [1323, 657] width 30 height 18
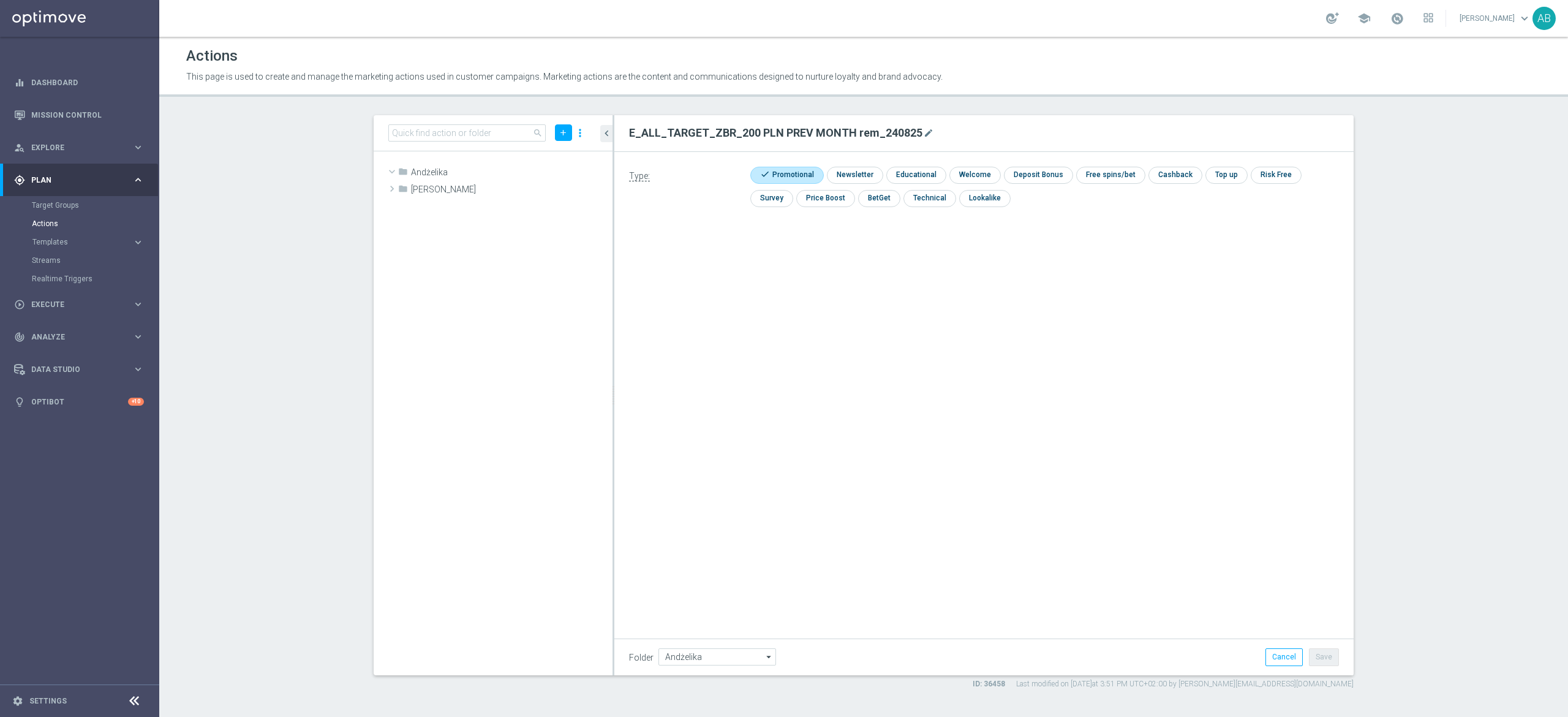
scroll to position [20970, 0]
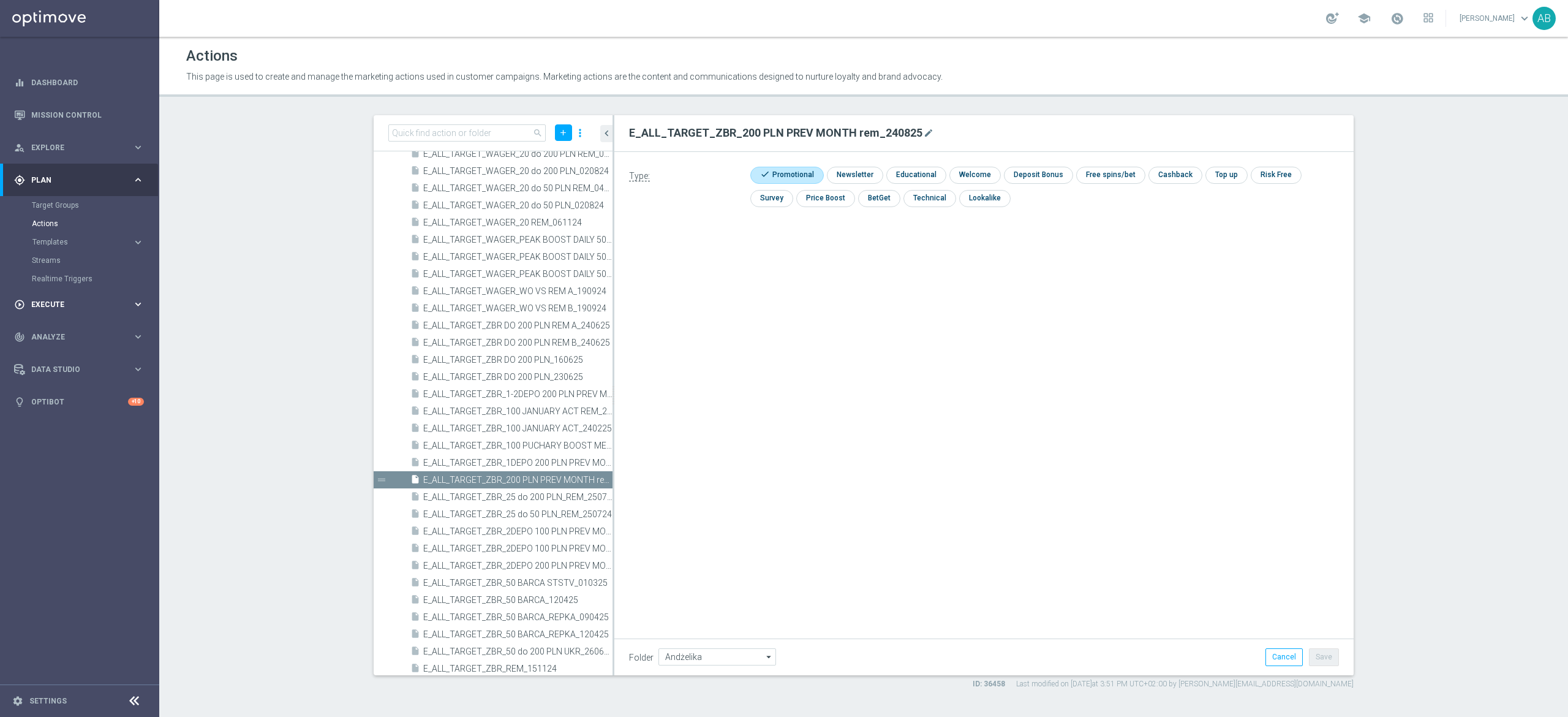
click at [65, 307] on span "Execute" at bounding box center [81, 304] width 101 height 8
click at [82, 238] on link "Campaign Builder" at bounding box center [79, 238] width 95 height 10
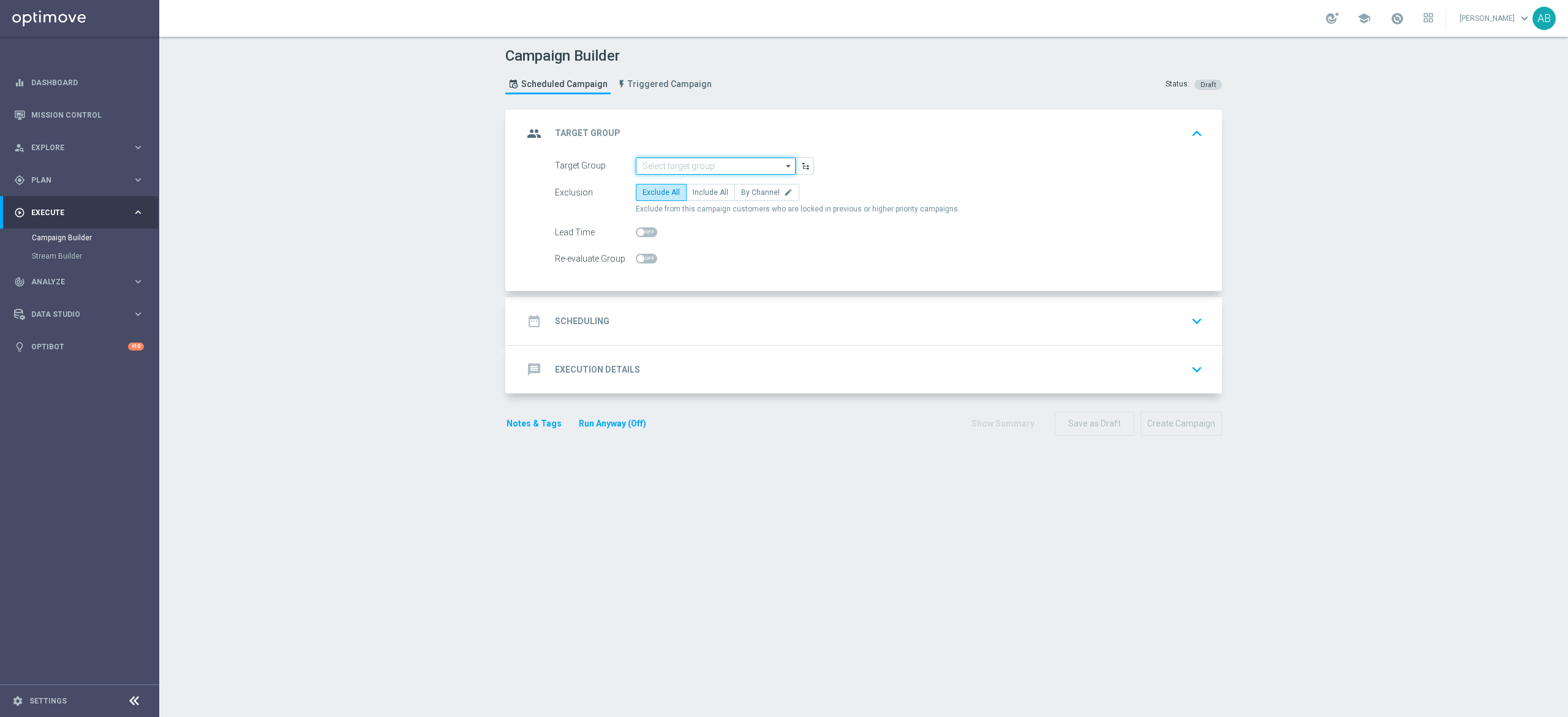
click at [719, 169] on input at bounding box center [716, 166] width 160 height 18
paste input "E_ALL_TARGET_ZBR_200 PLN PREV MONTH rem_240825"
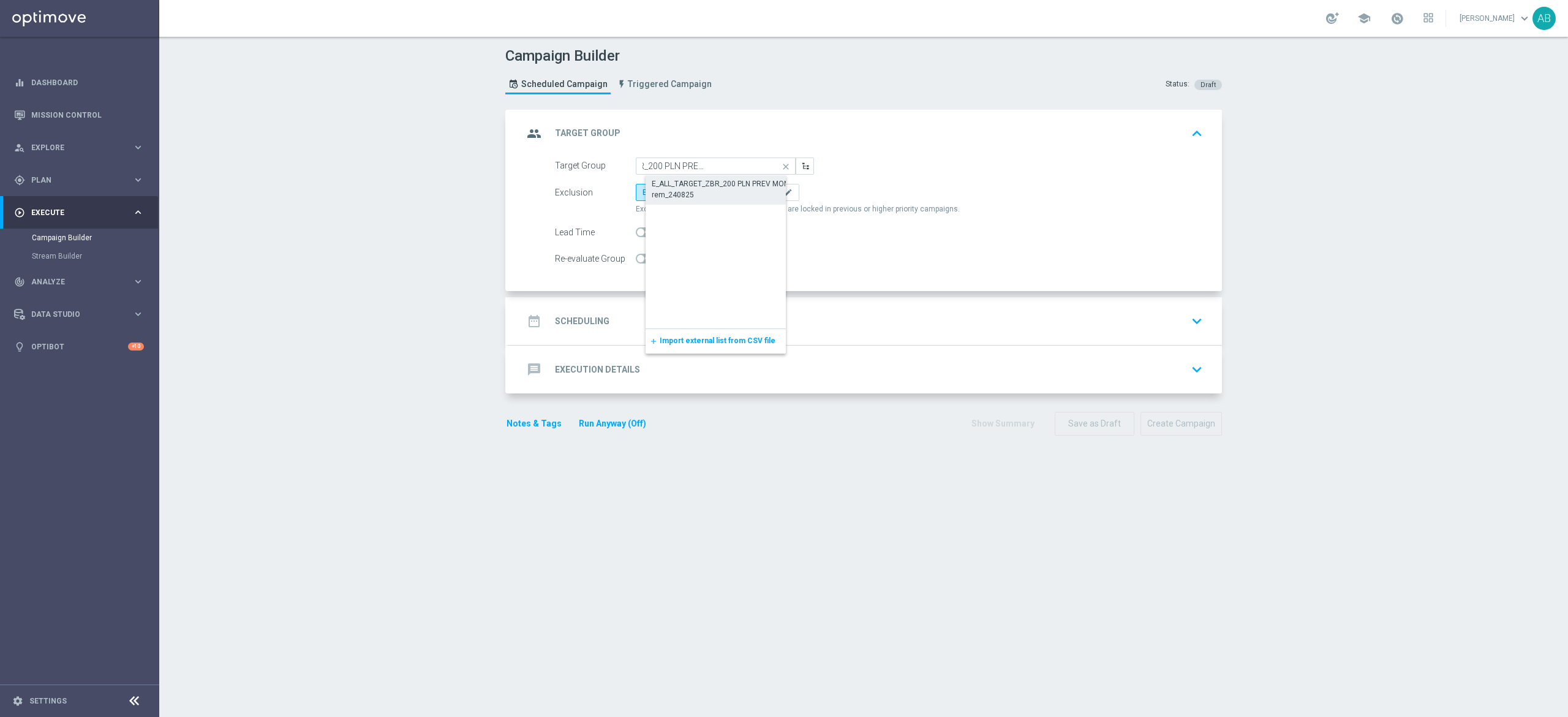
click at [718, 185] on div "E_ALL_TARGET_ZBR_200 PLN PREV MONTH rem_240825" at bounding box center [726, 189] width 149 height 22
type input "E_ALL_TARGET_ZBR_200 PLN PREV MONTH rem_240825"
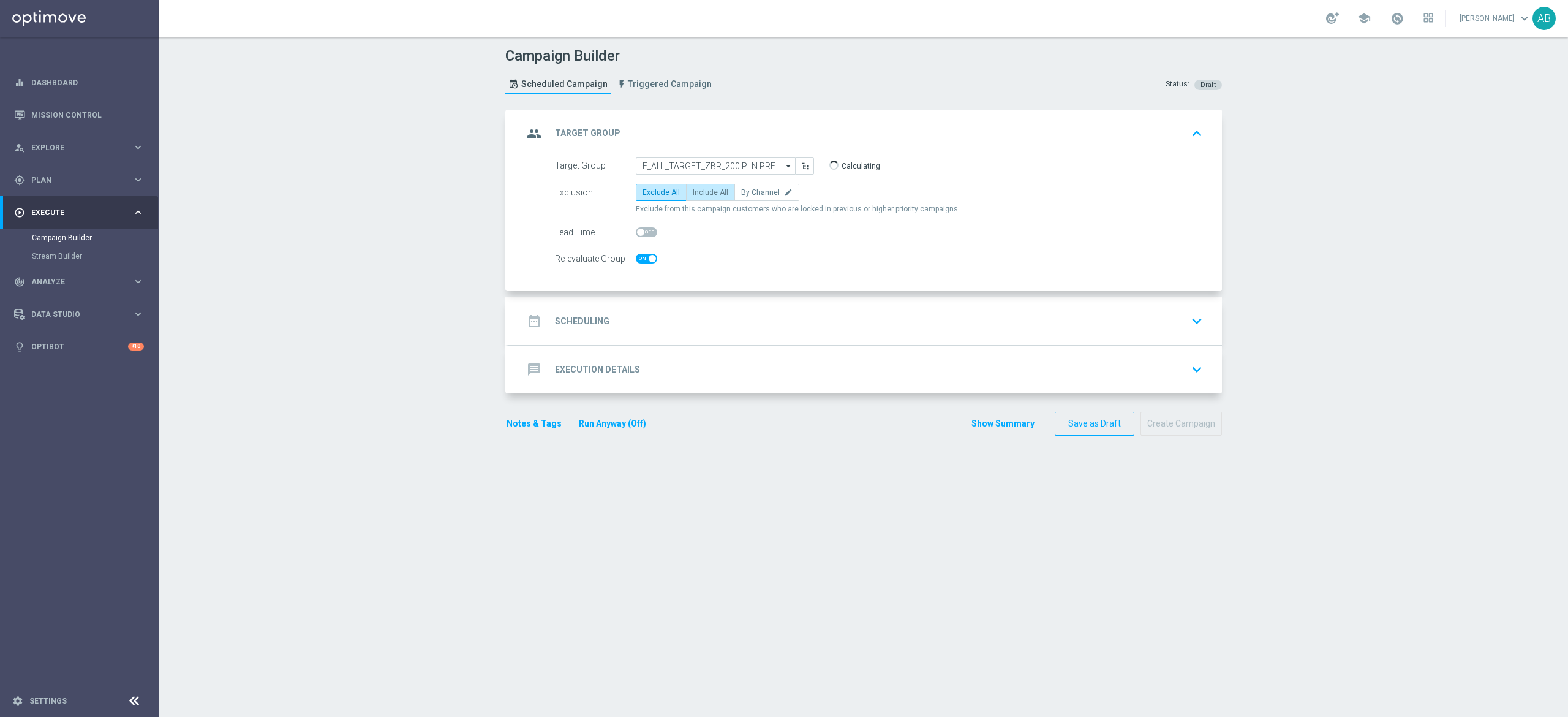
checkbox input "true"
click at [710, 190] on span "Include All" at bounding box center [710, 192] width 36 height 8
click at [701, 190] on input "Include All" at bounding box center [697, 194] width 8 height 8
radio input "true"
click at [676, 315] on div "date_range Scheduling keyboard_arrow_down" at bounding box center [865, 321] width 684 height 23
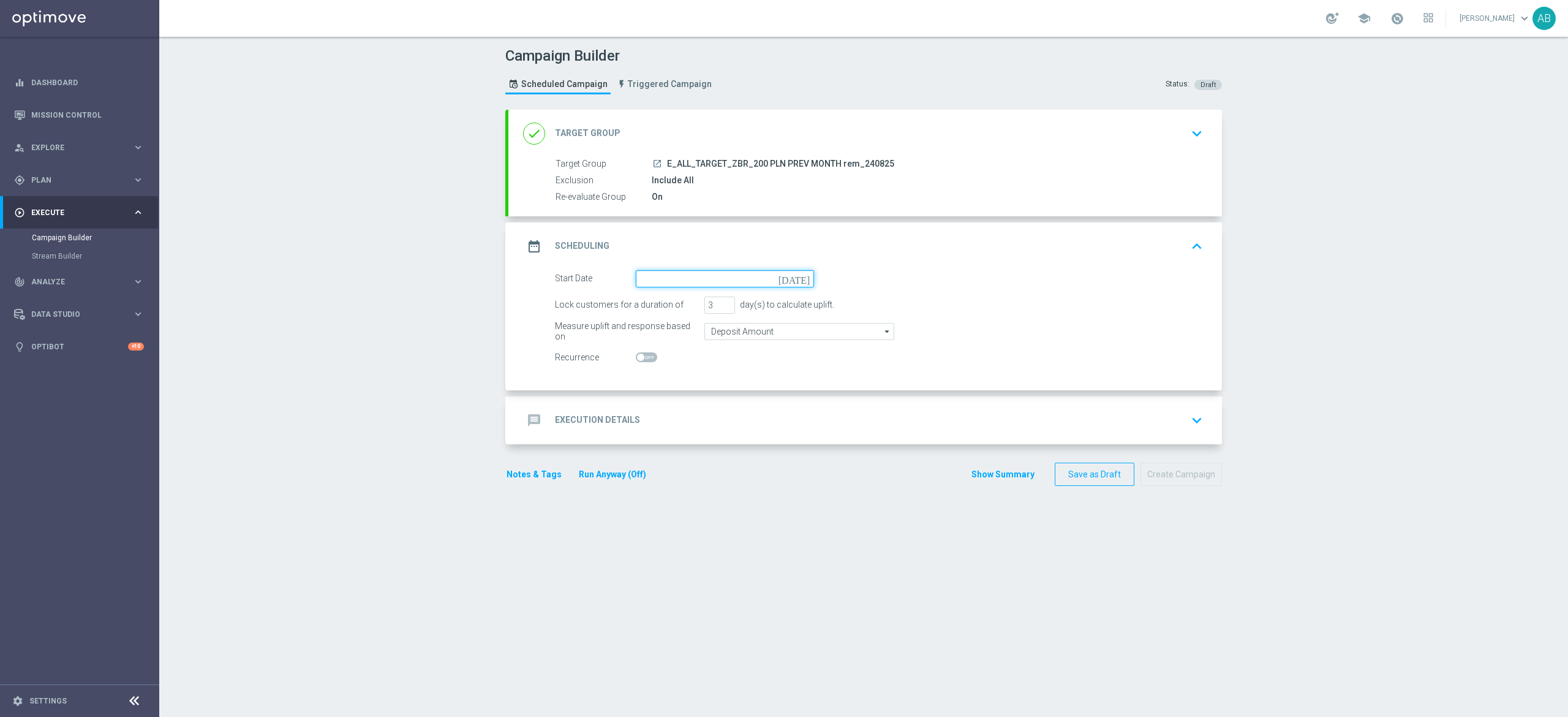
click at [676, 281] on input at bounding box center [725, 279] width 179 height 18
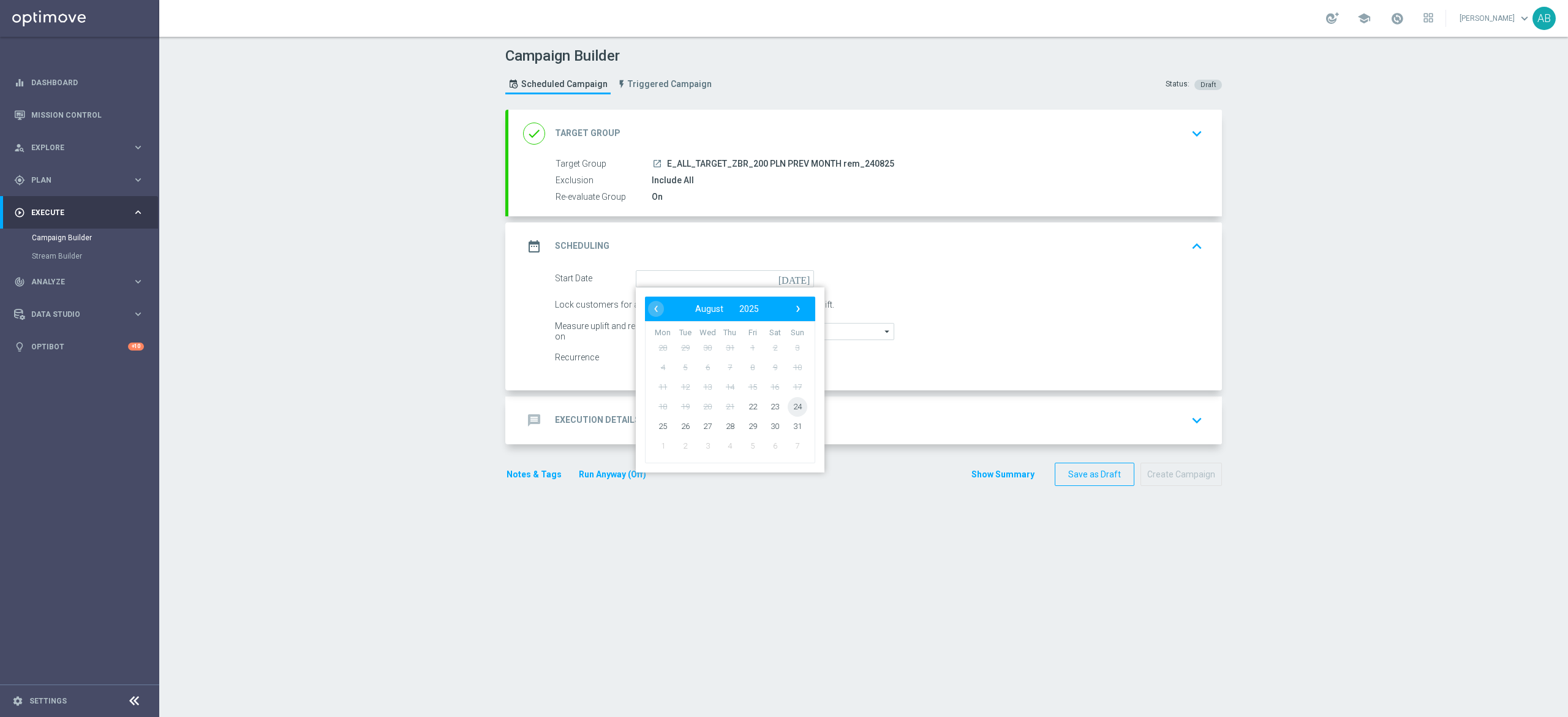
click at [788, 411] on span "24" at bounding box center [797, 406] width 19 height 19
type input "[DATE]"
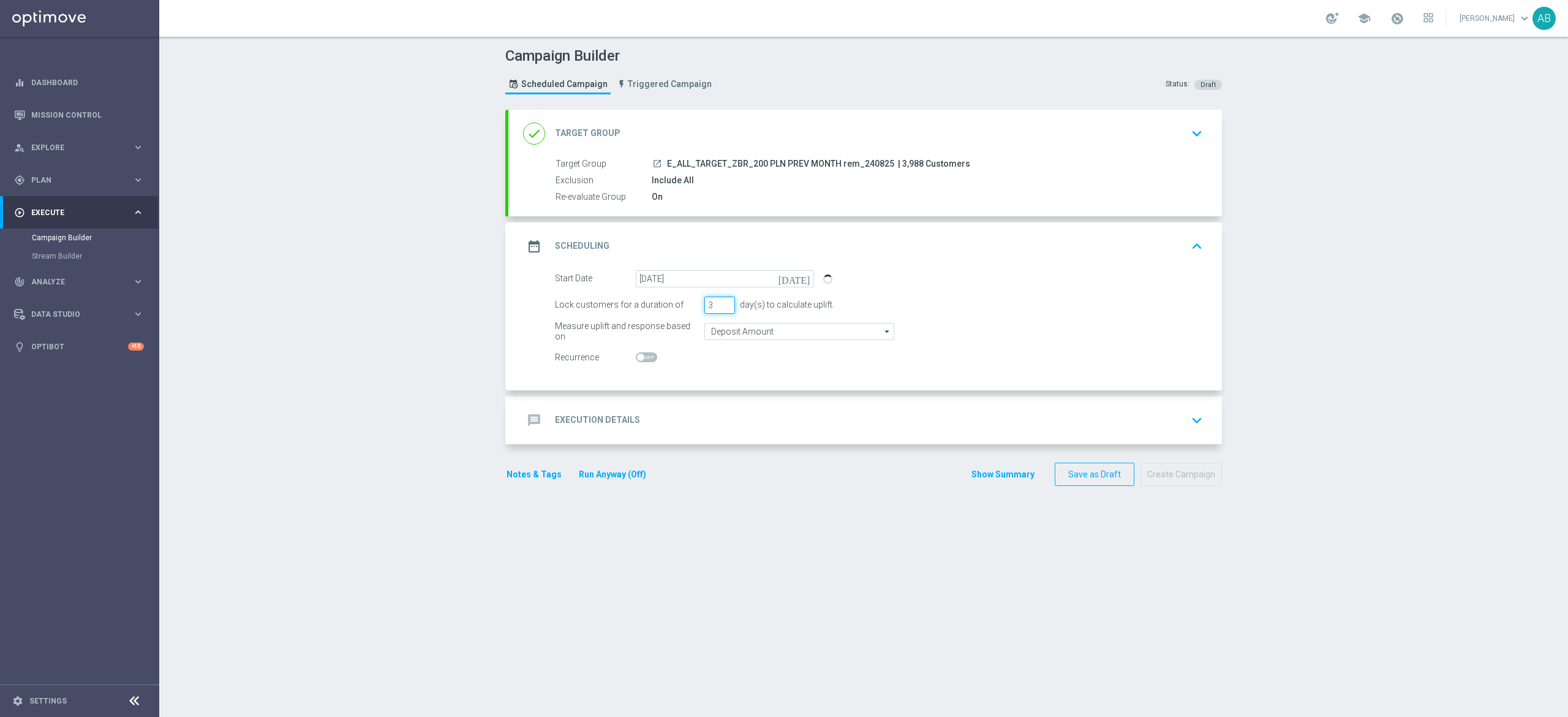
drag, startPoint x: 699, startPoint y: 298, endPoint x: 692, endPoint y: 305, distance: 9.9
click at [692, 305] on div "Lock customers for a duration of 3 day(s) to calculate uplift." at bounding box center [879, 305] width 667 height 18
type input "1"
click at [743, 423] on div "message Execution Details keyboard_arrow_down" at bounding box center [865, 421] width 684 height 23
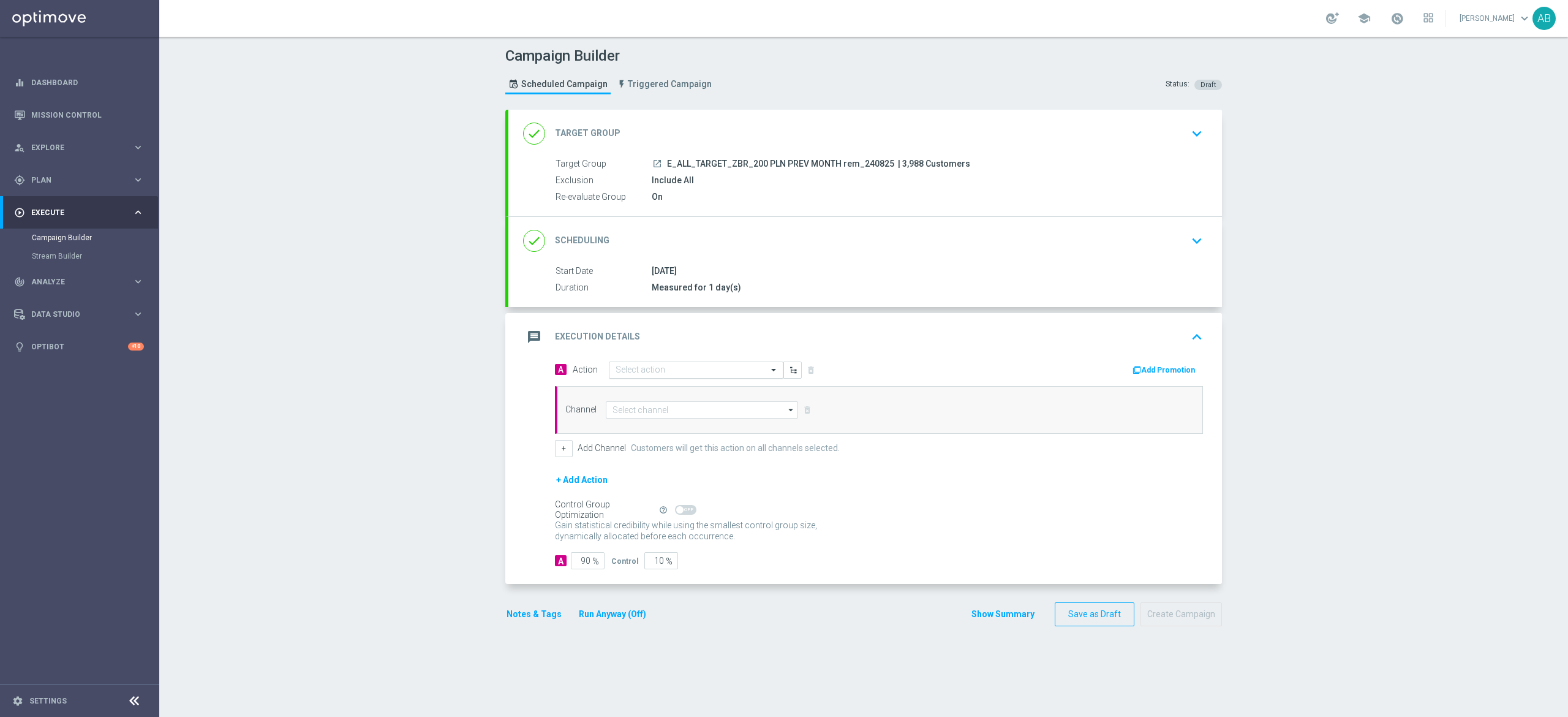
click at [685, 369] on input "text" at bounding box center [684, 370] width 137 height 10
paste input "E_ALL_TARGET_ZBR_200 PLN PREV MONTH rem_240825"
type input "E_ALL_TARGET_ZBR_200 PLN PREV MONTH rem_240825"
click at [685, 386] on label "E_ALL_TARGET_ZBR_200 PLN PREV MONTH rem_240825" at bounding box center [712, 391] width 192 height 10
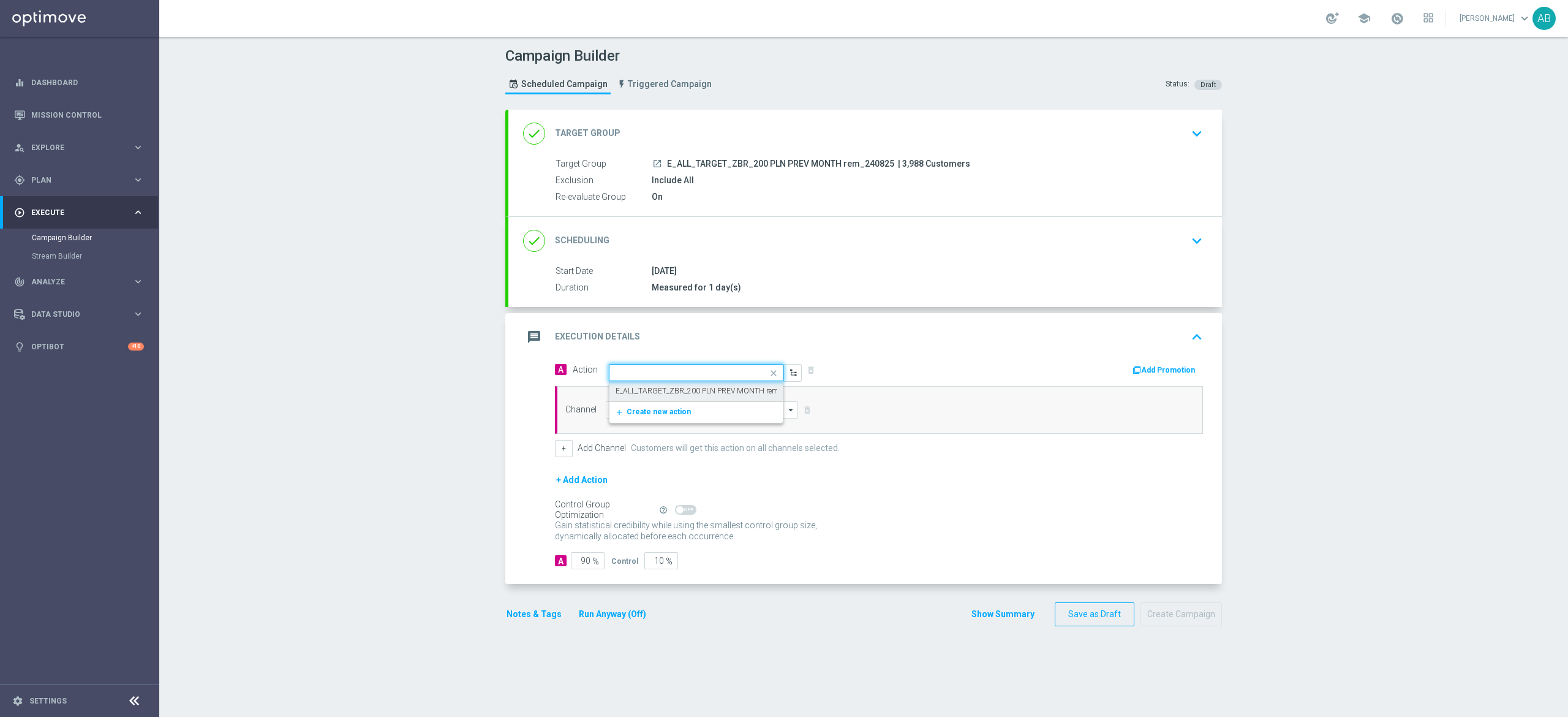
scroll to position [0, 0]
click at [678, 403] on input at bounding box center [702, 410] width 192 height 18
click at [694, 427] on div "SMS" at bounding box center [712, 428] width 192 height 18
type input "SMS"
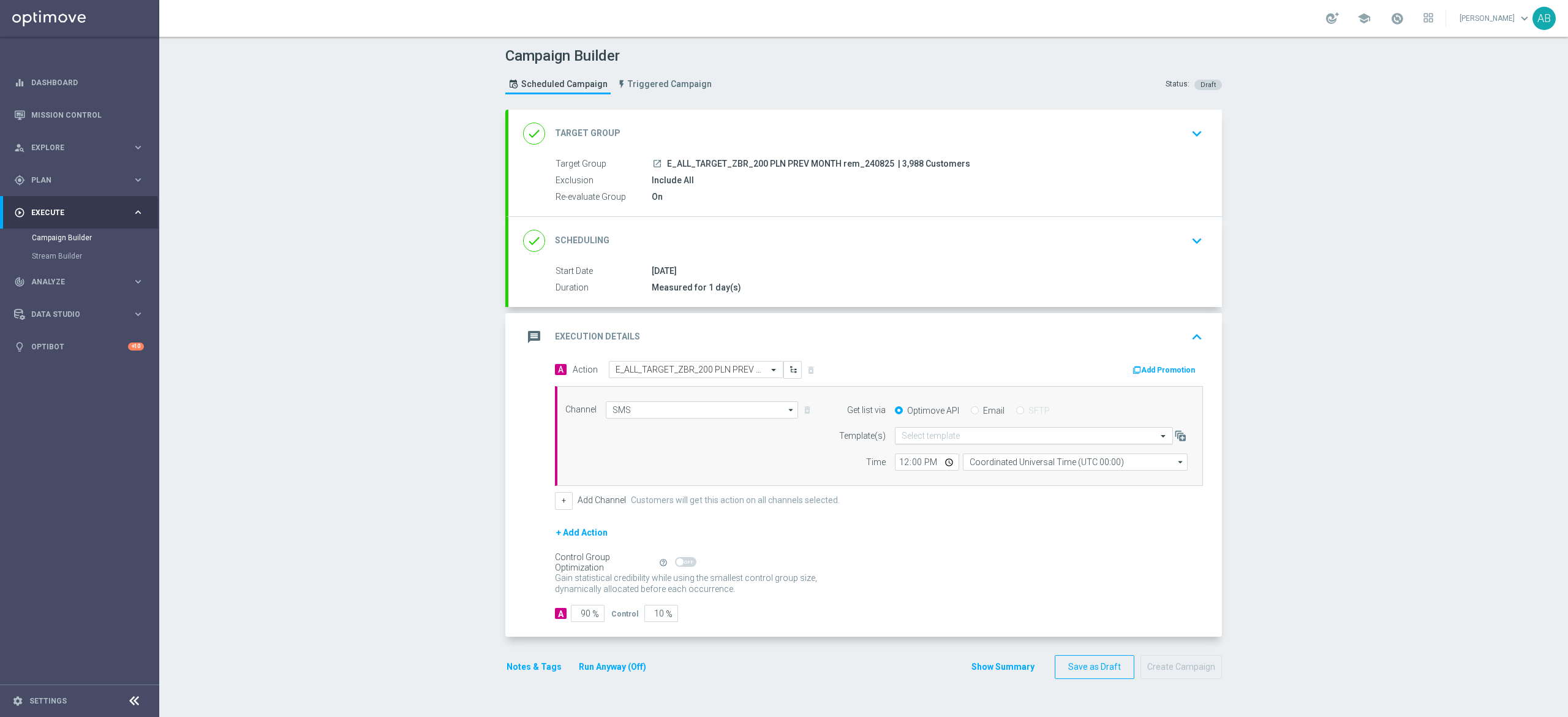
click at [1031, 440] on input "text" at bounding box center [1021, 436] width 240 height 10
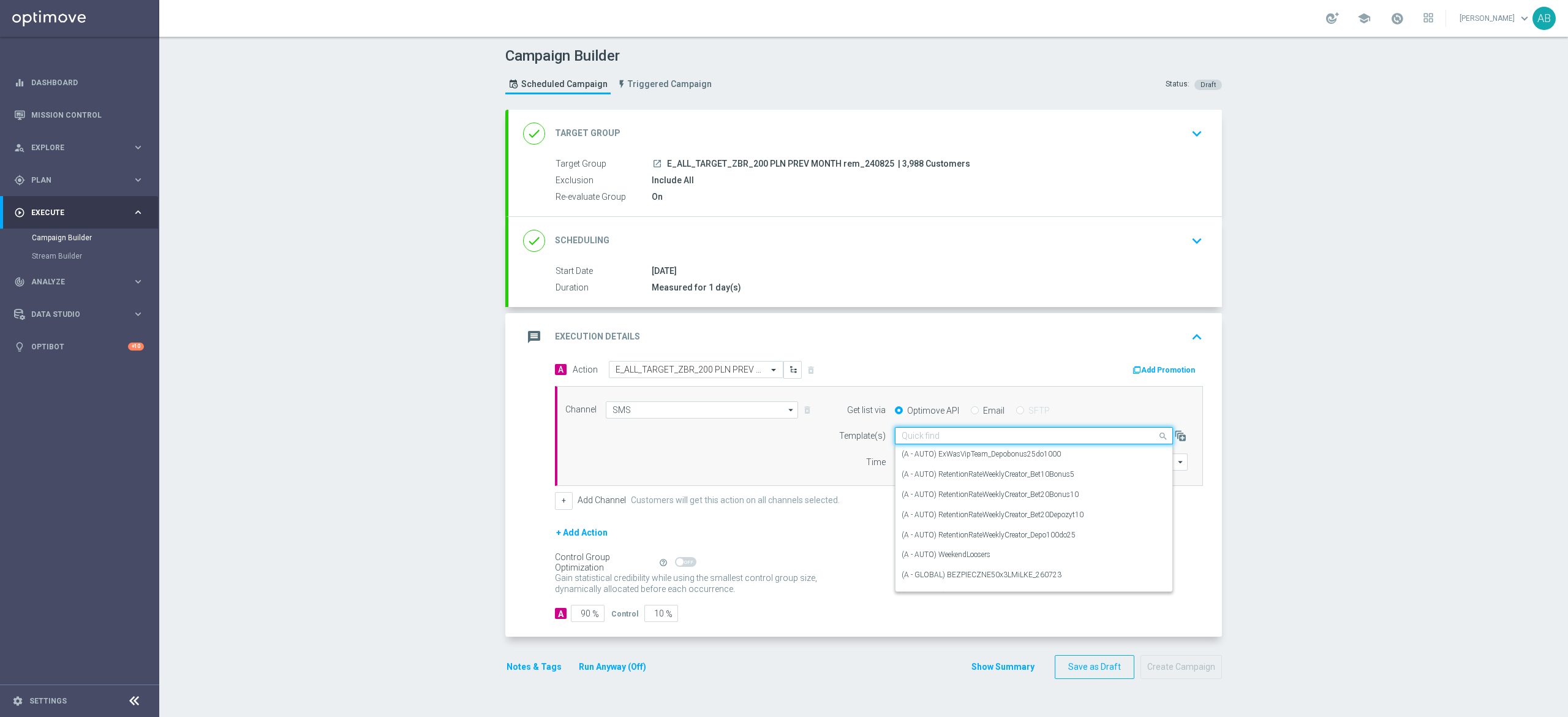
paste input "E_ALL_TARGET_ZBR_200 PLN PREV MONTH rem_240825"
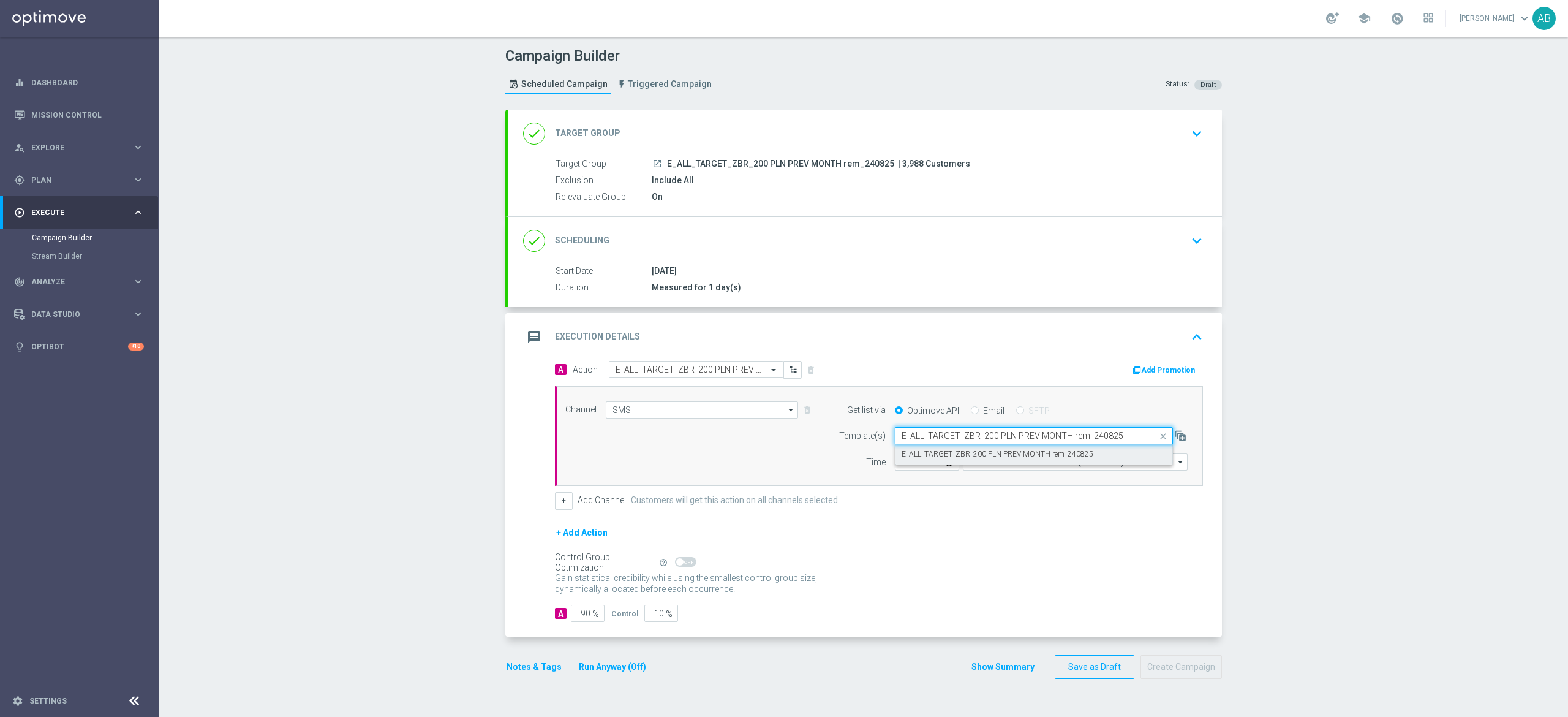
click at [1021, 452] on label "E_ALL_TARGET_ZBR_200 PLN PREV MONTH rem_240825" at bounding box center [997, 454] width 192 height 10
type input "E_ALL_TARGET_ZBR_200 PLN PREV MONTH rem_240825"
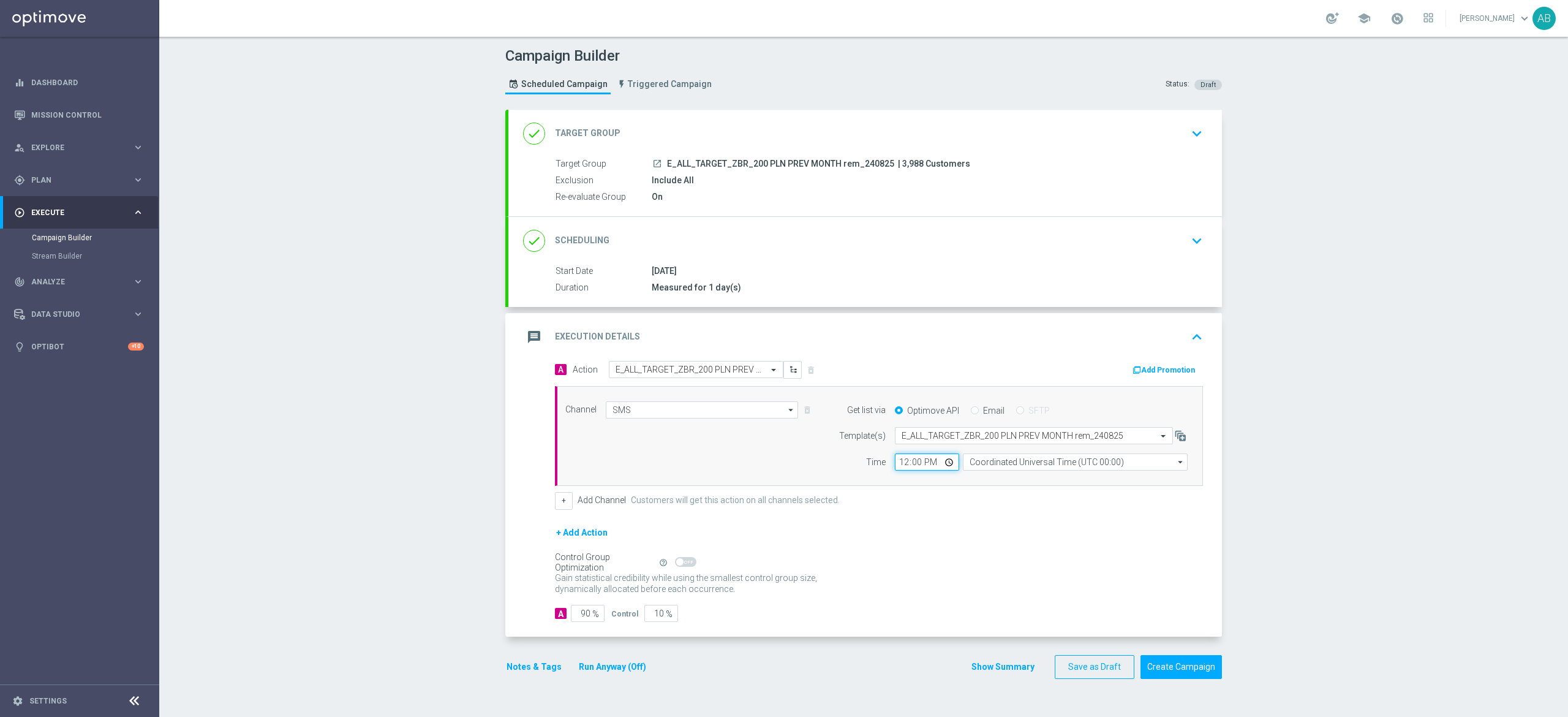
click at [895, 466] on input "12:00" at bounding box center [926, 462] width 64 height 18
type input "14:30"
click at [975, 462] on input "Coordinated Universal Time (UTC 00:00)" at bounding box center [1075, 462] width 224 height 18
click at [989, 482] on div "Central European Time ([GEOGRAPHIC_DATA]) (UTC +02:00)" at bounding box center [1080, 480] width 200 height 11
type input "Central European Time ([GEOGRAPHIC_DATA]) (UTC +02:00)"
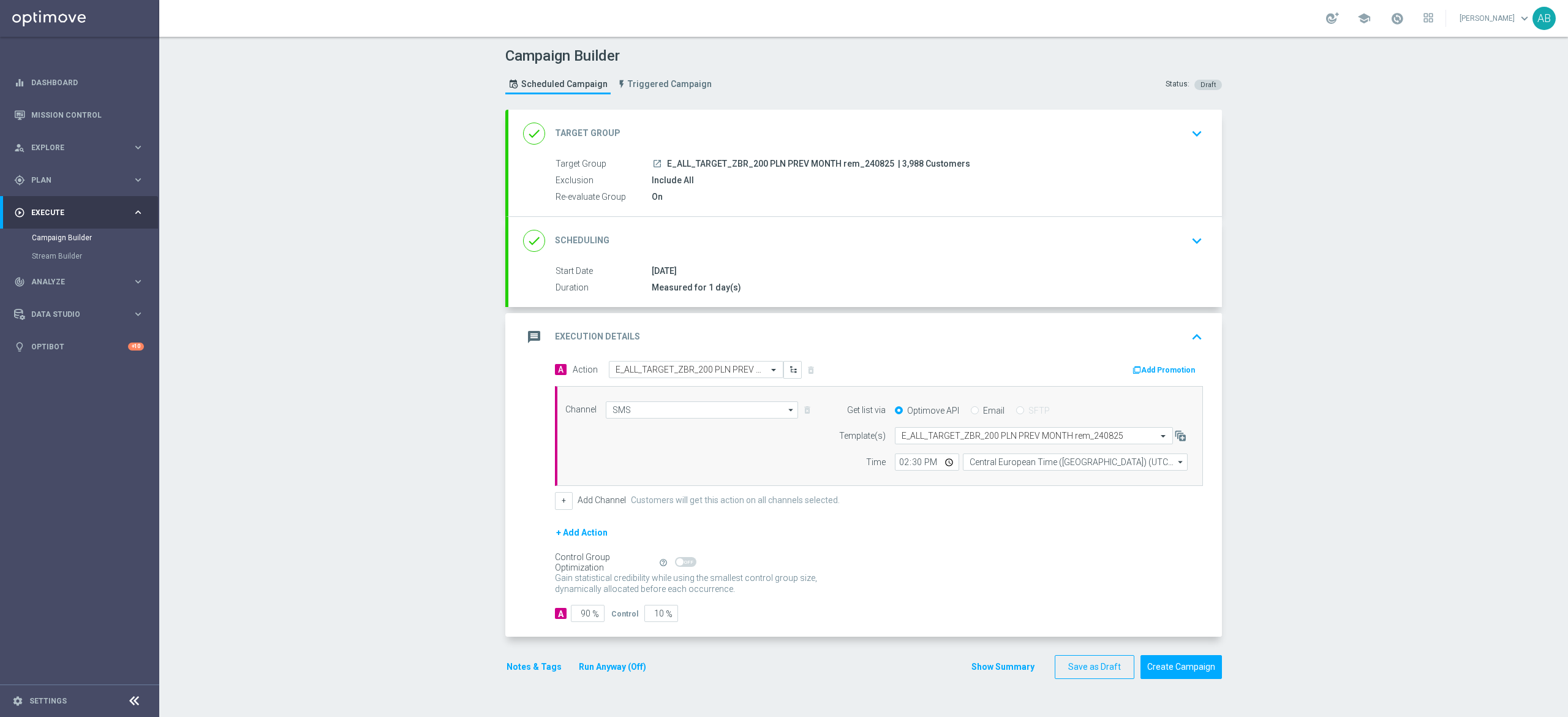
click at [542, 670] on button "Notes & Tags" at bounding box center [534, 667] width 58 height 15
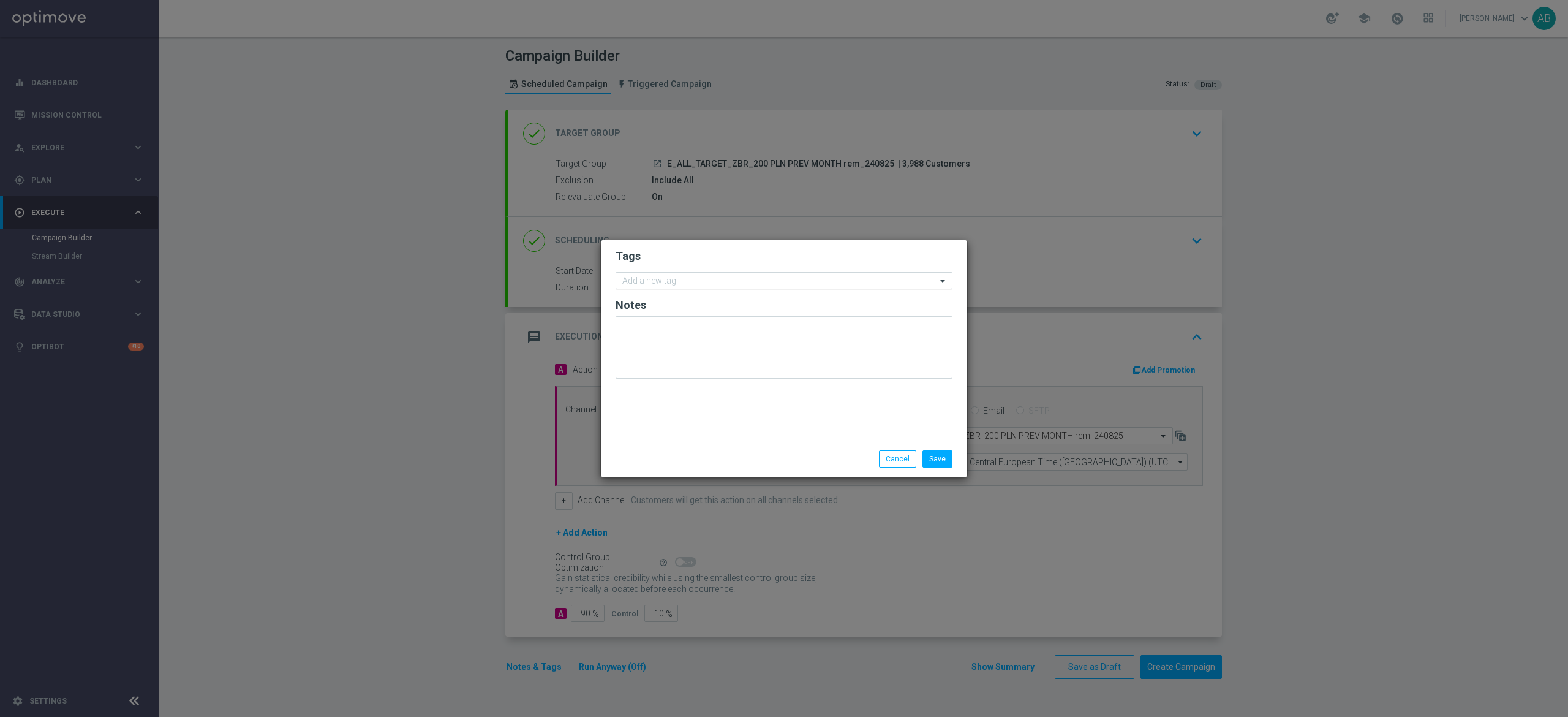
click at [694, 278] on input "text" at bounding box center [779, 281] width 315 height 10
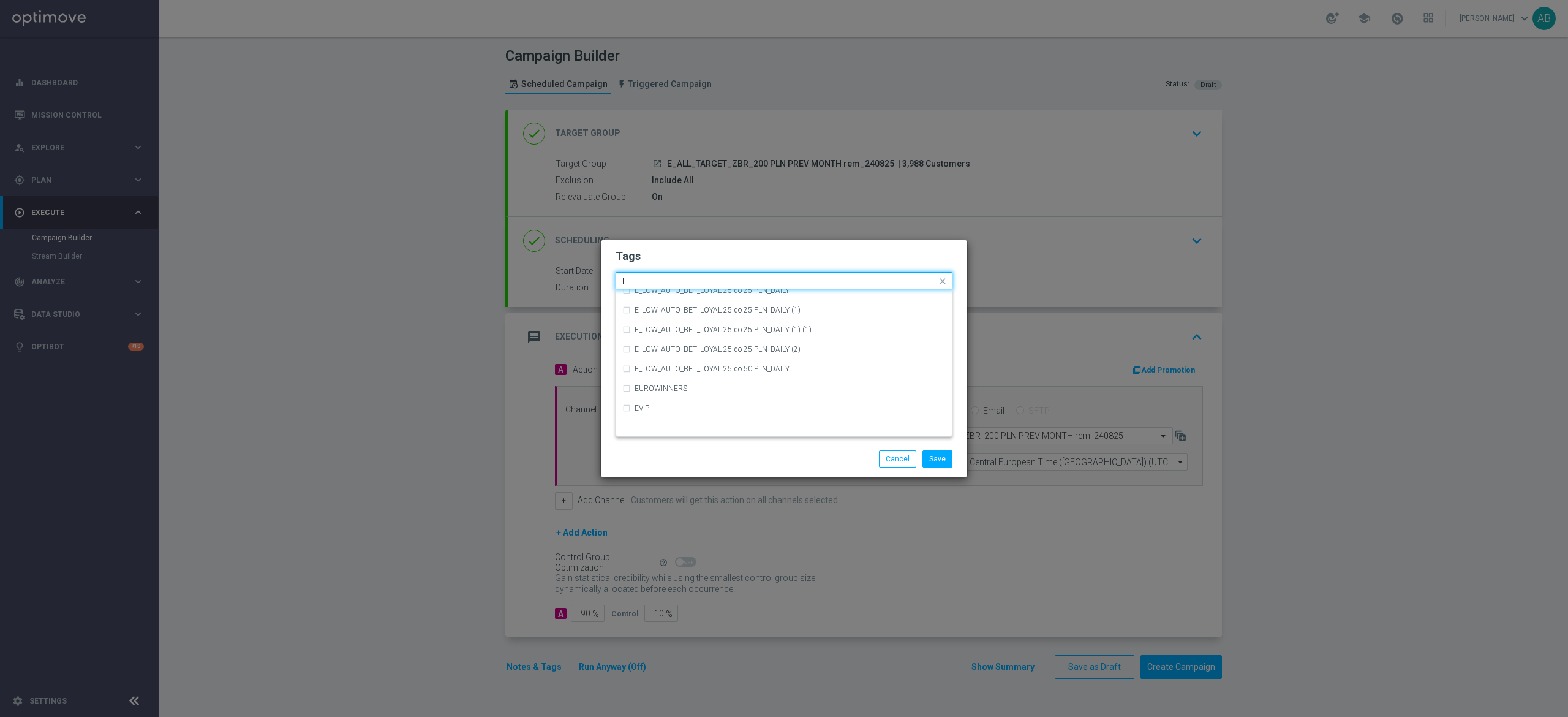
scroll to position [1715, 0]
click at [650, 349] on div "E" at bounding box center [789, 347] width 311 height 8
type input "E"
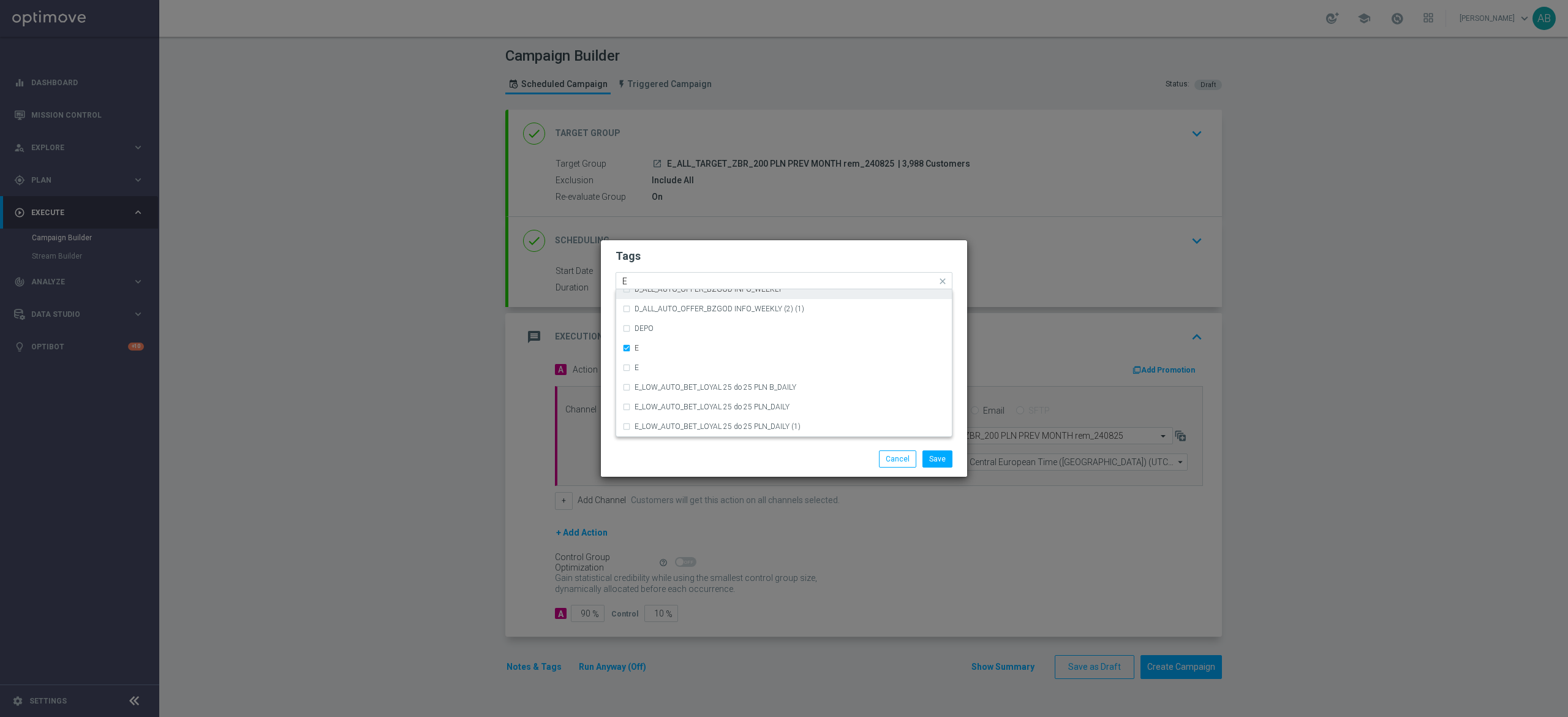
click at [653, 285] on input "E" at bounding box center [779, 281] width 315 height 10
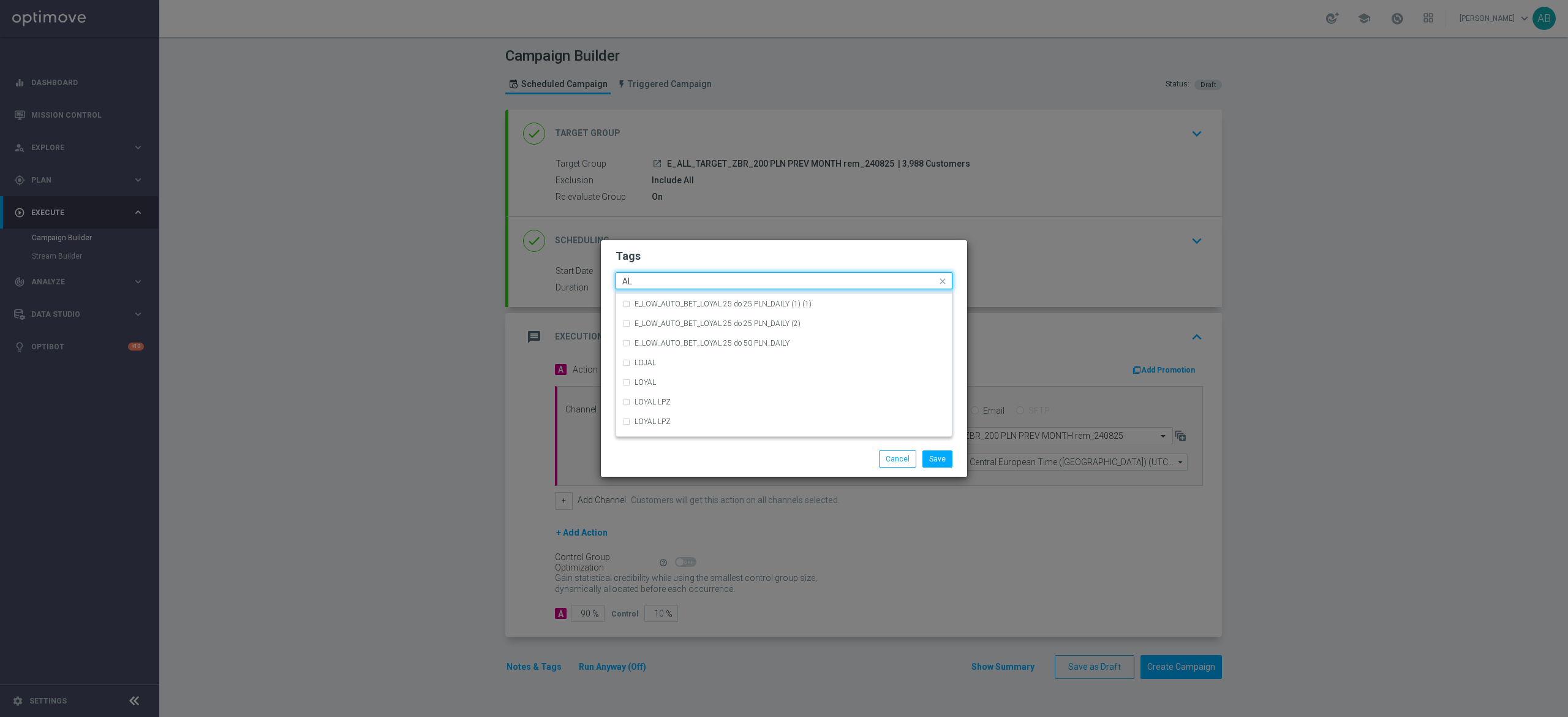
scroll to position [0, 0]
click at [663, 291] on div "ALL" at bounding box center [784, 298] width 324 height 19
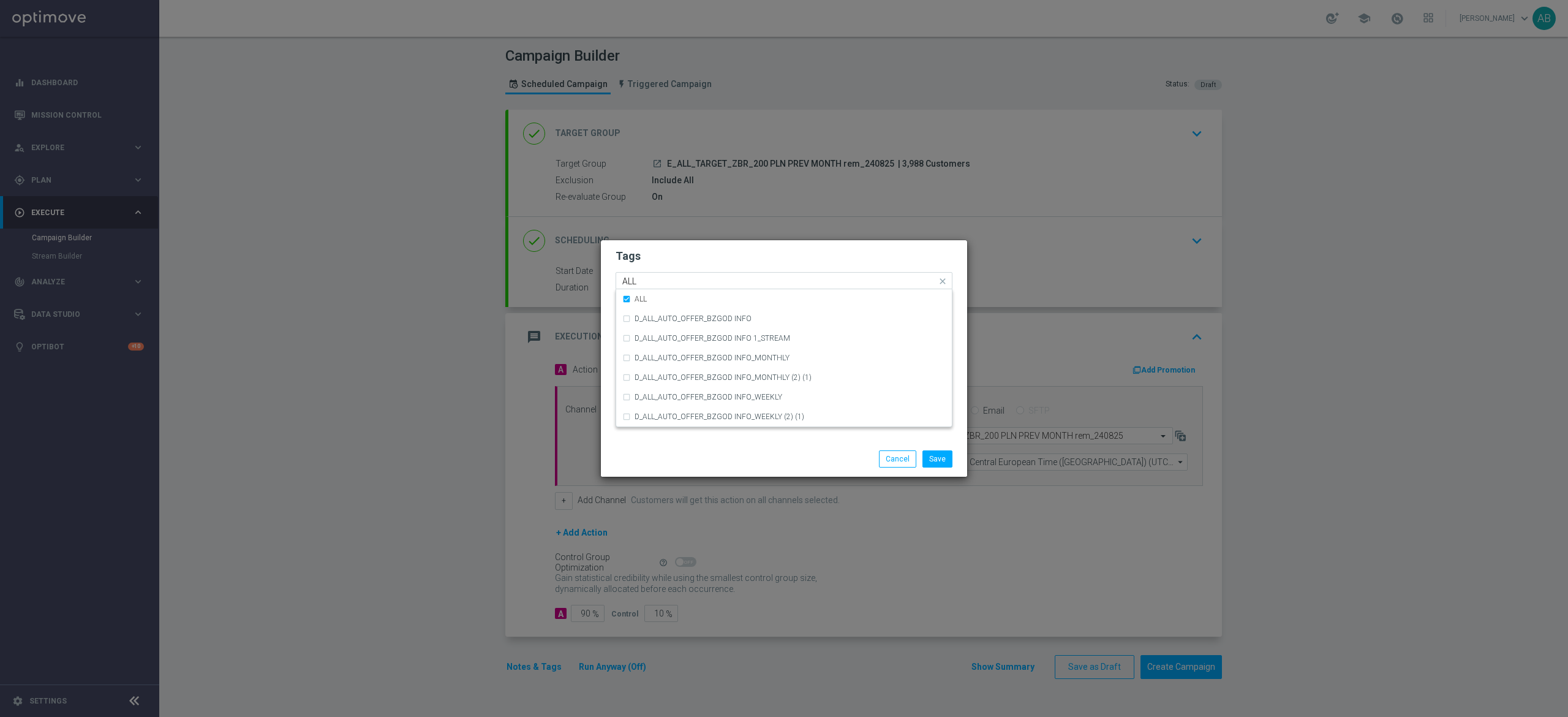
click at [668, 285] on input "ALL" at bounding box center [779, 281] width 315 height 10
type input "A"
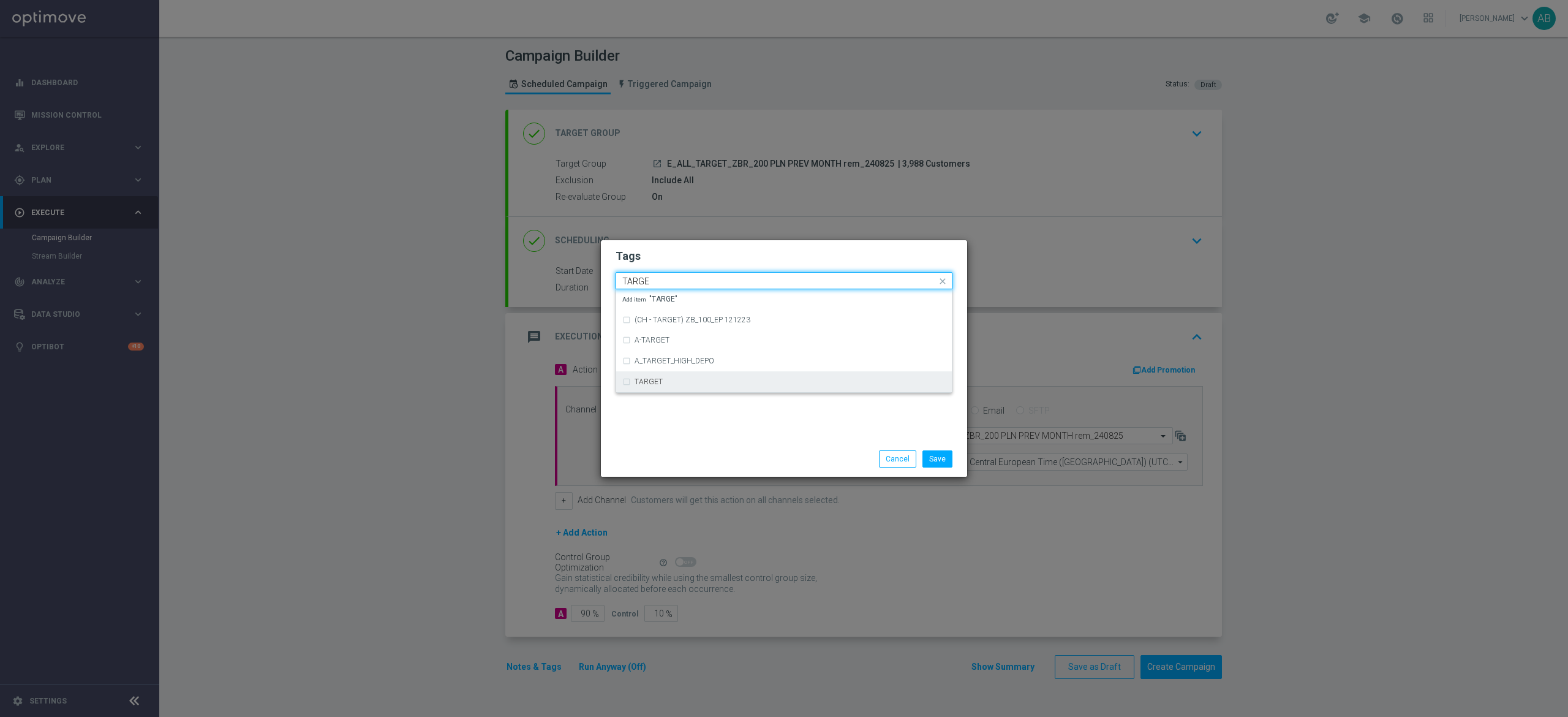
click at [668, 382] on div "TARGET" at bounding box center [789, 381] width 311 height 8
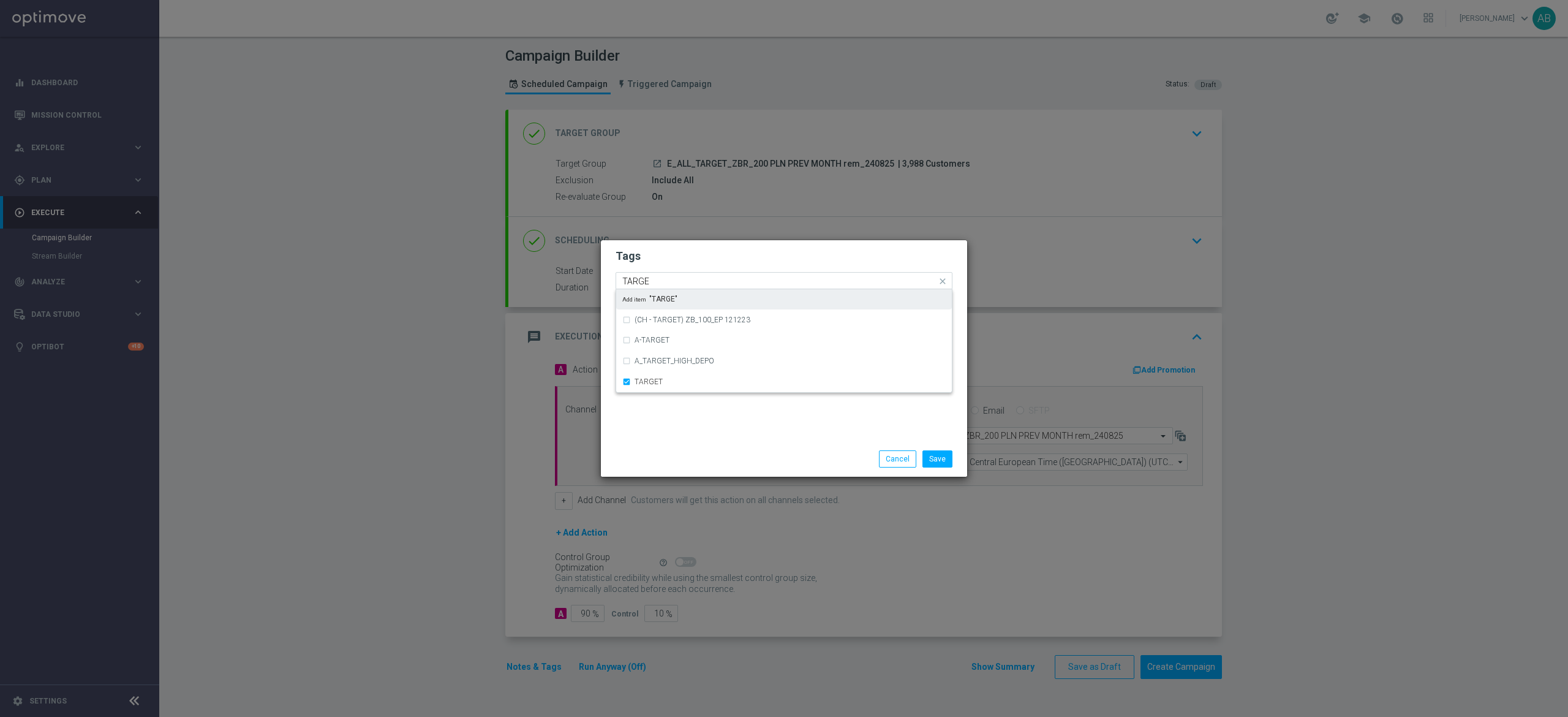
click at [678, 280] on input "TARGE" at bounding box center [779, 281] width 315 height 10
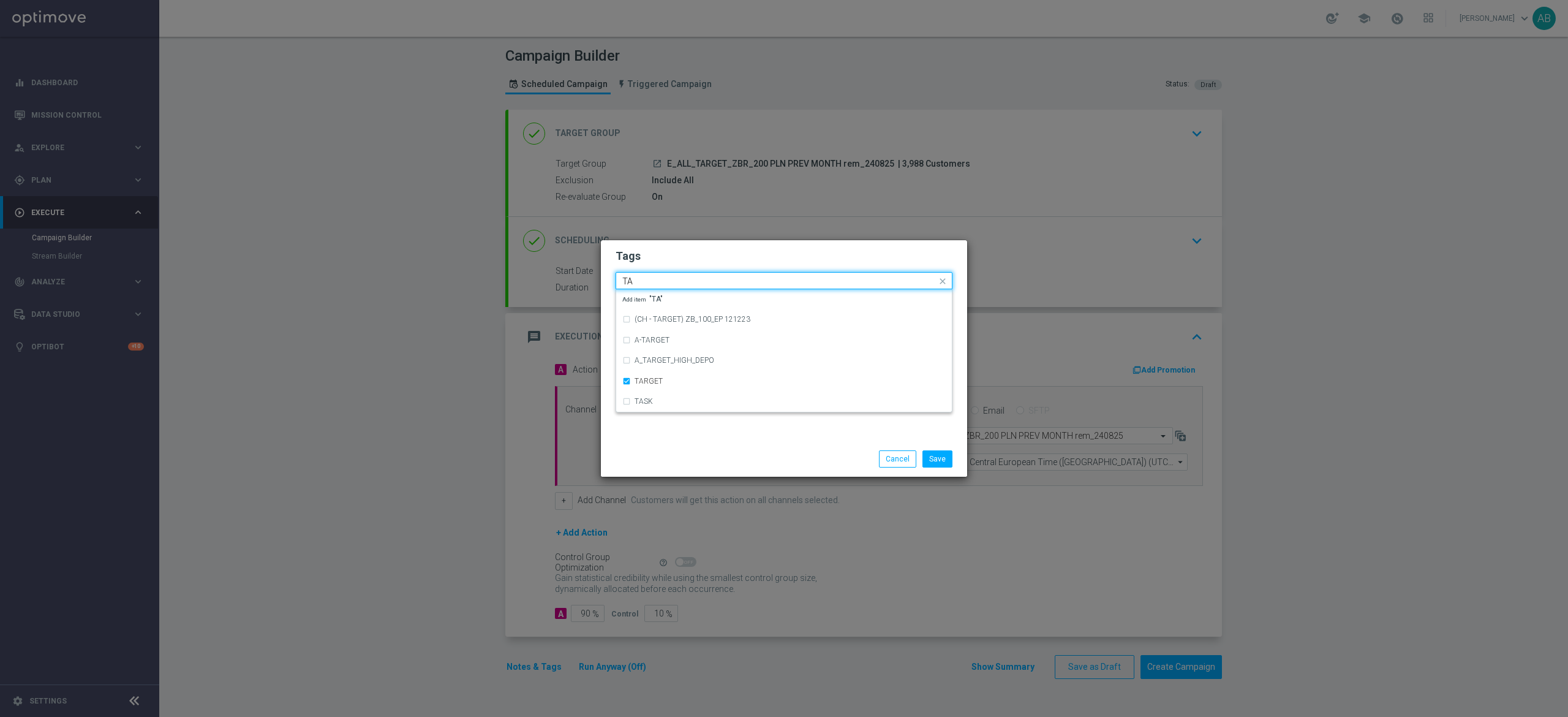
type input "T"
click at [707, 384] on div "ZBR" at bounding box center [789, 386] width 311 height 8
type input "ZBR"
click at [731, 256] on h2 "Tags" at bounding box center [784, 256] width 337 height 15
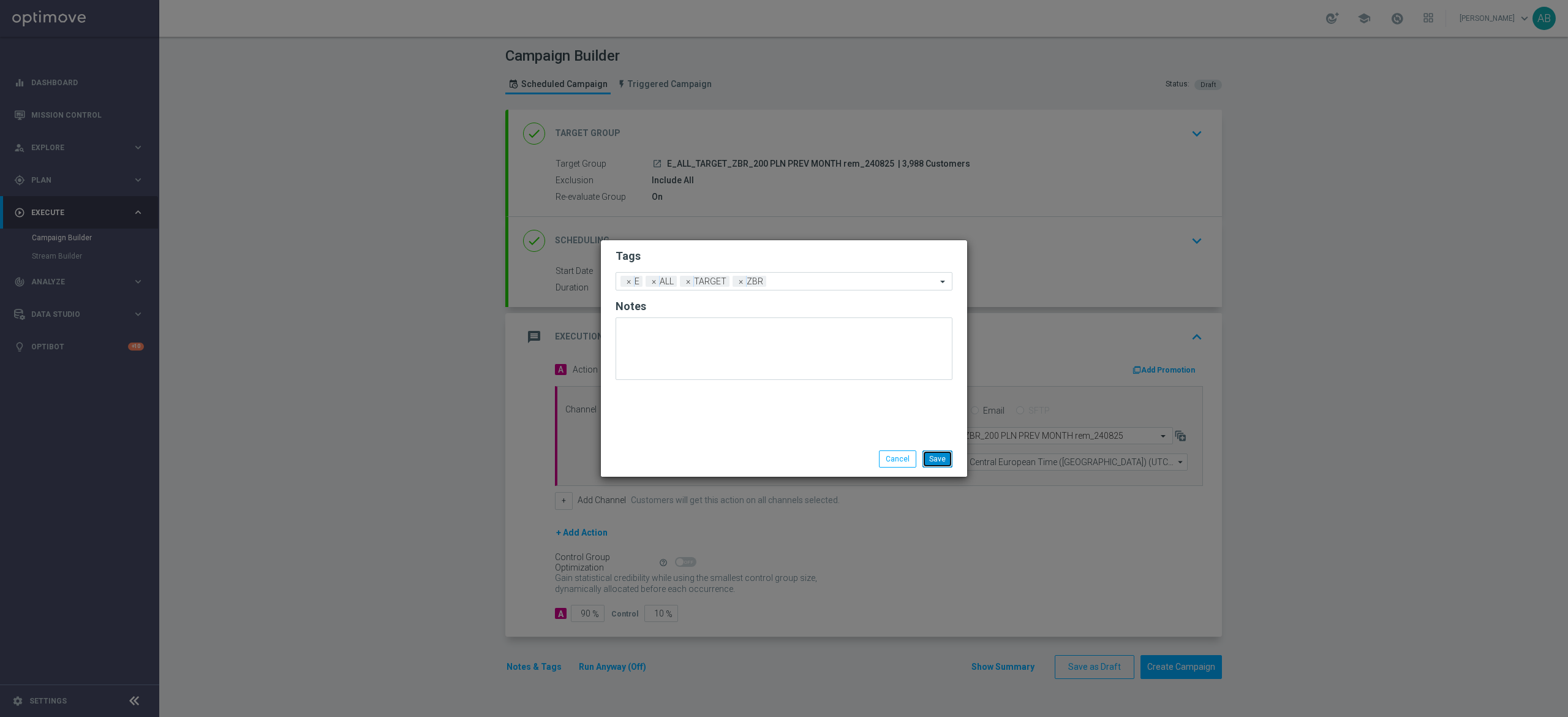
click at [940, 461] on button "Save" at bounding box center [937, 458] width 30 height 18
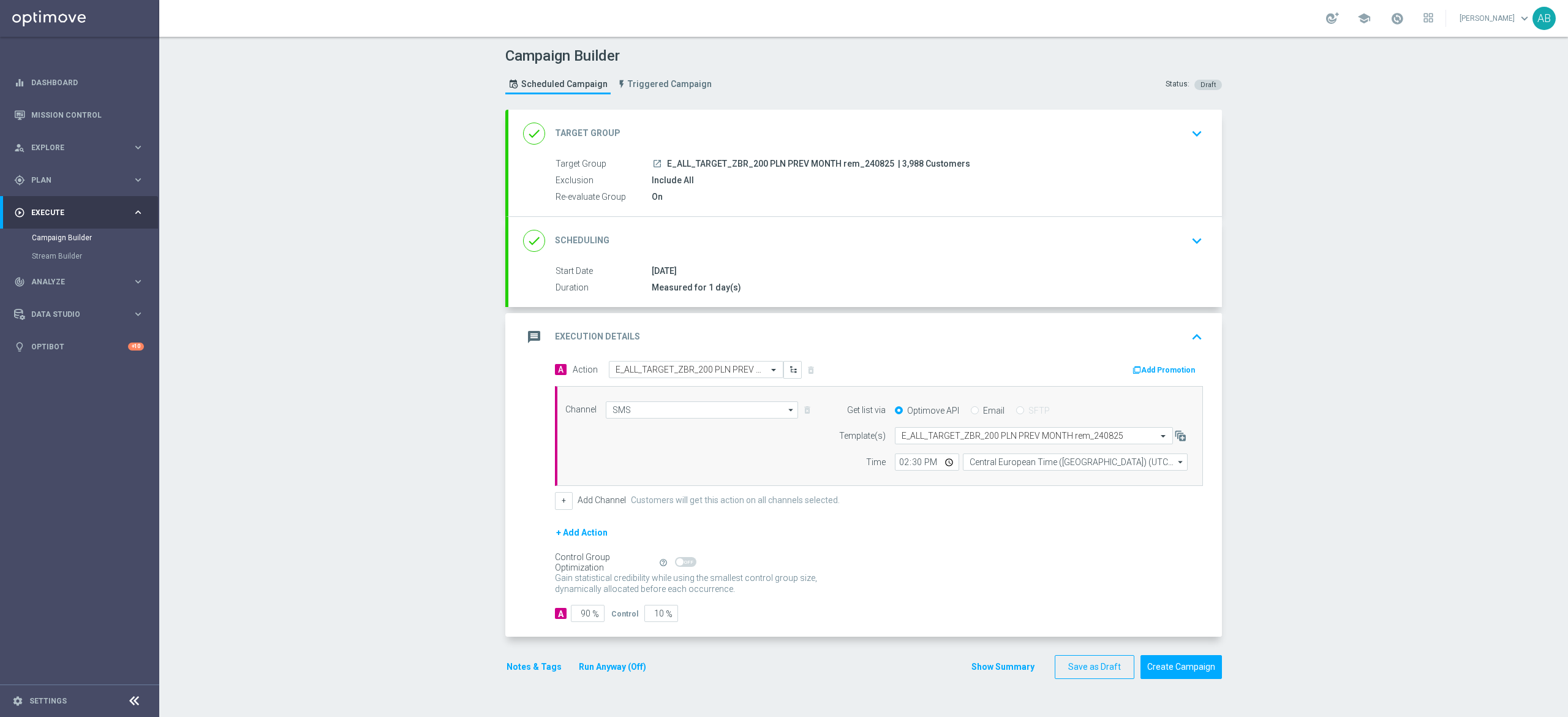
click at [522, 673] on button "Notes & Tags" at bounding box center [534, 667] width 58 height 15
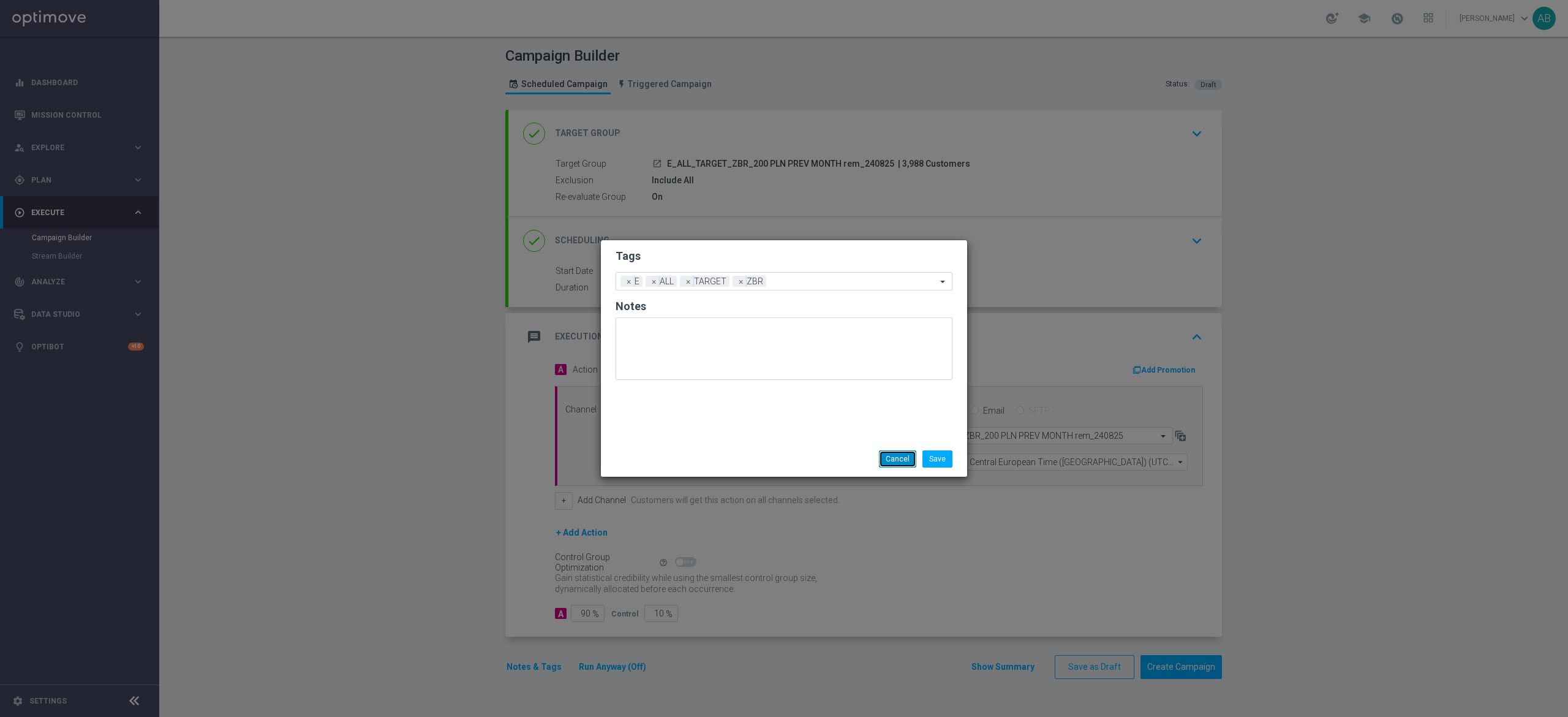
click at [893, 456] on button "Cancel" at bounding box center [897, 458] width 38 height 18
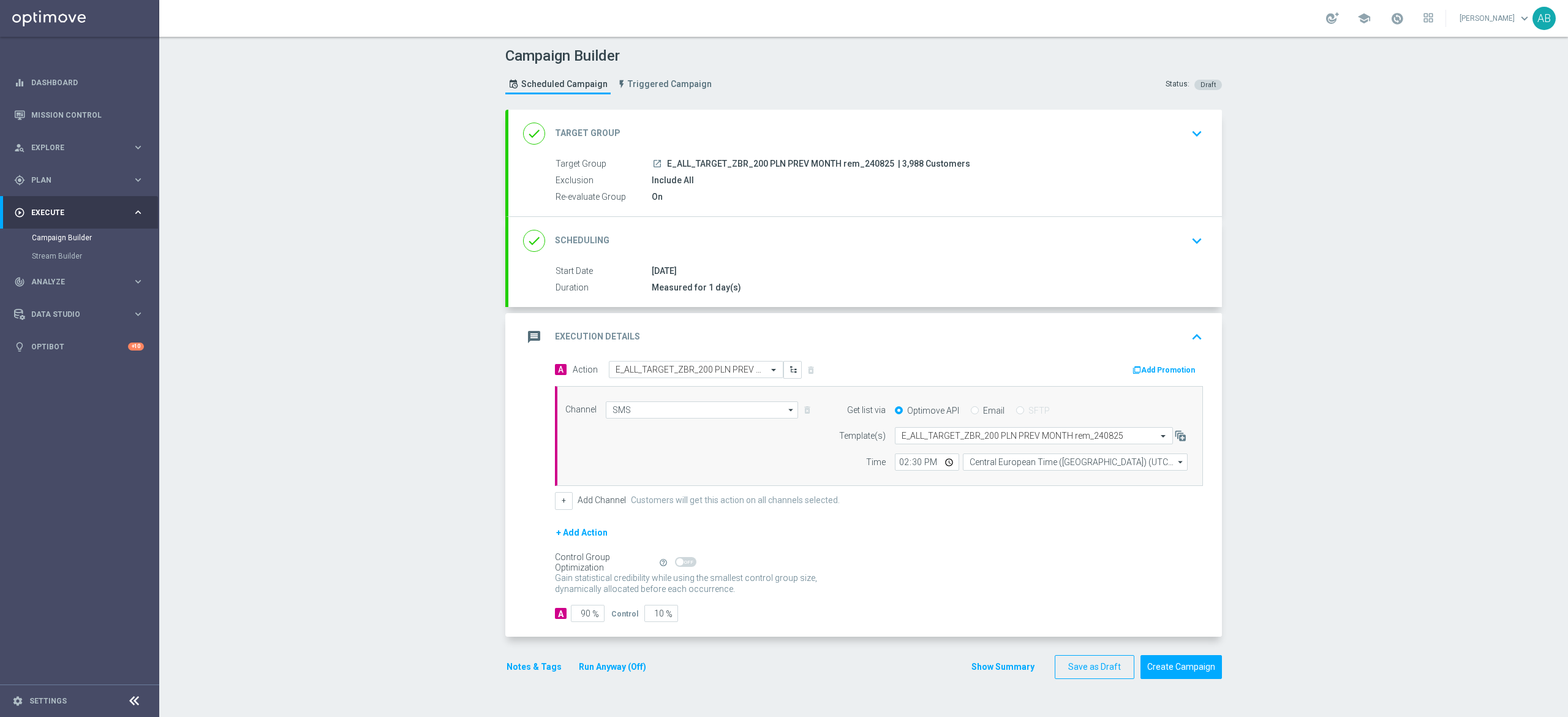
click at [1191, 257] on div "done Scheduling keyboard_arrow_down" at bounding box center [865, 240] width 713 height 48
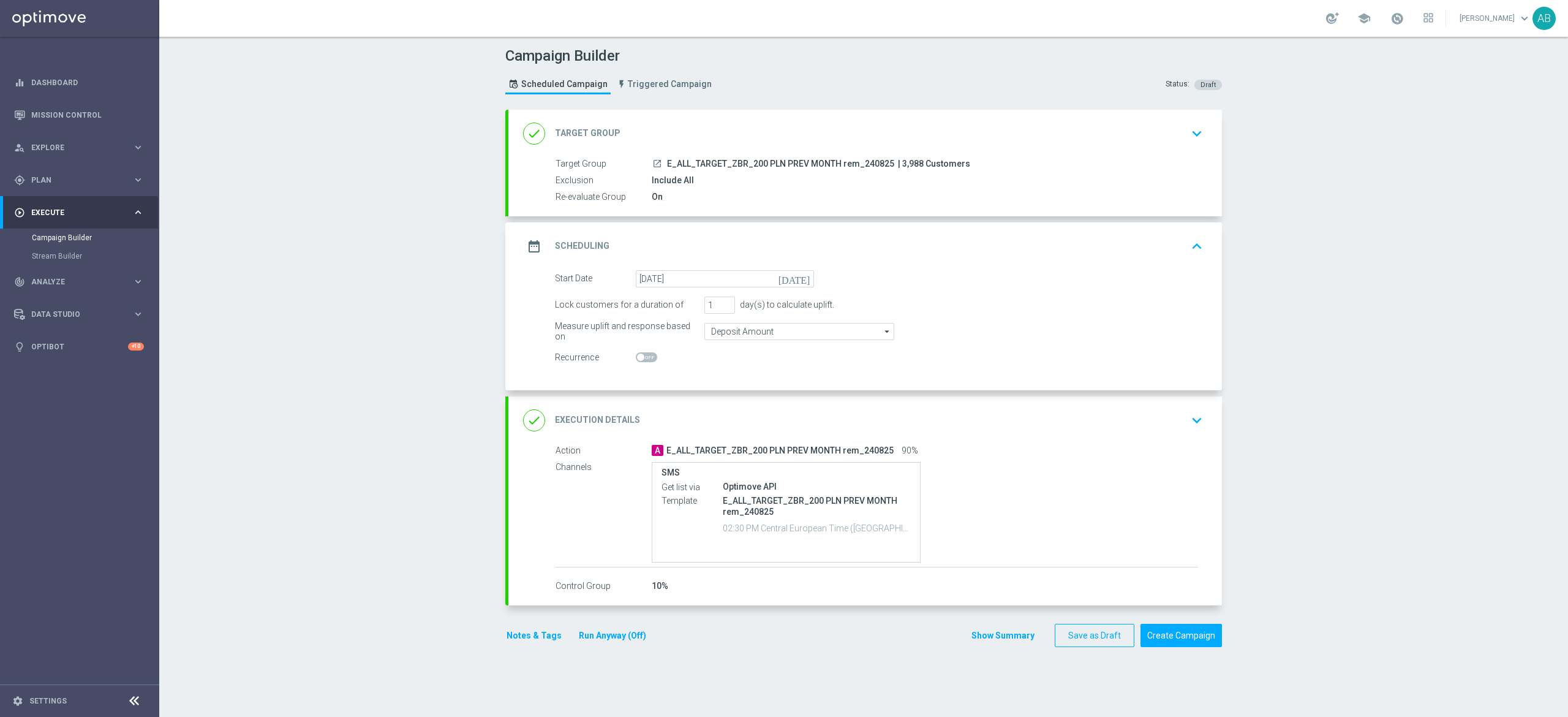
click at [1193, 413] on icon "keyboard_arrow_down" at bounding box center [1197, 420] width 18 height 18
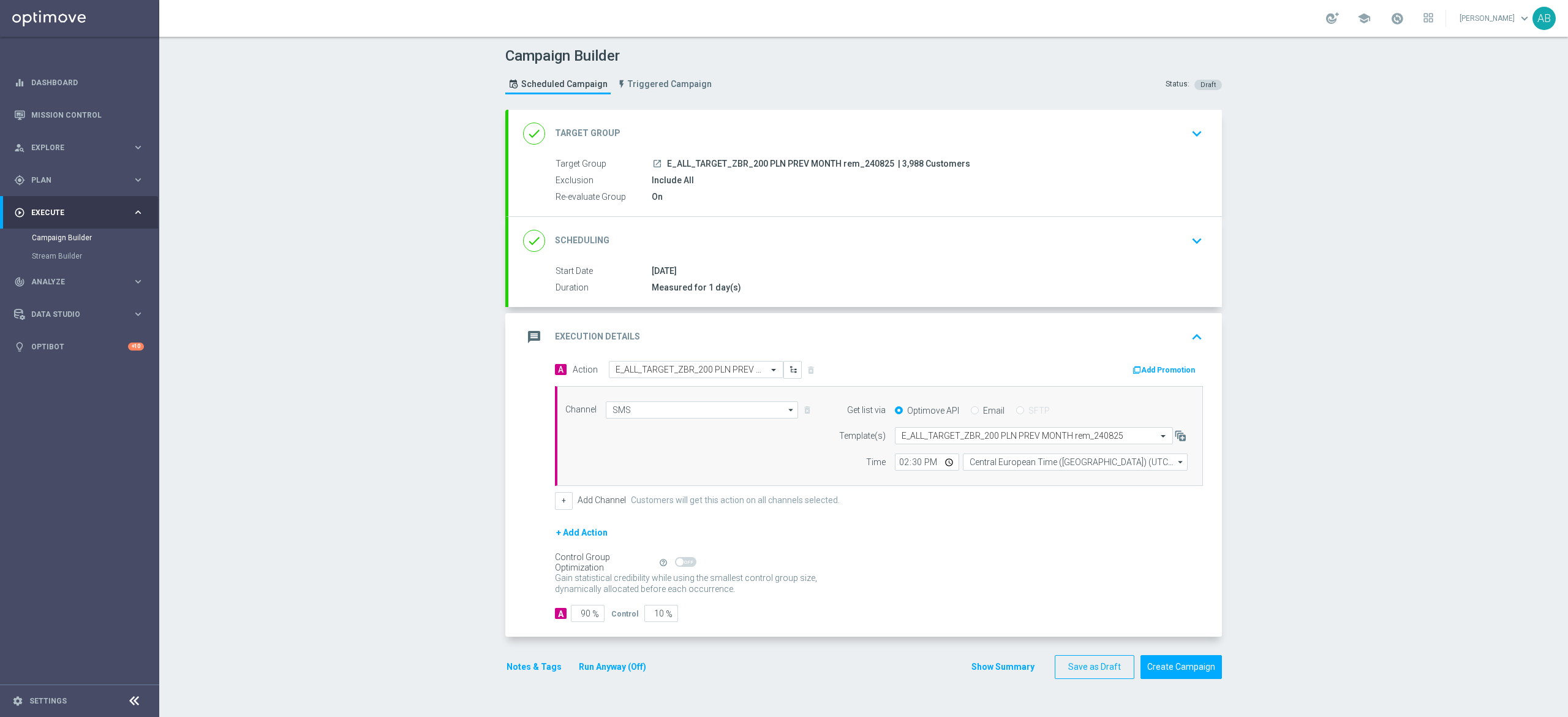
click at [506, 667] on button "Notes & Tags" at bounding box center [534, 667] width 58 height 15
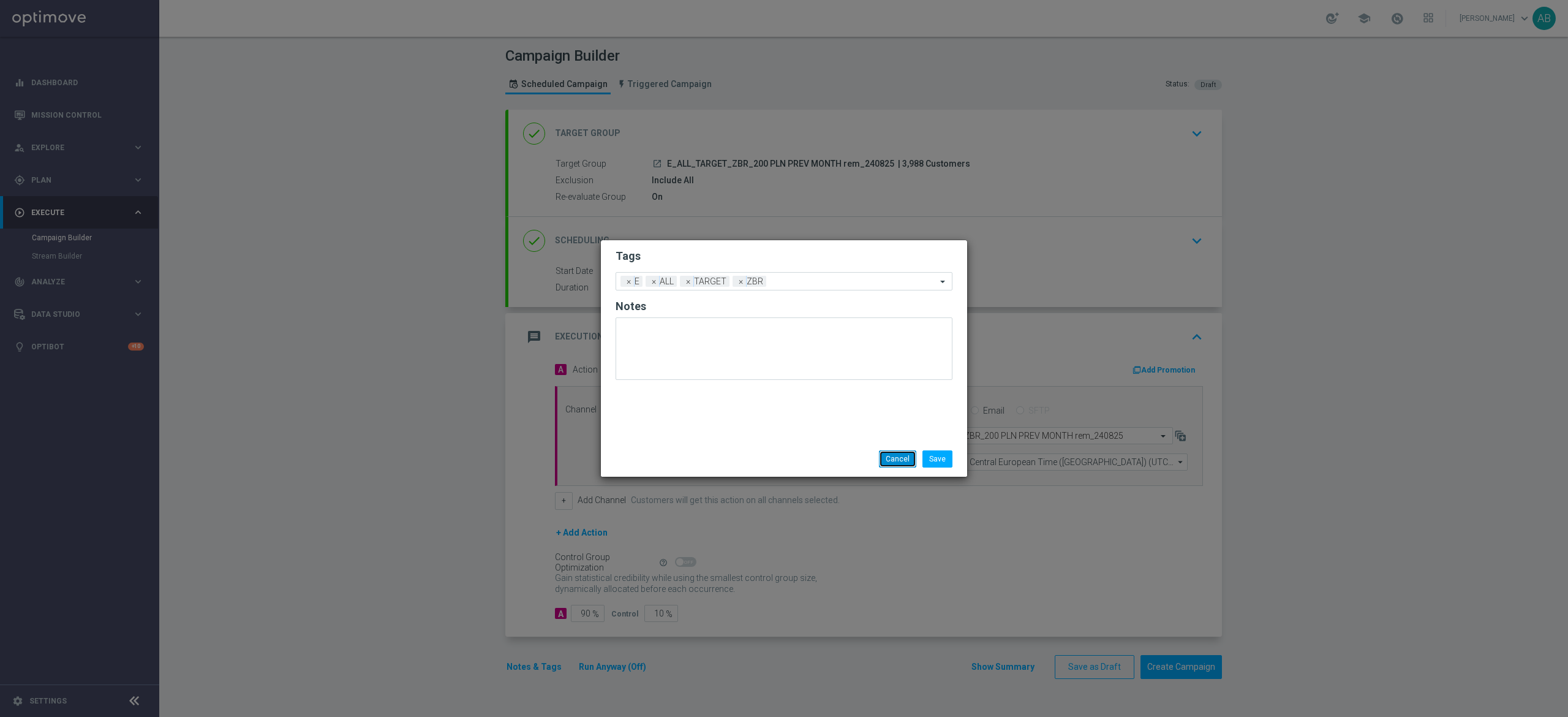
click at [885, 455] on button "Cancel" at bounding box center [897, 458] width 38 height 18
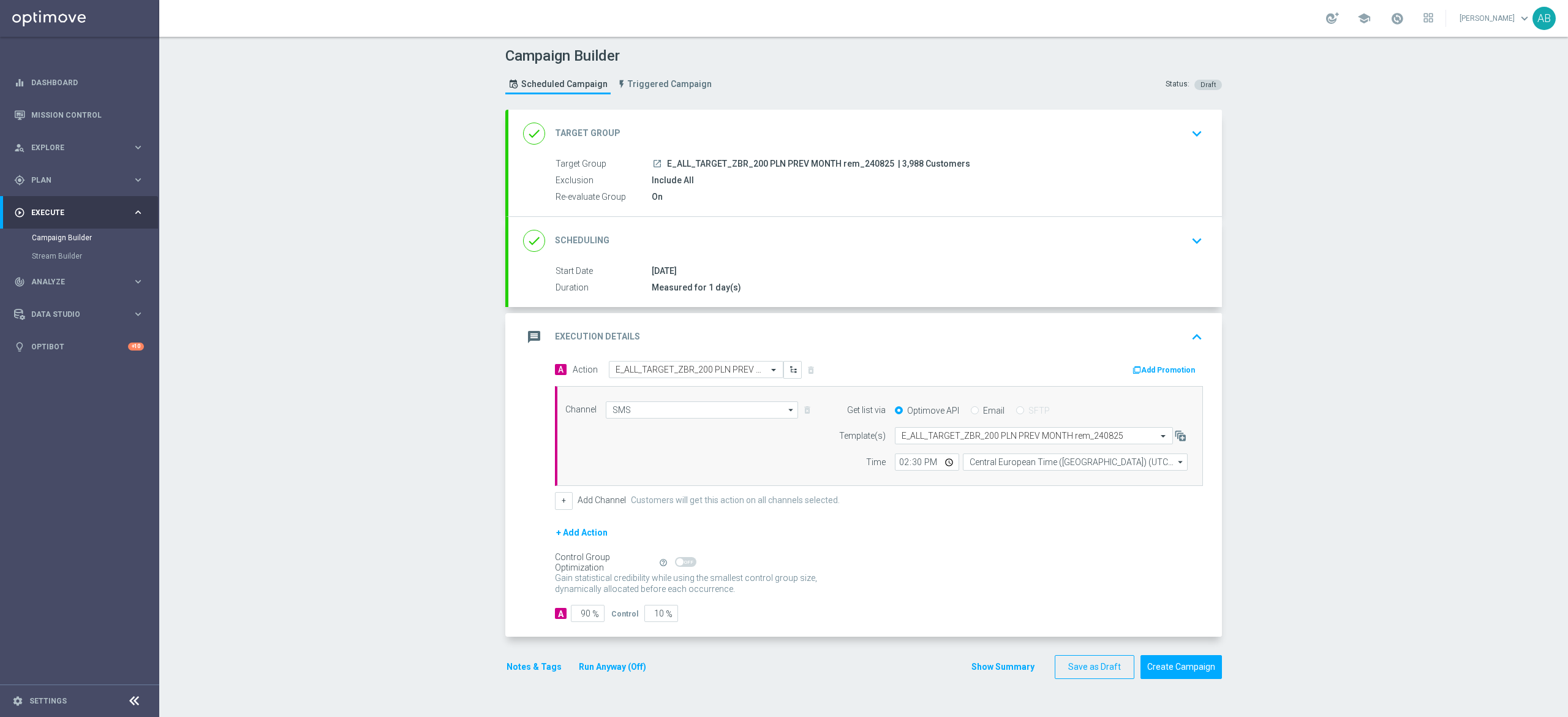
click at [522, 671] on button "Notes & Tags" at bounding box center [534, 667] width 58 height 15
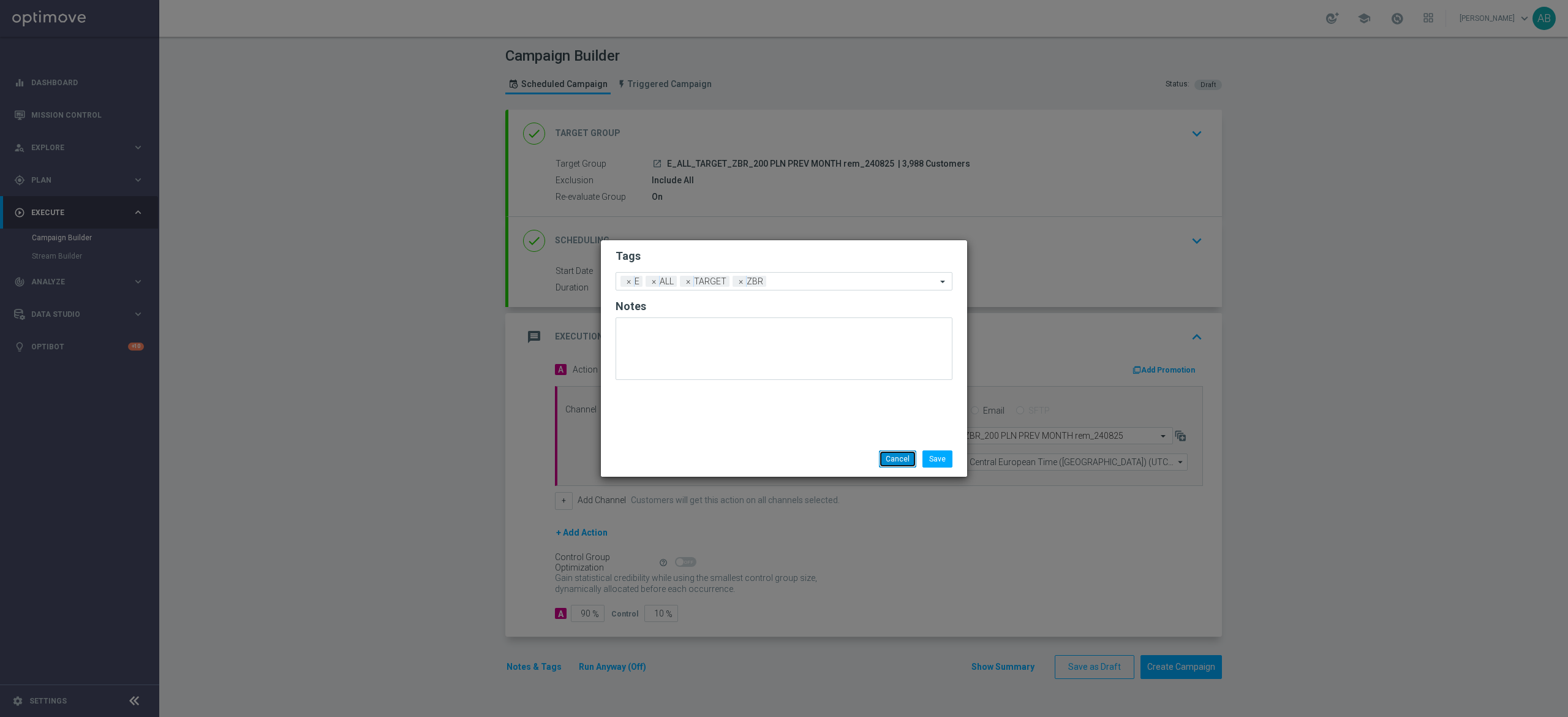
click at [890, 452] on button "Cancel" at bounding box center [897, 458] width 38 height 18
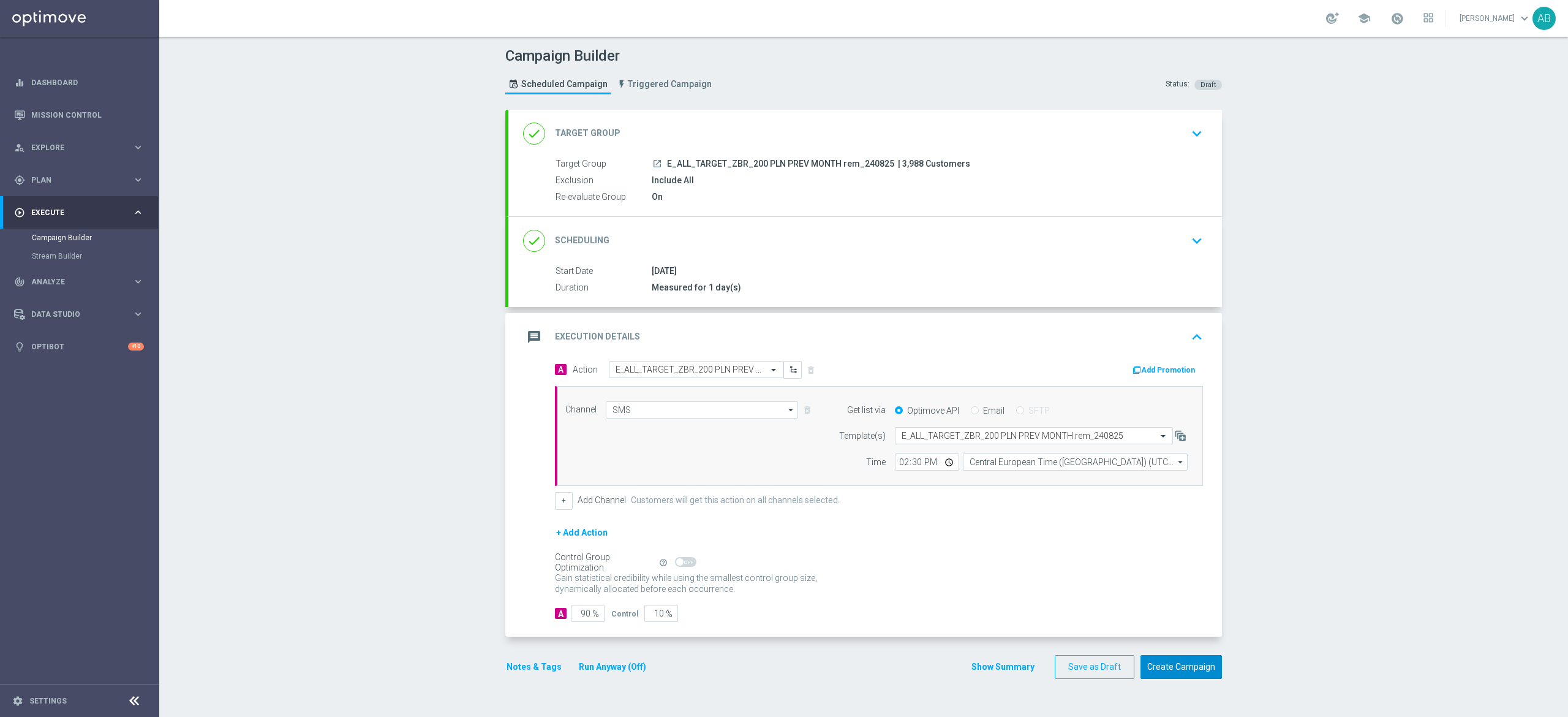
click at [1184, 669] on button "Create Campaign" at bounding box center [1182, 667] width 82 height 24
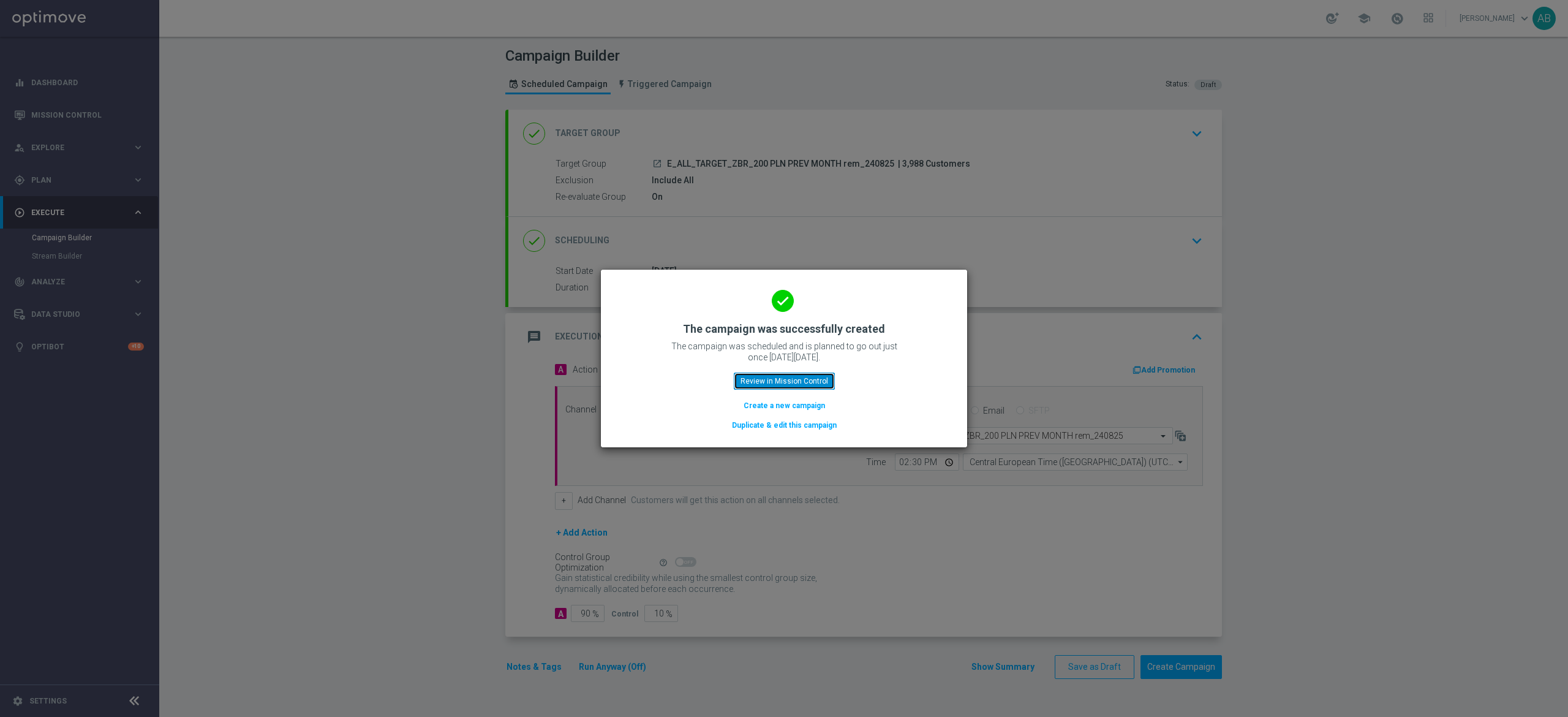
click at [790, 376] on button "Review in Mission Control" at bounding box center [784, 381] width 101 height 18
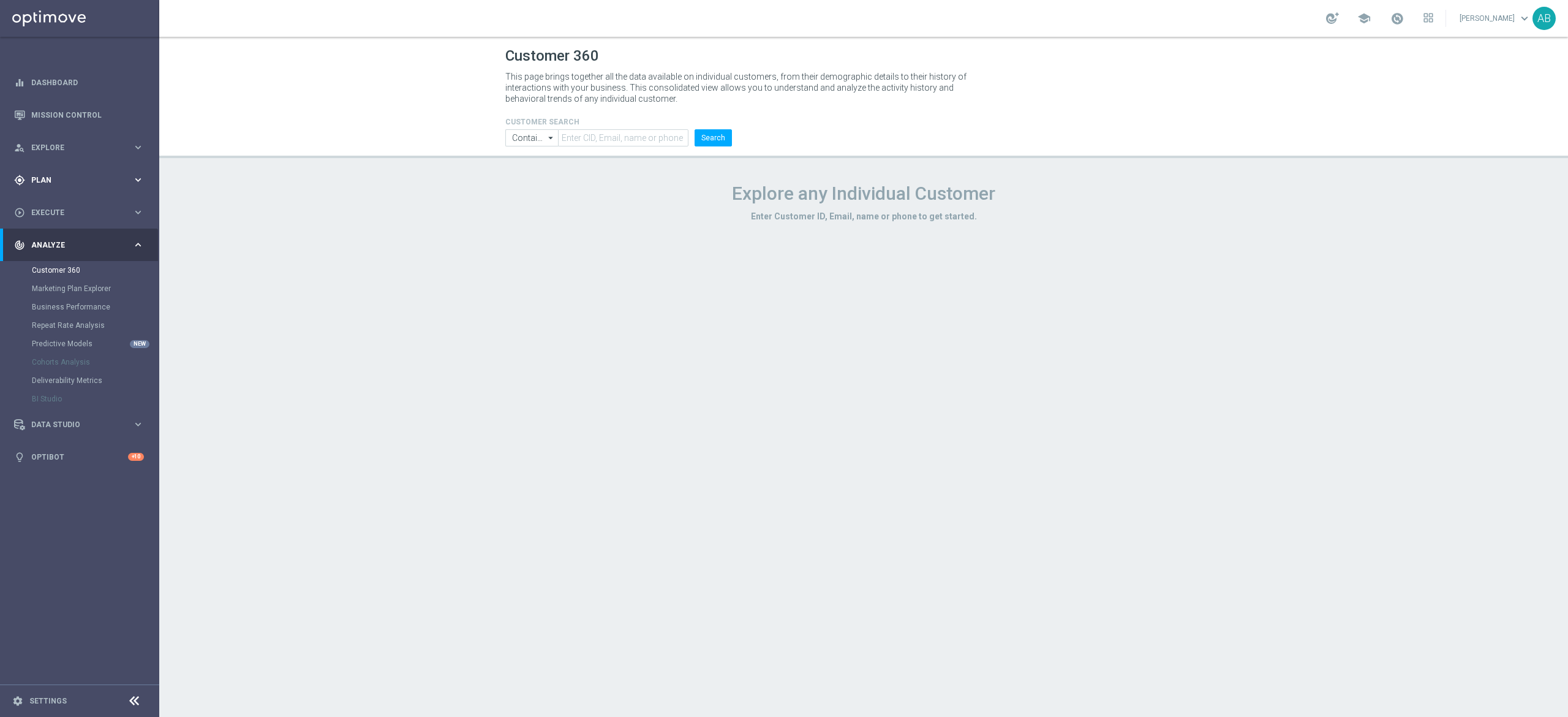
click at [136, 190] on div "gps_fixed Plan keyboard_arrow_right" at bounding box center [78, 179] width 158 height 33
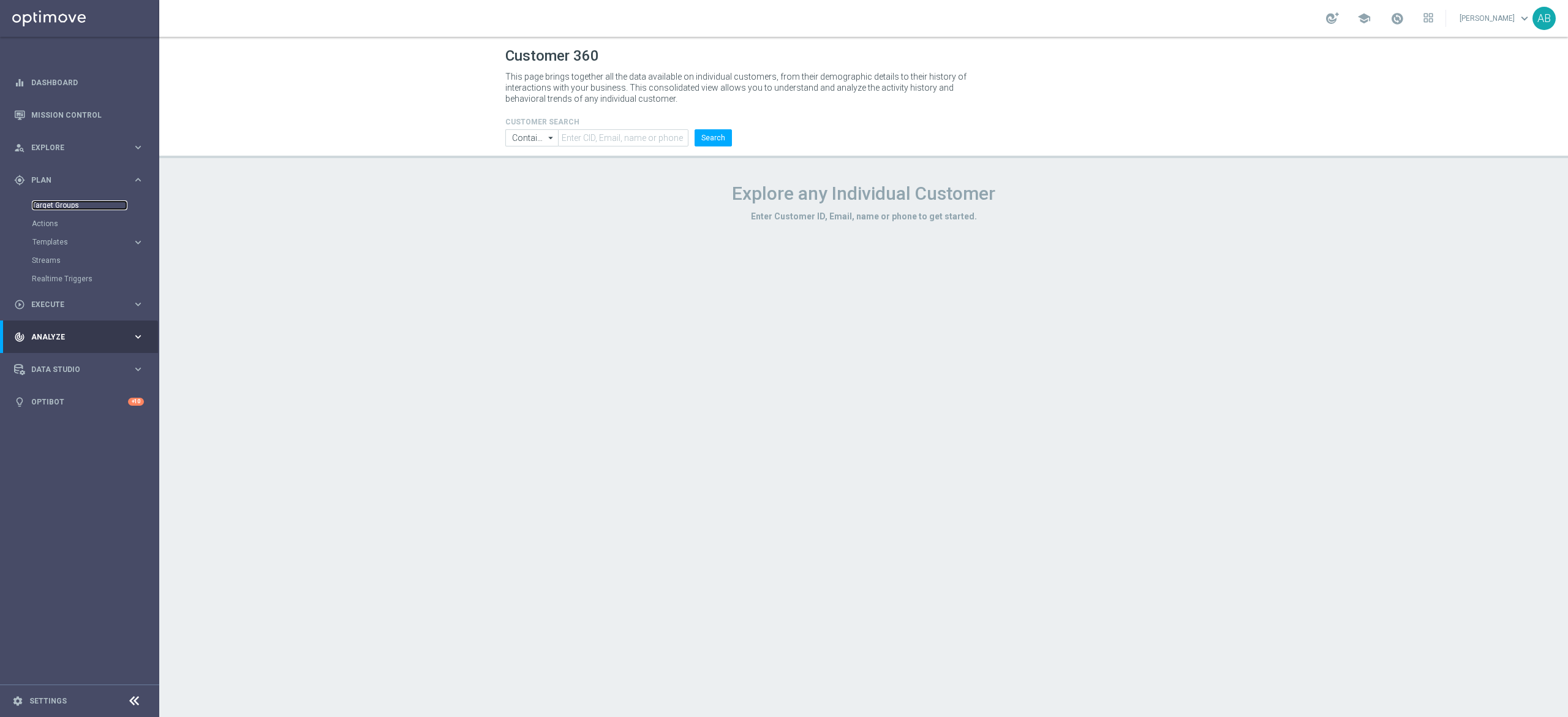
click at [100, 208] on link "Target Groups" at bounding box center [79, 205] width 95 height 10
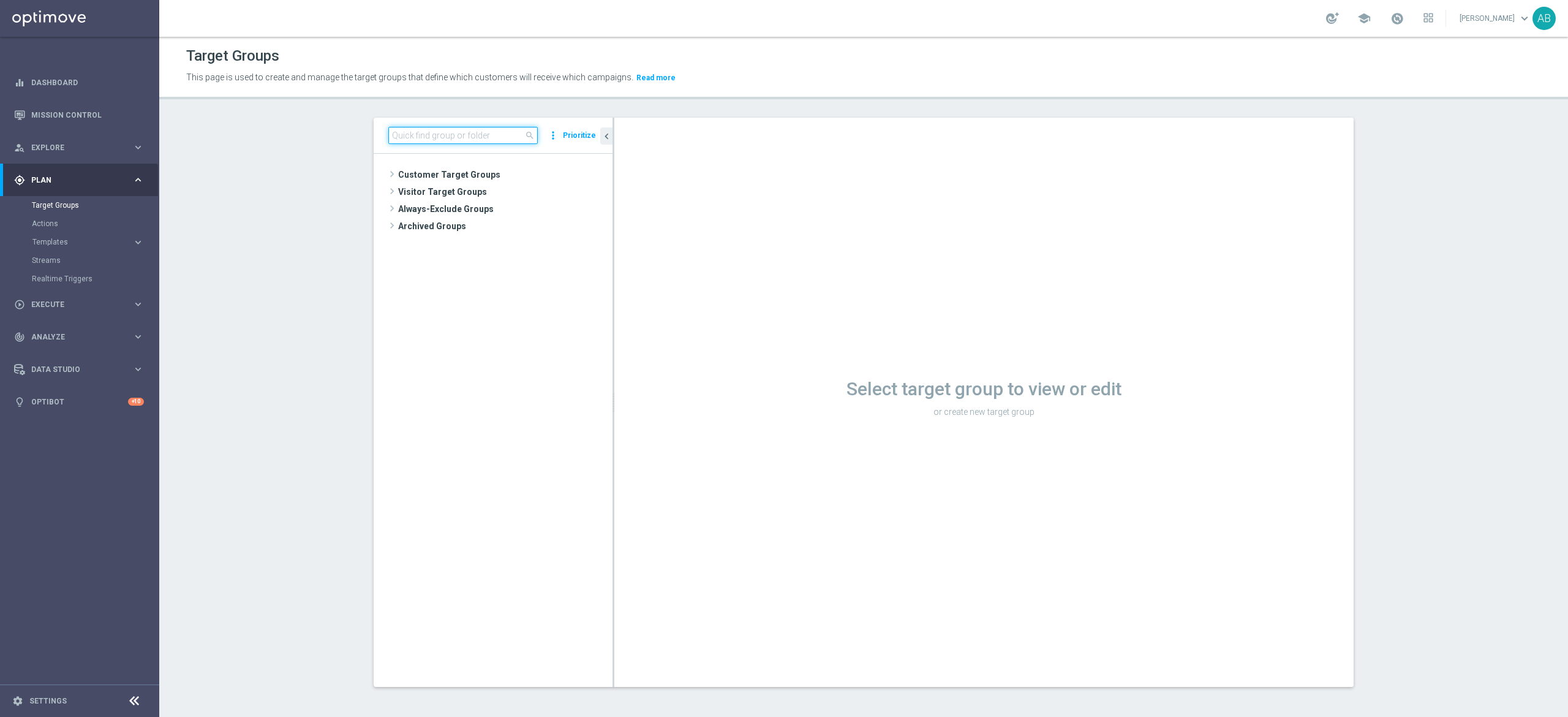
click at [487, 130] on input at bounding box center [462, 135] width 149 height 18
paste input "E_ALL_TARGET_BET_100 PLN ACTIVE BOOST_220825"
type input "E_ALL_TARGET_BET_100 PLN ACTIVE BOOST_220825"
click at [496, 207] on span "E_ALL_TARGET_BET_100 PLN ACTIVE BOOST_220825" at bounding box center [510, 210] width 149 height 10
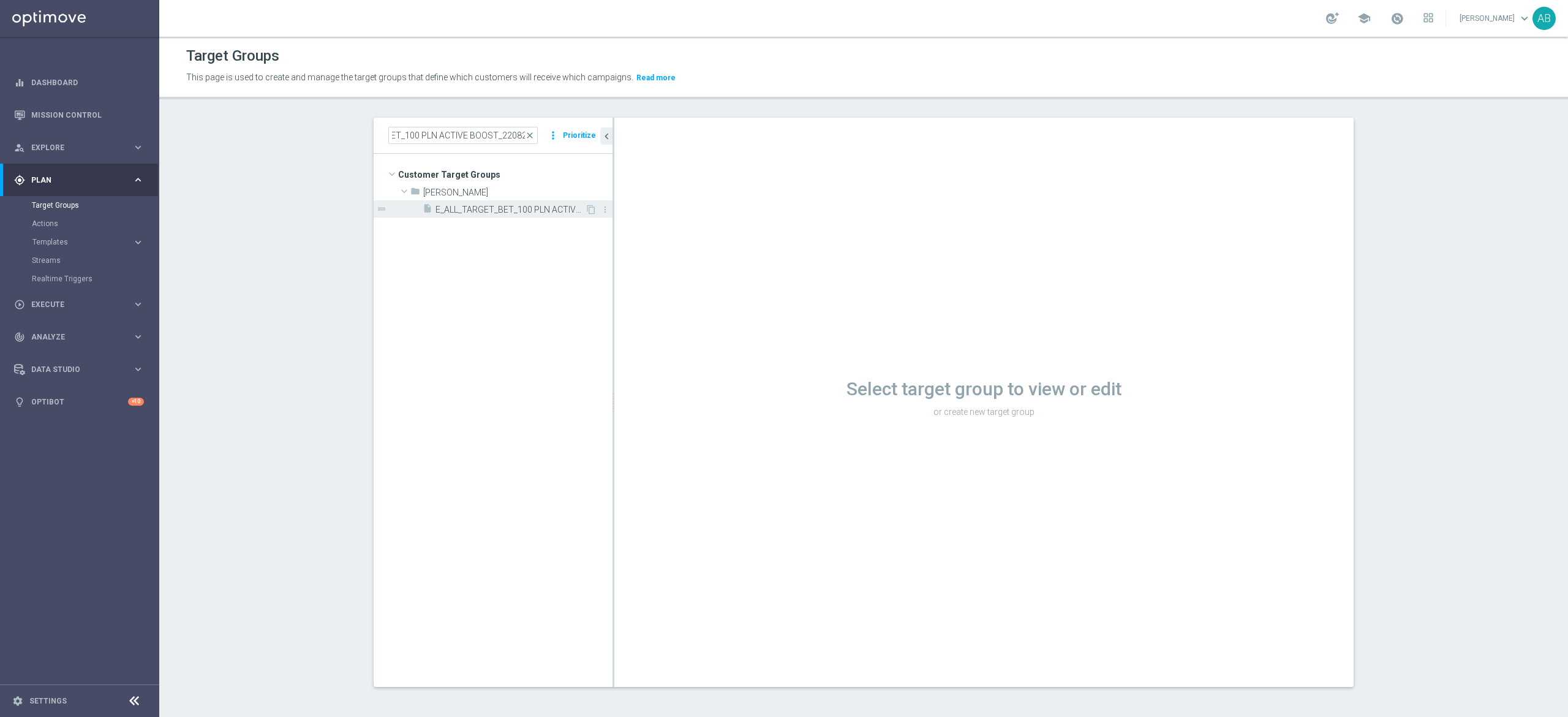
scroll to position [0, 0]
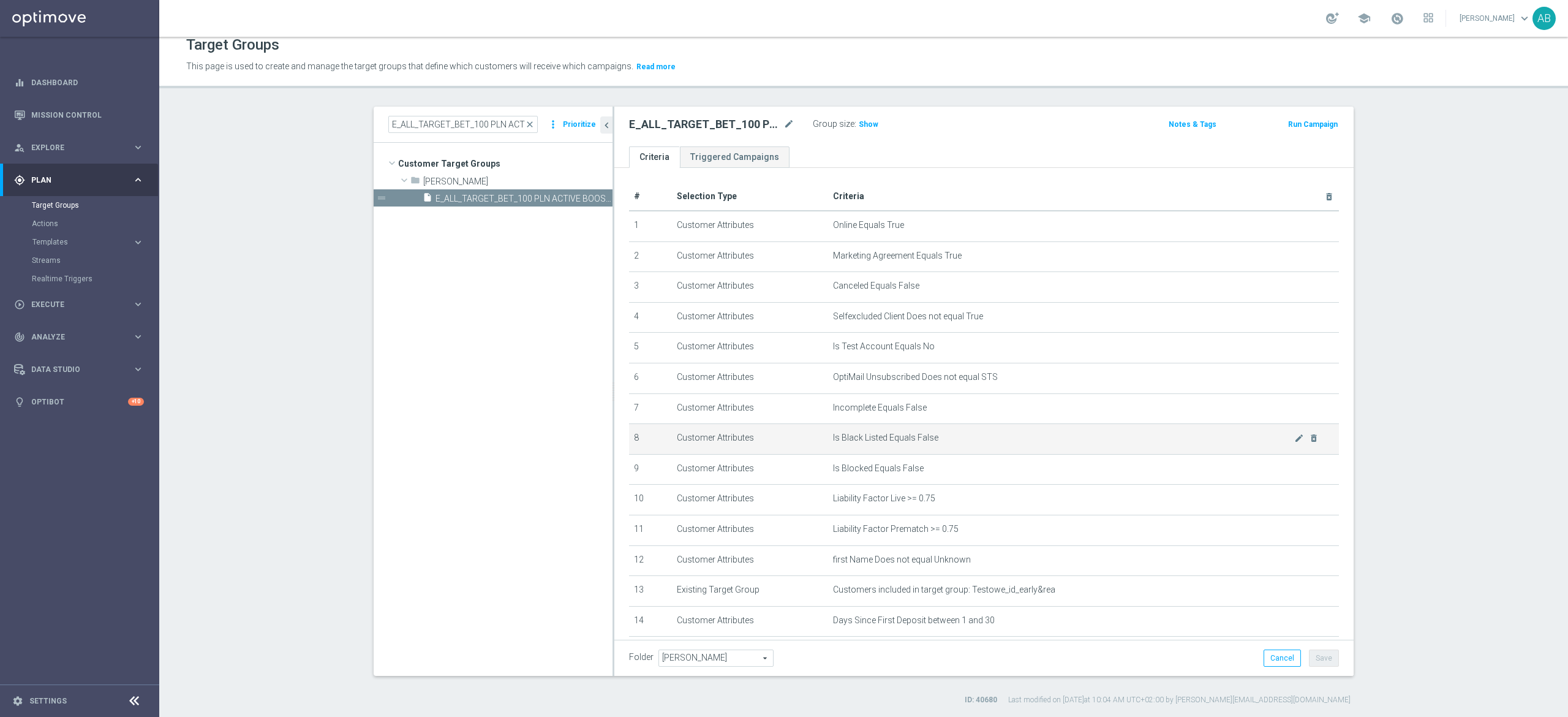
scroll to position [173, 0]
